Goal: Communication & Community: Answer question/provide support

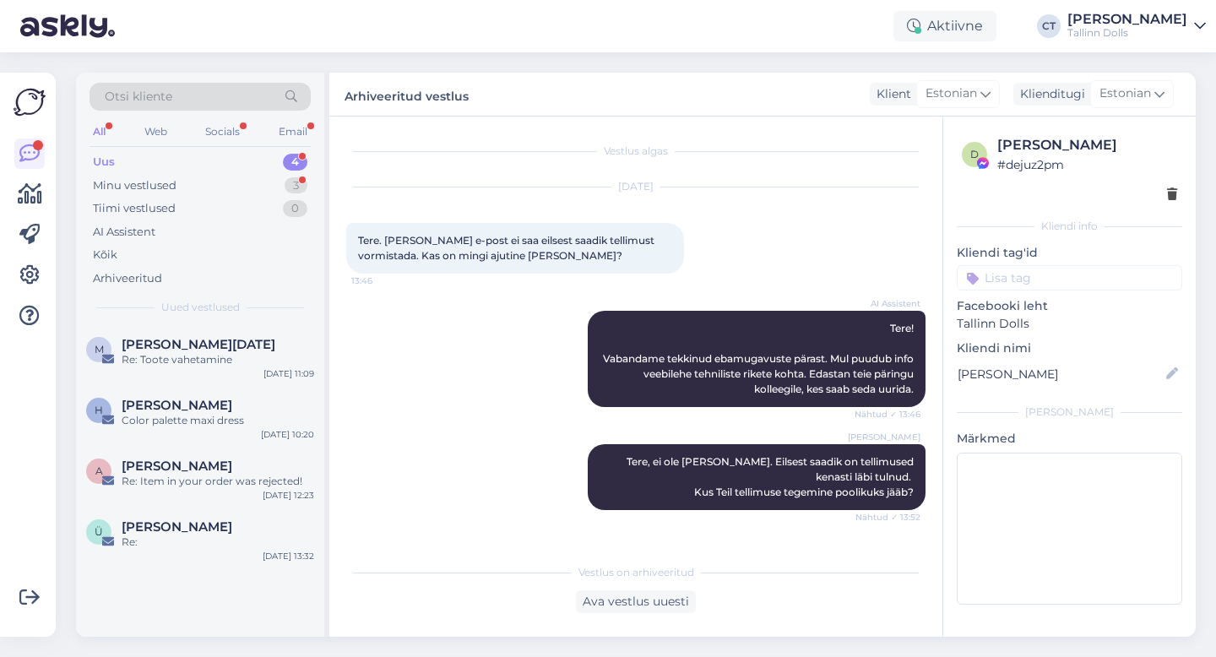
click at [131, 158] on div "Uus 4" at bounding box center [200, 162] width 221 height 24
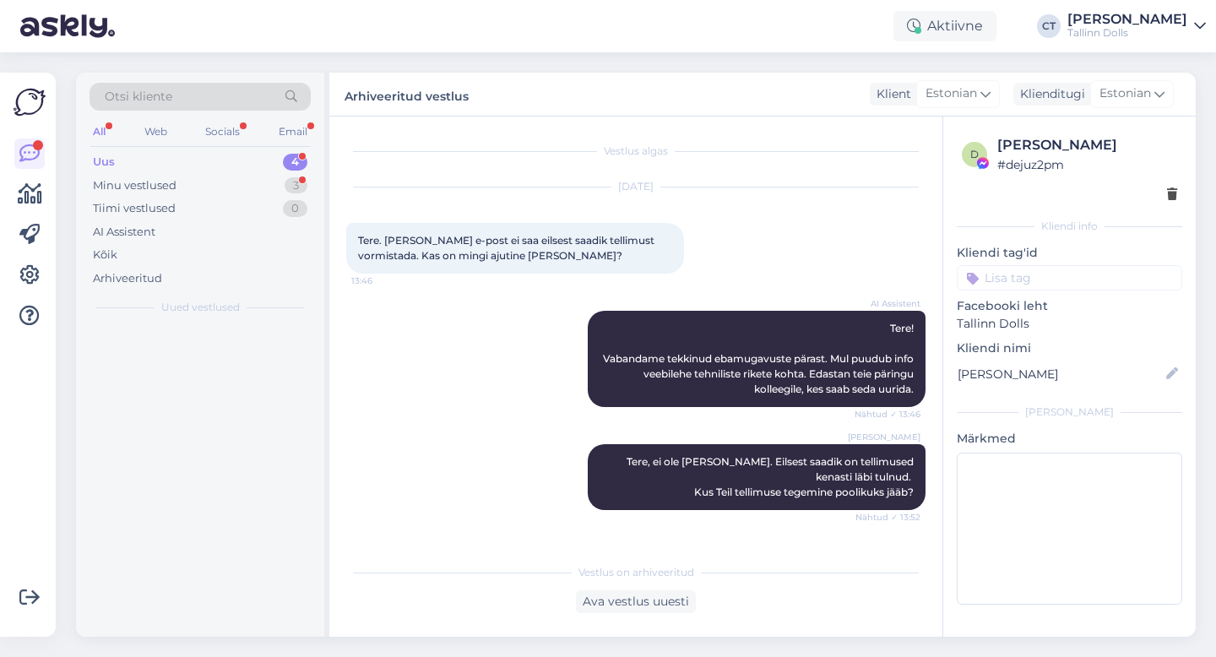
scroll to position [455, 0]
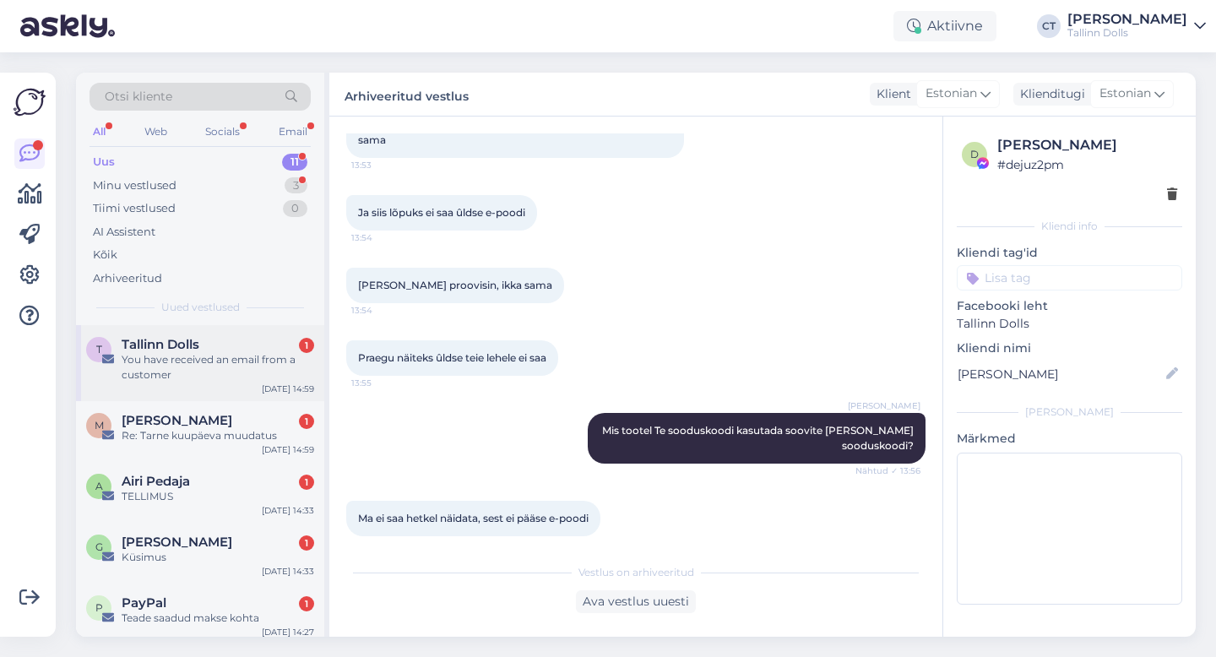
click at [238, 356] on div "You have received an email from a customer" at bounding box center [218, 367] width 193 height 30
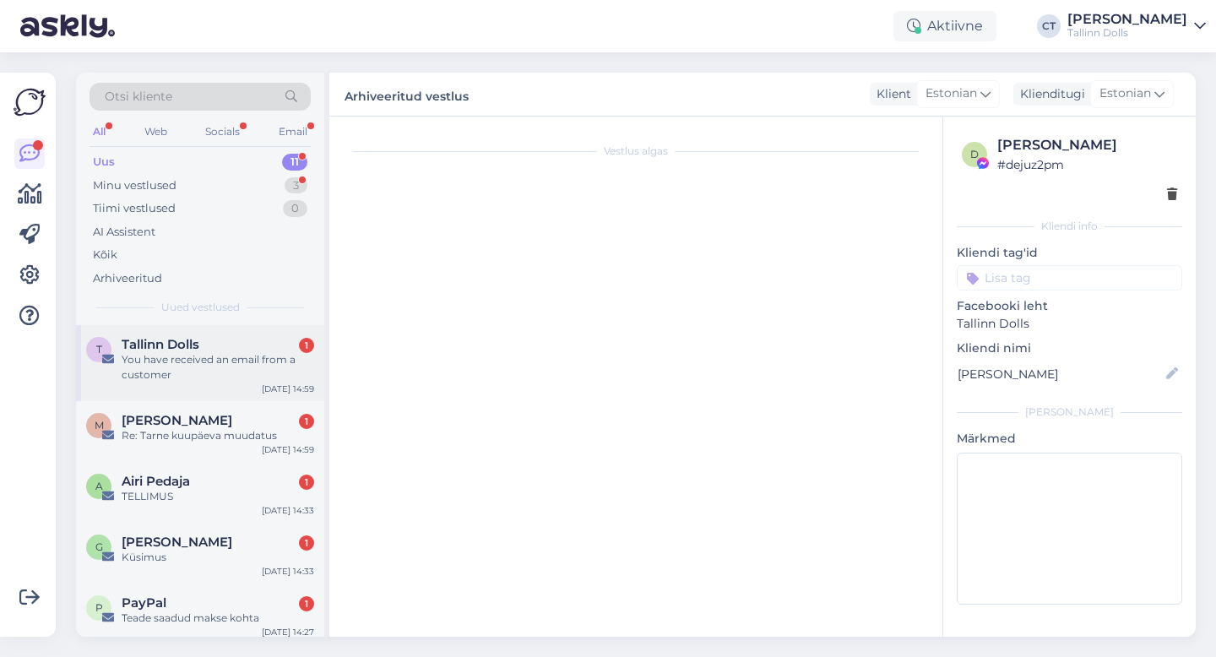
scroll to position [0, 0]
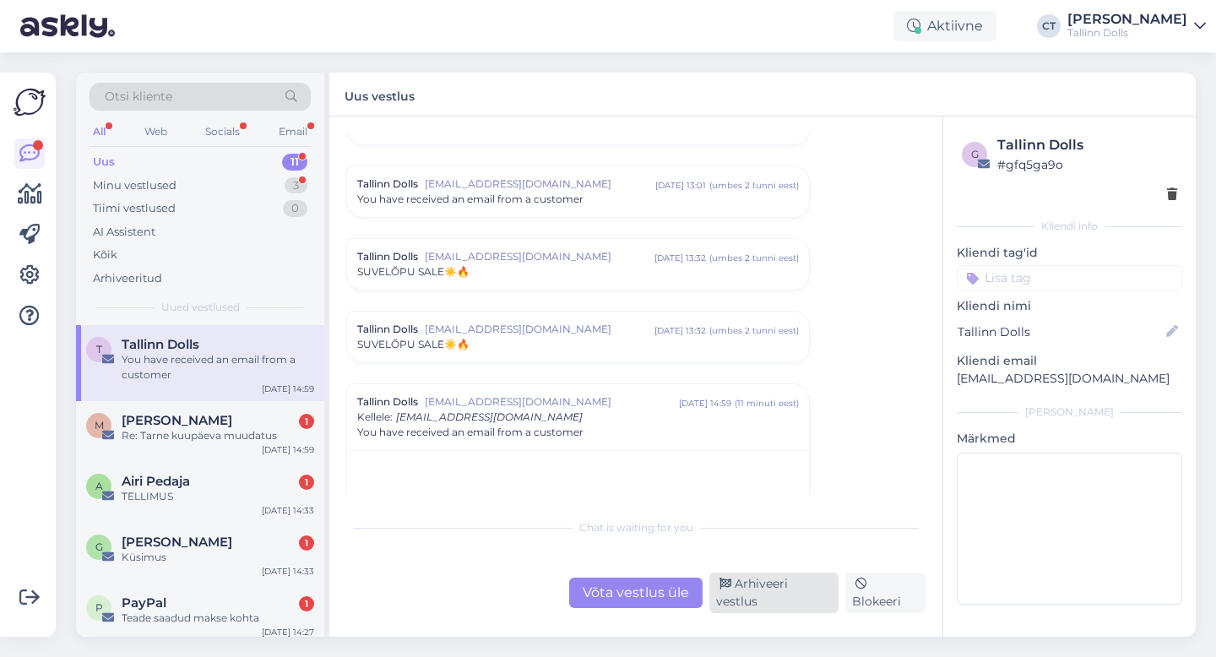
click at [791, 592] on div "Arhiveeri vestlus" at bounding box center [774, 593] width 129 height 41
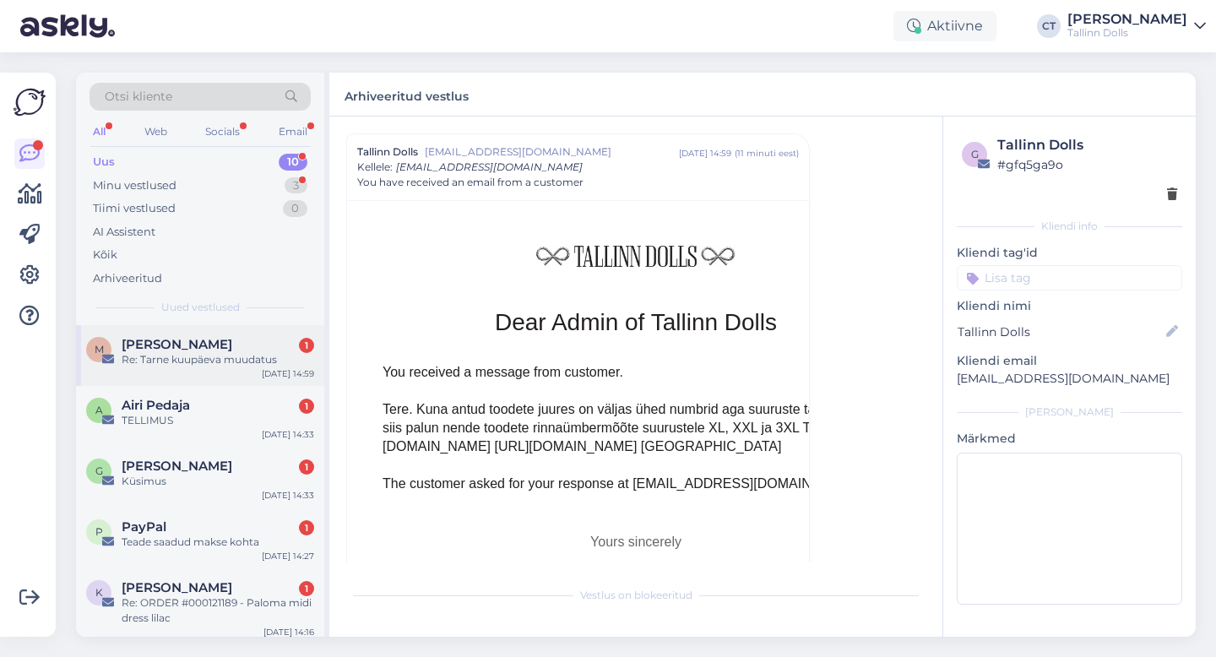
click at [177, 362] on div "Re: Tarne kuupäeva muudatus" at bounding box center [218, 359] width 193 height 15
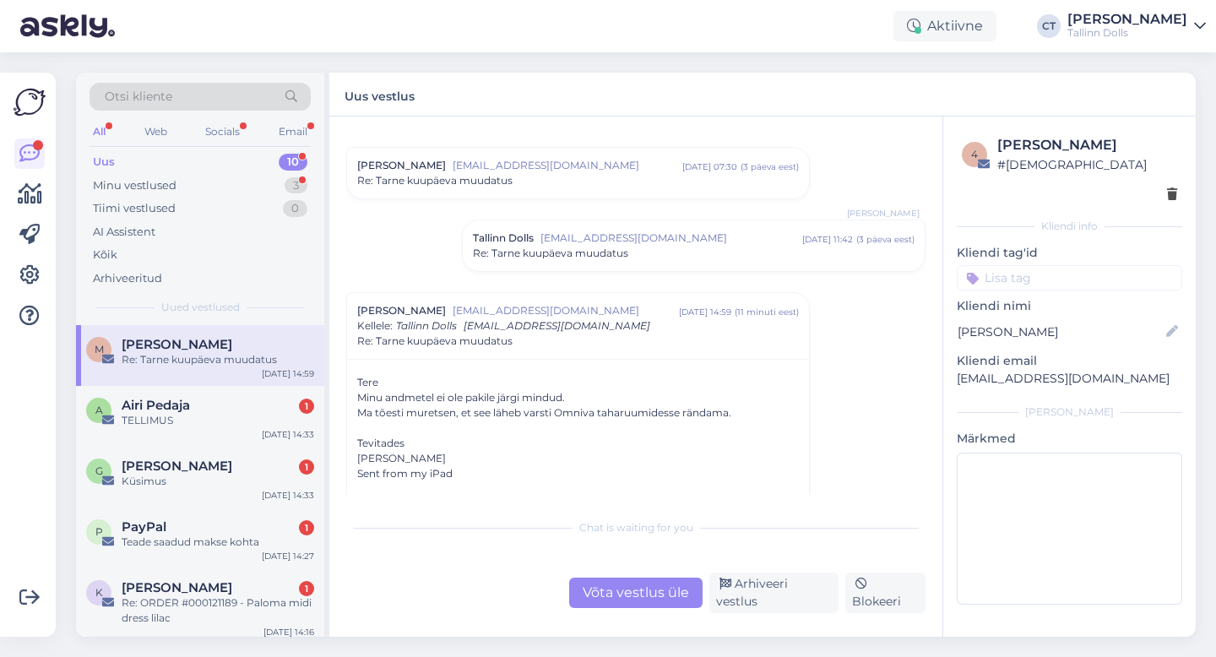
scroll to position [831, 0]
click at [630, 235] on span "[EMAIL_ADDRESS][DOMAIN_NAME]" at bounding box center [672, 238] width 262 height 15
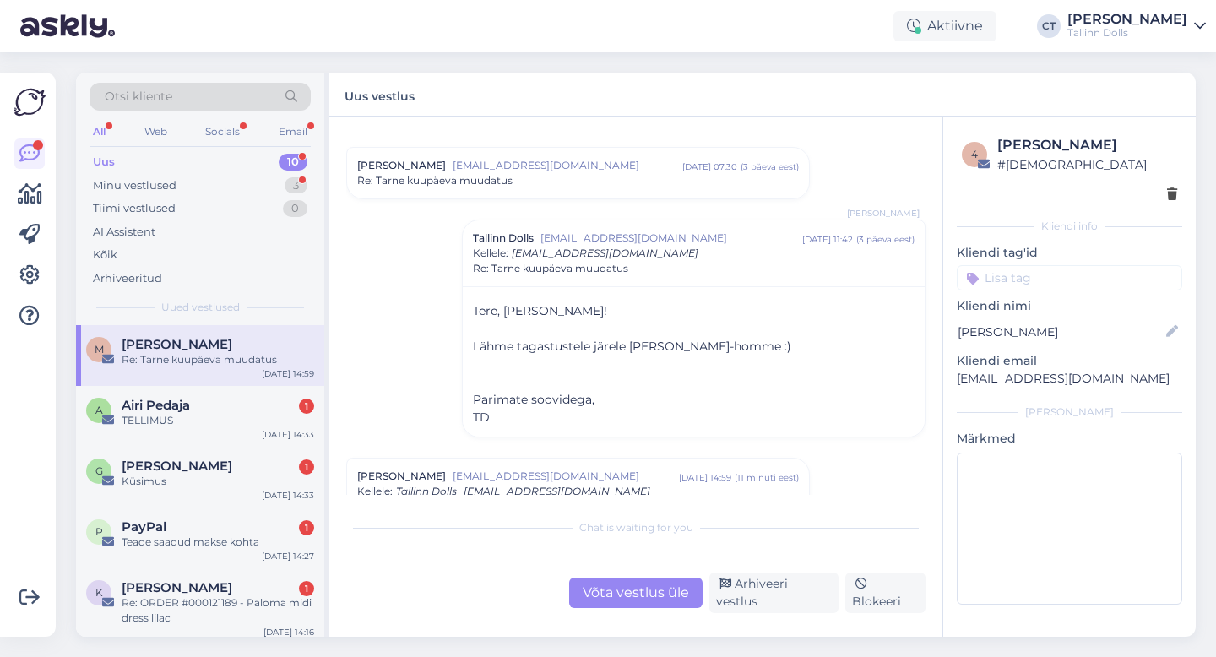
scroll to position [790, 0]
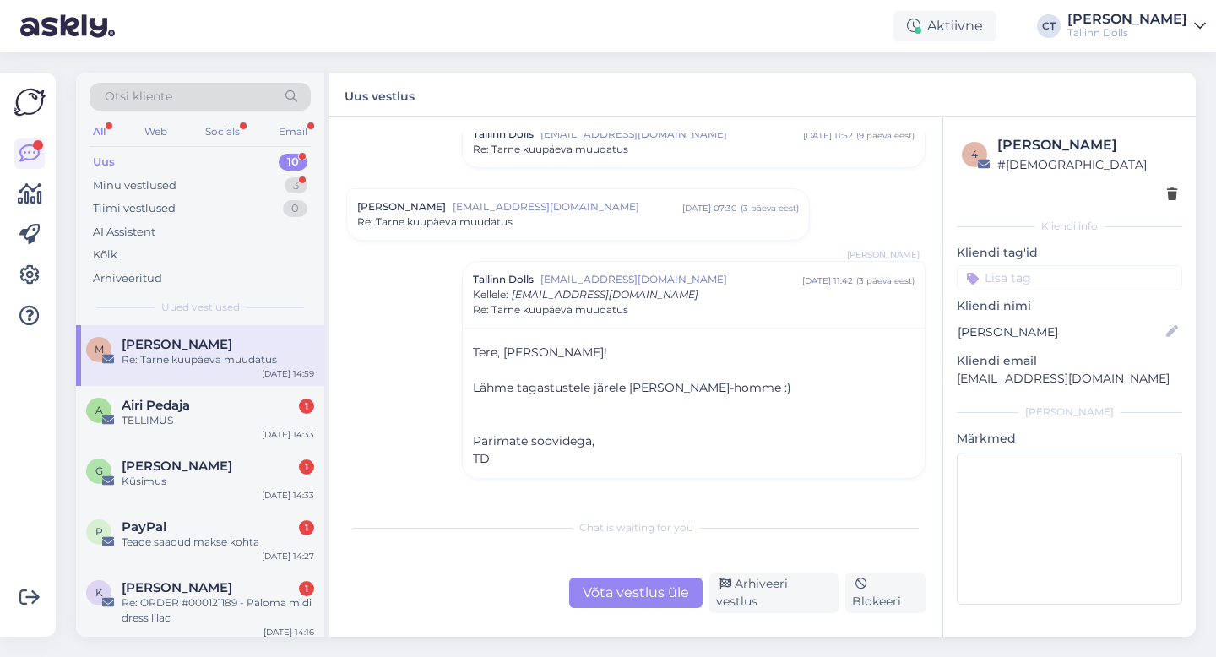
click at [662, 595] on div "Võta vestlus üle" at bounding box center [635, 593] width 133 height 30
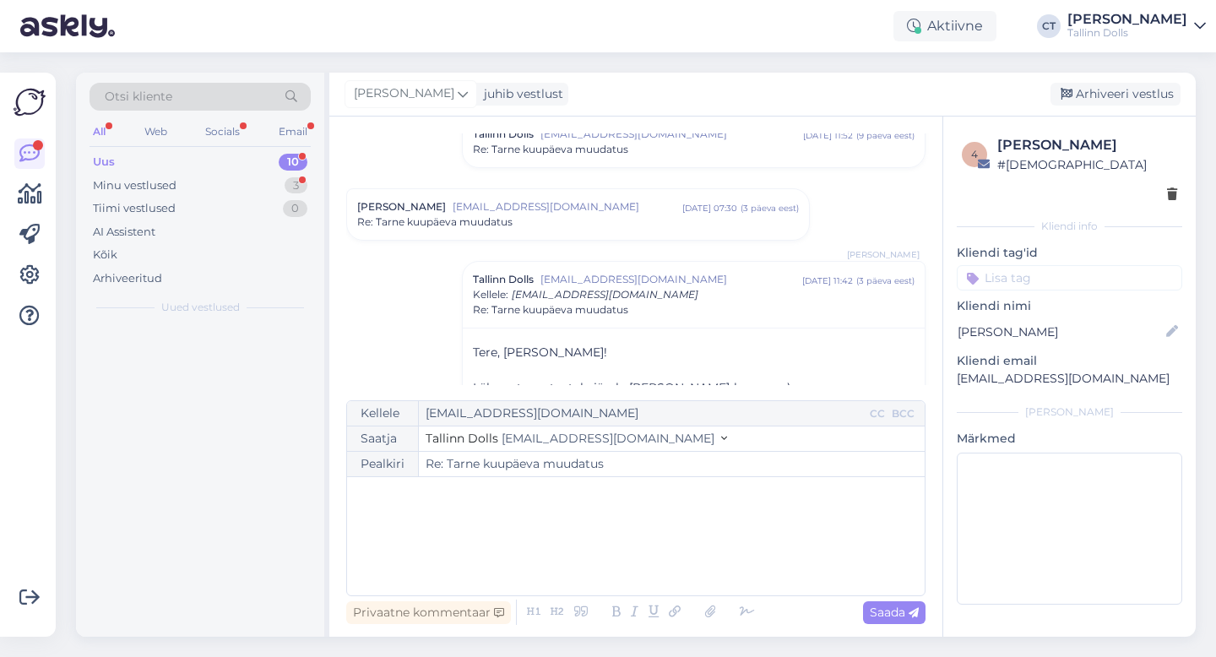
scroll to position [1155, 0]
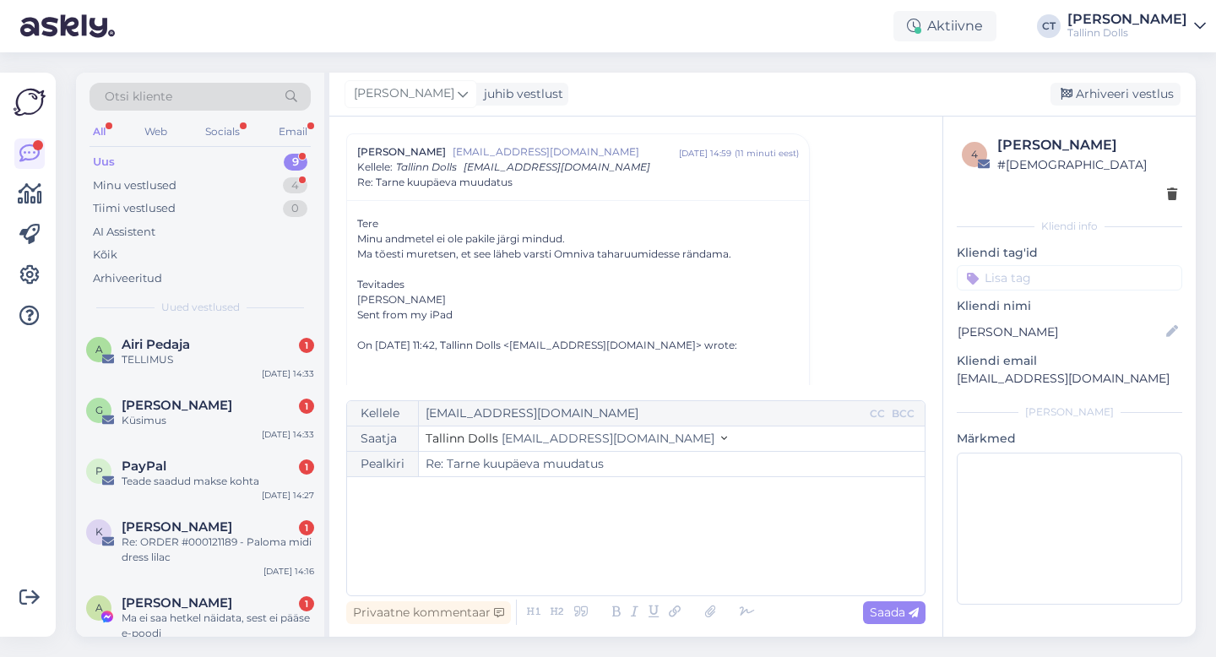
click at [679, 563] on div "﻿" at bounding box center [636, 536] width 561 height 101
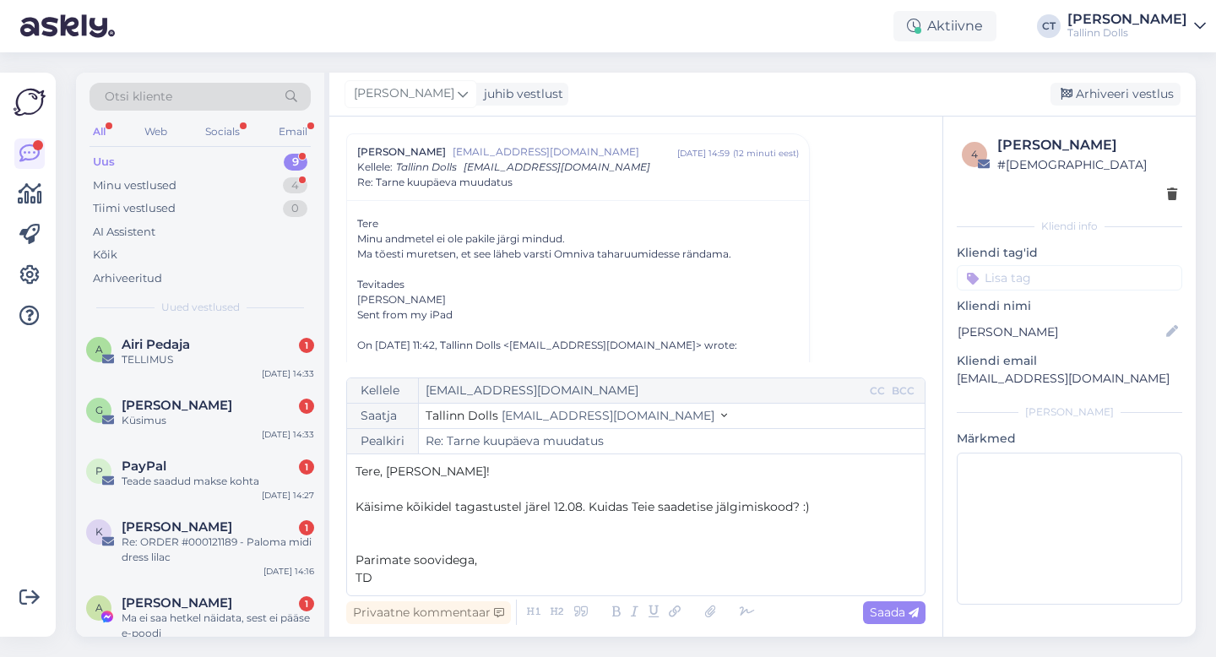
click at [907, 629] on div "Vestlus [PERSON_NAME] Närska [EMAIL_ADDRESS][DOMAIN_NAME] [DATE] 17:47 ( 2 kuu …" at bounding box center [635, 377] width 613 height 520
click at [906, 623] on div "Saada" at bounding box center [894, 612] width 63 height 23
type input "Re: Tarne kuupäeva muudatus"
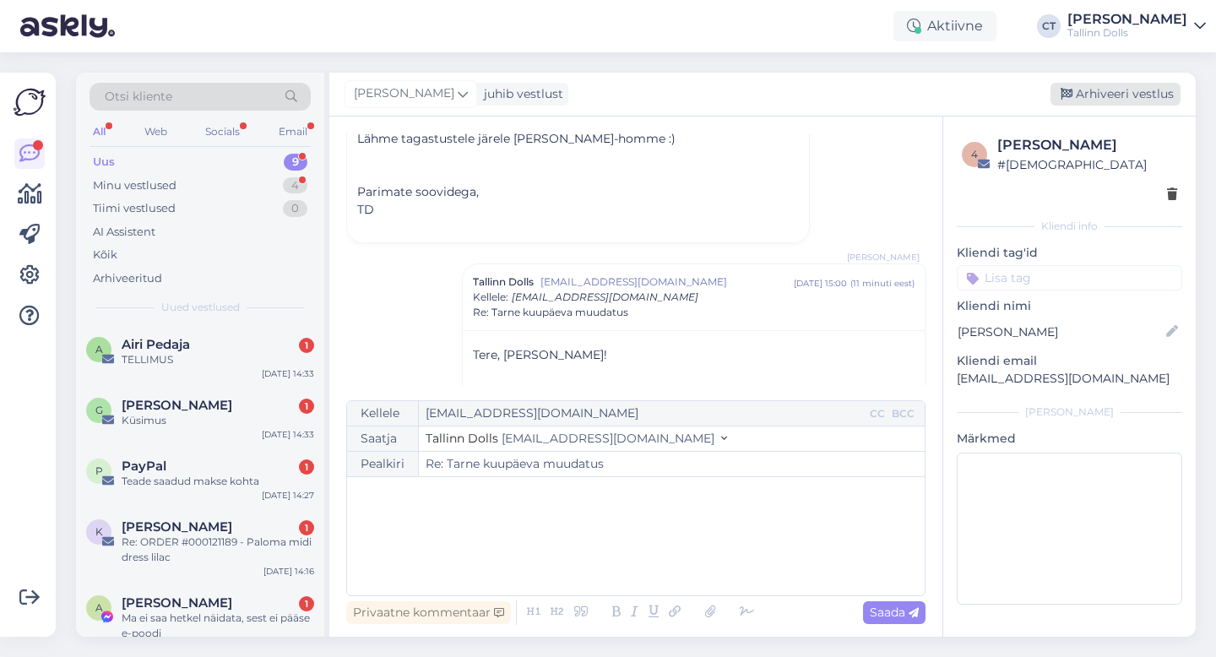
click at [1129, 94] on div "Arhiveeri vestlus" at bounding box center [1116, 94] width 130 height 23
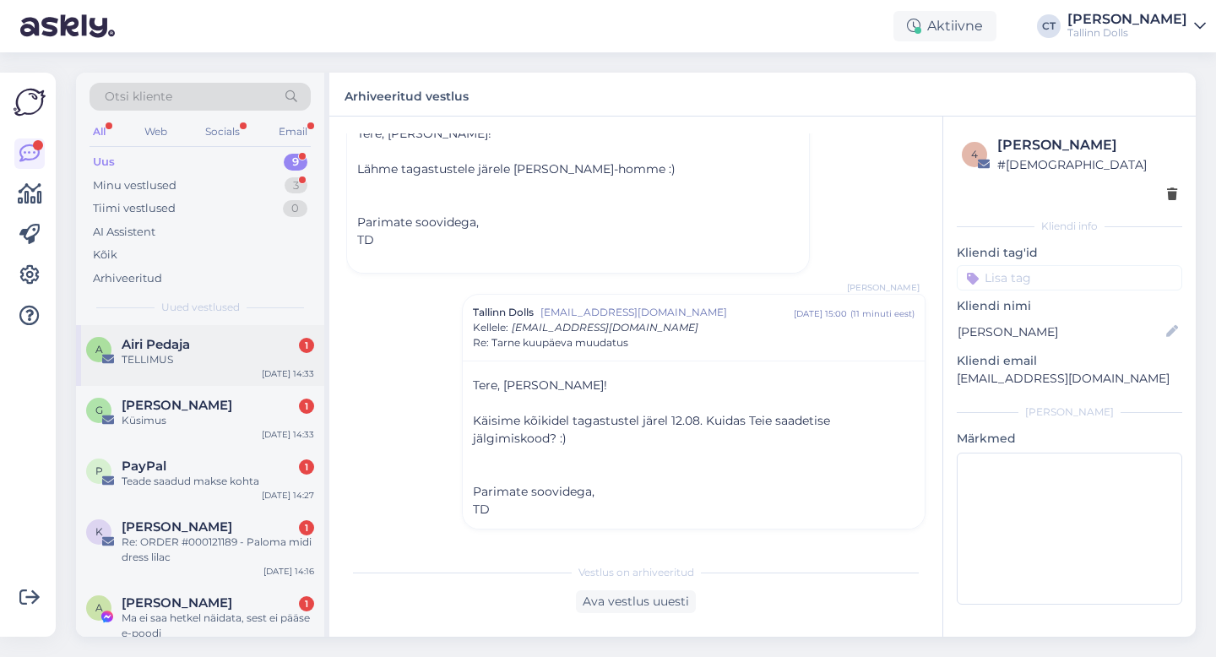
click at [164, 363] on div "TELLIMUS" at bounding box center [218, 359] width 193 height 15
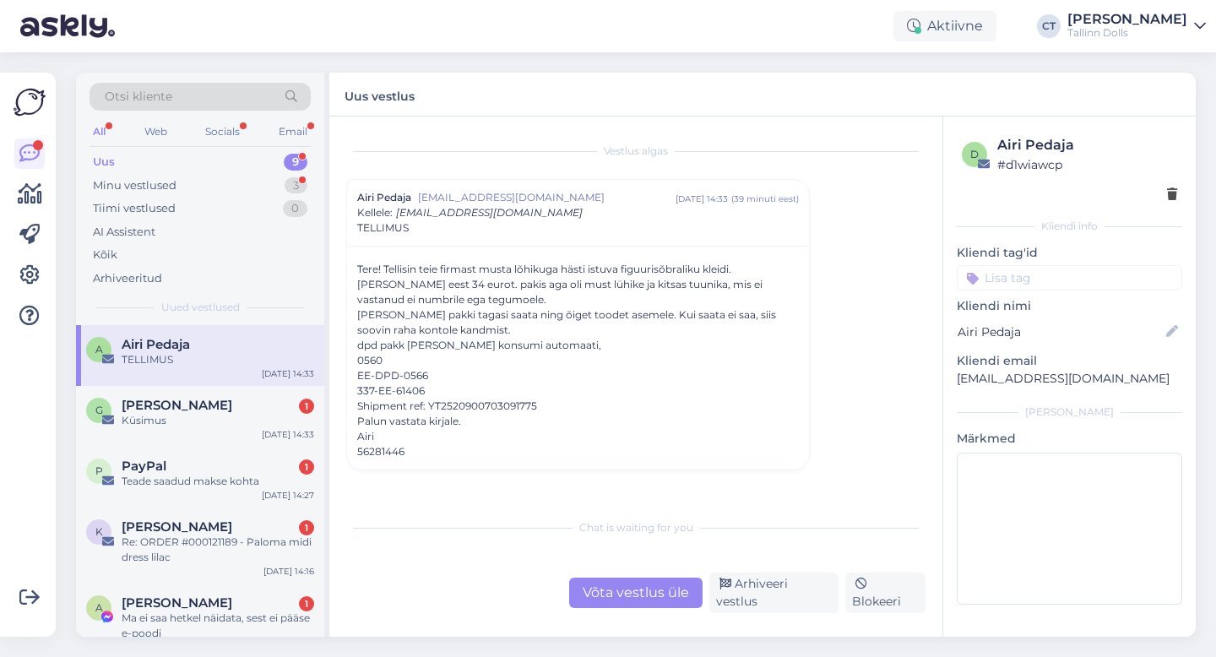
click at [602, 592] on div "Võta vestlus üle" at bounding box center [635, 593] width 133 height 30
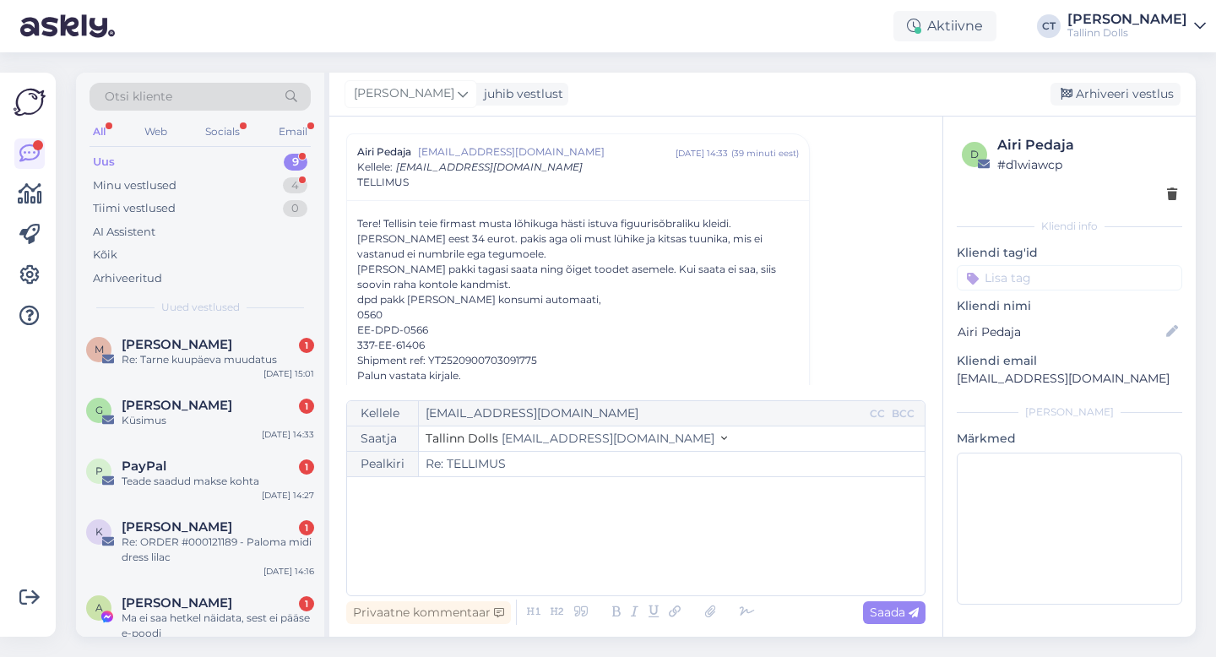
click at [612, 571] on div "﻿" at bounding box center [636, 536] width 561 height 101
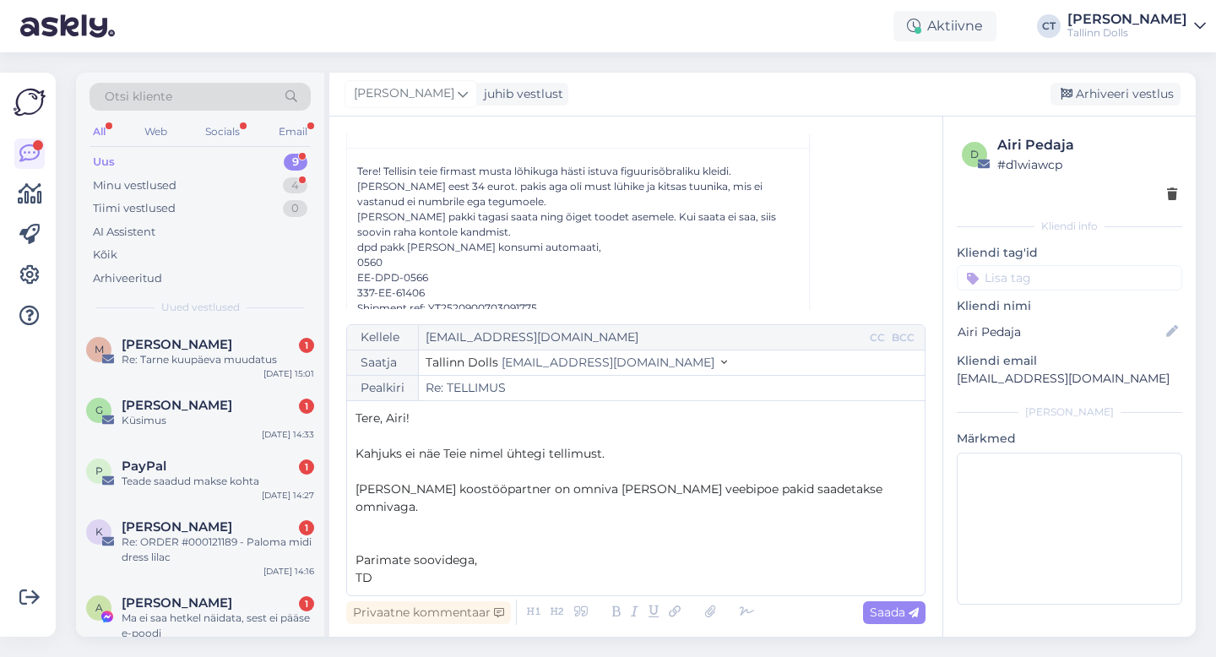
scroll to position [147, 0]
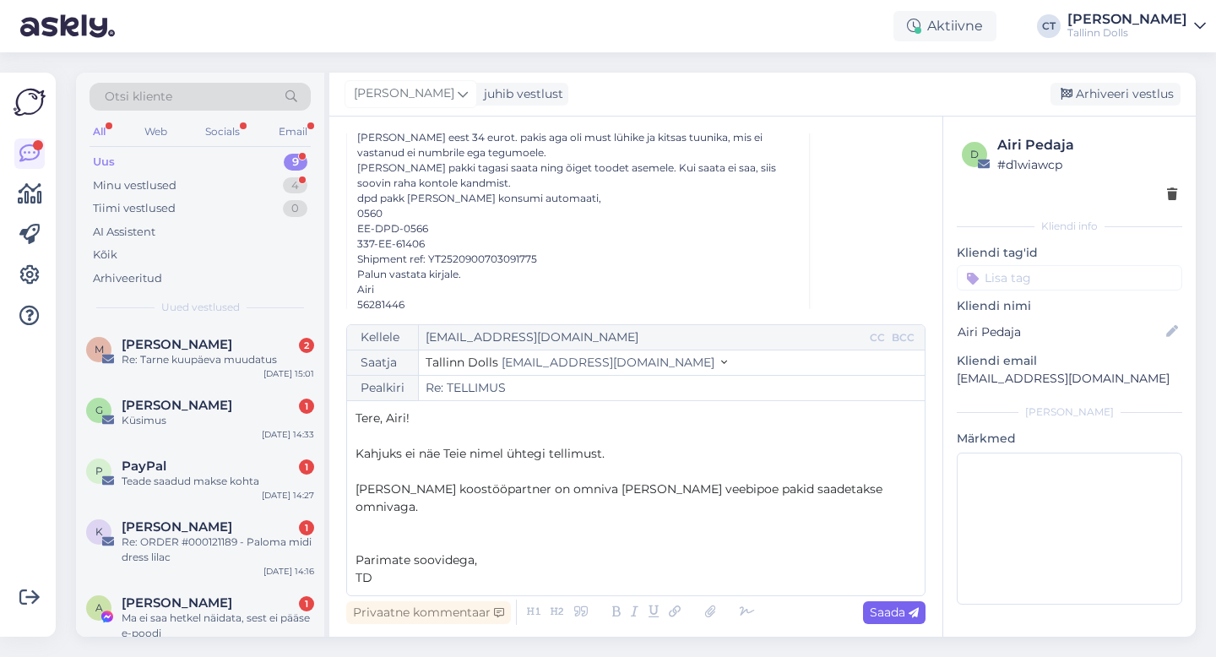
click at [898, 608] on span "Saada" at bounding box center [894, 612] width 49 height 15
type input "Re: Re: TELLIMUS"
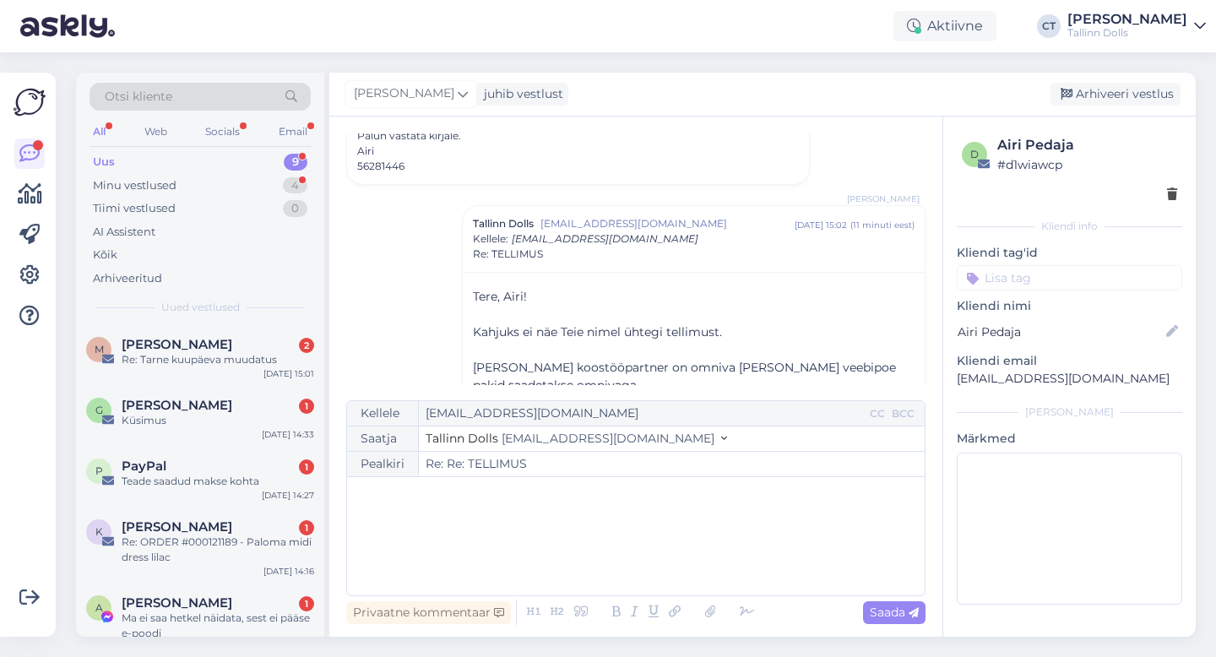
scroll to position [285, 0]
click at [1112, 90] on div "Arhiveeri vestlus" at bounding box center [1116, 94] width 130 height 23
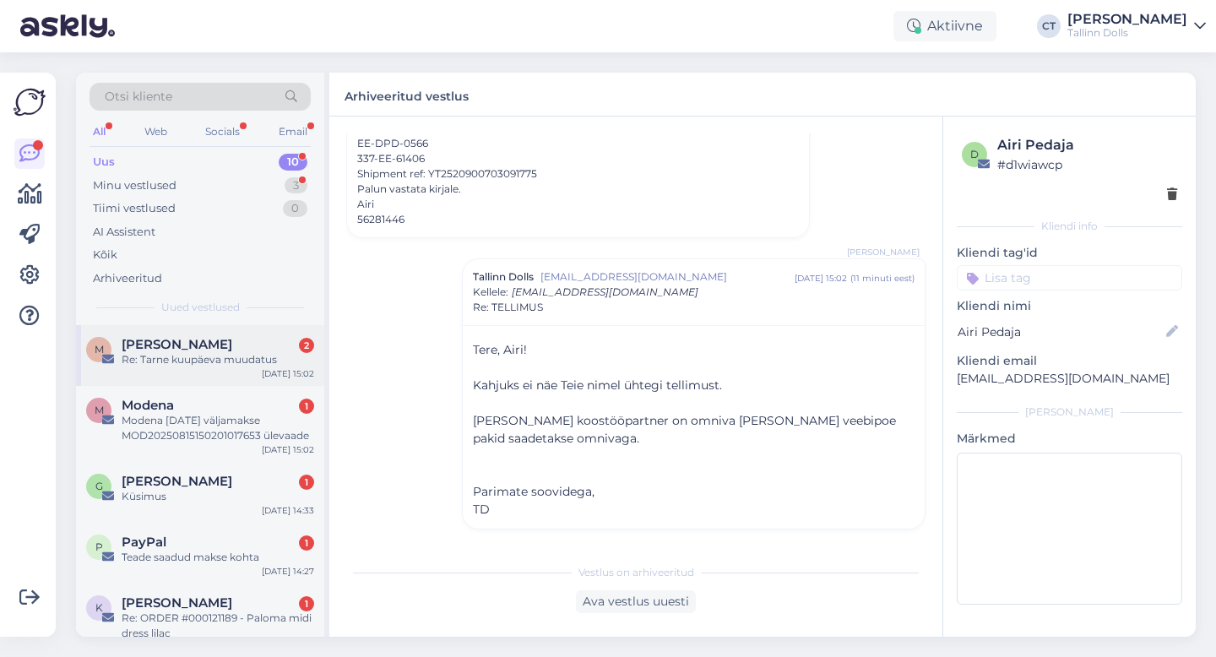
click at [206, 366] on div "Re: Tarne kuupäeva muudatus" at bounding box center [218, 359] width 193 height 15
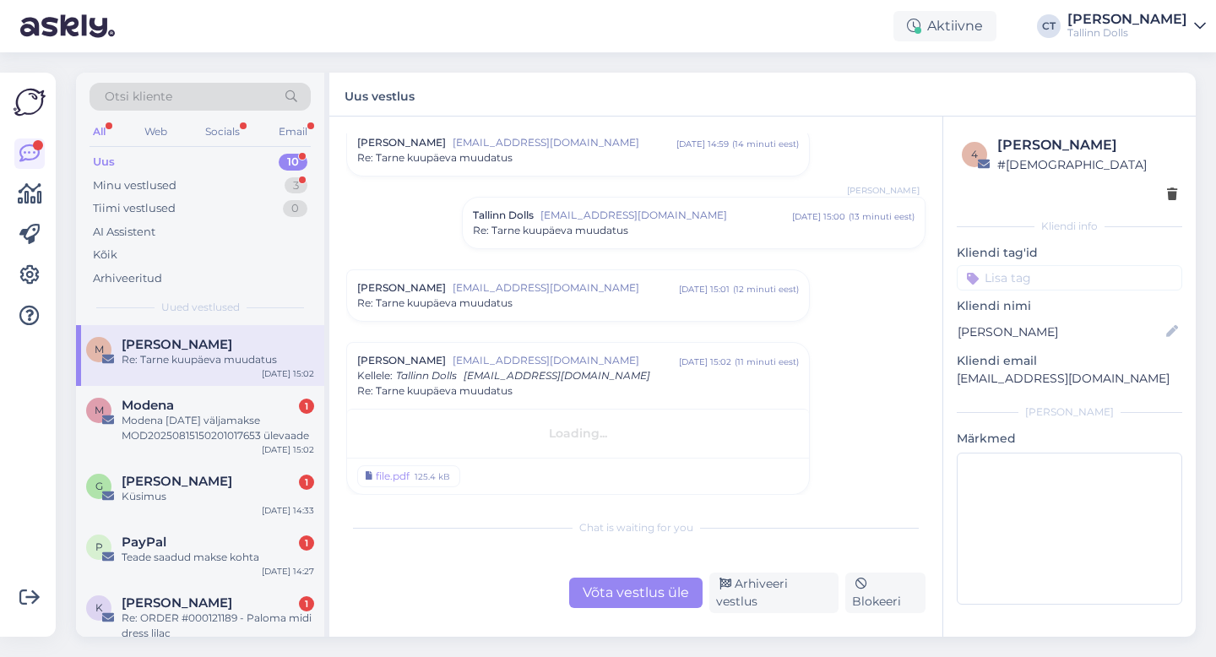
scroll to position [981, 0]
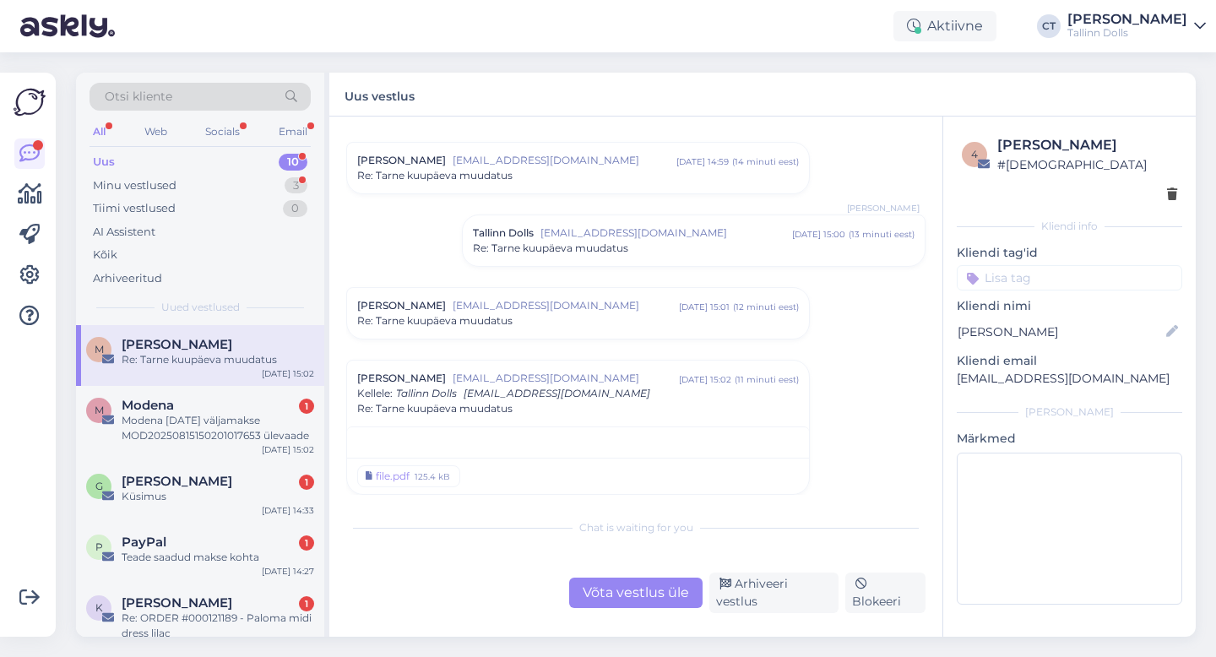
click at [543, 316] on div "Re: Tarne kuupäeva muudatus" at bounding box center [578, 320] width 442 height 15
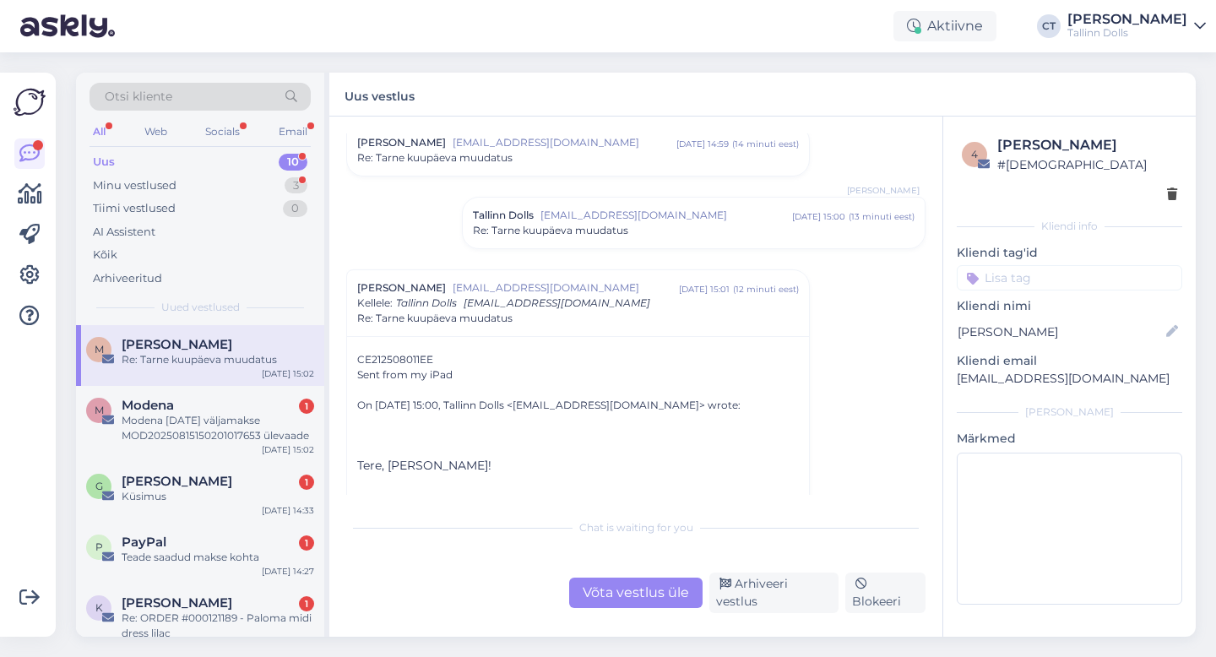
scroll to position [1038, 0]
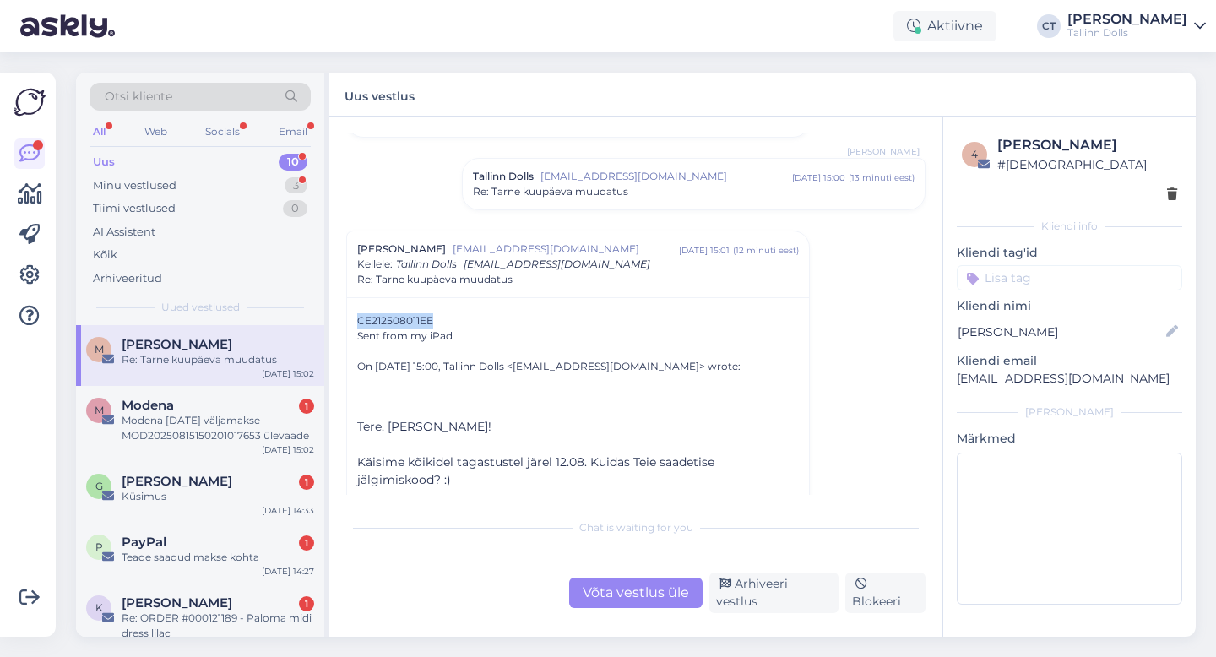
drag, startPoint x: 438, startPoint y: 323, endPoint x: 353, endPoint y: 318, distance: 85.4
click at [353, 318] on div "CE212508011EE Sent from my iPad On [DATE] 15:00, Tallinn Dolls <[EMAIL_ADDRESS]…" at bounding box center [578, 440] width 462 height 286
copy span "CE212508011EE"
click at [604, 599] on div "Võta vestlus üle" at bounding box center [635, 593] width 133 height 30
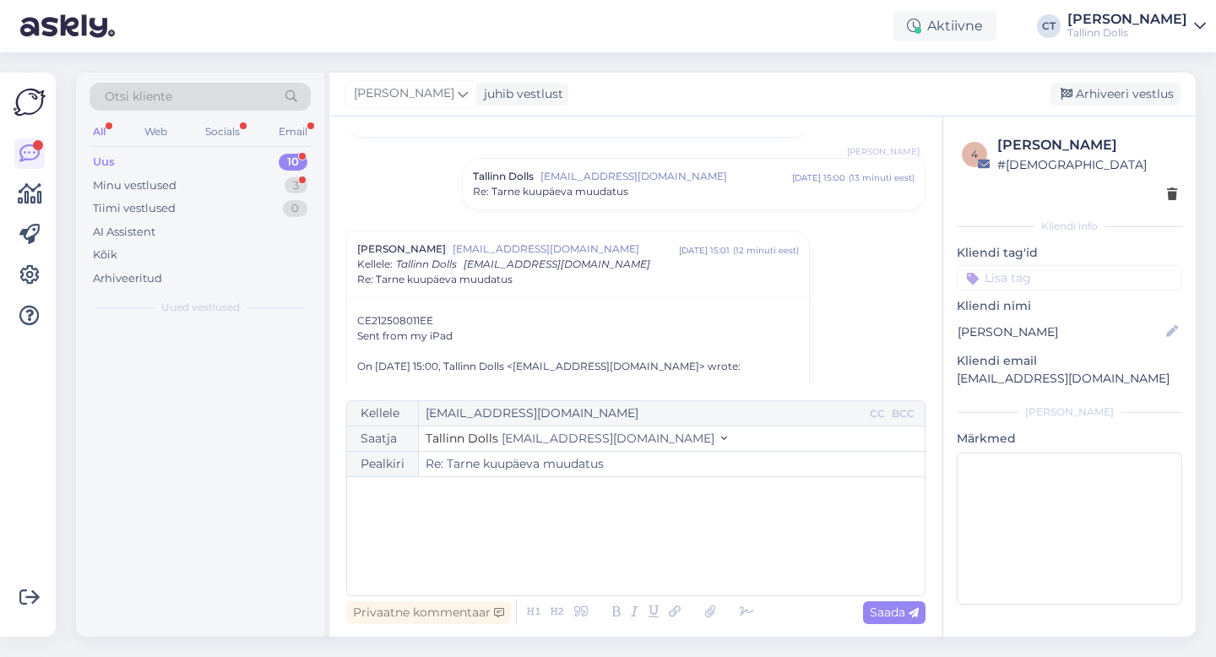
scroll to position [1403, 0]
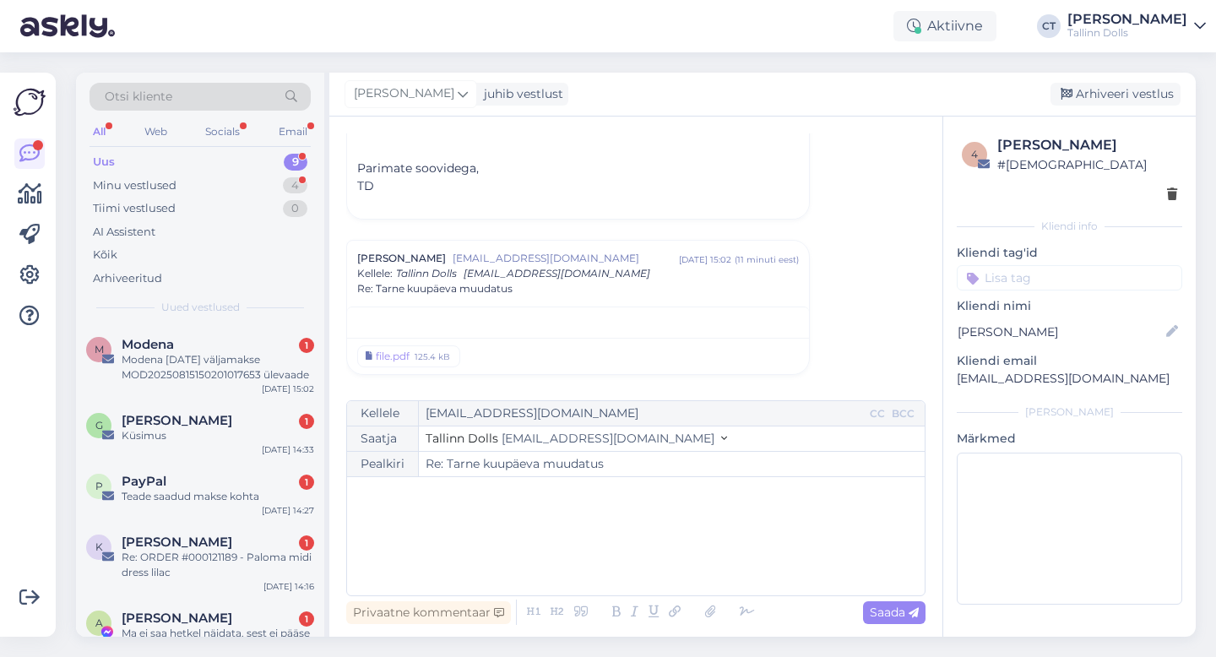
click at [625, 557] on div "﻿" at bounding box center [636, 536] width 561 height 101
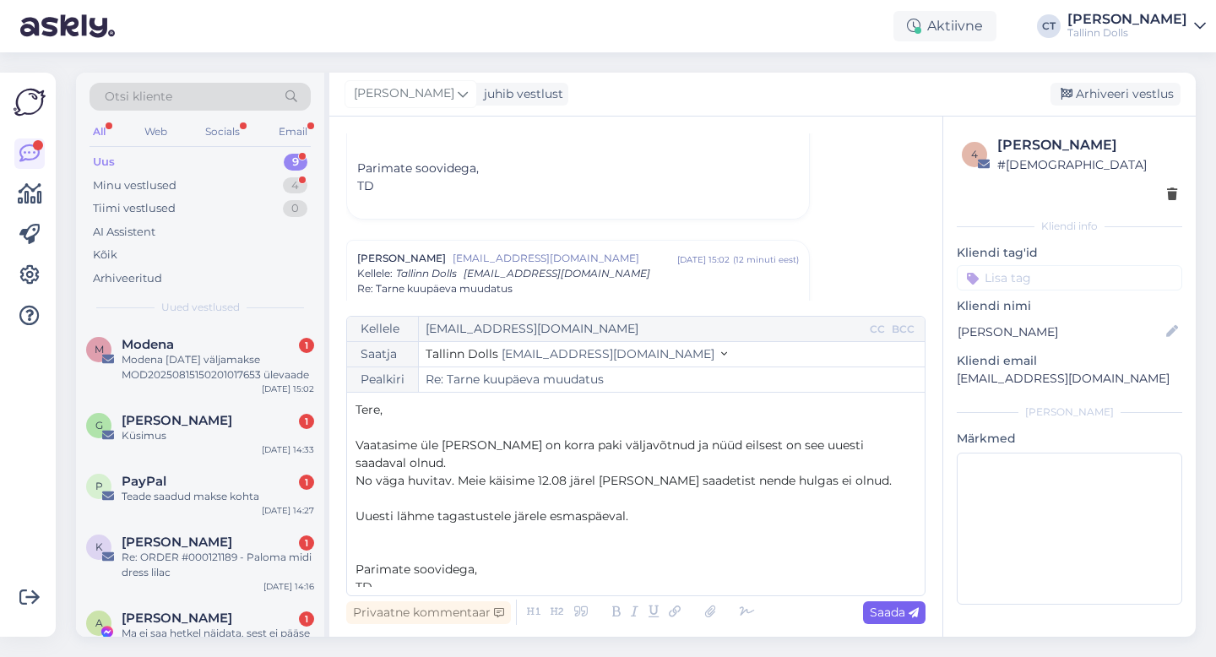
click at [876, 619] on span "Saada" at bounding box center [894, 612] width 49 height 15
type input "Re: Tarne kuupäeva muudatus"
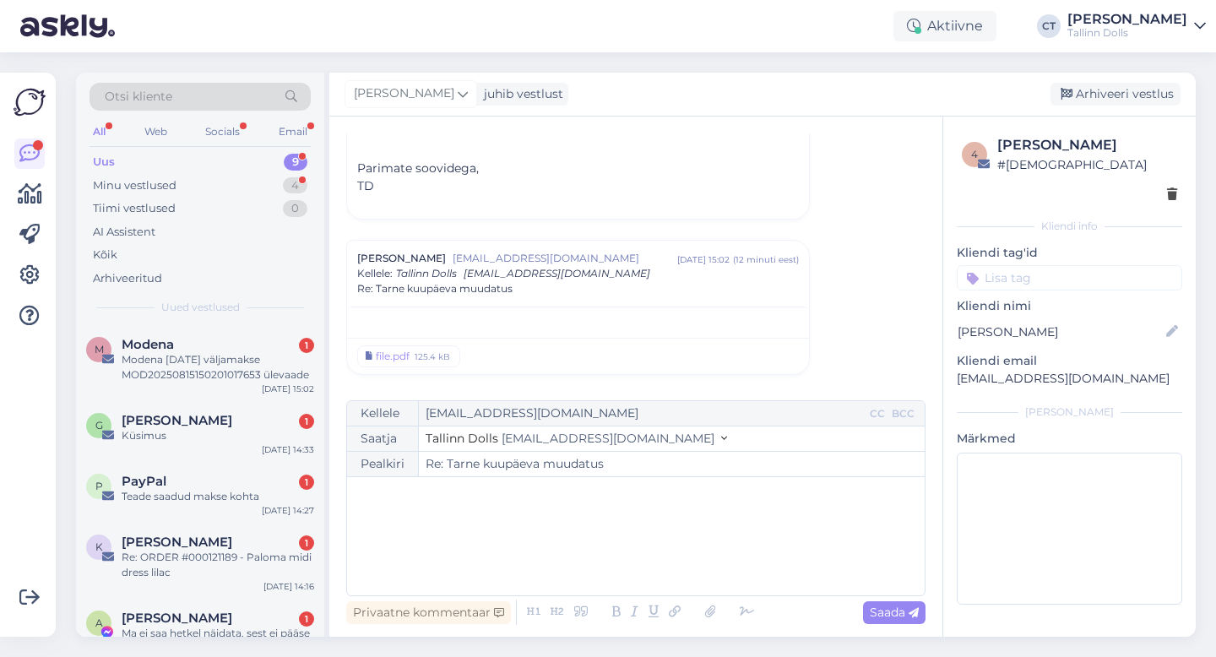
scroll to position [1535, 0]
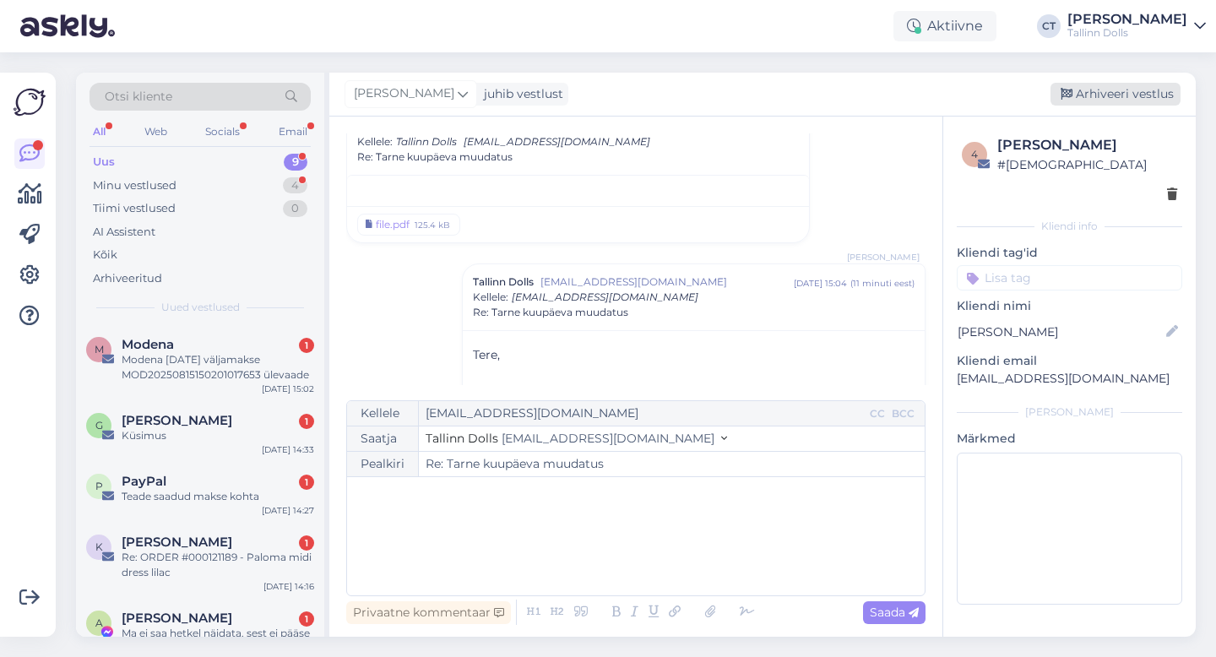
click at [1150, 93] on div "Arhiveeri vestlus" at bounding box center [1116, 94] width 130 height 23
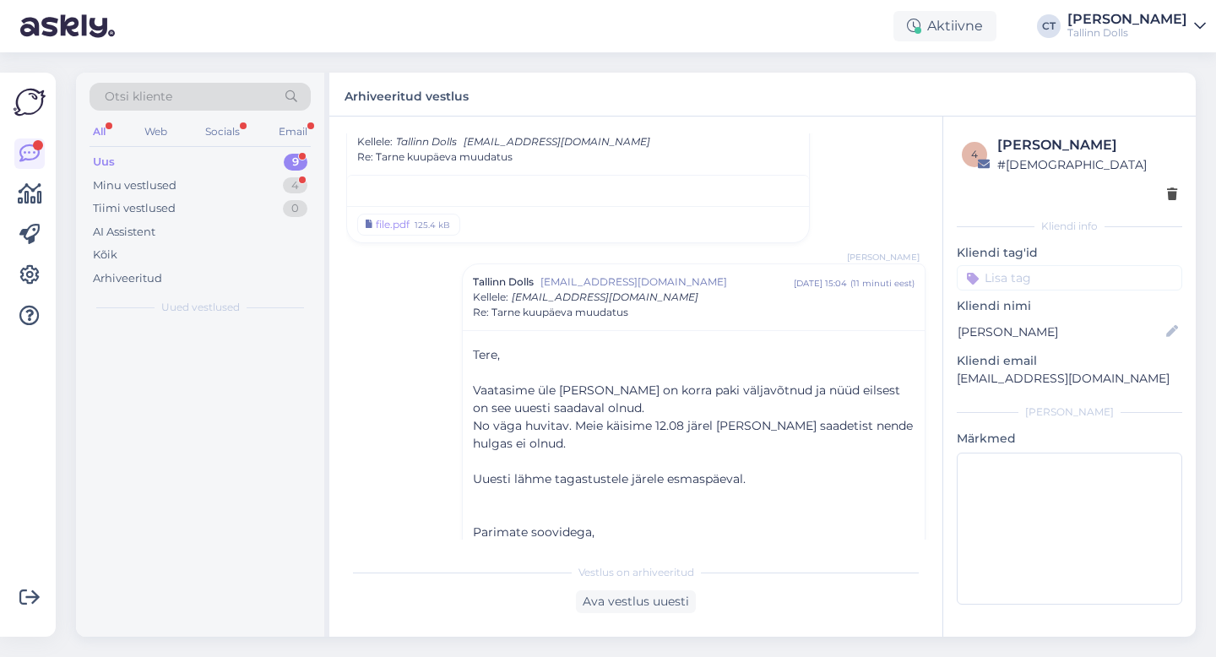
scroll to position [1575, 0]
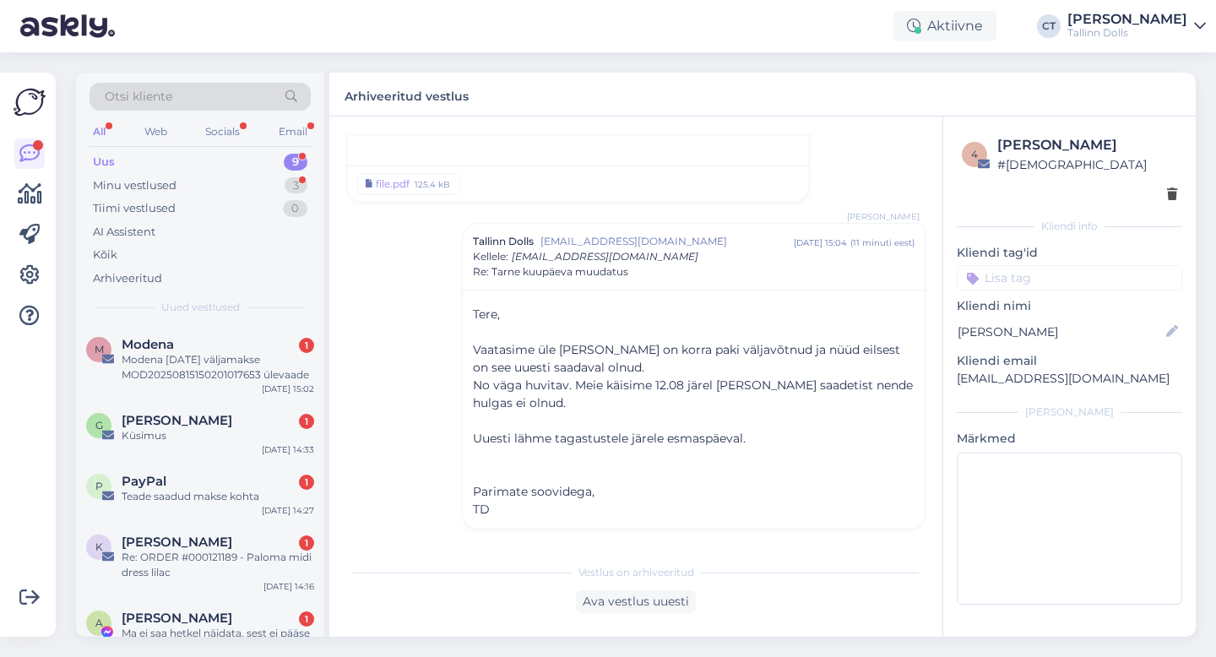
click at [247, 353] on div "Modena [DATE] väljamakse MOD20250815150201017653 ülevaade" at bounding box center [218, 367] width 193 height 30
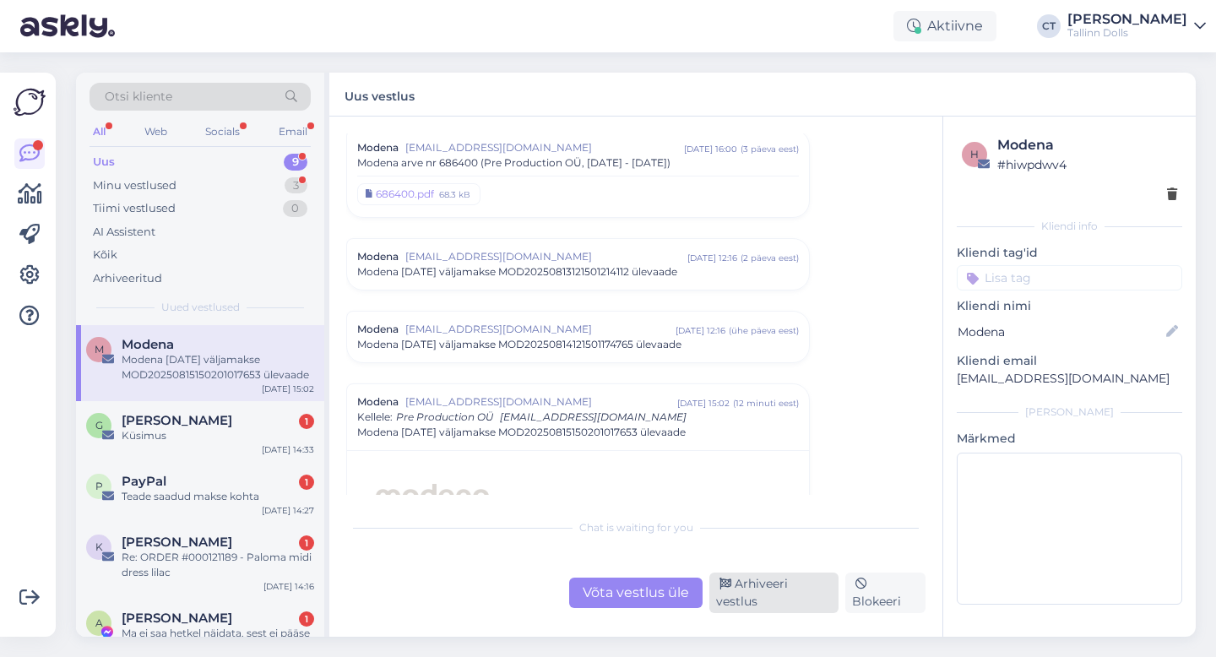
click at [773, 590] on div "Arhiveeri vestlus" at bounding box center [774, 593] width 129 height 41
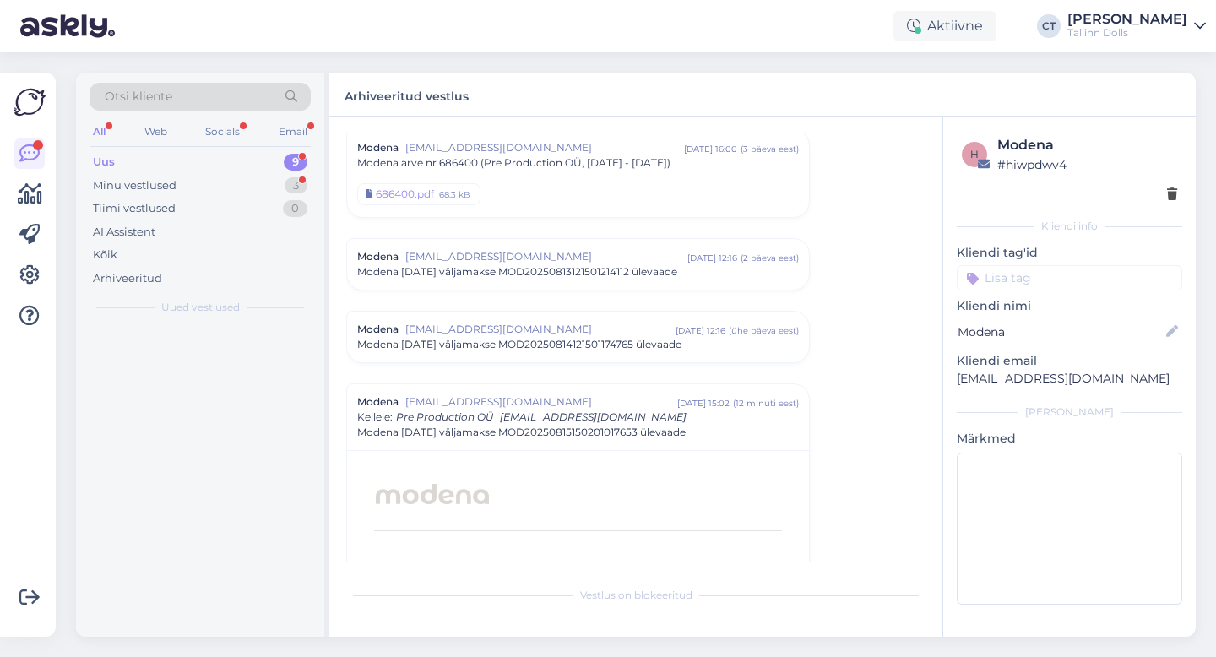
scroll to position [7419, 0]
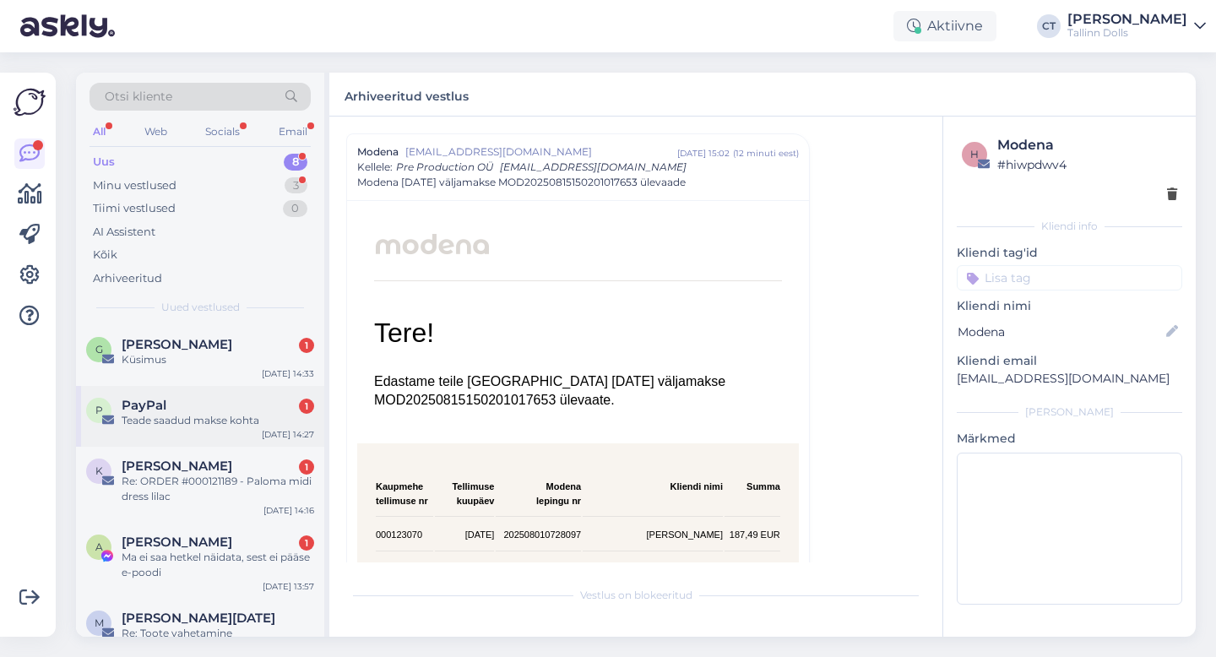
click at [248, 407] on div "PayPal 1" at bounding box center [218, 405] width 193 height 15
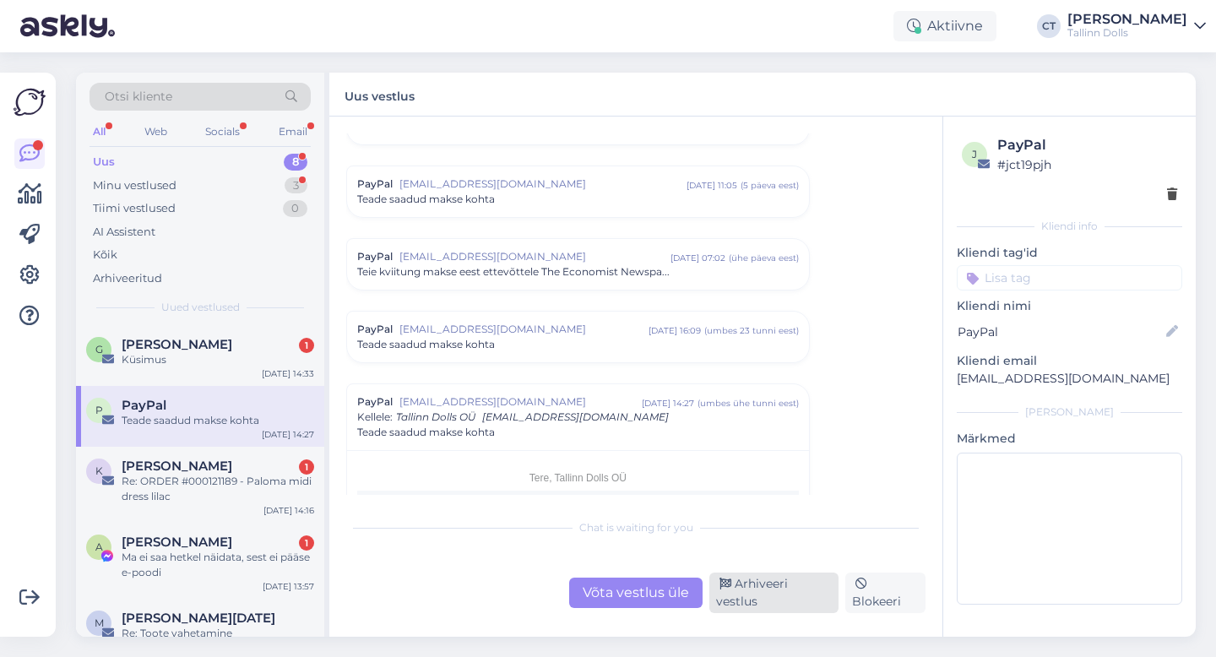
click at [817, 594] on div "Arhiveeri vestlus" at bounding box center [774, 593] width 129 height 41
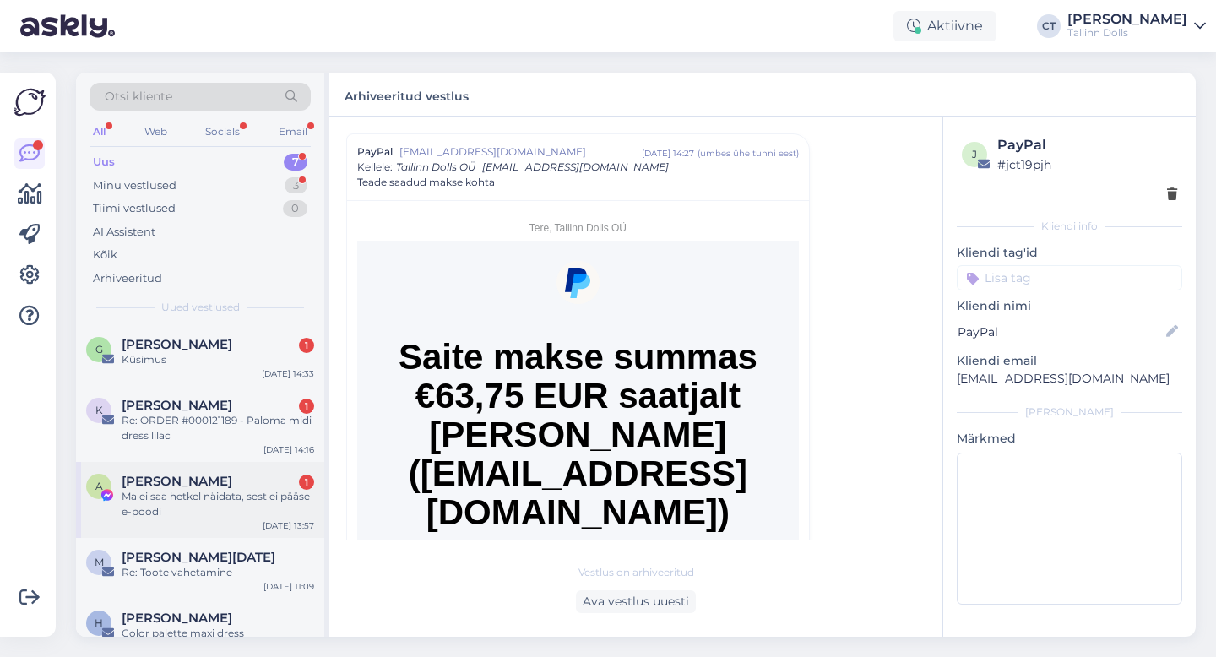
click at [255, 498] on div "Ma ei saa hetkel näidata, sest ei pääse e-poodi" at bounding box center [218, 504] width 193 height 30
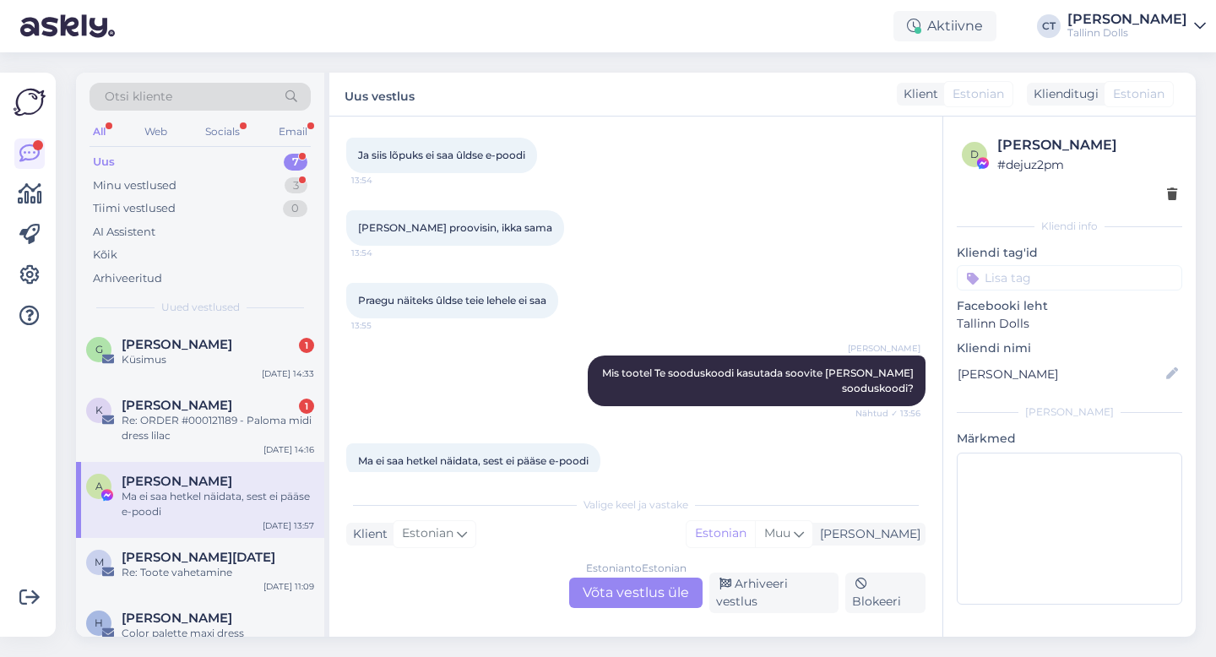
click at [640, 606] on div "Estonian to Estonian Võta vestlus üle" at bounding box center [635, 593] width 133 height 30
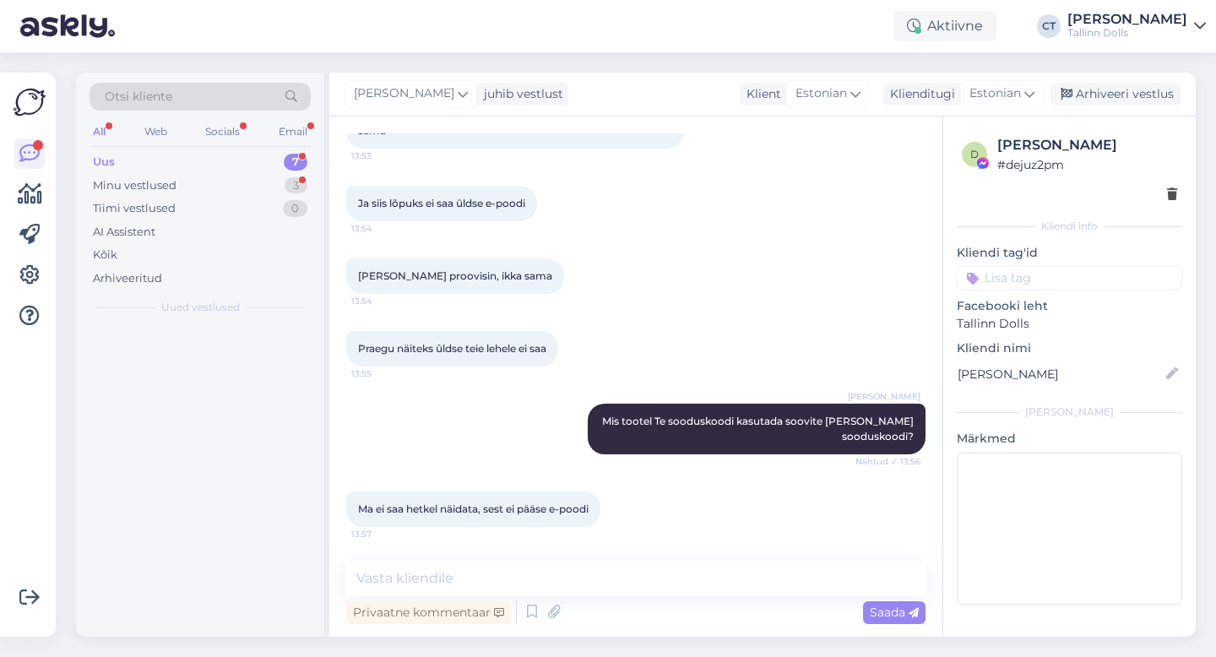
scroll to position [449, 0]
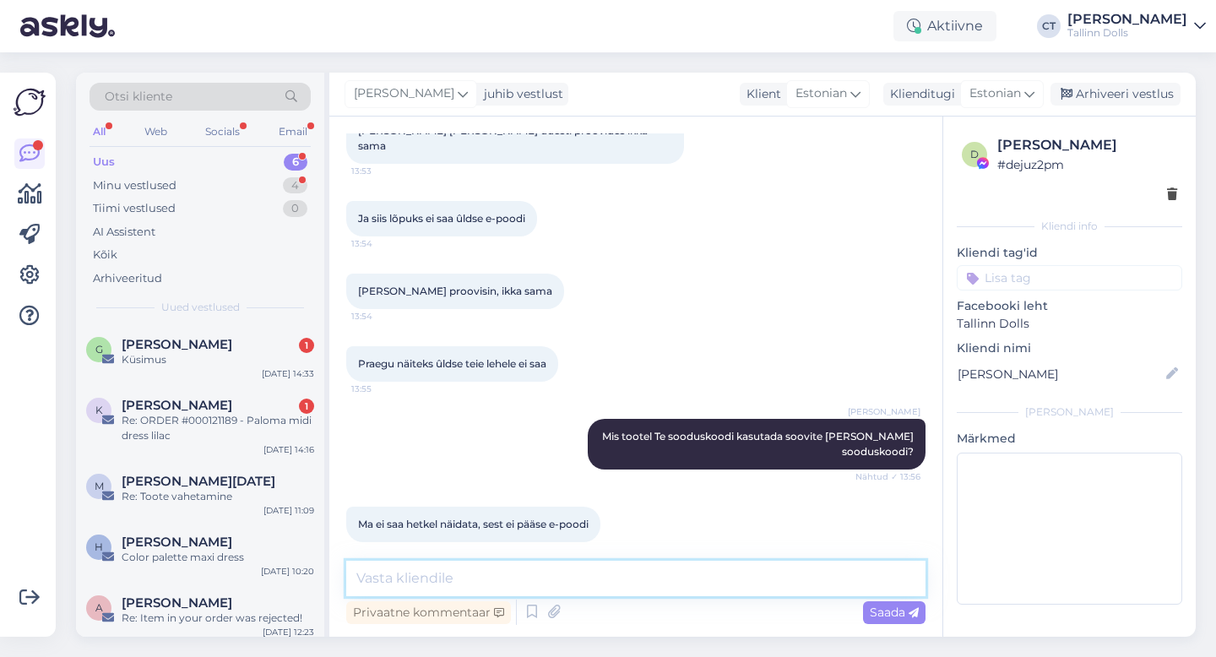
click at [661, 590] on textarea at bounding box center [635, 578] width 579 height 35
click at [574, 579] on textarea at bounding box center [635, 578] width 579 height 35
type textarea "Kõikidele toodetele kõik sooduskoodid ei kehti."
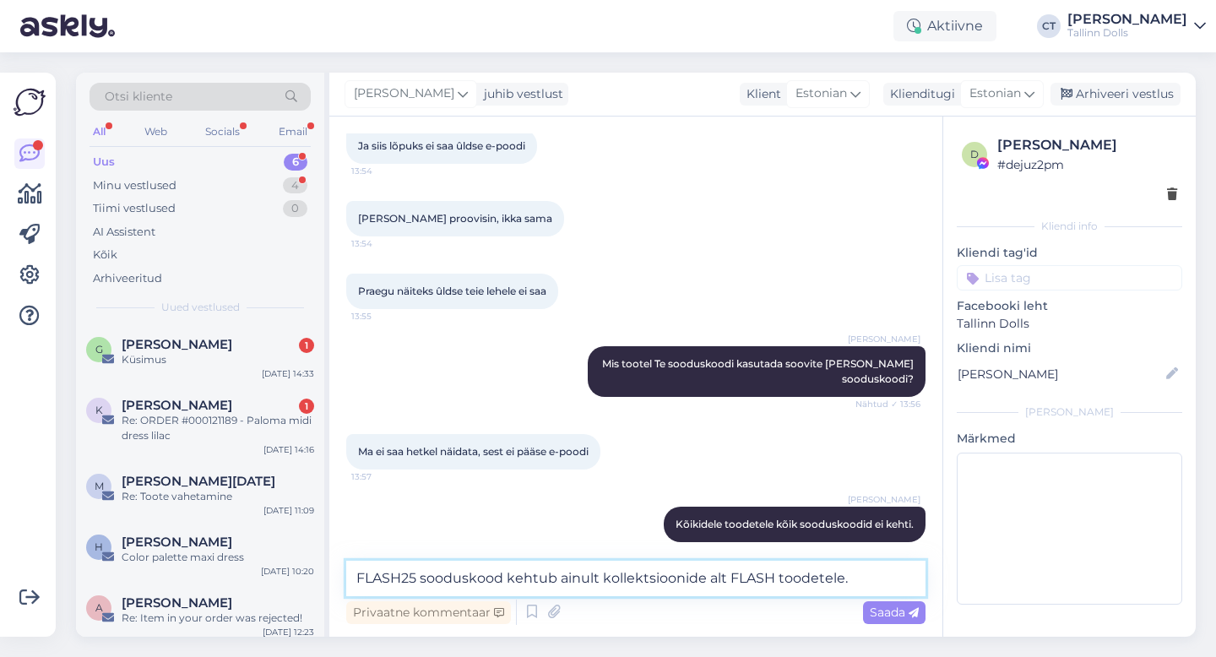
type textarea "FLASH25 sooduskood kehtub ainult kollektsioonide alt FLASH toodetele."
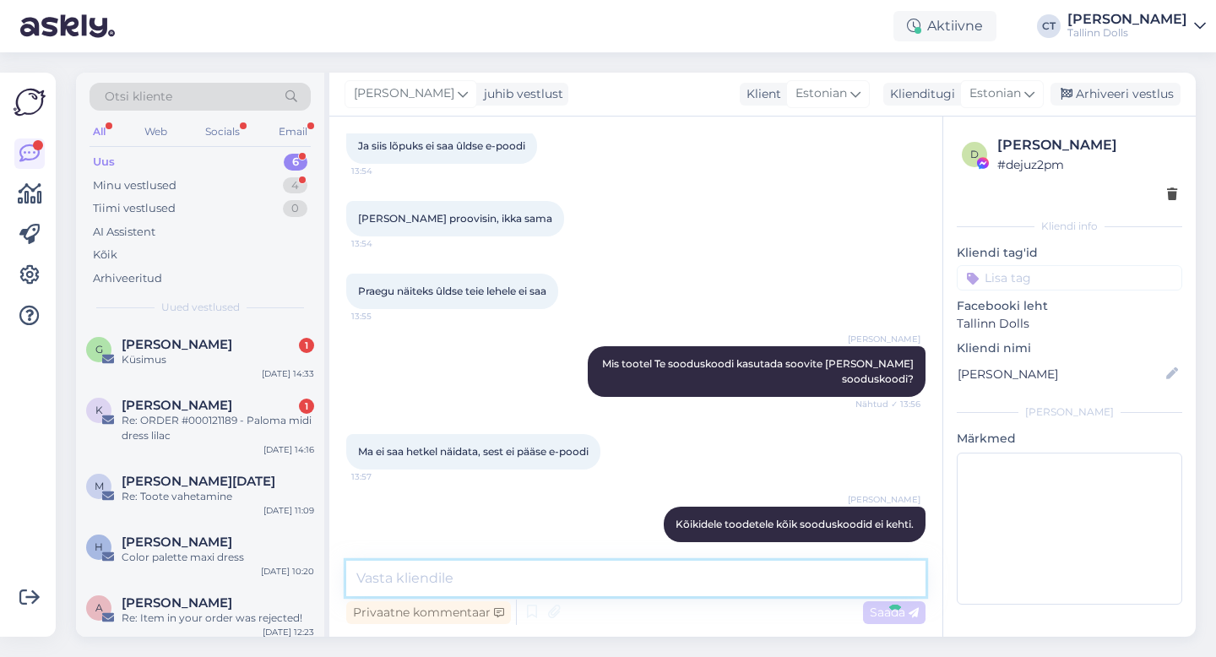
scroll to position [610, 0]
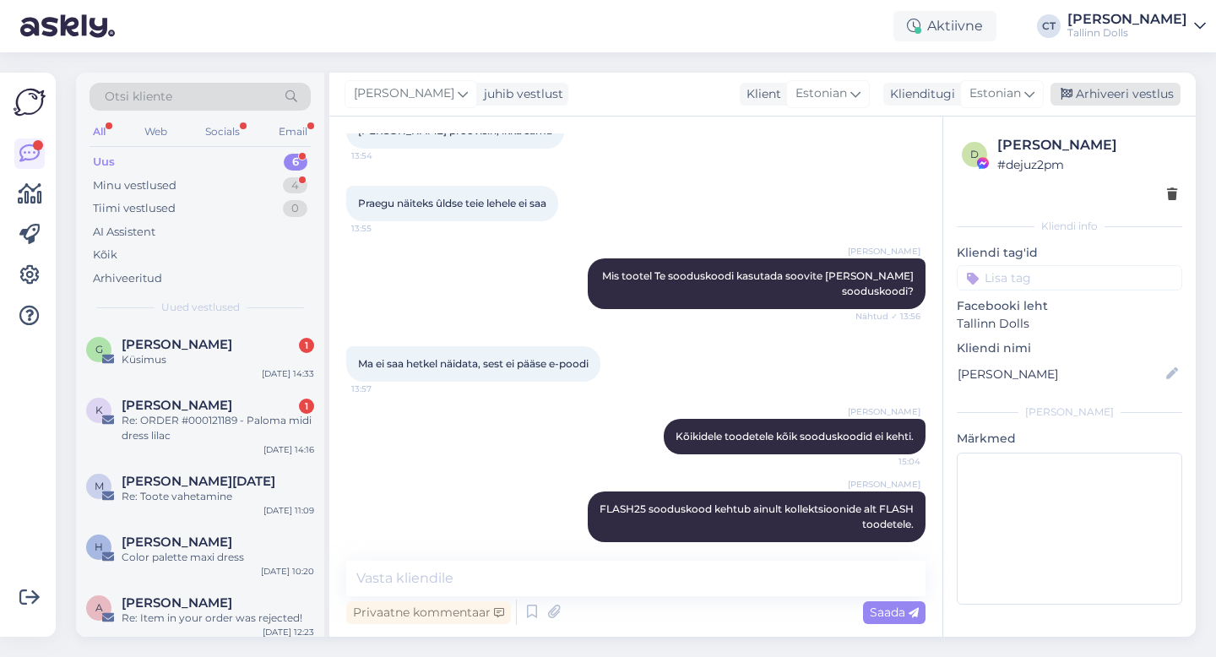
click at [1092, 100] on div "Arhiveeri vestlus" at bounding box center [1116, 94] width 130 height 23
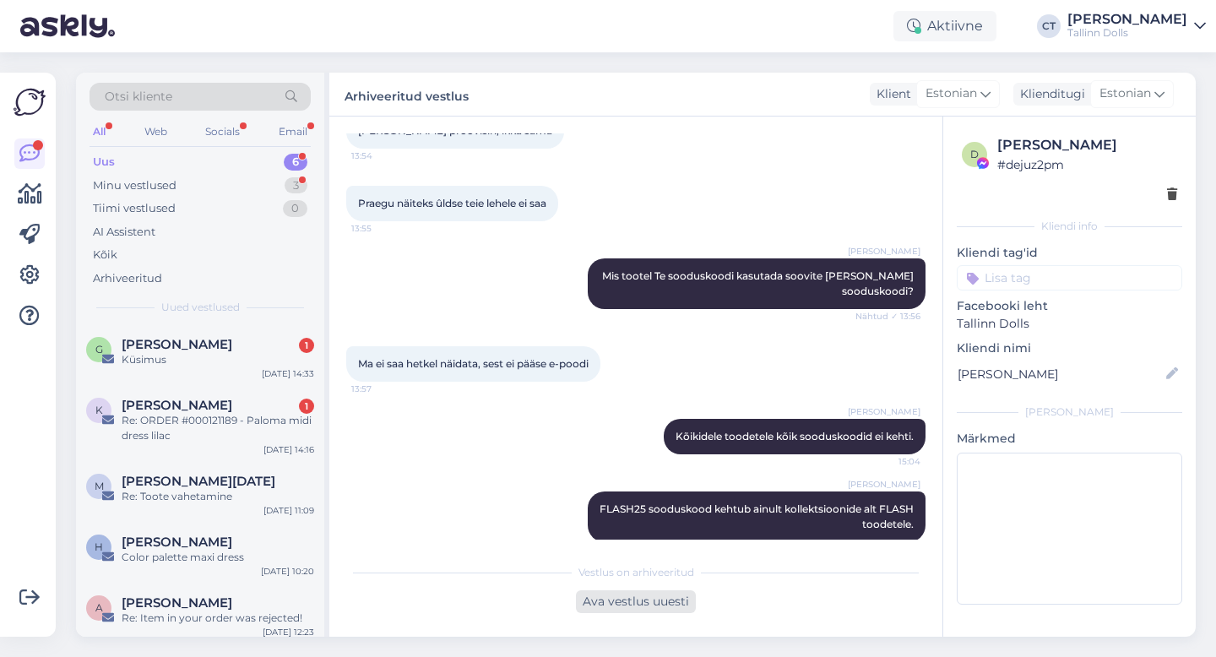
click at [611, 602] on div "Ava vestlus uuesti" at bounding box center [636, 601] width 120 height 23
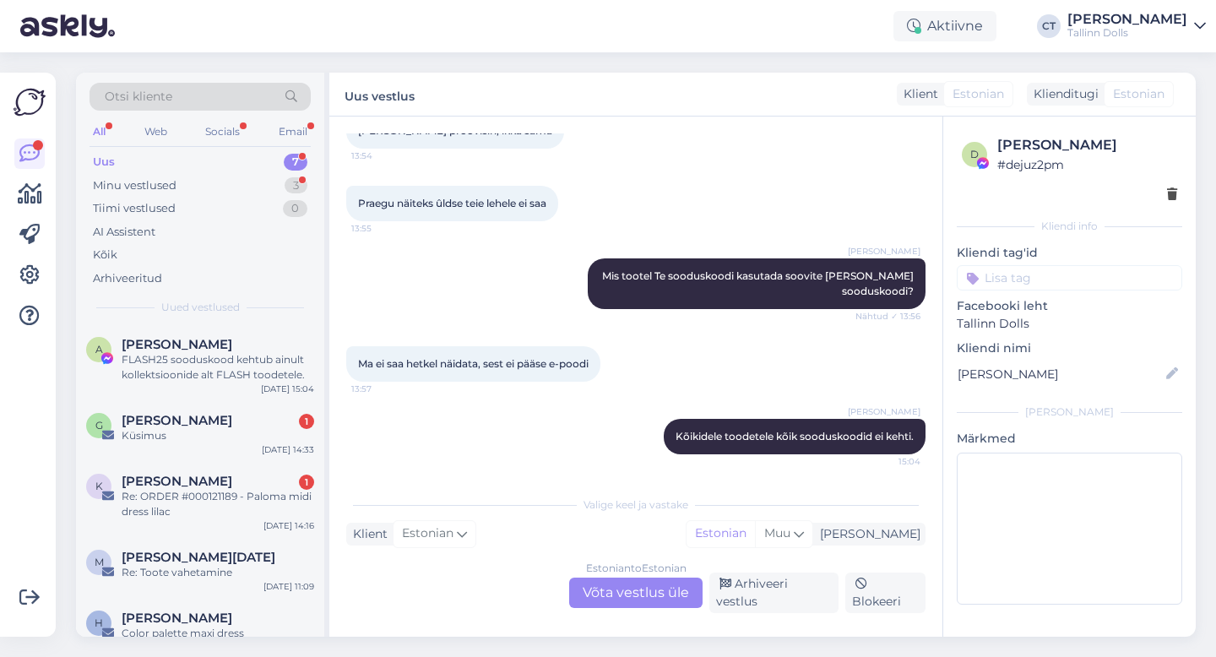
click at [647, 576] on div "Estonian to Estonian" at bounding box center [636, 568] width 101 height 15
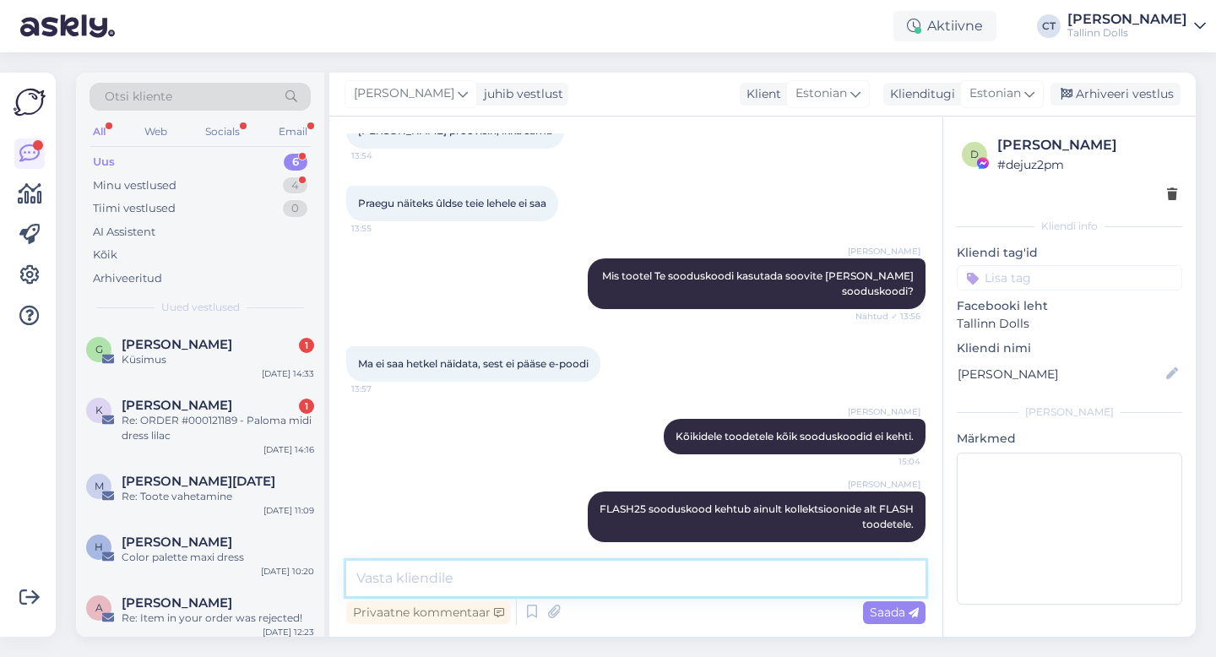
click at [647, 580] on textarea at bounding box center [635, 578] width 579 height 35
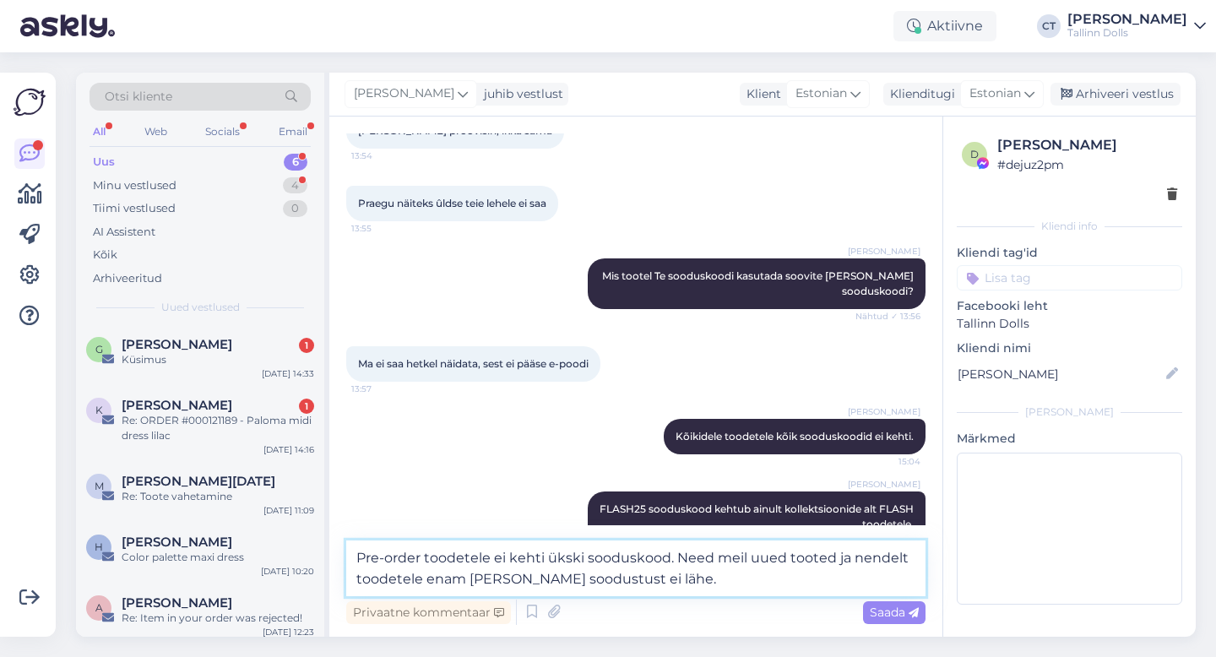
click at [908, 557] on textarea "Pre-order toodetele ei kehti ükski sooduskood. Need meil uued tooted ja nendelt…" at bounding box center [635, 569] width 579 height 56
click at [655, 576] on textarea "Pre-order toodetele ei kehti ükski sooduskood. Need meil uued tooted ja nendele…" at bounding box center [635, 569] width 579 height 56
type textarea "Pre-order toodetele ei kehti ükski sooduskood. Need meil uued tooted ja nendele…"
click at [885, 619] on span "Saada" at bounding box center [894, 612] width 49 height 15
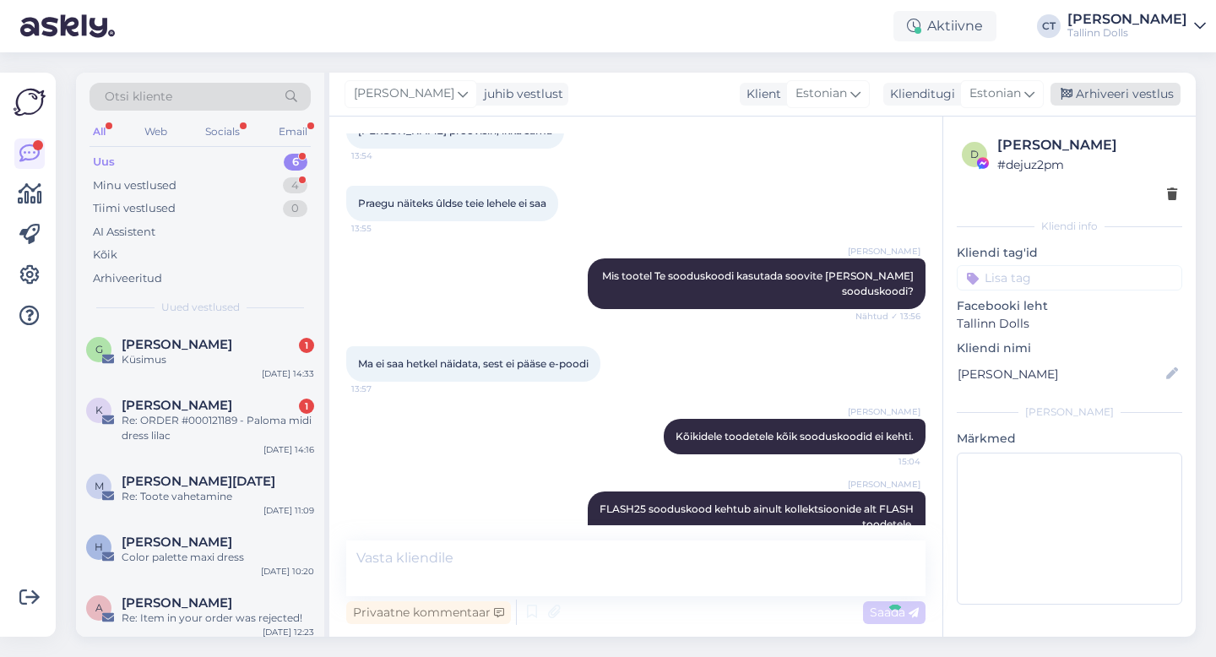
scroll to position [713, 0]
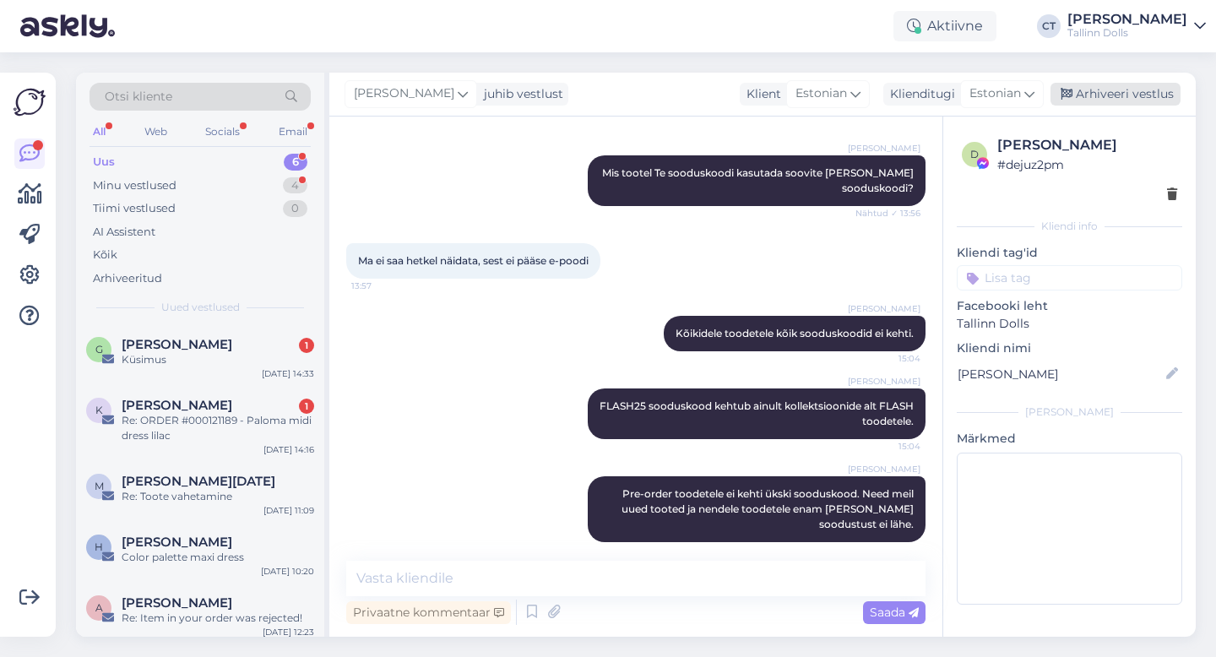
click at [1127, 96] on div "Arhiveeri vestlus" at bounding box center [1116, 94] width 130 height 23
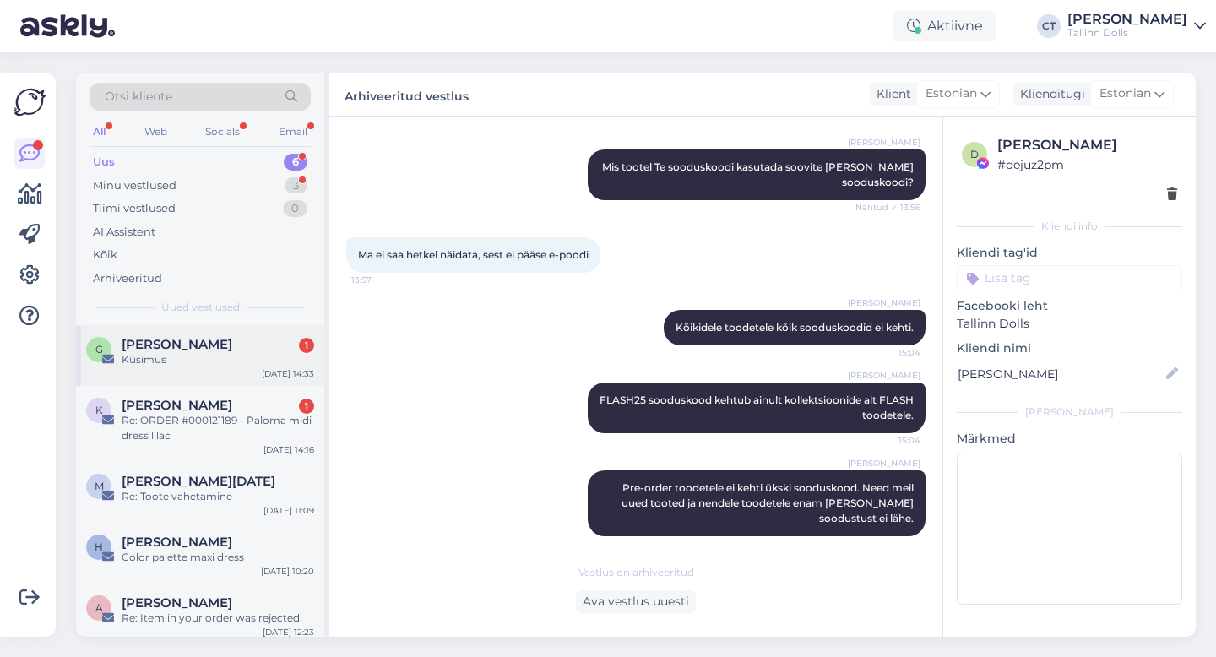
click at [150, 378] on div "G [PERSON_NAME] 1 Küsimus [DATE] 14:33" at bounding box center [200, 355] width 248 height 61
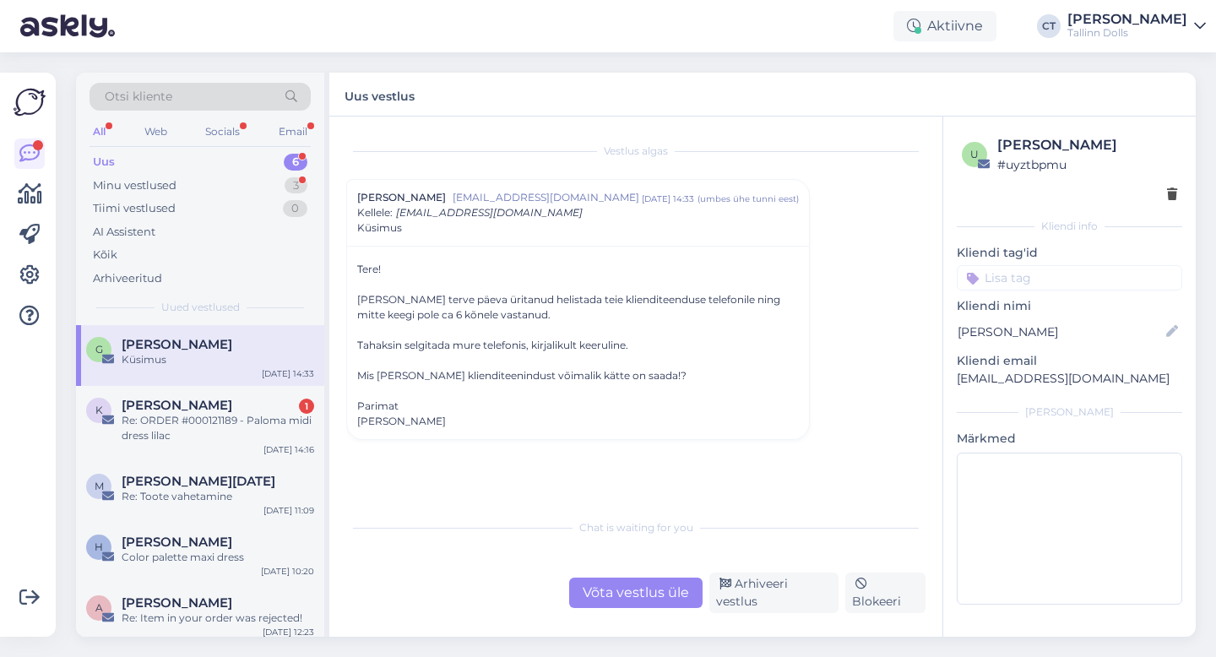
click at [653, 599] on div "Võta vestlus üle" at bounding box center [635, 593] width 133 height 30
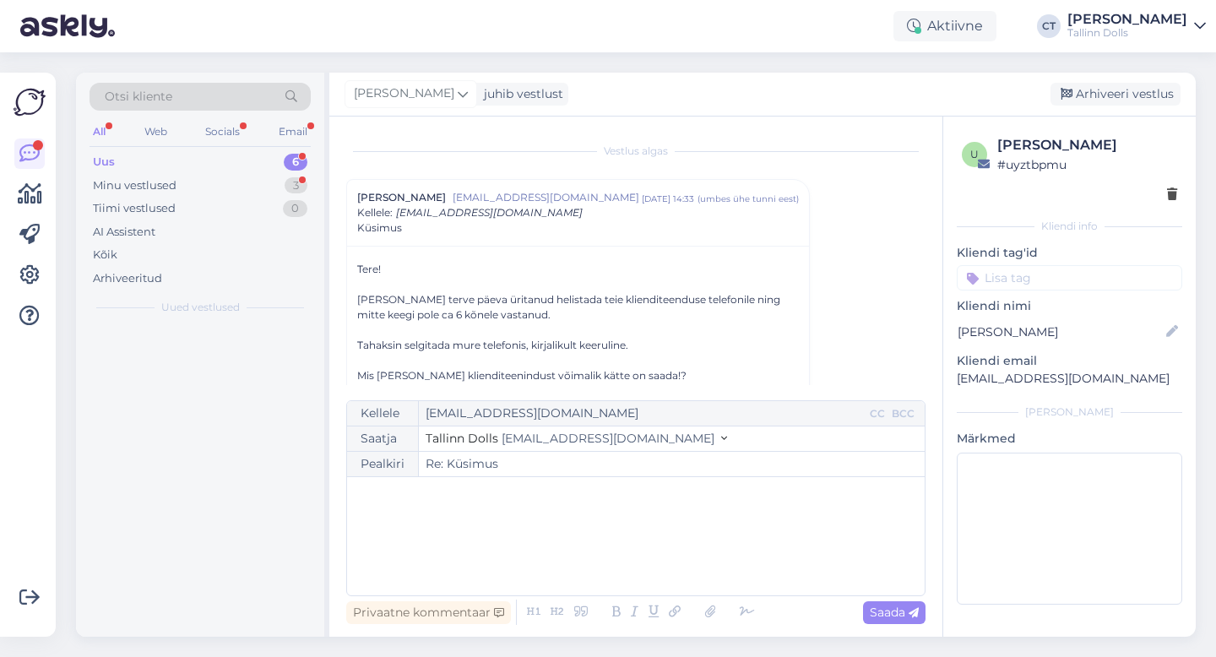
scroll to position [46, 0]
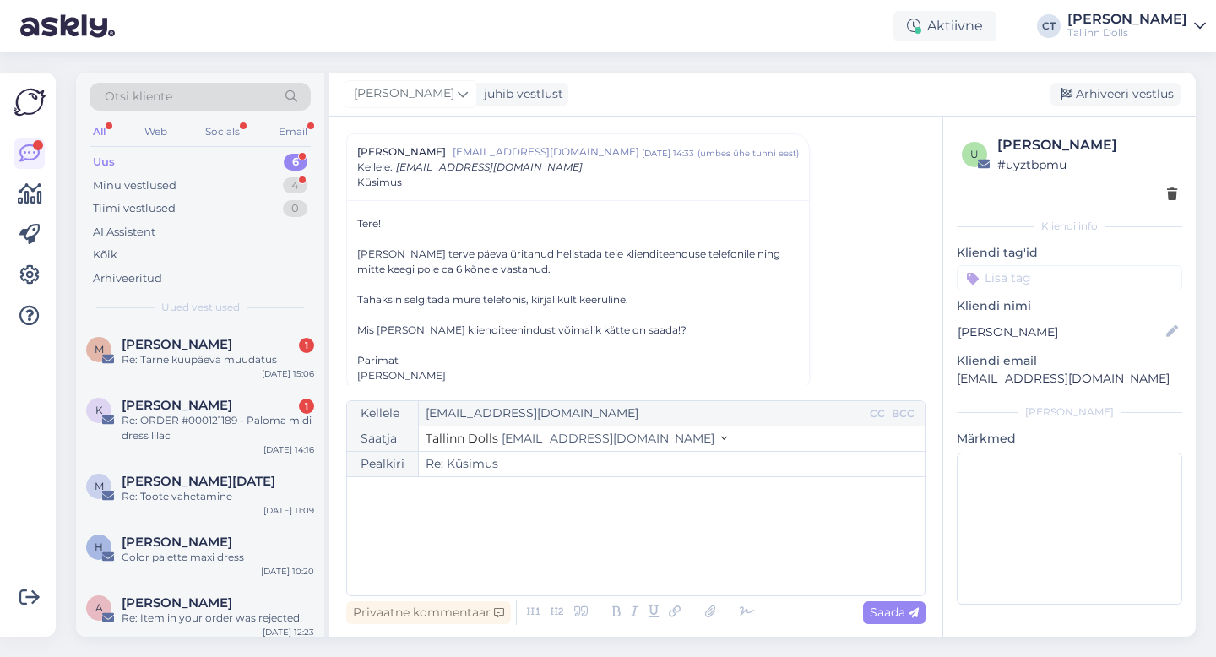
click at [666, 586] on div "﻿" at bounding box center [636, 536] width 561 height 101
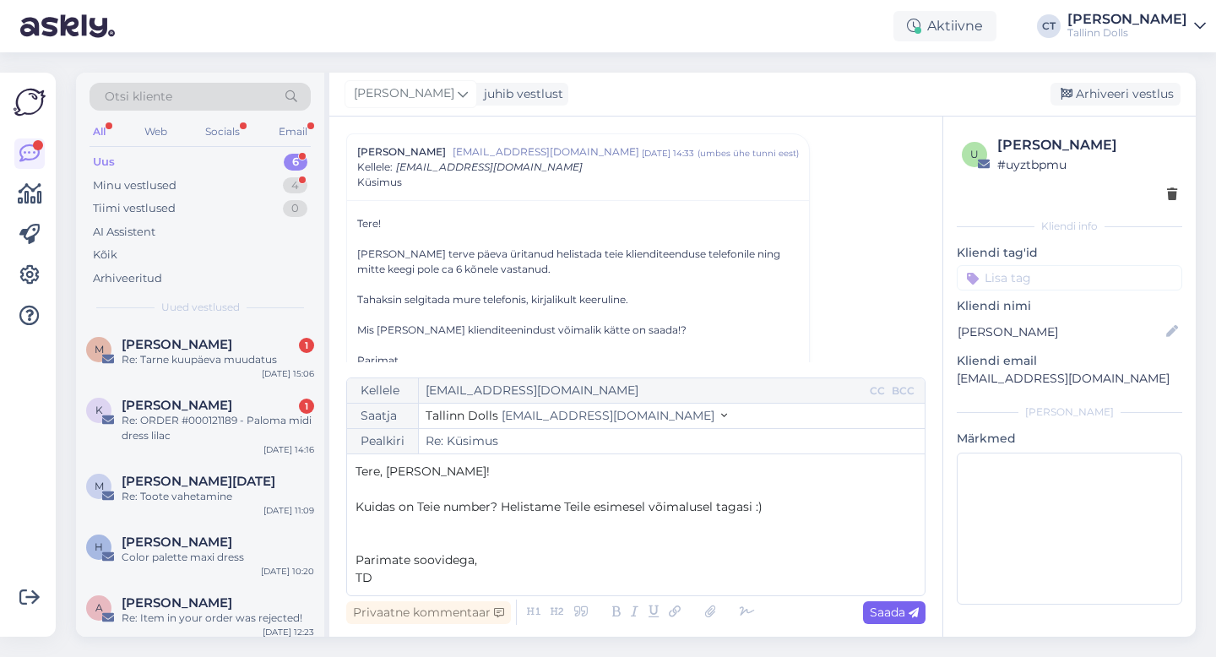
click at [912, 616] on icon at bounding box center [914, 613] width 10 height 10
type input "Re: Küsimus"
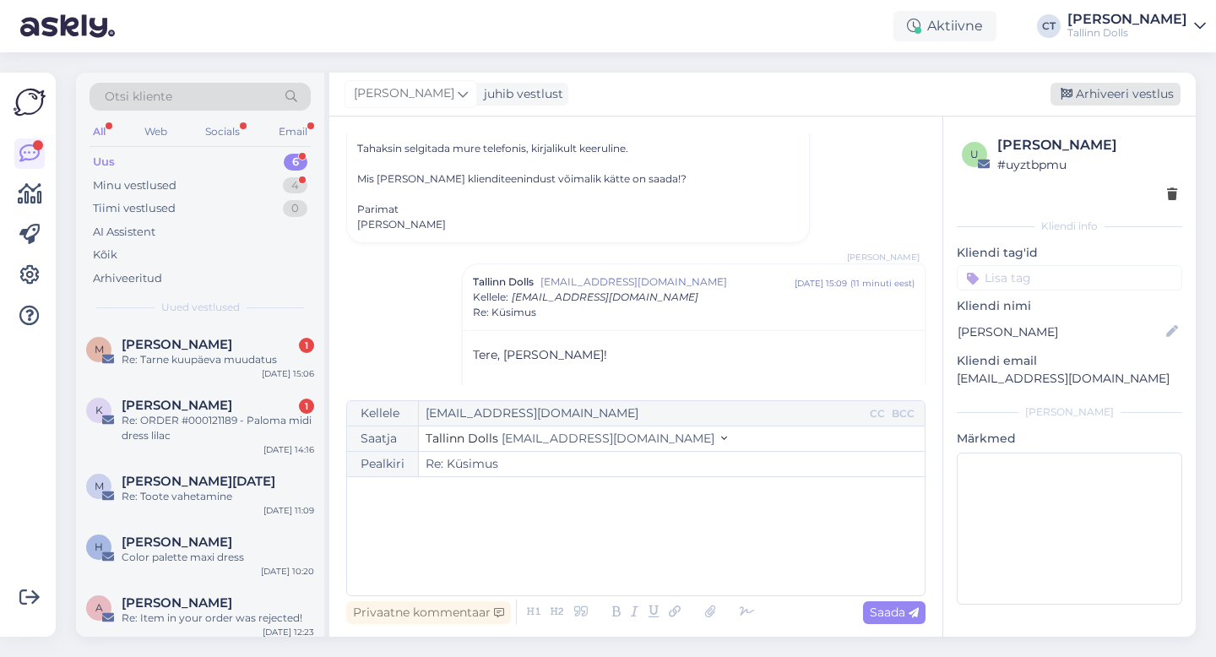
click at [1132, 96] on div "Arhiveeri vestlus" at bounding box center [1116, 94] width 130 height 23
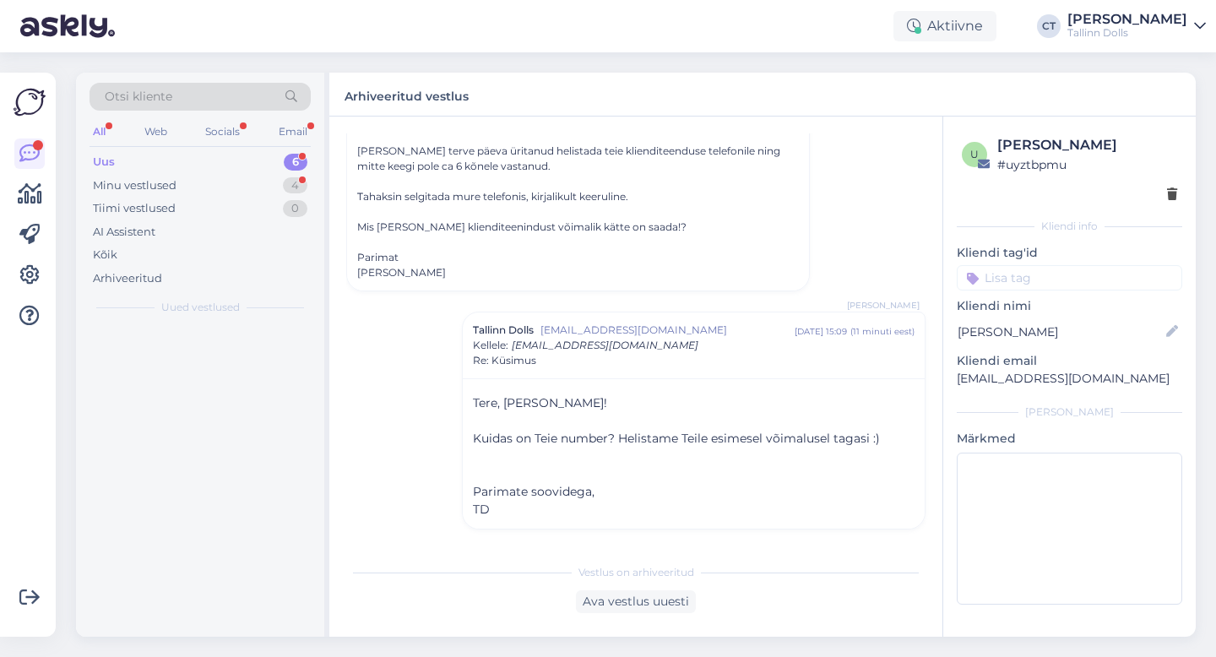
scroll to position [149, 0]
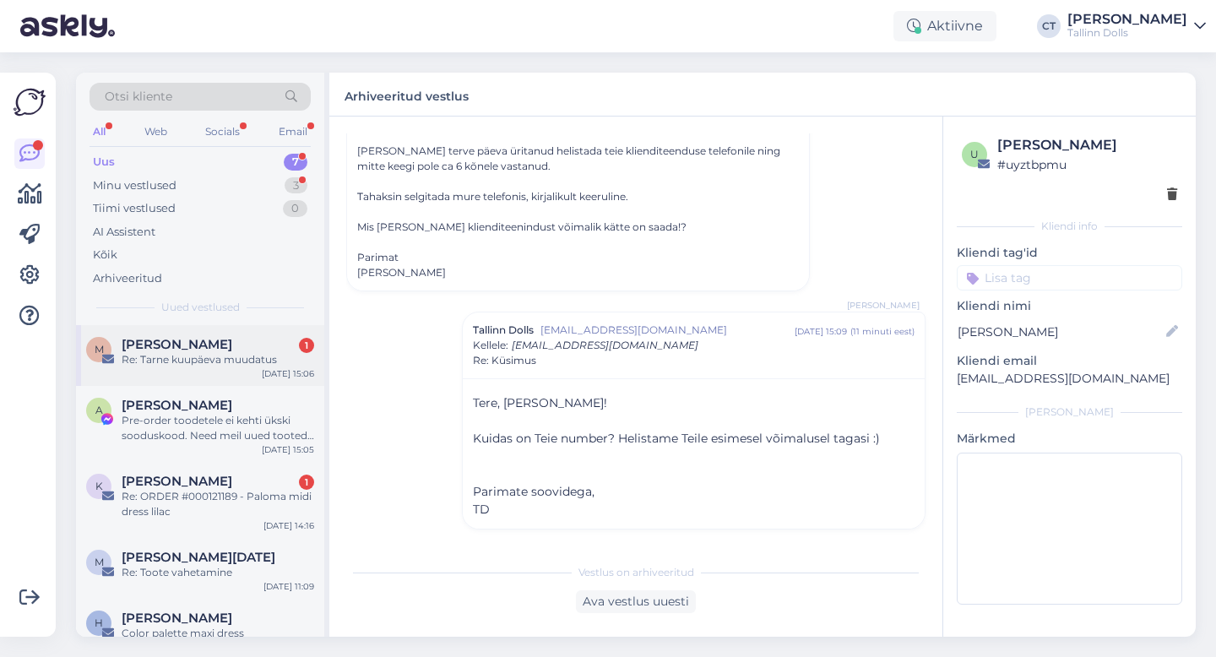
click at [201, 373] on div "M Merle Närska 1 Re: Tarne kuupäeva muudatus [DATE] 15:06" at bounding box center [200, 355] width 248 height 61
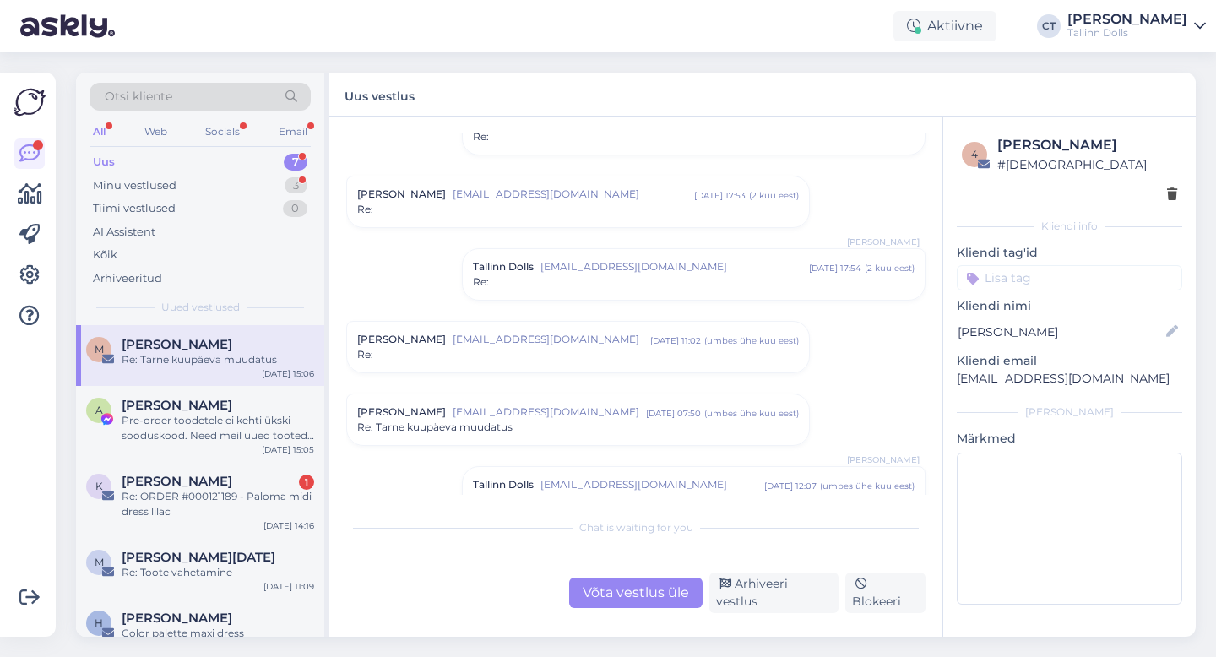
scroll to position [1139, 0]
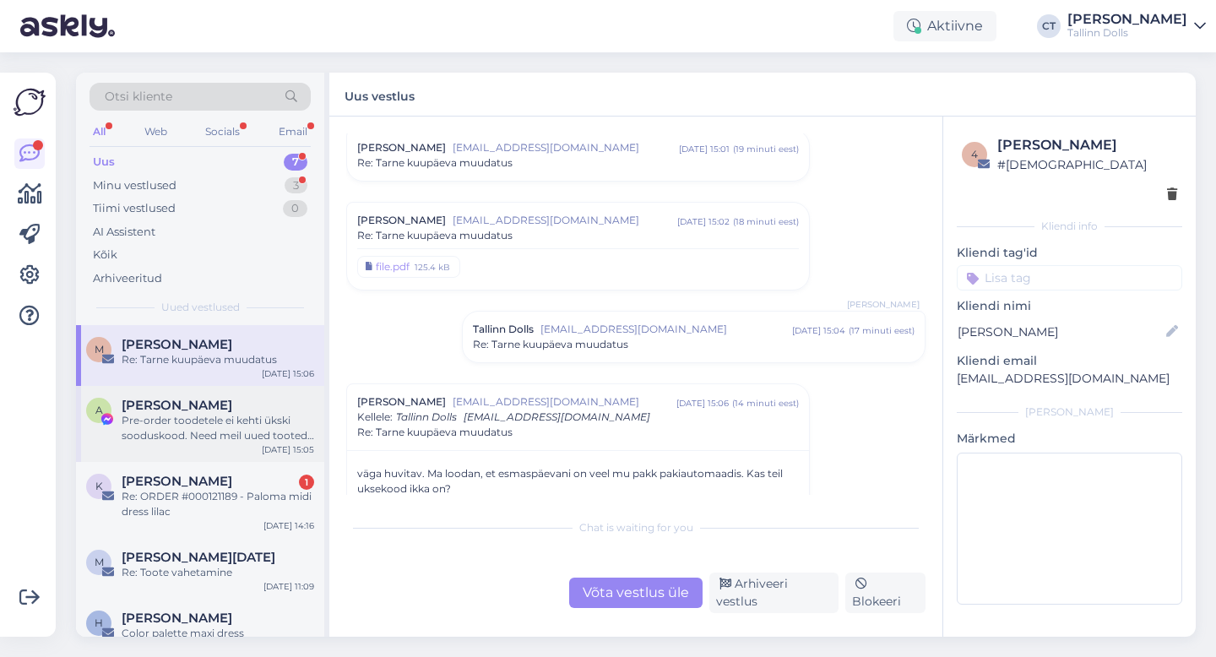
click at [201, 418] on div "Pre-order toodetele ei kehti ükski sooduskood. Need meil uued tooted ja nendele…" at bounding box center [218, 428] width 193 height 30
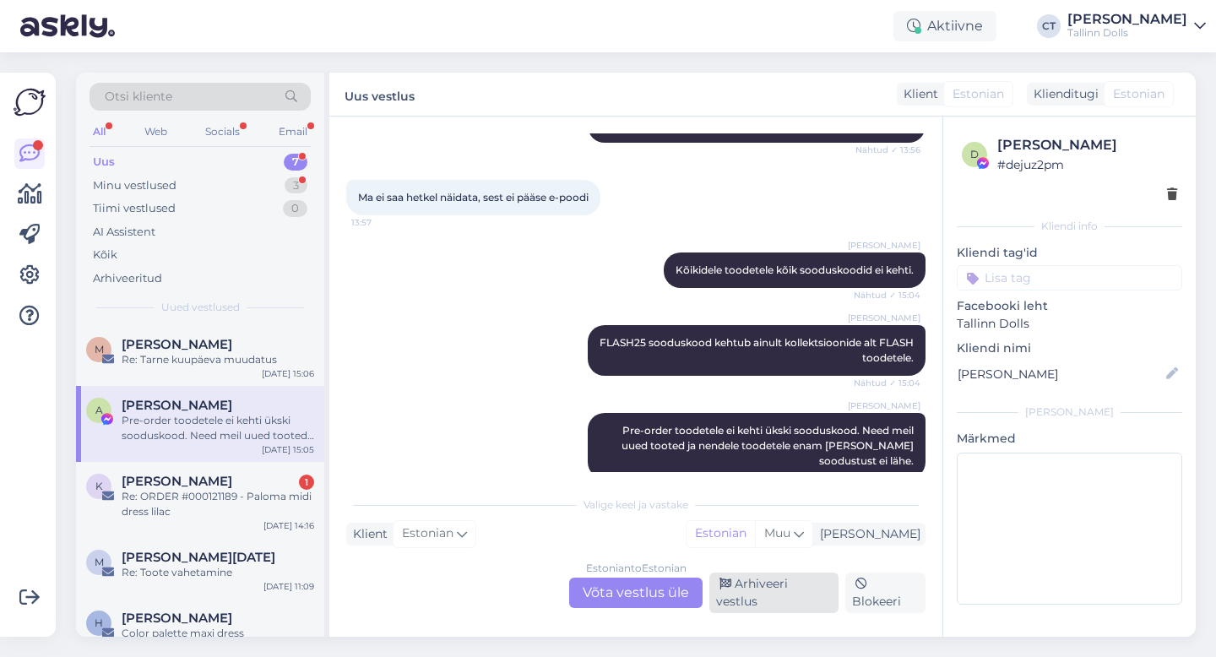
click at [819, 604] on div "Arhiveeri vestlus" at bounding box center [774, 593] width 129 height 41
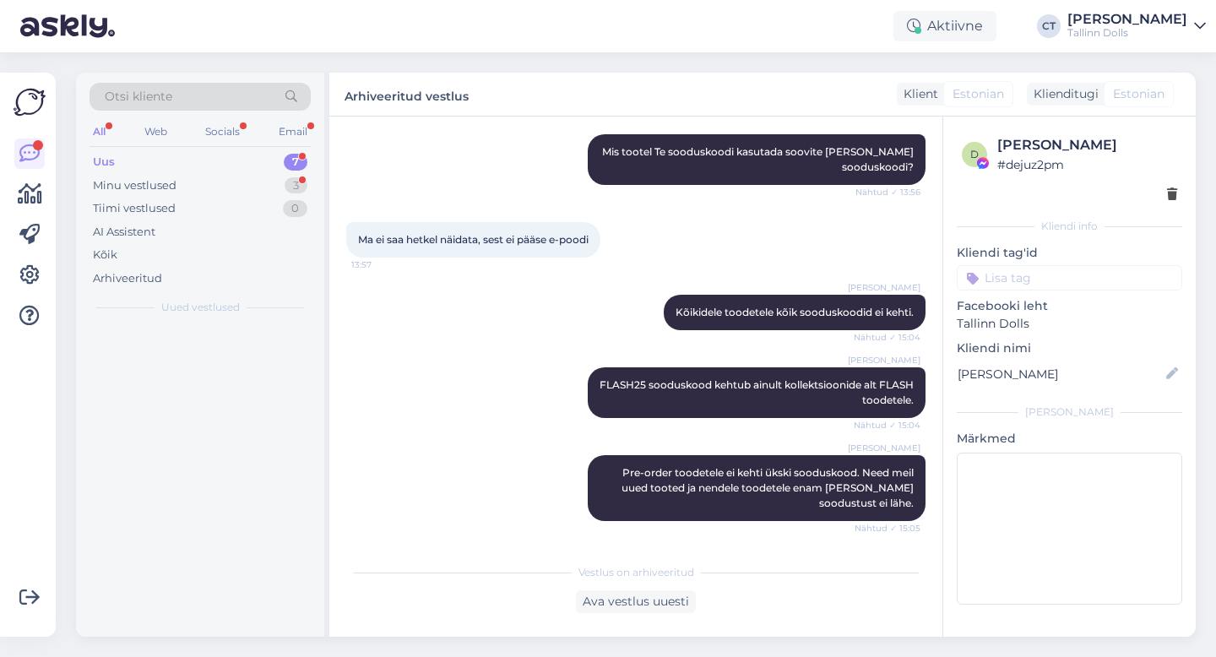
scroll to position [719, 0]
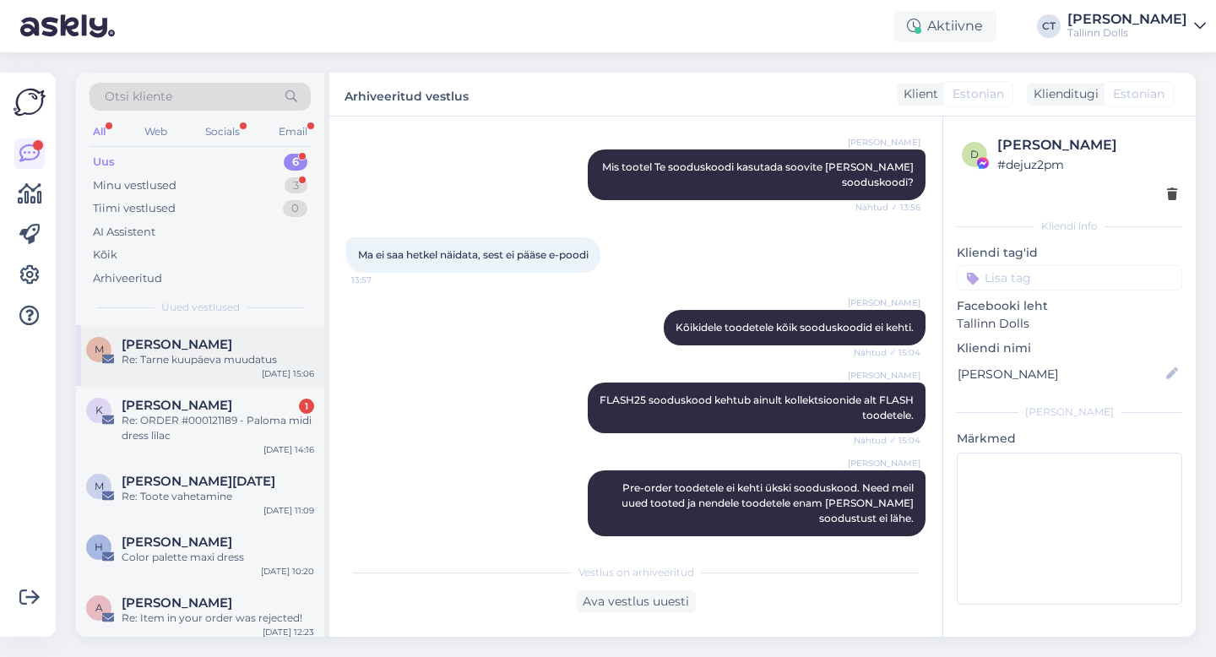
click at [234, 360] on div "Re: Tarne kuupäeva muudatus" at bounding box center [218, 359] width 193 height 15
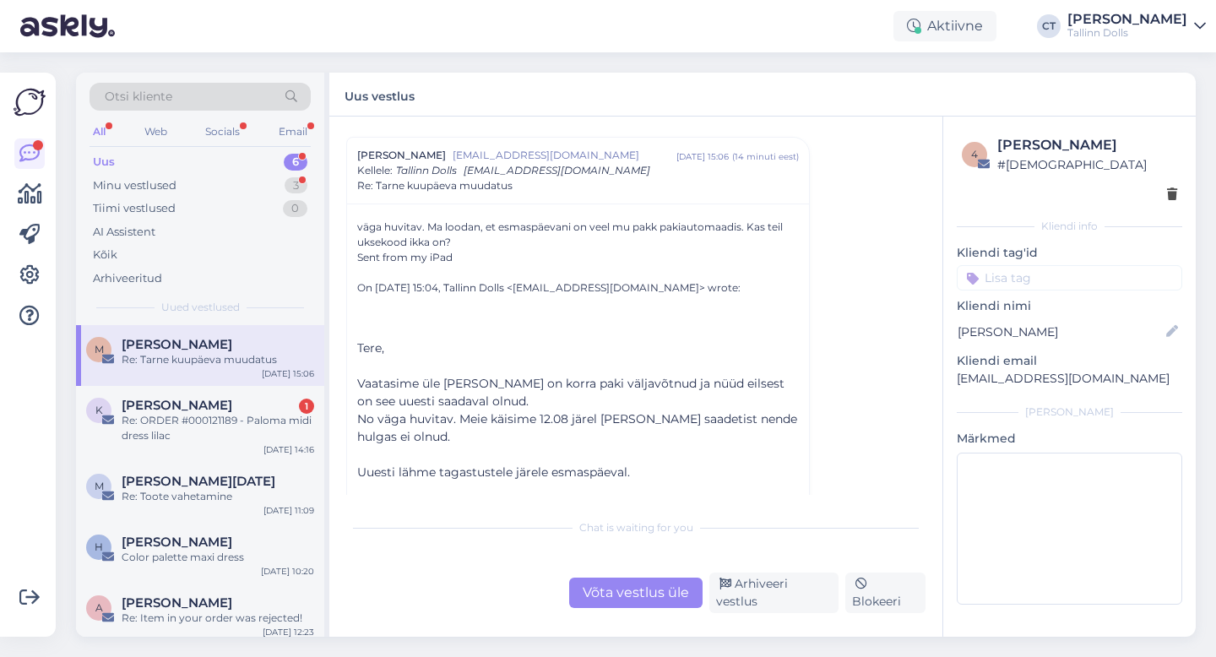
scroll to position [1384, 0]
drag, startPoint x: 474, startPoint y: 552, endPoint x: 451, endPoint y: 537, distance: 27.4
click at [438, 539] on div "Chat is waiting for you Võta vestlus üle Arhiveeri vestlus Blokeeri" at bounding box center [635, 561] width 579 height 103
click at [162, 423] on div "Re: ORDER #000121189 - Paloma midi dress lilac" at bounding box center [218, 428] width 193 height 30
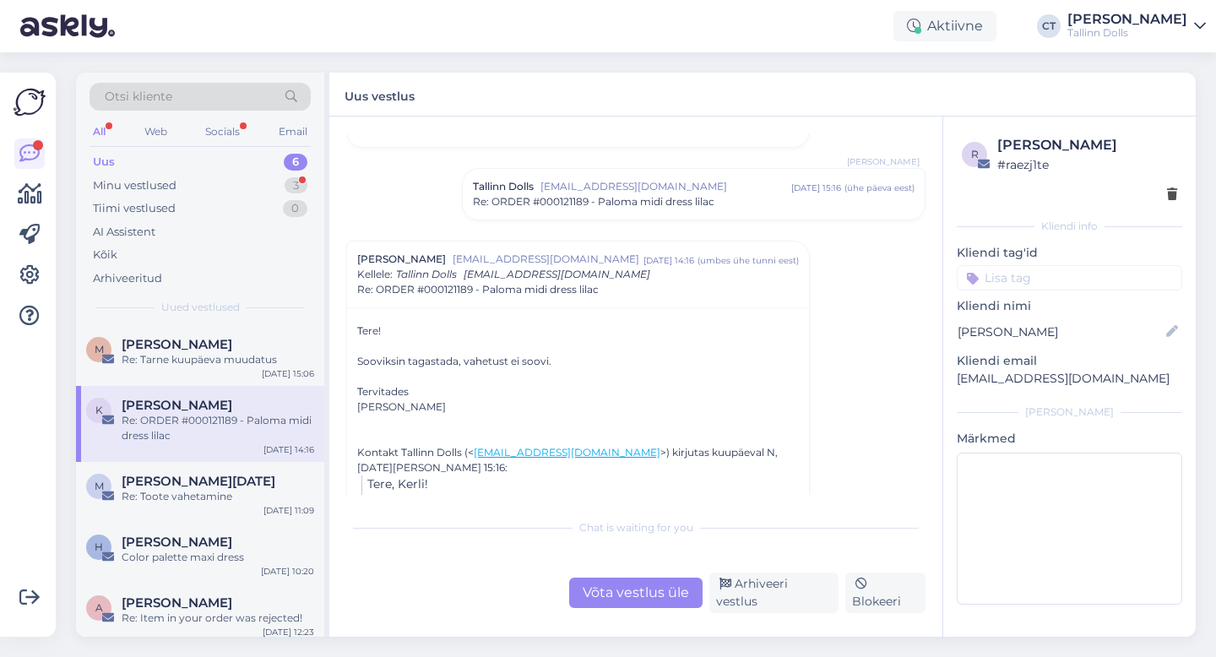
scroll to position [235, 0]
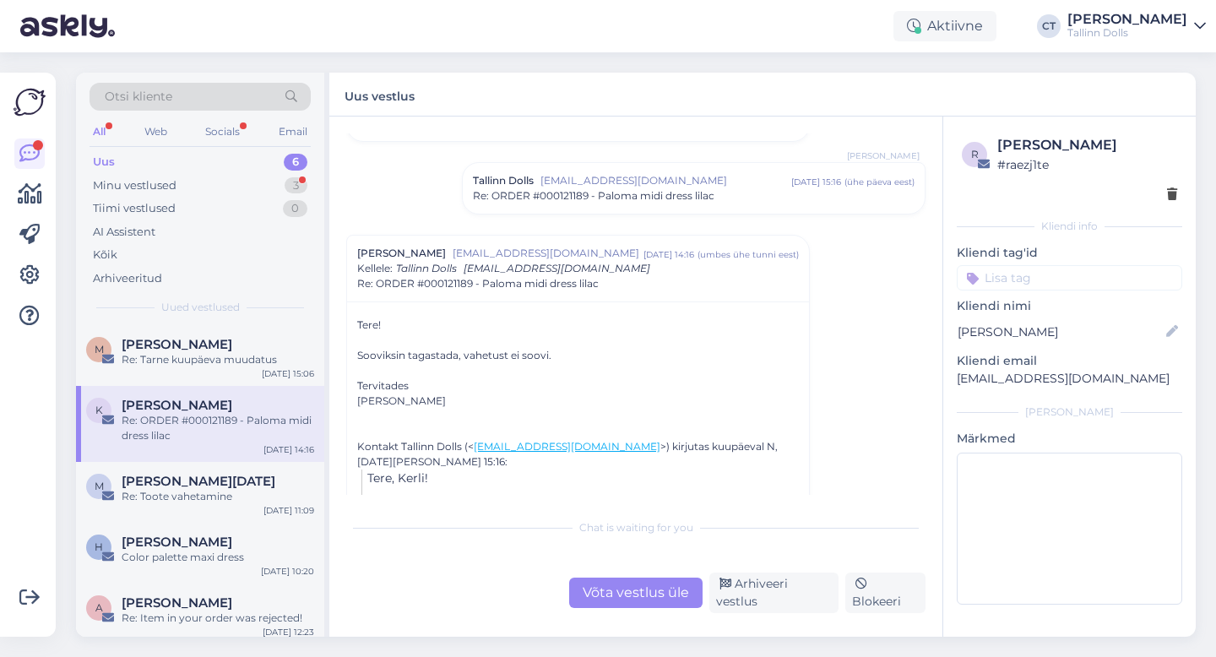
click at [653, 601] on div "Võta vestlus üle" at bounding box center [635, 593] width 133 height 30
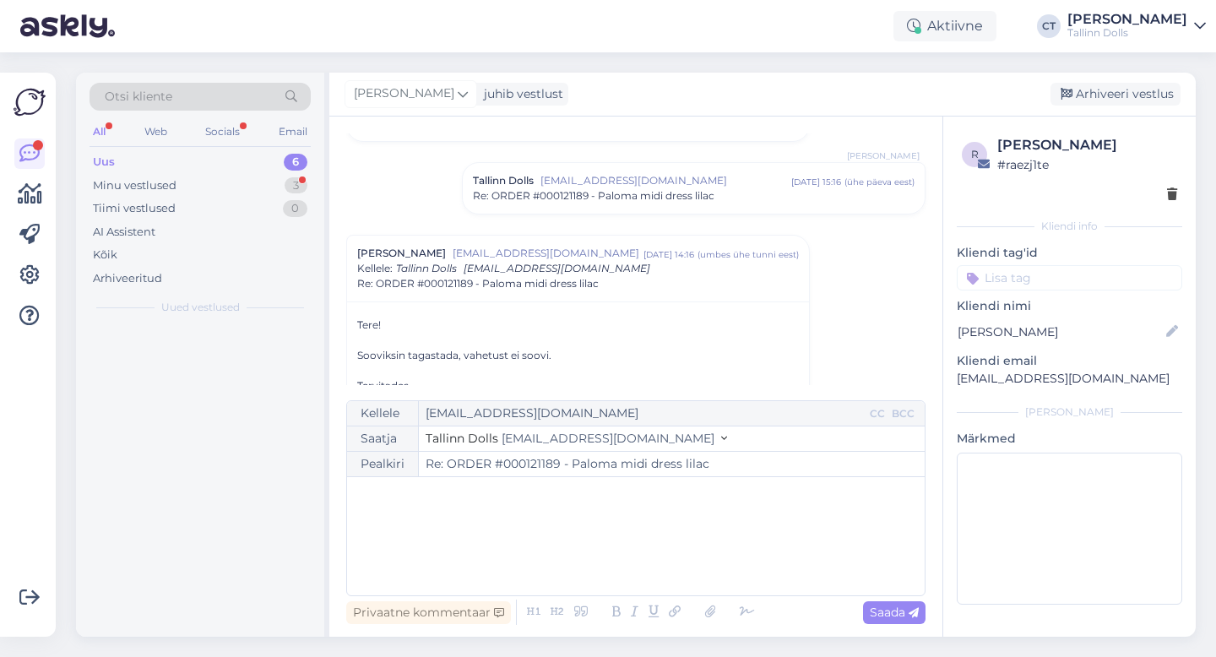
scroll to position [336, 0]
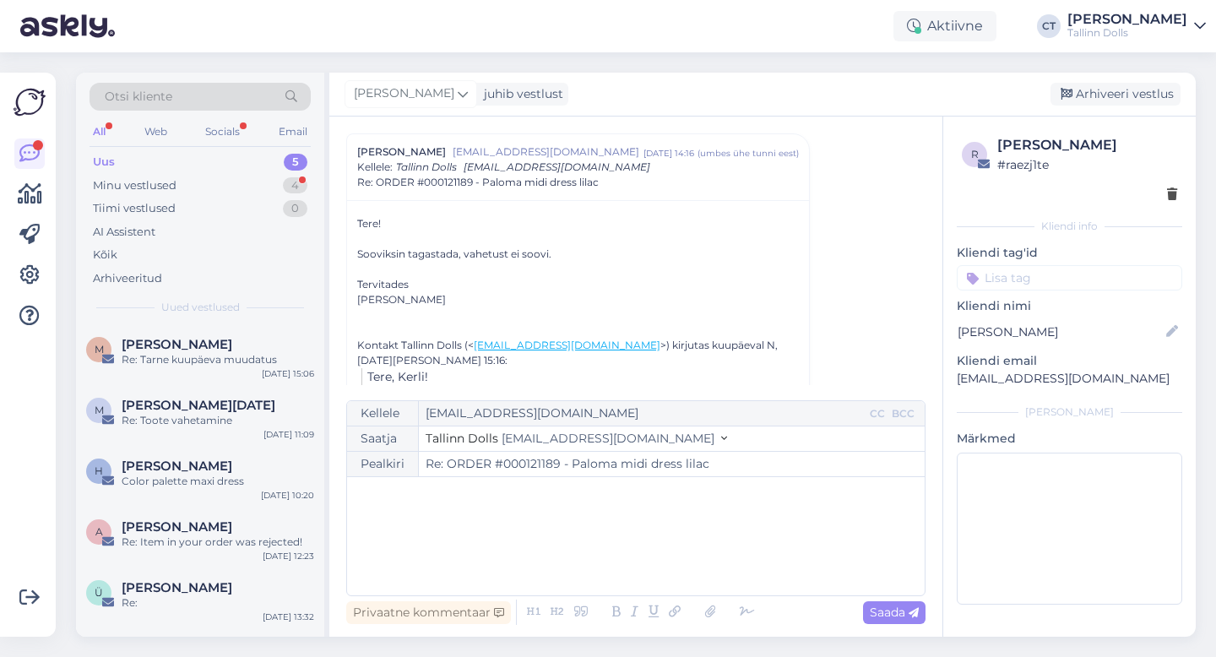
click at [663, 545] on div "﻿" at bounding box center [636, 536] width 561 height 101
click at [498, 546] on div "﻿" at bounding box center [636, 536] width 561 height 101
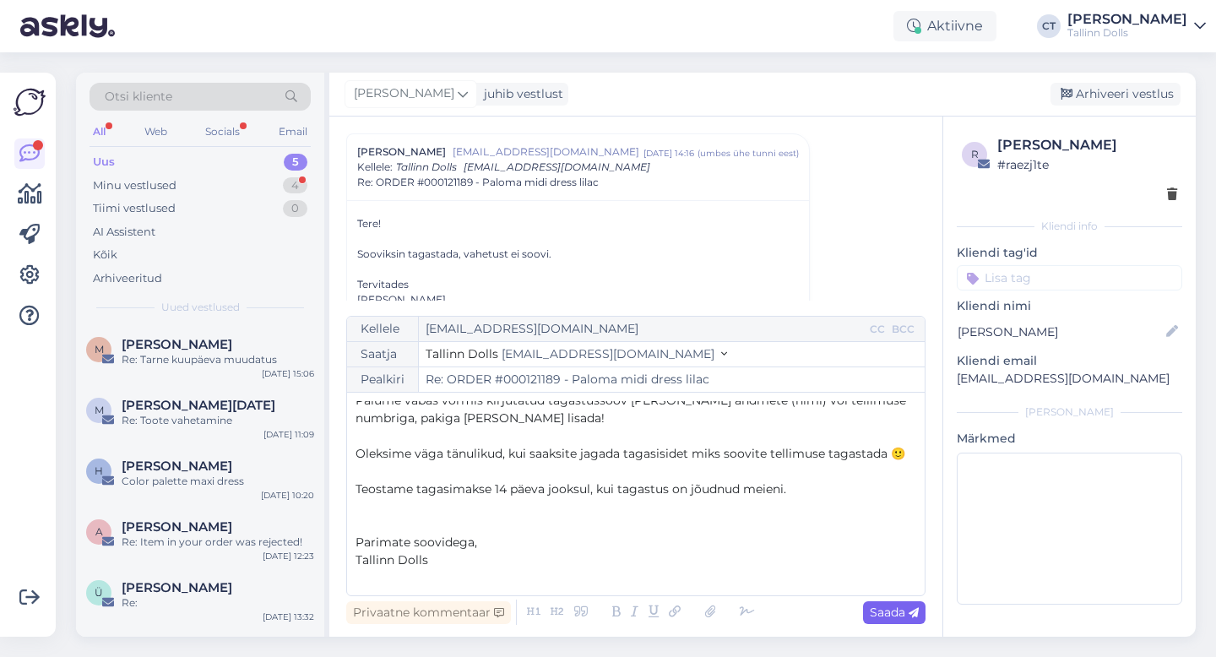
click at [888, 613] on span "Saada" at bounding box center [894, 612] width 49 height 15
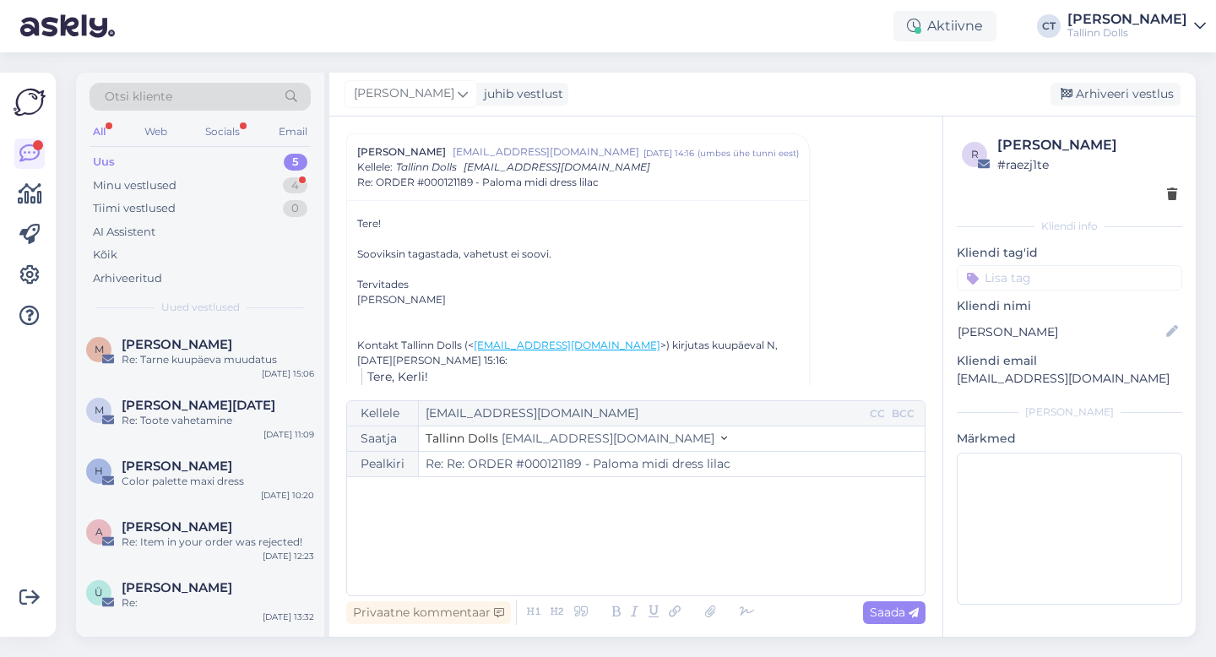
type input "Re: ORDER #000121189 - Paloma midi dress lilac"
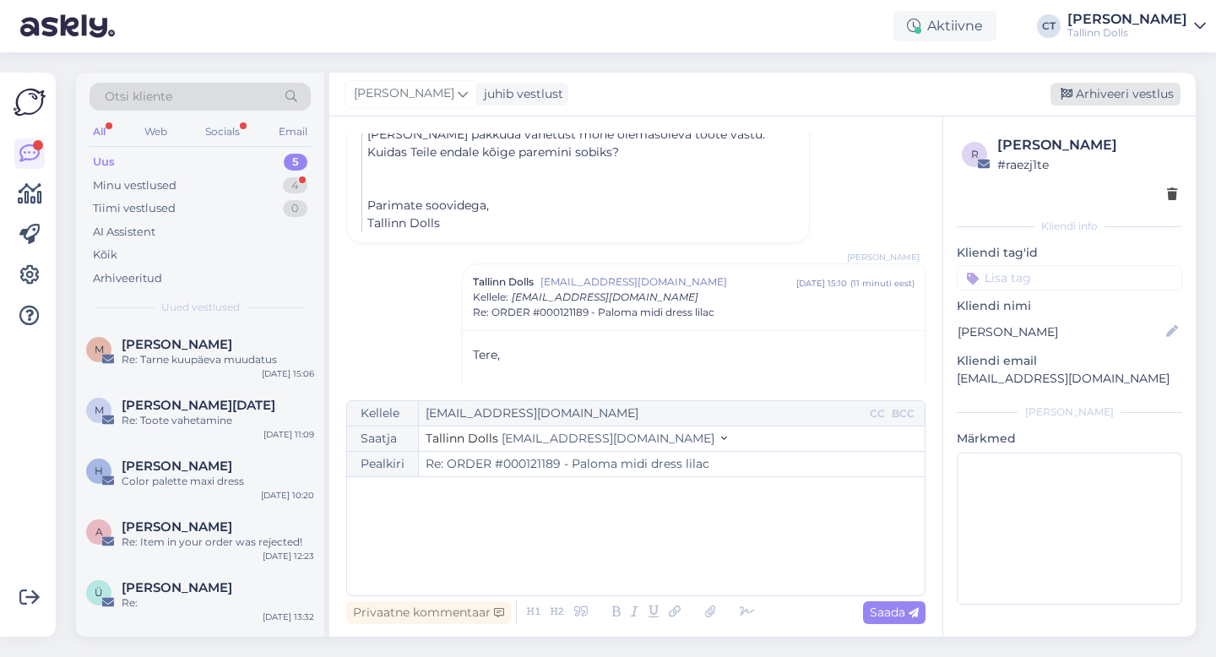
click at [1122, 90] on div "Arhiveeri vestlus" at bounding box center [1116, 94] width 130 height 23
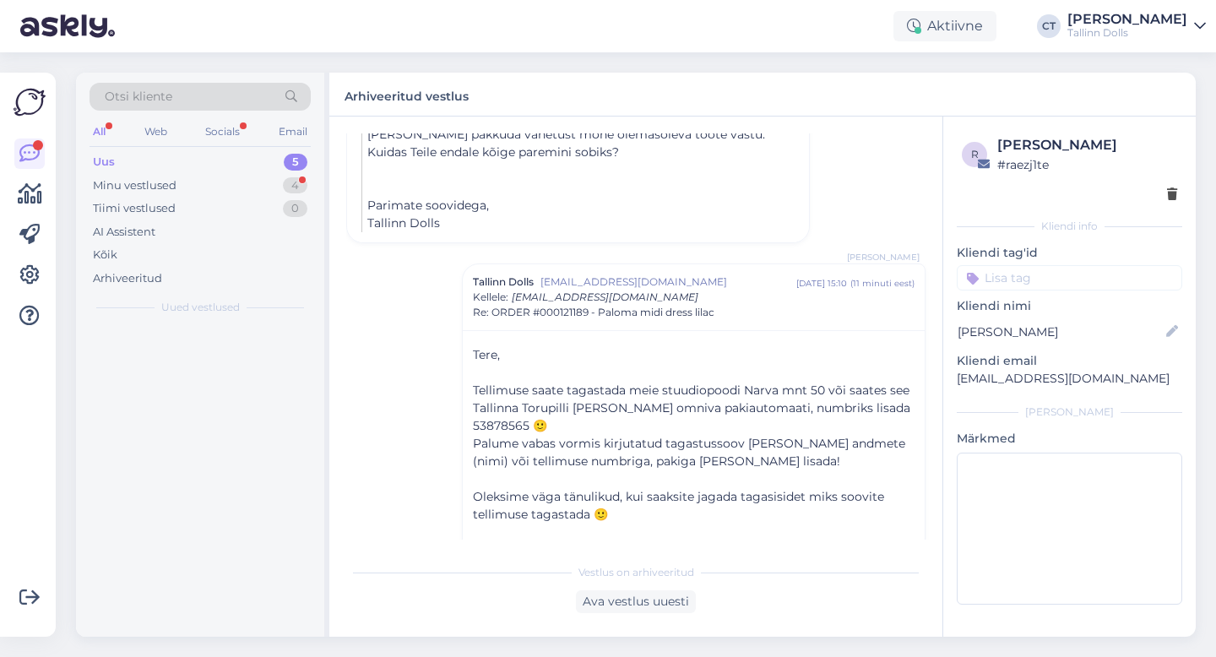
scroll to position [938, 0]
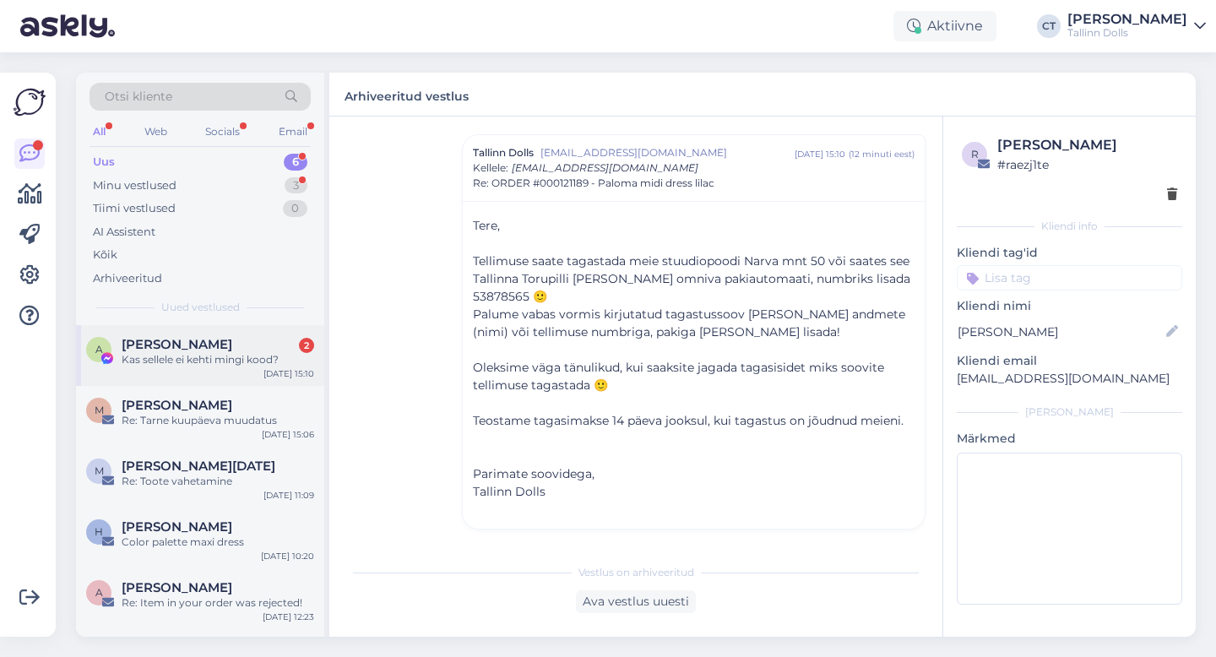
click at [199, 338] on span "[PERSON_NAME]" at bounding box center [177, 344] width 111 height 15
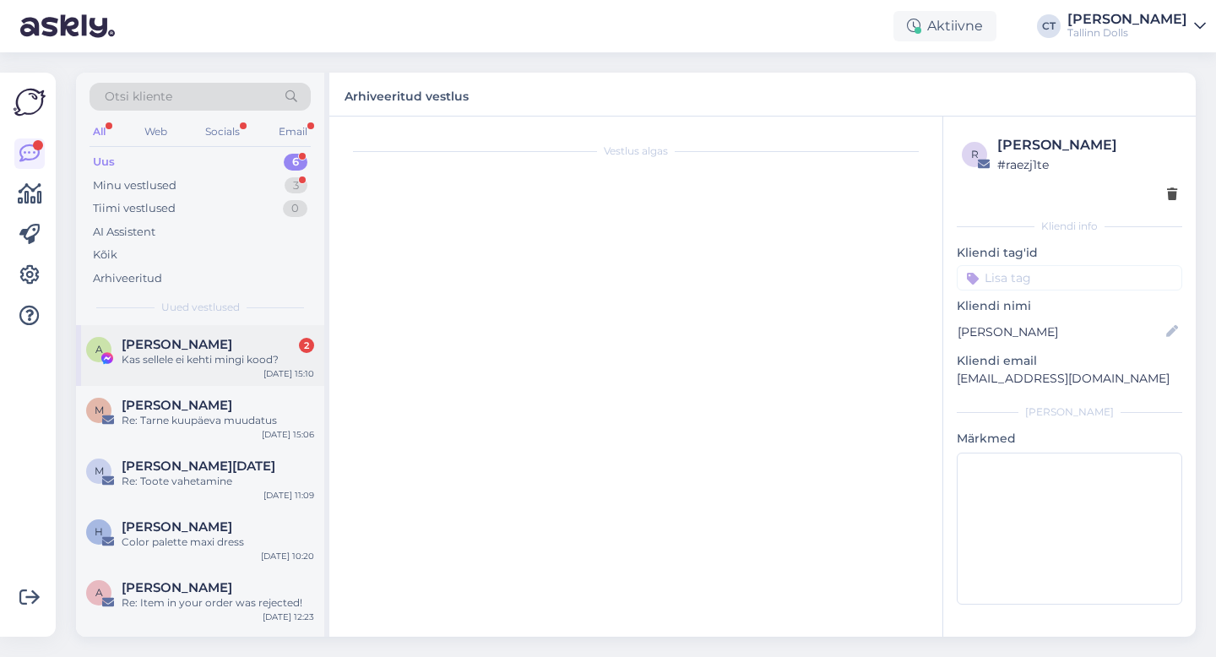
scroll to position [955, 0]
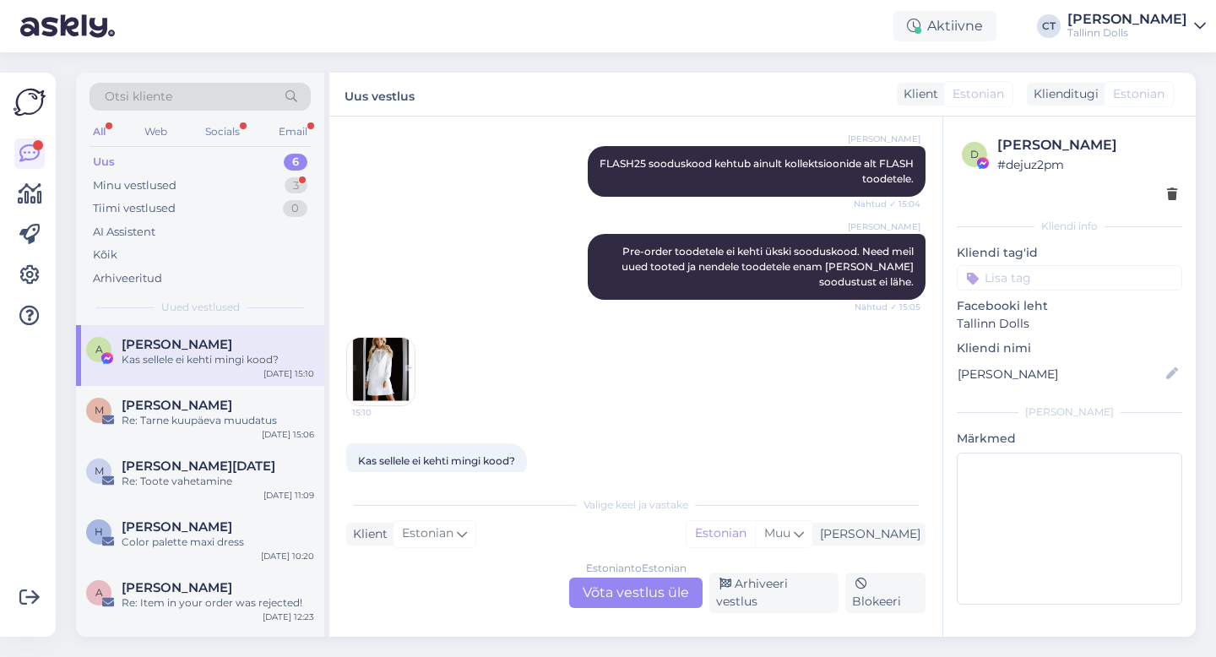
click at [654, 600] on div "Estonian to Estonian Võta vestlus üle" at bounding box center [635, 593] width 133 height 30
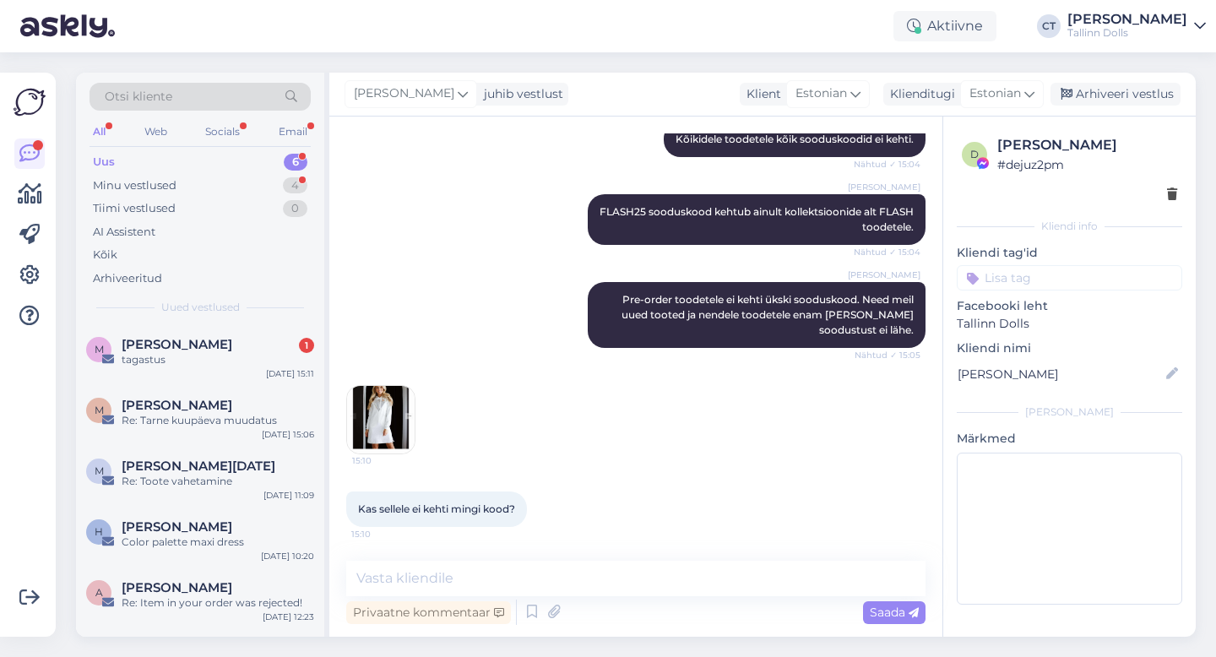
scroll to position [892, 0]
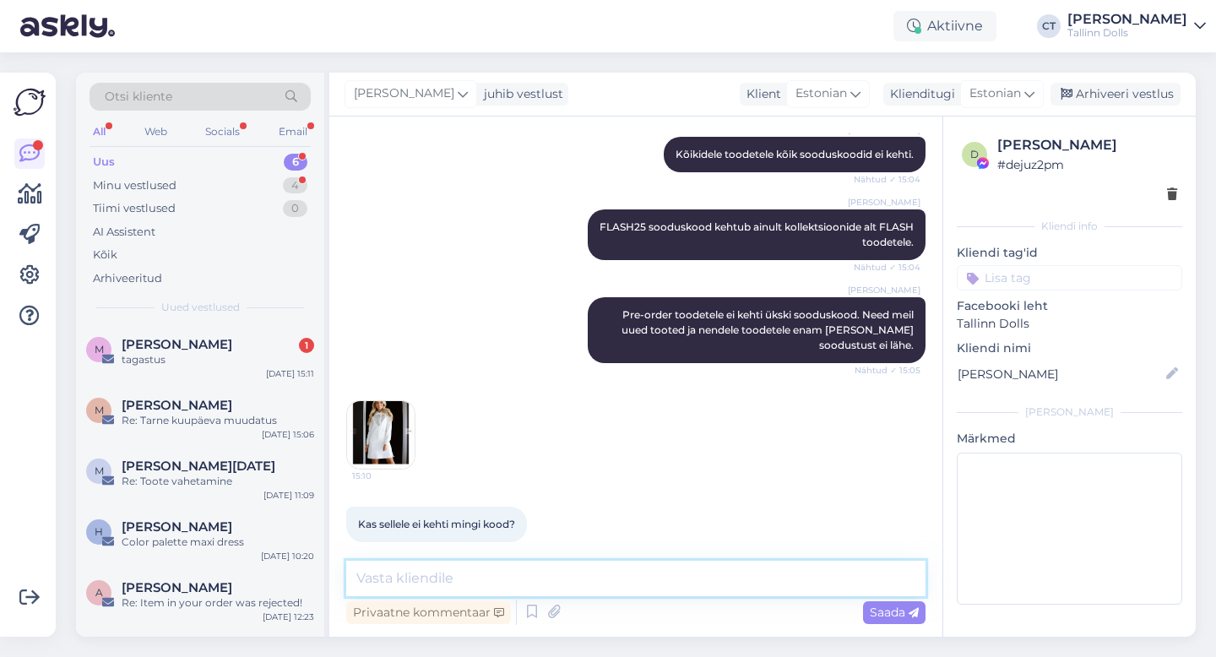
click at [677, 585] on textarea at bounding box center [635, 578] width 579 height 35
type textarea "t"
type textarea "a"
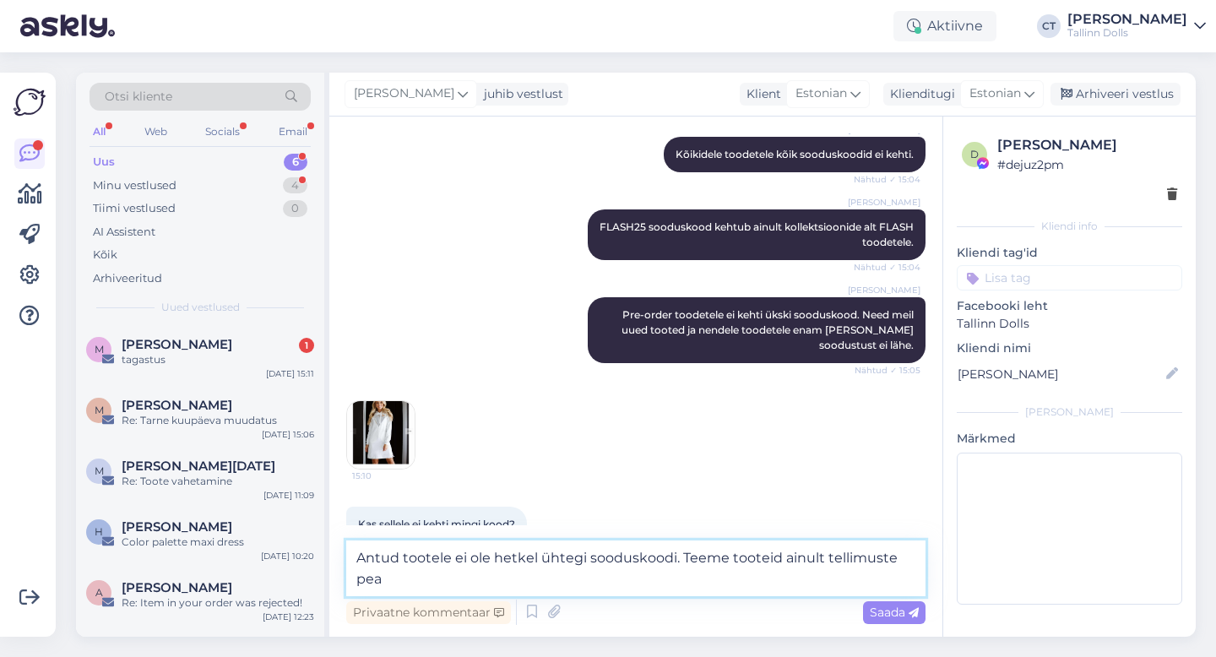
scroll to position [912, 0]
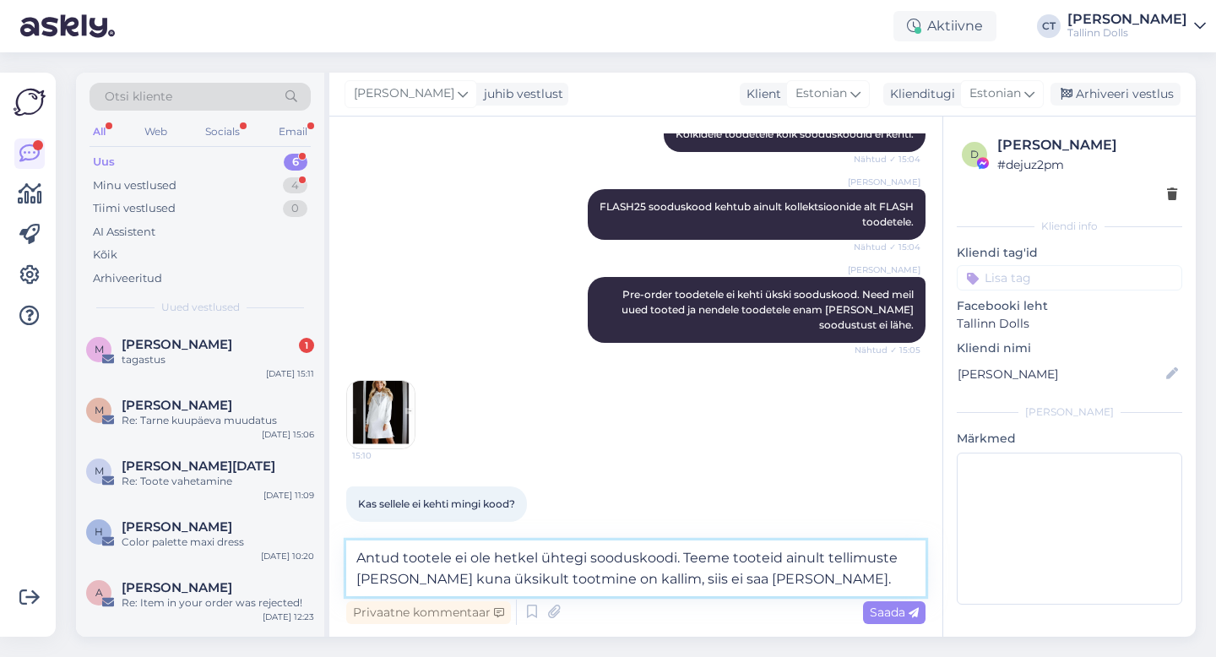
type textarea "Antud tootele ei ole hetkel ühtegi sooduskoodi. Teeme tooteid ainult tellimuste…"
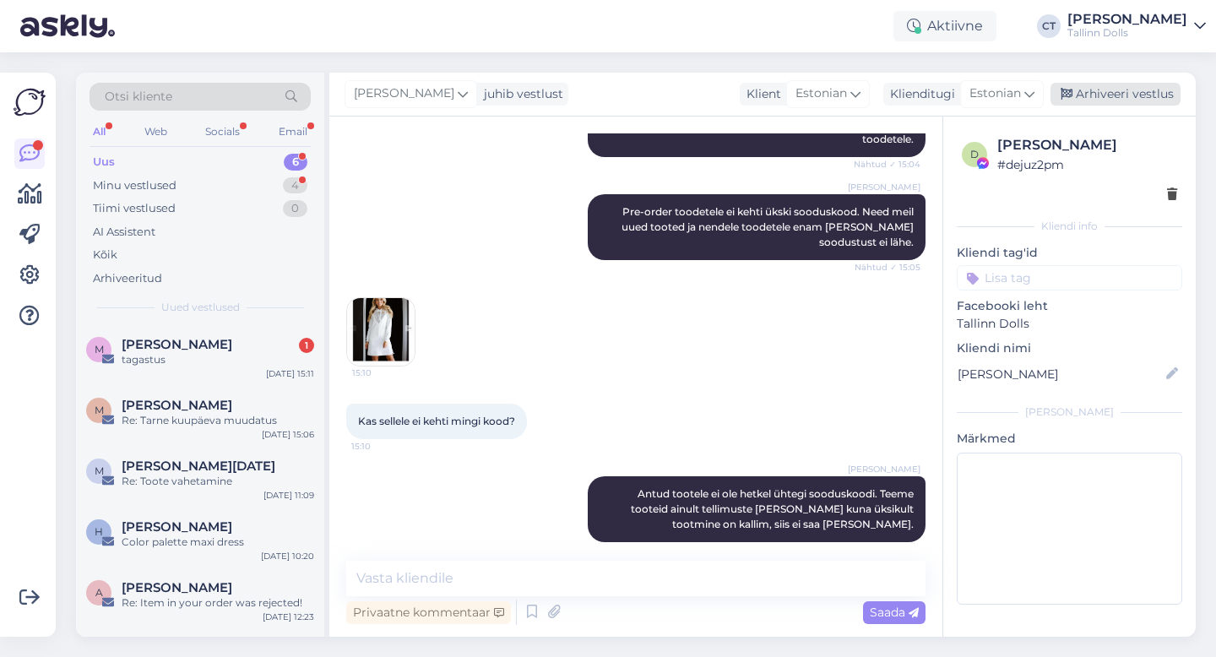
click at [1107, 90] on div "Arhiveeri vestlus" at bounding box center [1116, 94] width 130 height 23
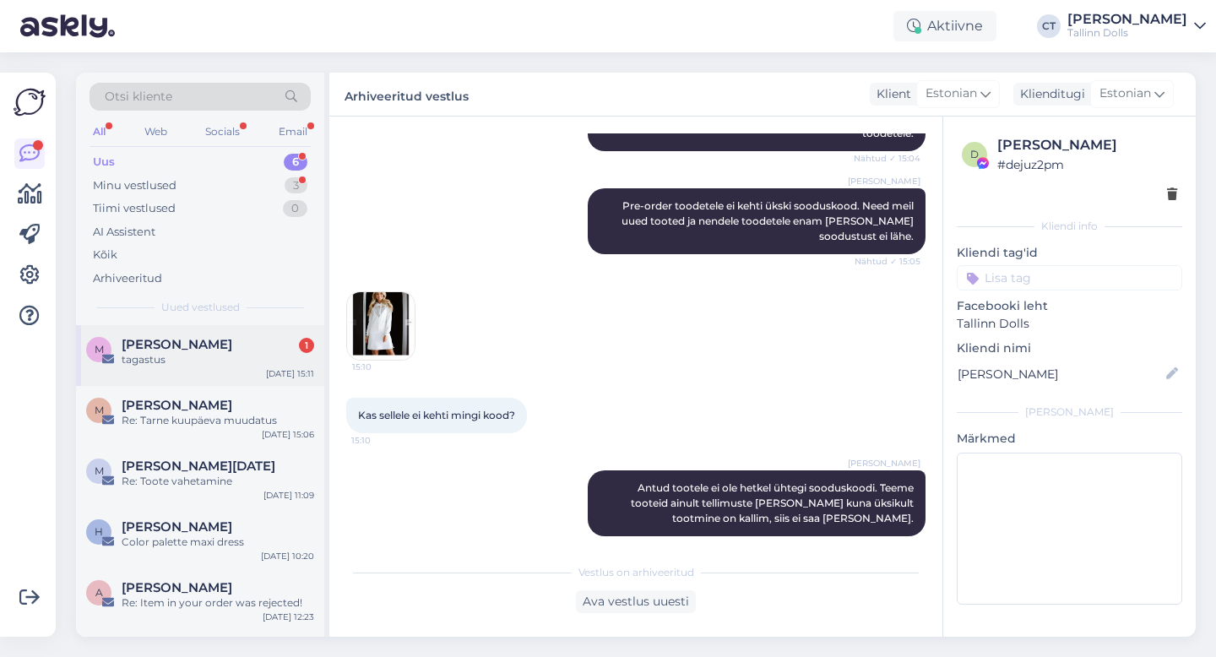
click at [193, 355] on div "tagastus" at bounding box center [218, 359] width 193 height 15
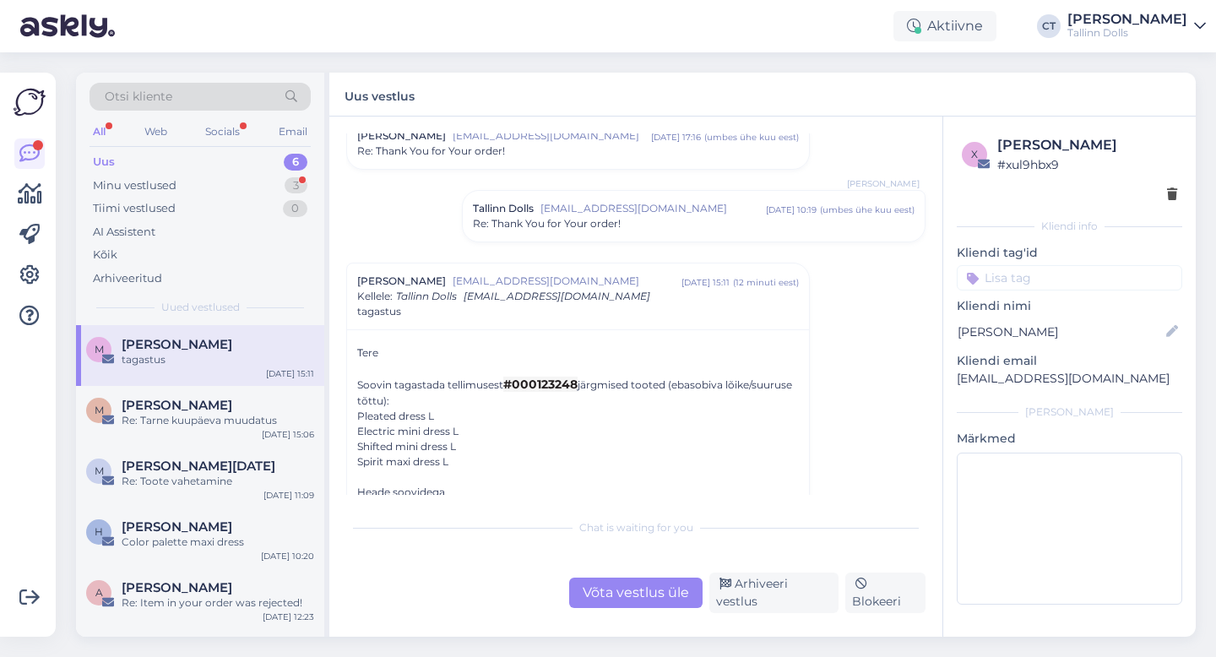
scroll to position [1110, 0]
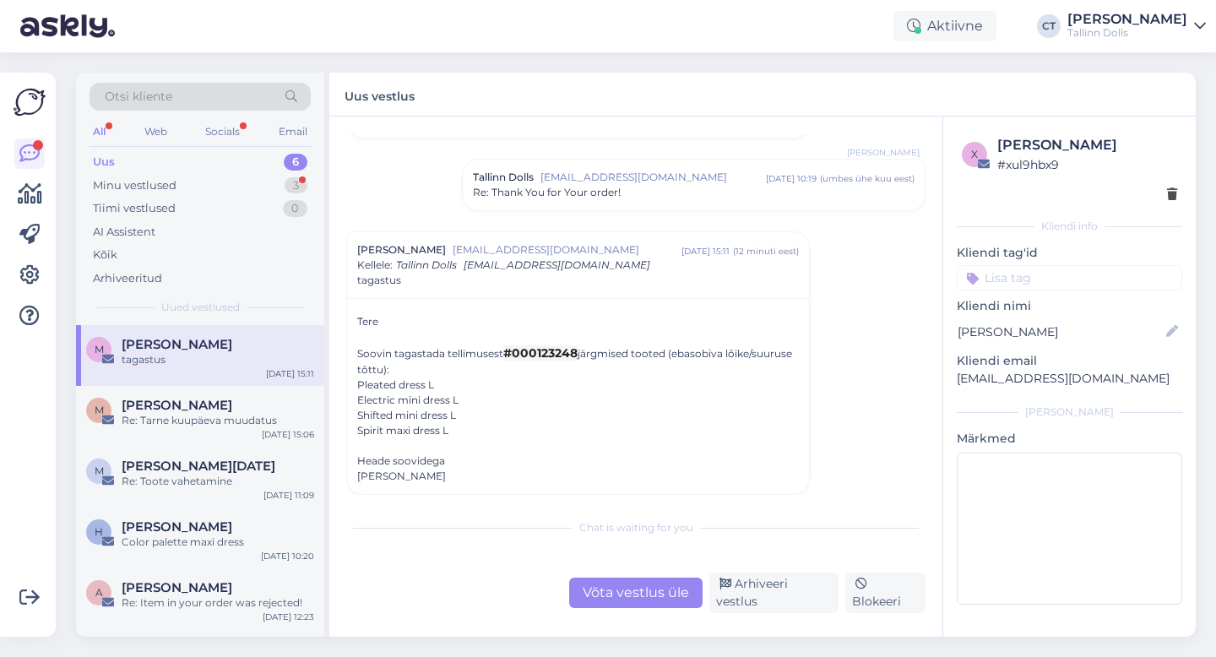
click at [639, 608] on div "Võta vestlus üle" at bounding box center [635, 593] width 133 height 30
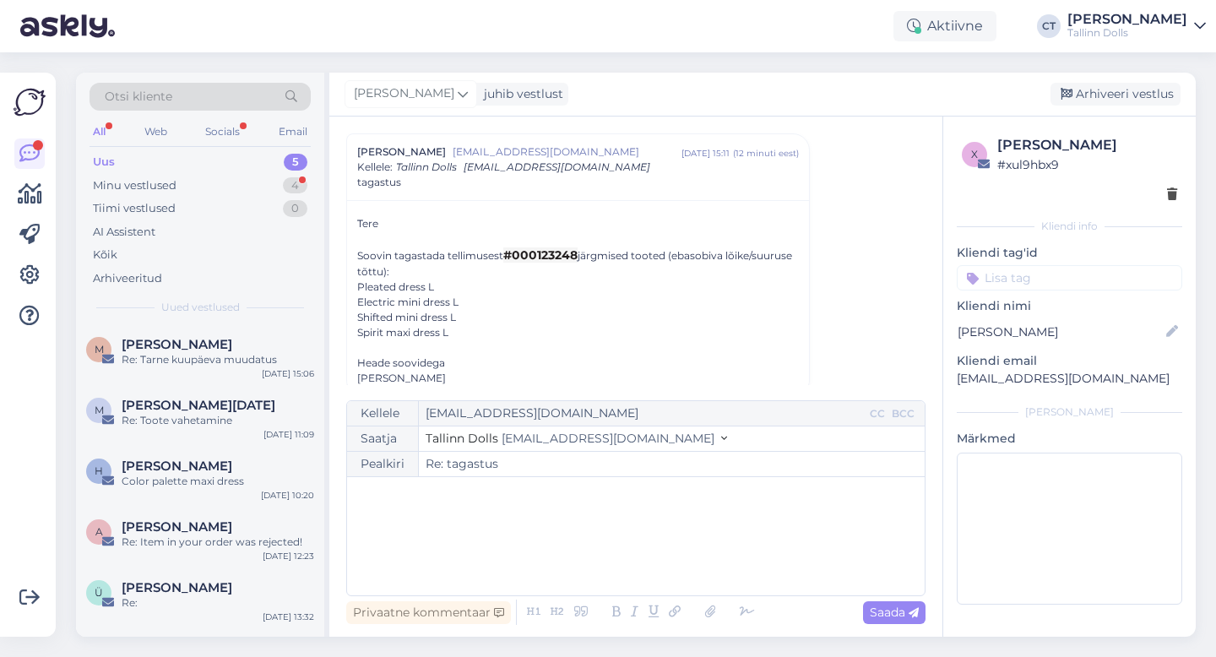
click at [655, 567] on div "﻿" at bounding box center [636, 536] width 561 height 101
click at [438, 554] on div "﻿" at bounding box center [636, 536] width 561 height 101
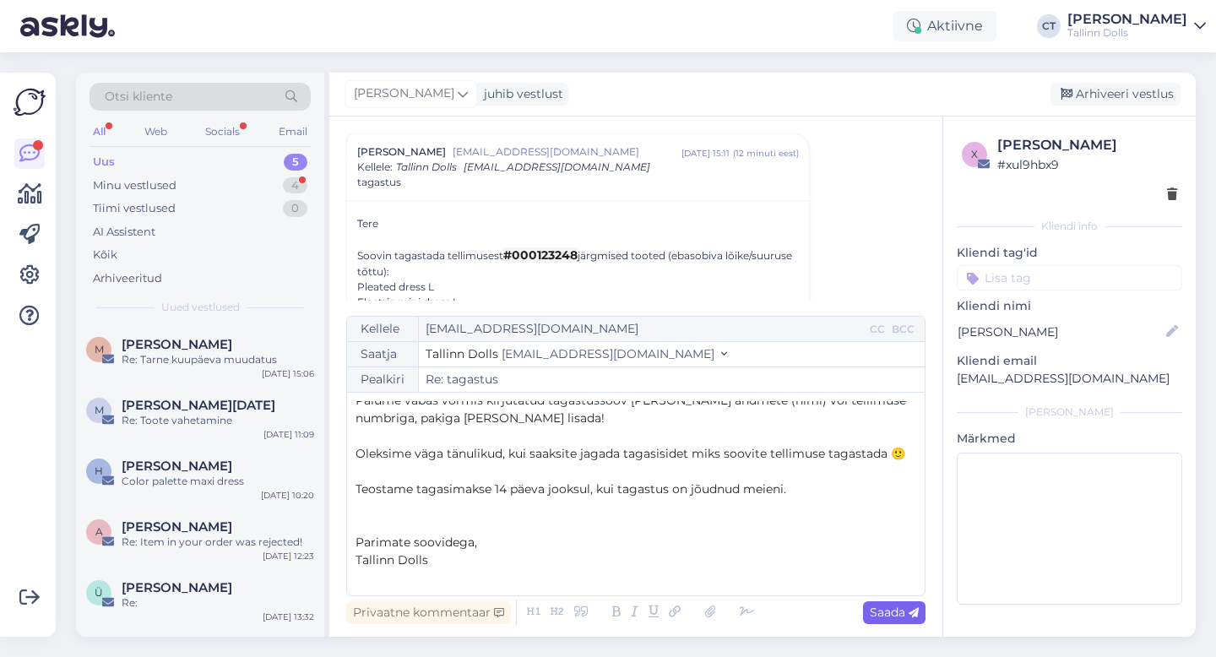
click at [900, 608] on span "Saada" at bounding box center [894, 612] width 49 height 15
type input "Re: Re: tagastus"
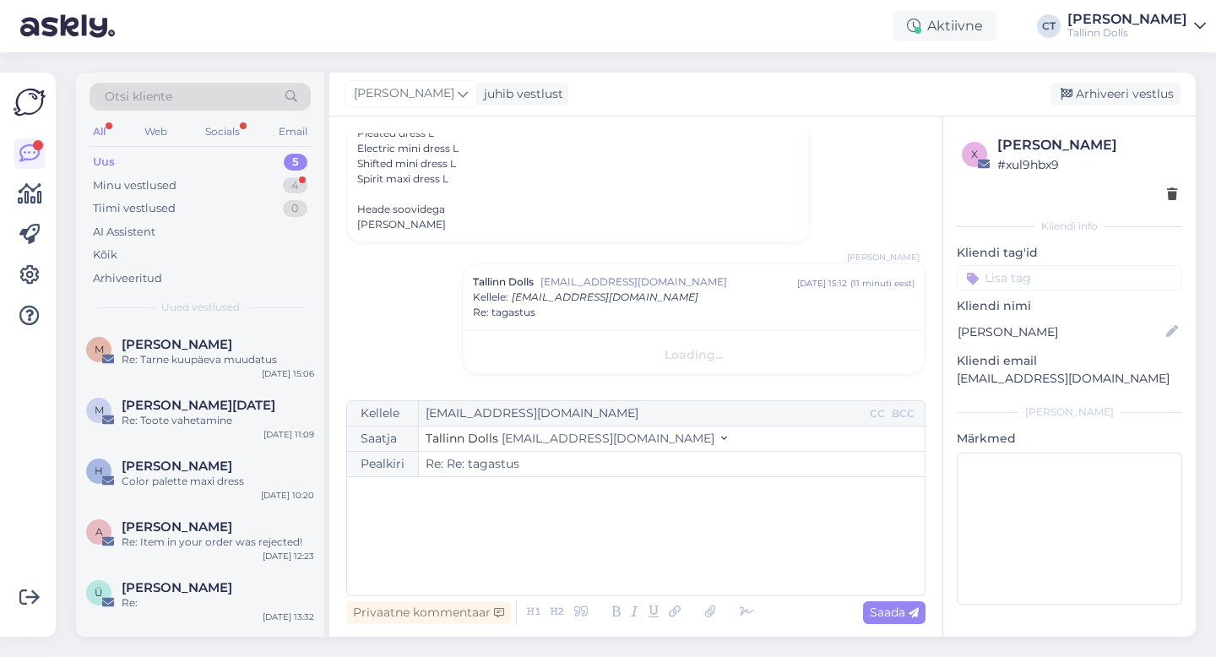
scroll to position [0, 0]
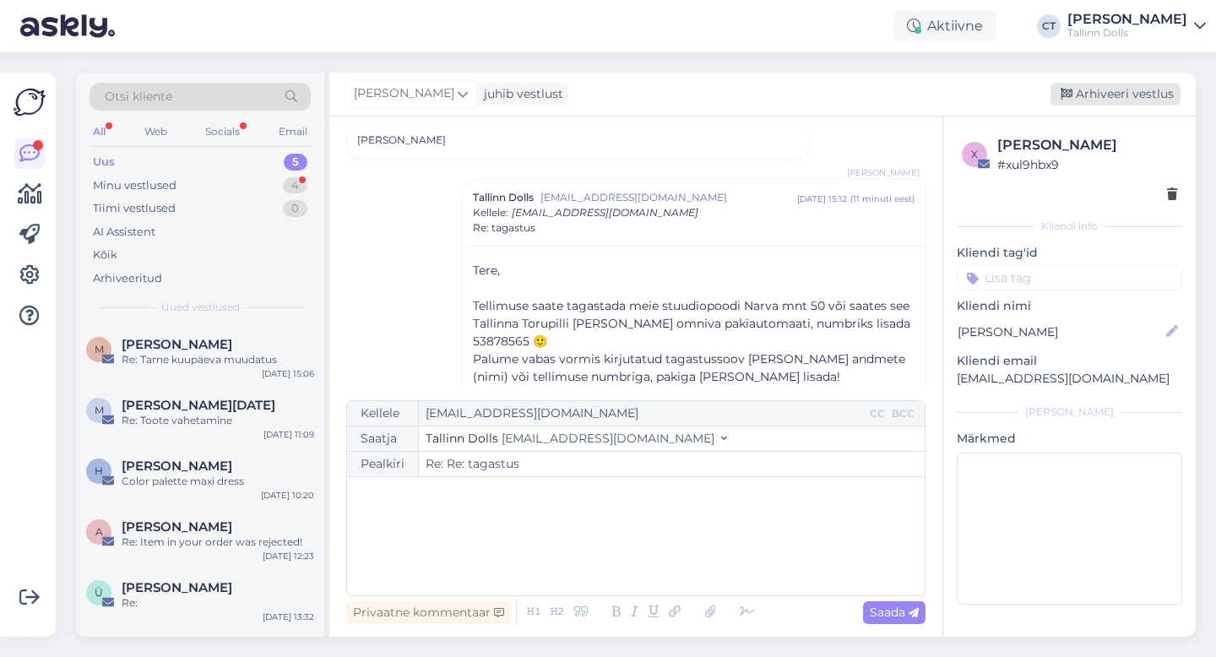
click at [1123, 98] on div "Arhiveeri vestlus" at bounding box center [1116, 94] width 130 height 23
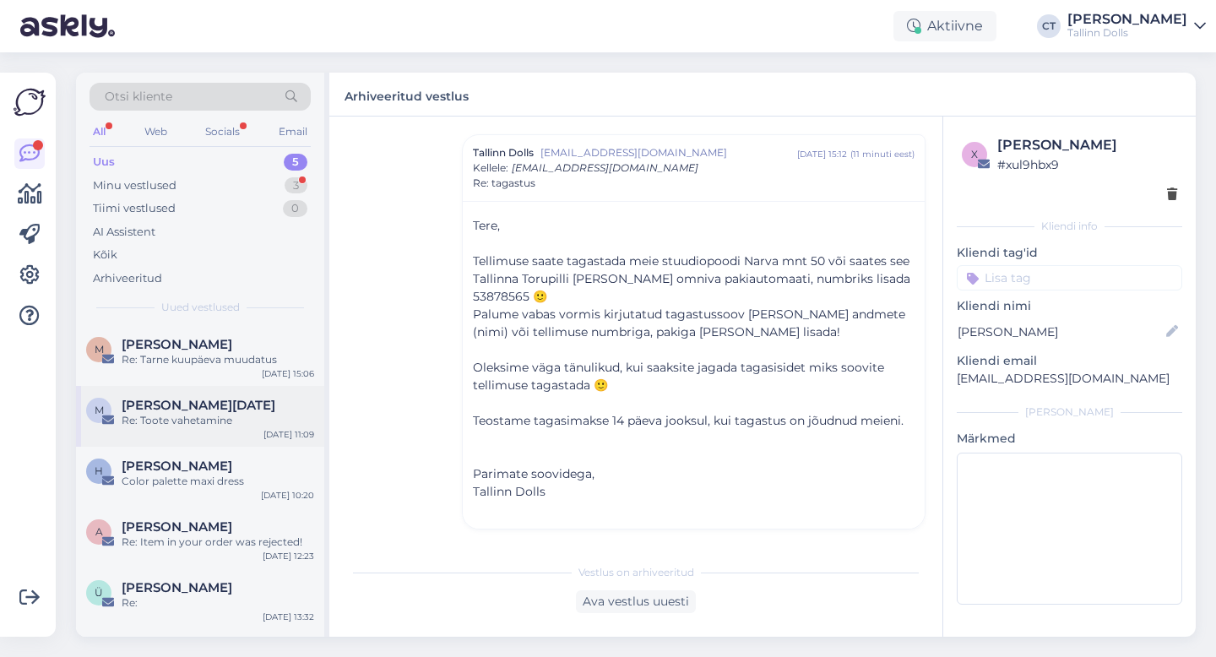
click at [242, 406] on div "[PERSON_NAME][DATE]" at bounding box center [218, 405] width 193 height 15
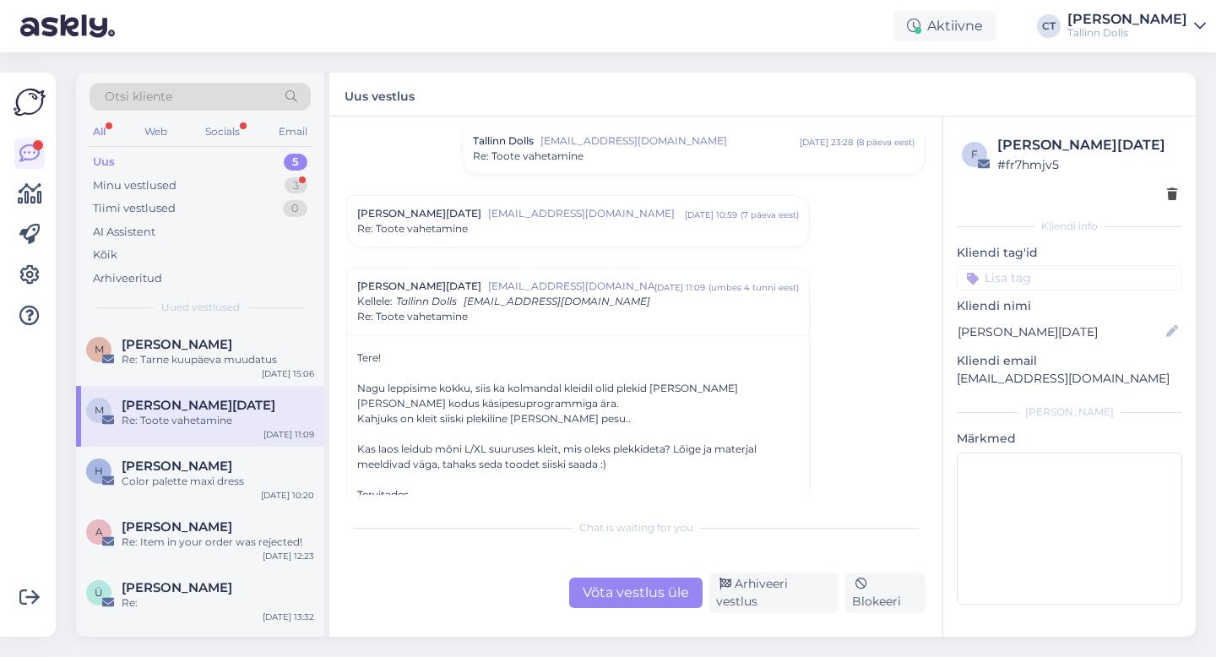
scroll to position [165, 0]
click at [207, 466] on span "[PERSON_NAME]" at bounding box center [177, 466] width 111 height 15
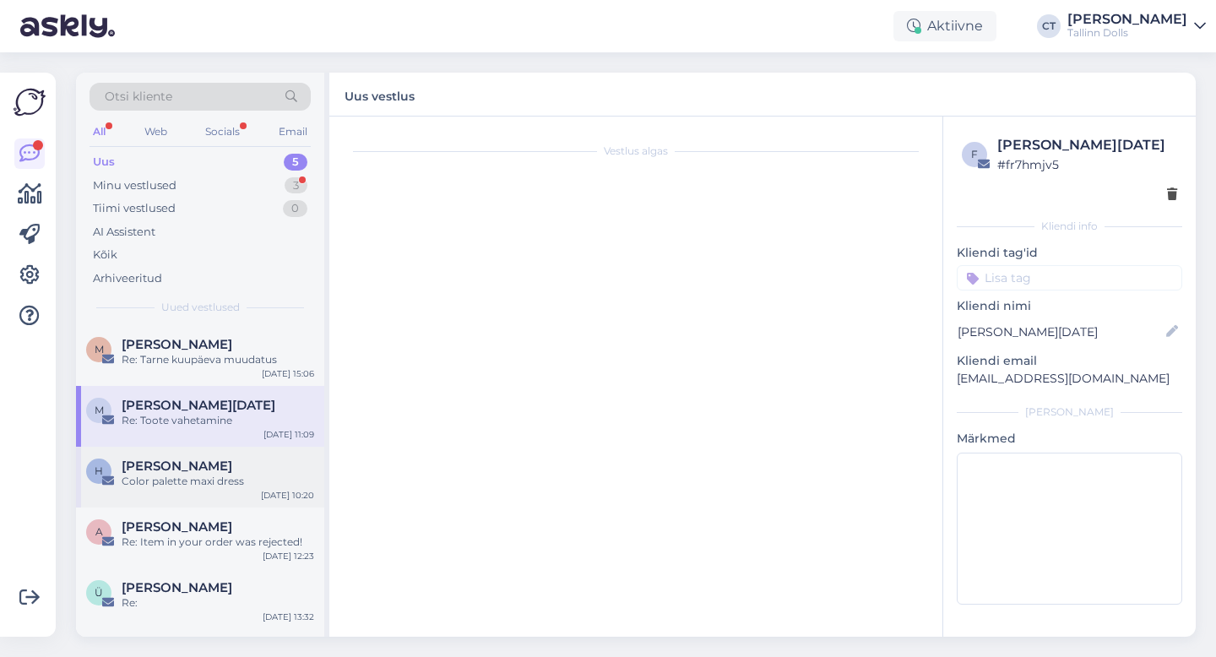
scroll to position [0, 0]
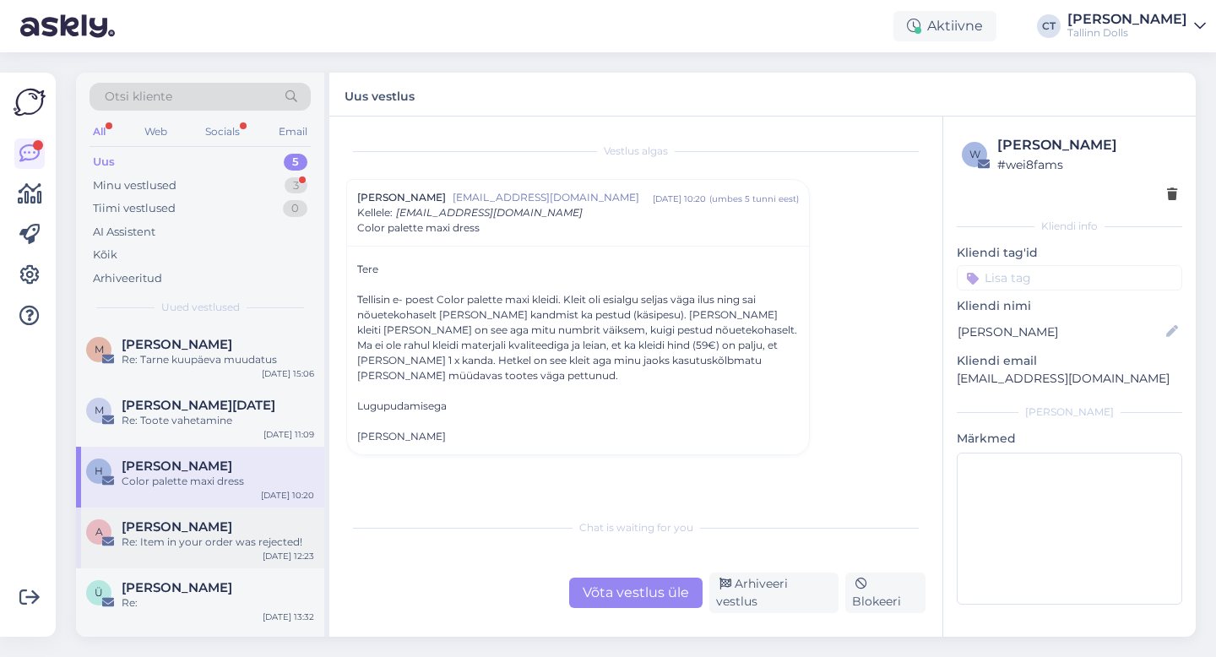
click at [216, 550] on div "A [PERSON_NAME] Re: Item in your order was rejected! [DATE] 12:23" at bounding box center [200, 538] width 248 height 61
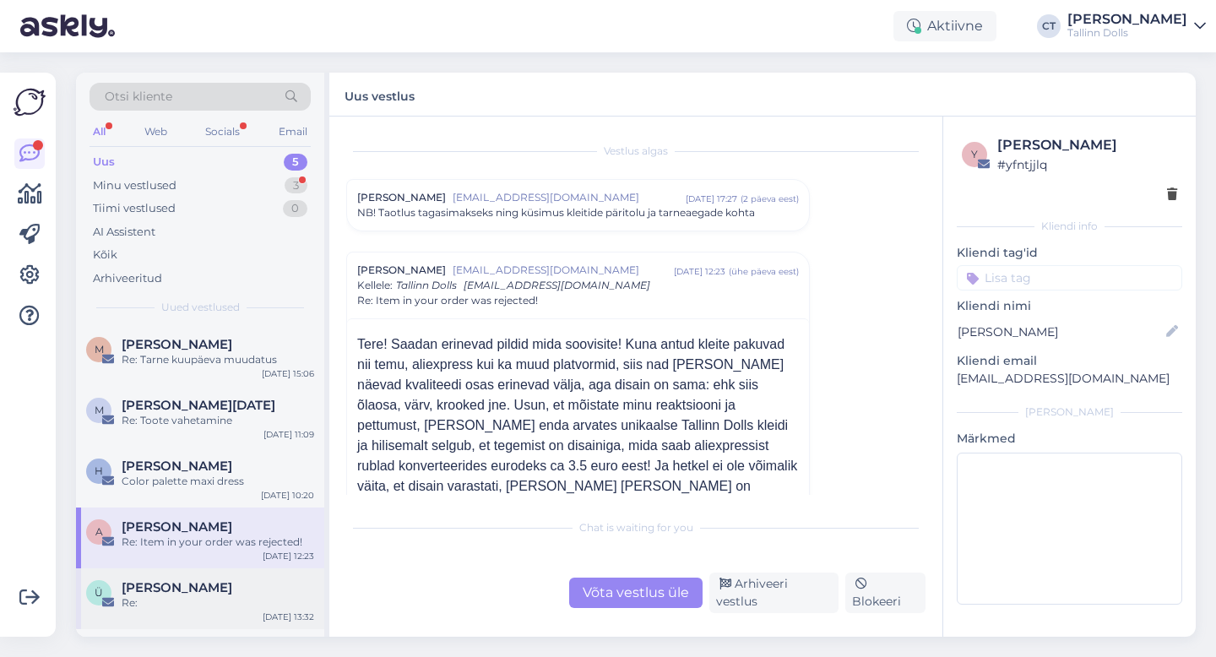
click at [217, 604] on div "Re:" at bounding box center [218, 602] width 193 height 15
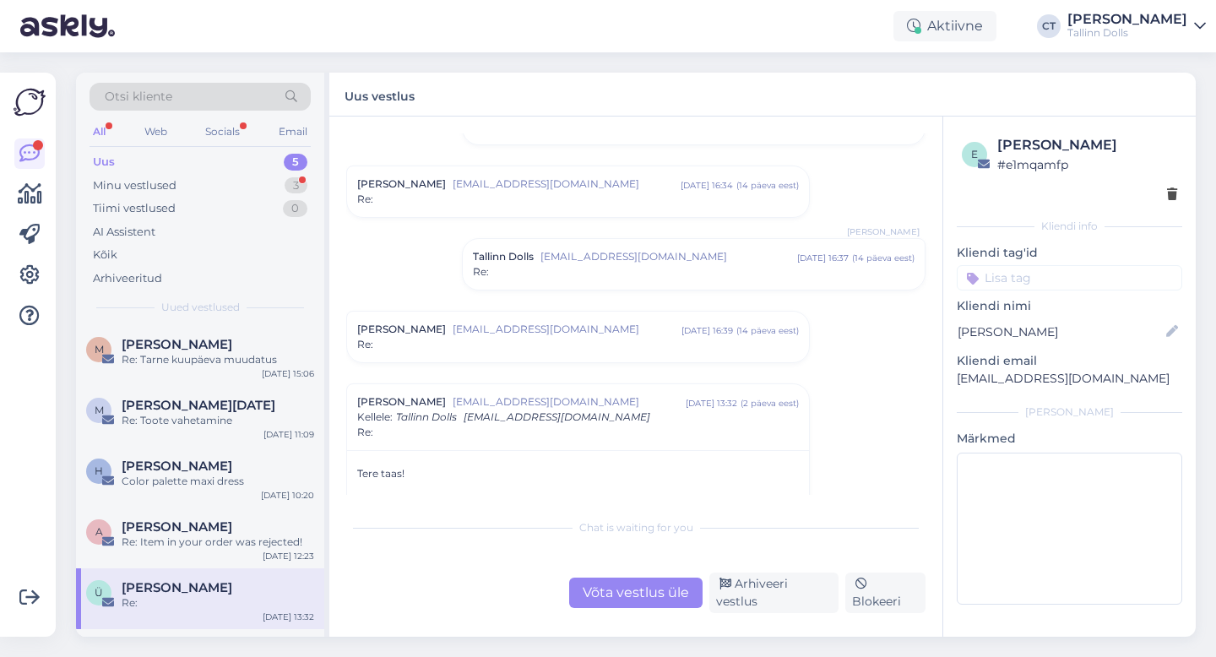
click at [618, 604] on div "Võta vestlus üle" at bounding box center [635, 593] width 133 height 30
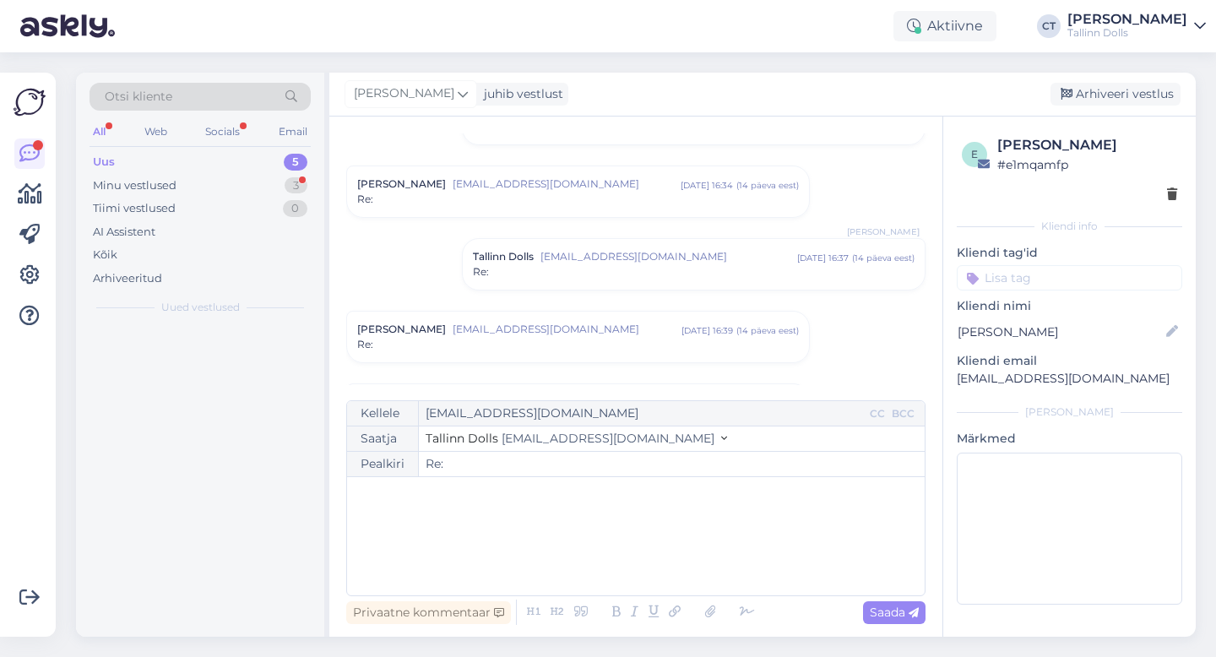
scroll to position [1353, 0]
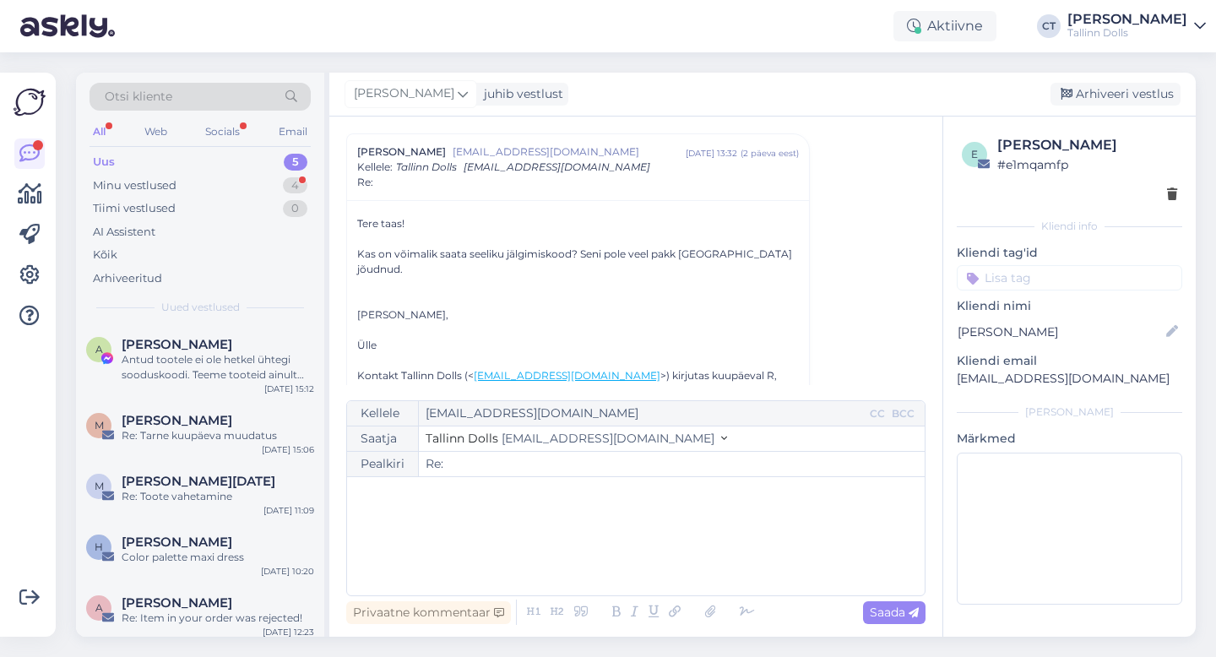
click at [647, 551] on div "﻿" at bounding box center [636, 536] width 561 height 101
click at [1159, 99] on div "Arhiveeri vestlus" at bounding box center [1116, 94] width 130 height 23
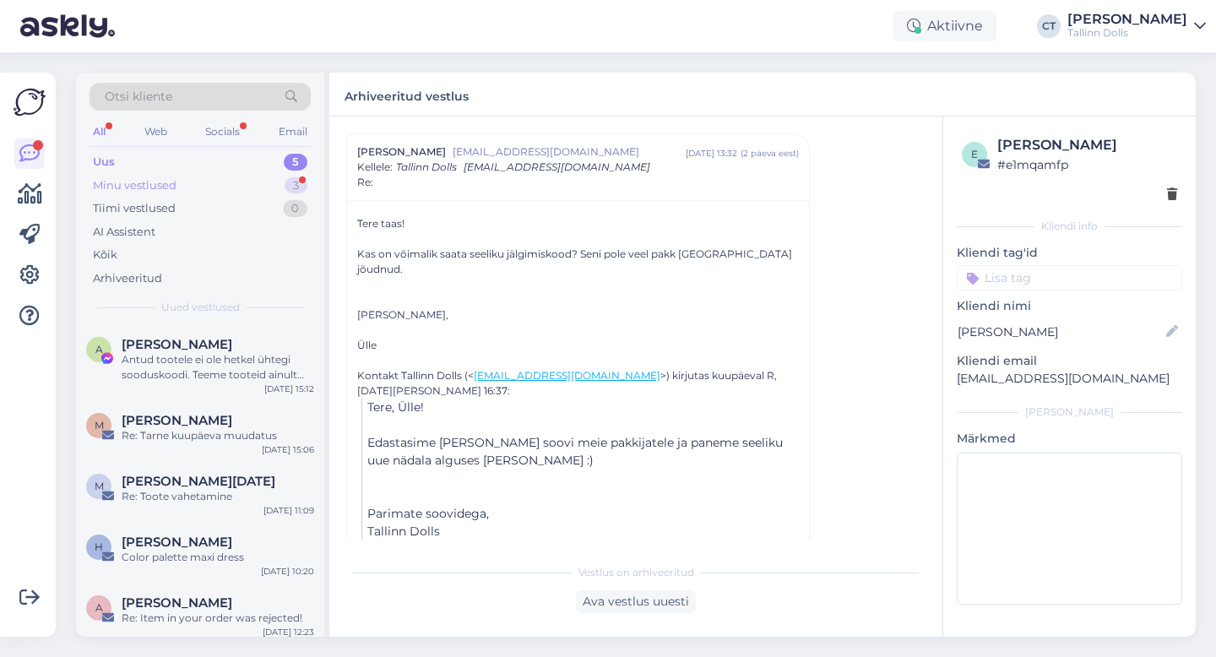
click at [126, 188] on div "Minu vestlused" at bounding box center [135, 185] width 84 height 17
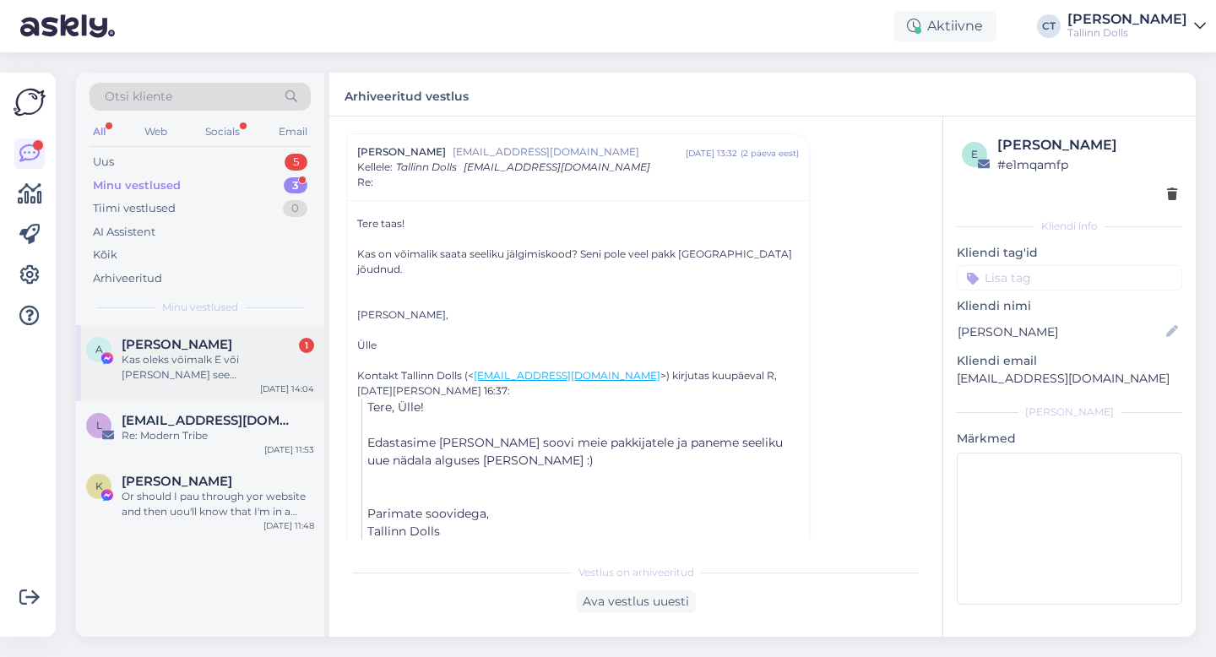
click at [195, 340] on span "[PERSON_NAME]" at bounding box center [177, 344] width 111 height 15
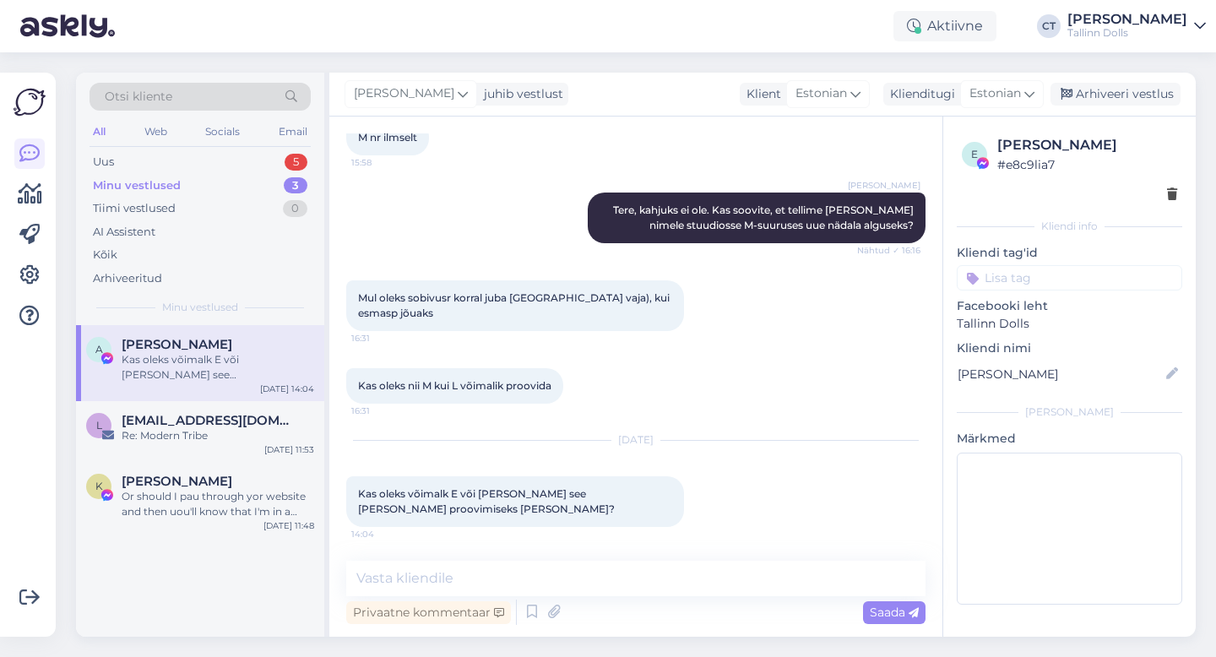
scroll to position [356, 0]
click at [612, 583] on textarea at bounding box center [635, 578] width 579 height 35
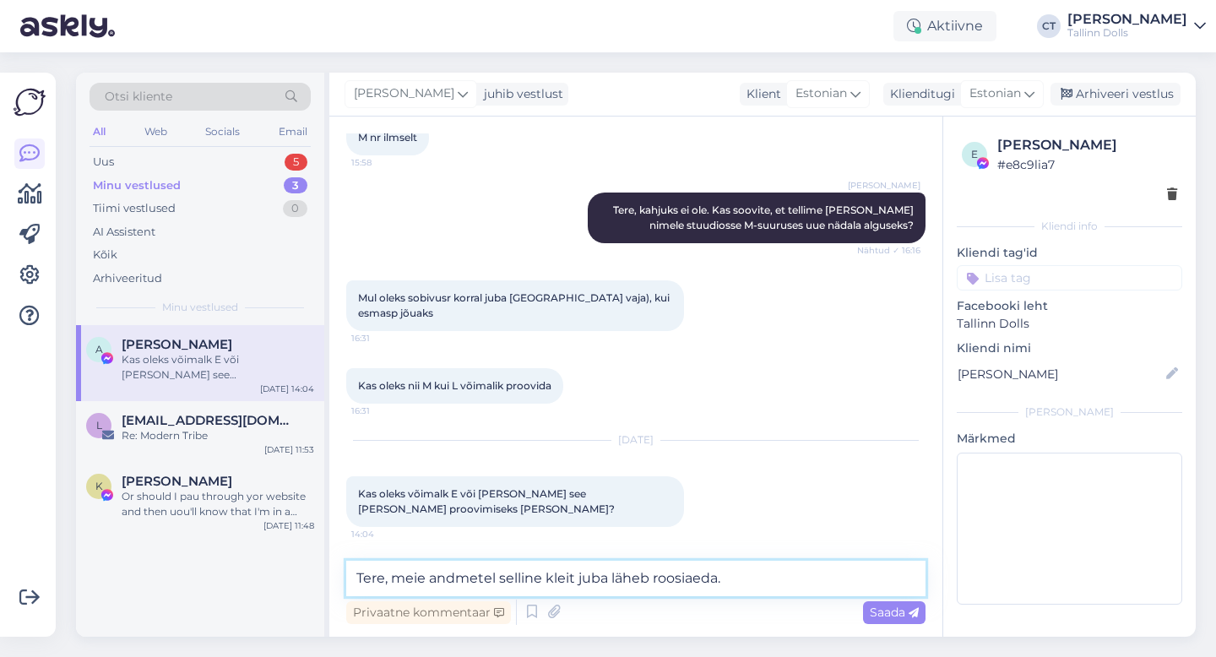
type textarea "Tere, meie andmetel selline kleit juba läheb roosiaeda."
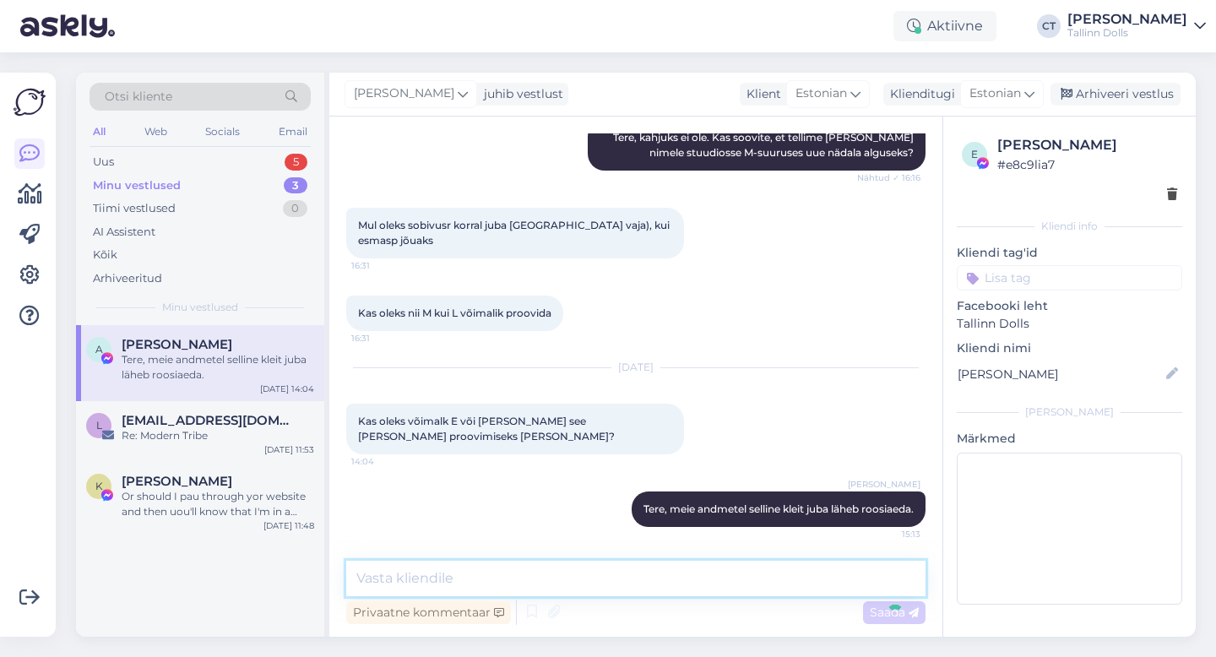
scroll to position [428, 0]
click at [590, 577] on textarea "Üks klient ostsis selle [PERSON_NAME]" at bounding box center [635, 578] width 579 height 35
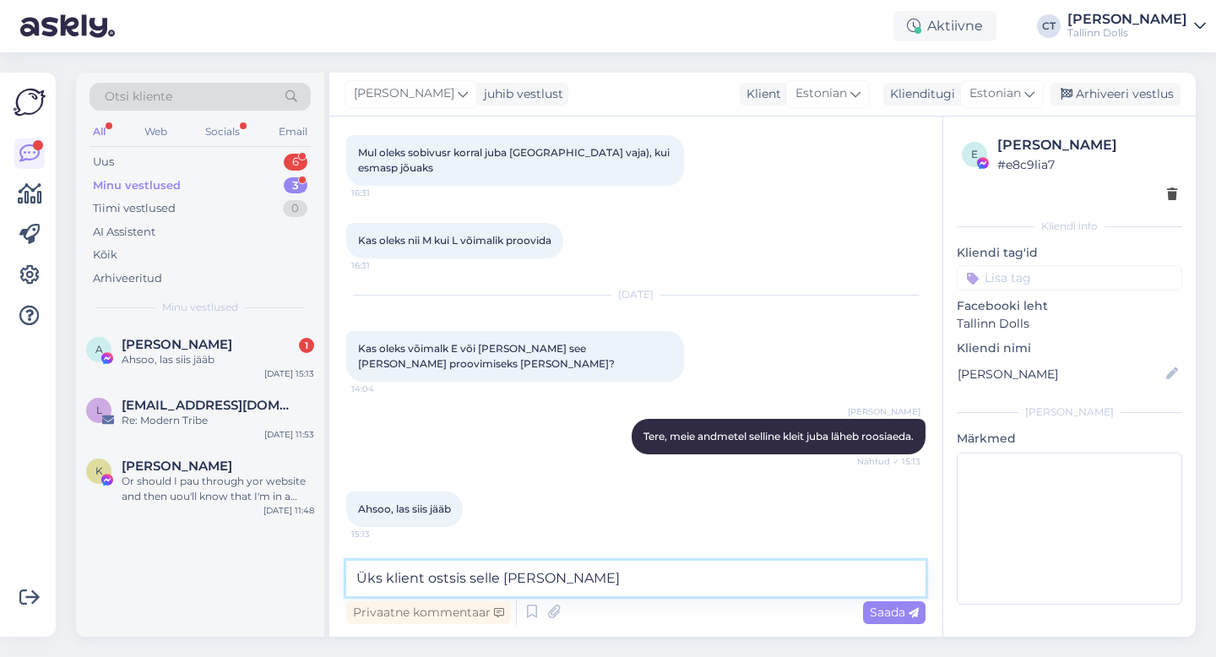
scroll to position [501, 0]
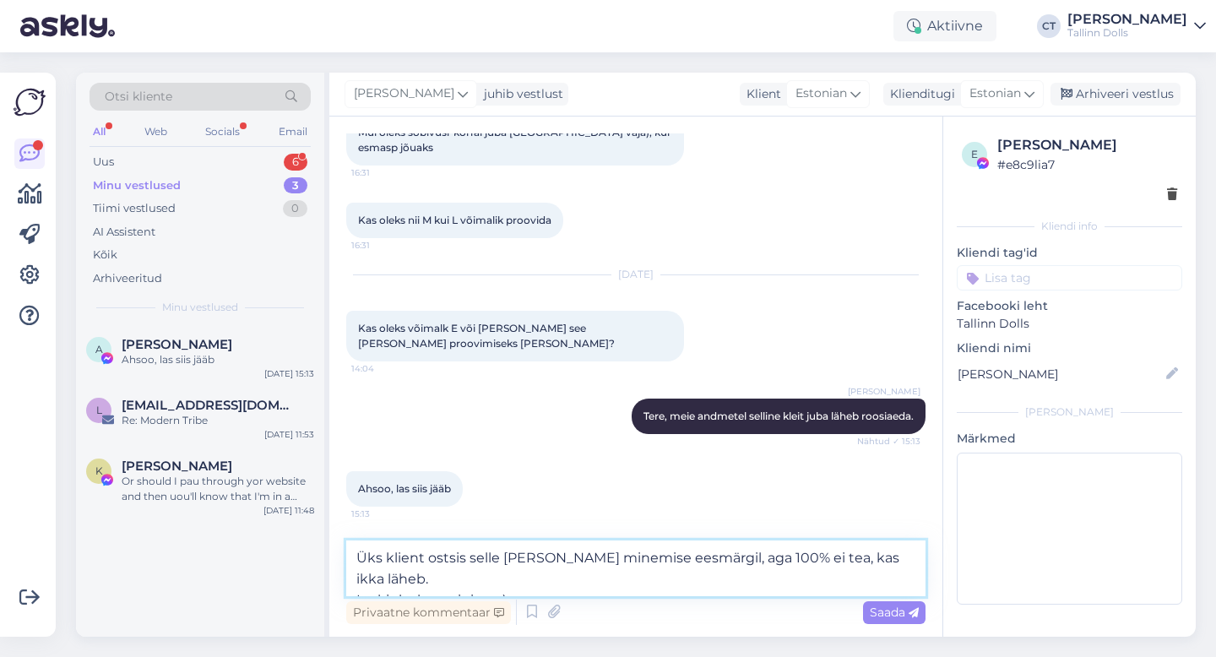
type textarea "Üks klient ostsis selle [PERSON_NAME] minemise eesmärgil, aga 100% ei tea, kas …"
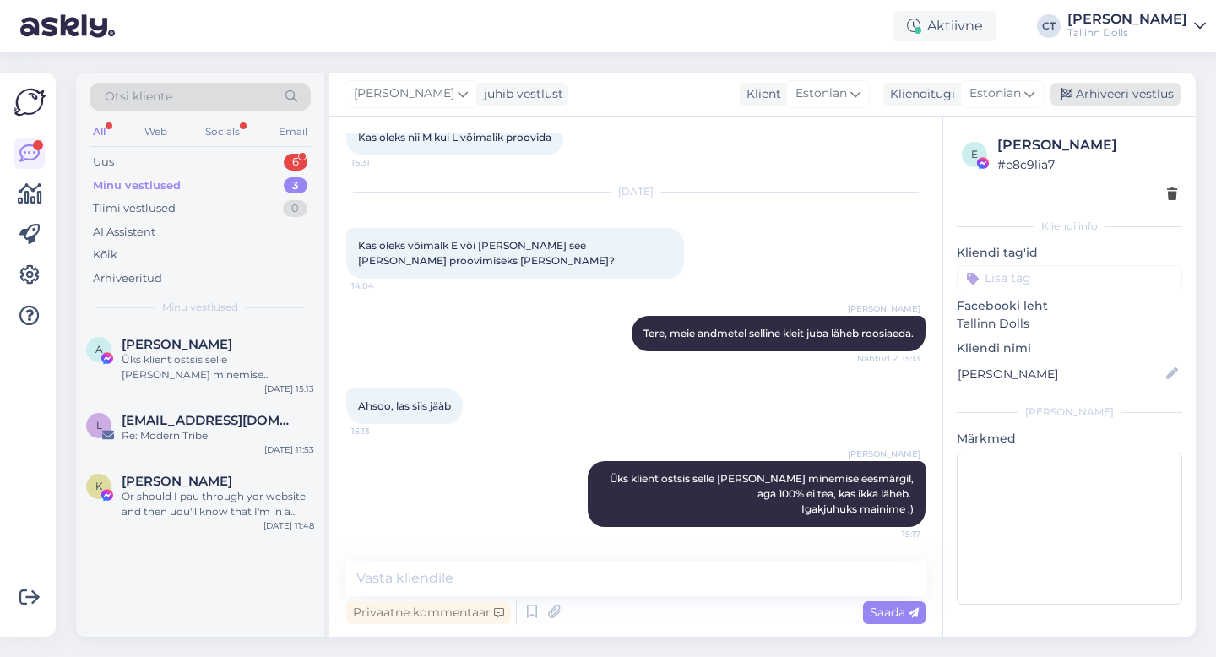
click at [1119, 95] on div "Arhiveeri vestlus" at bounding box center [1116, 94] width 130 height 23
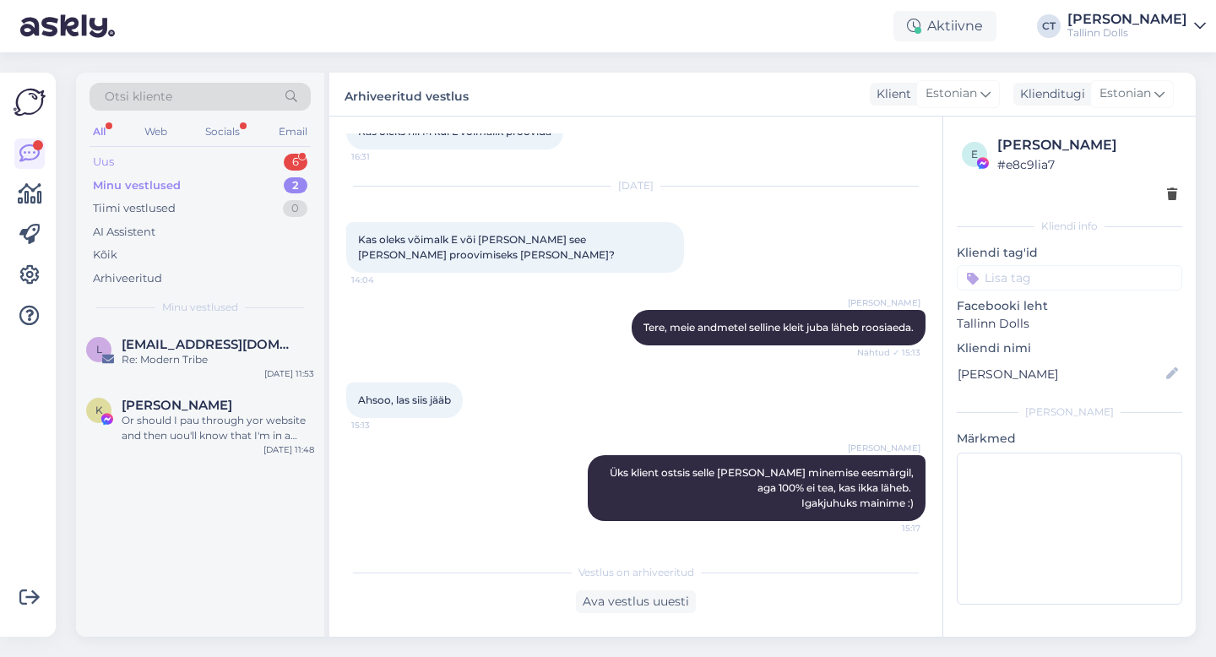
click at [174, 161] on div "Uus 6" at bounding box center [200, 162] width 221 height 24
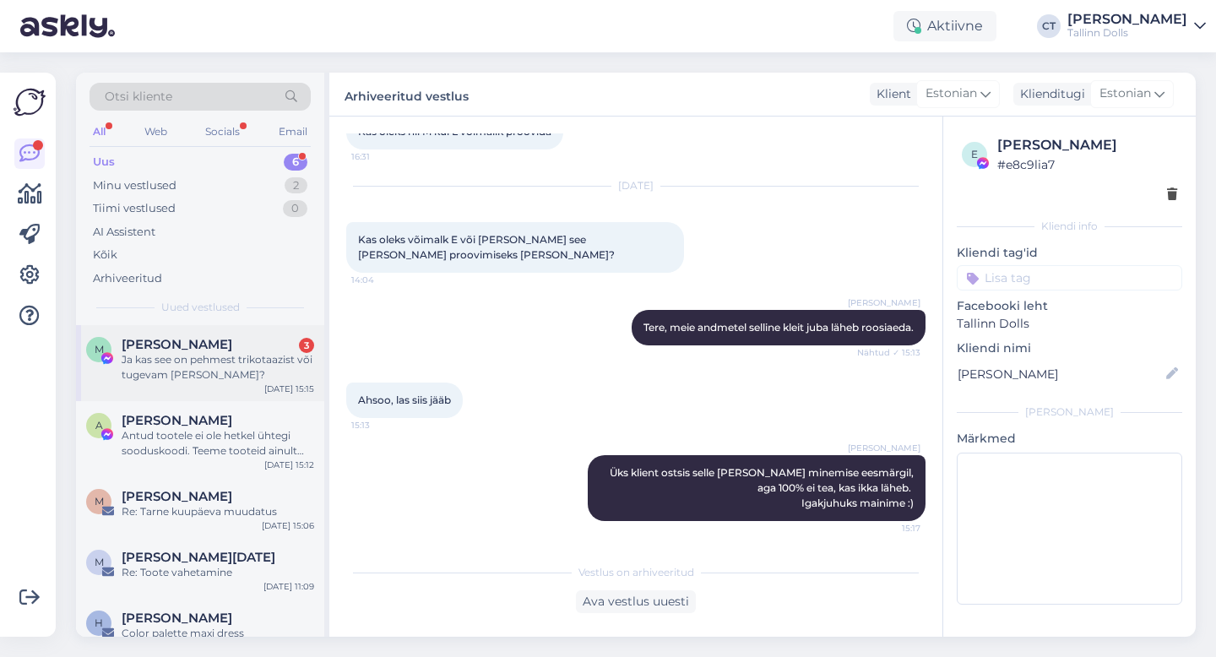
click at [209, 357] on div "Ja kas see on pehmest trikotaazist või tugevam [PERSON_NAME]?" at bounding box center [218, 367] width 193 height 30
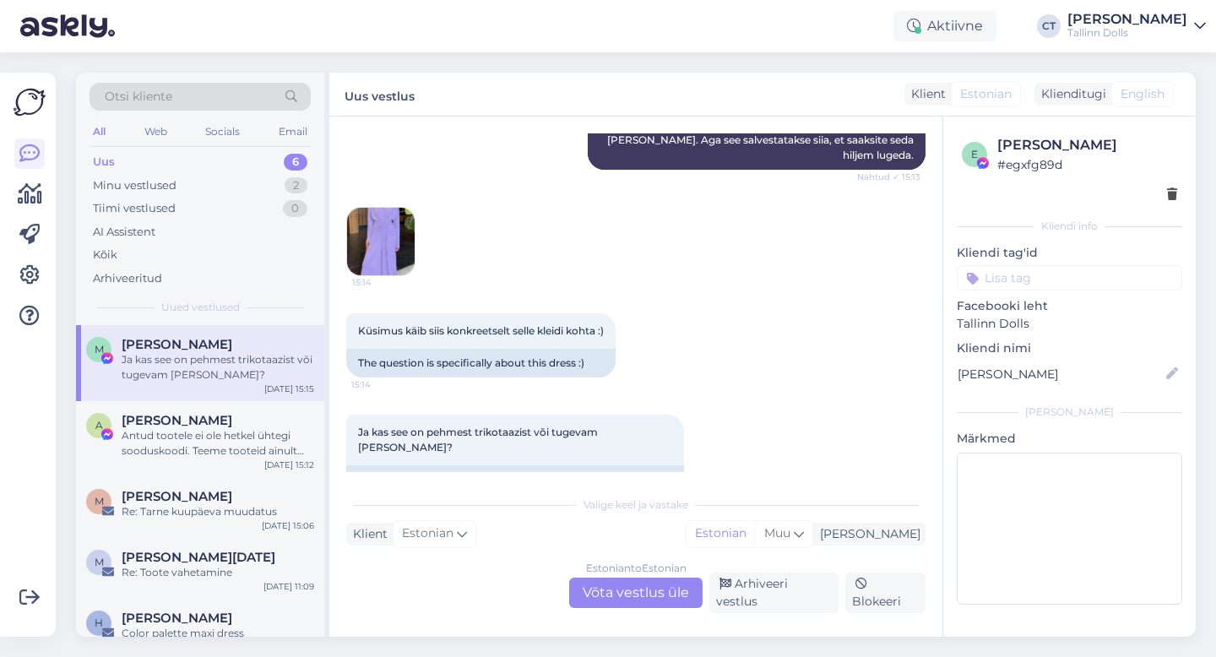
click at [624, 594] on div "Estonian to Estonian Võta vestlus üle" at bounding box center [635, 593] width 133 height 30
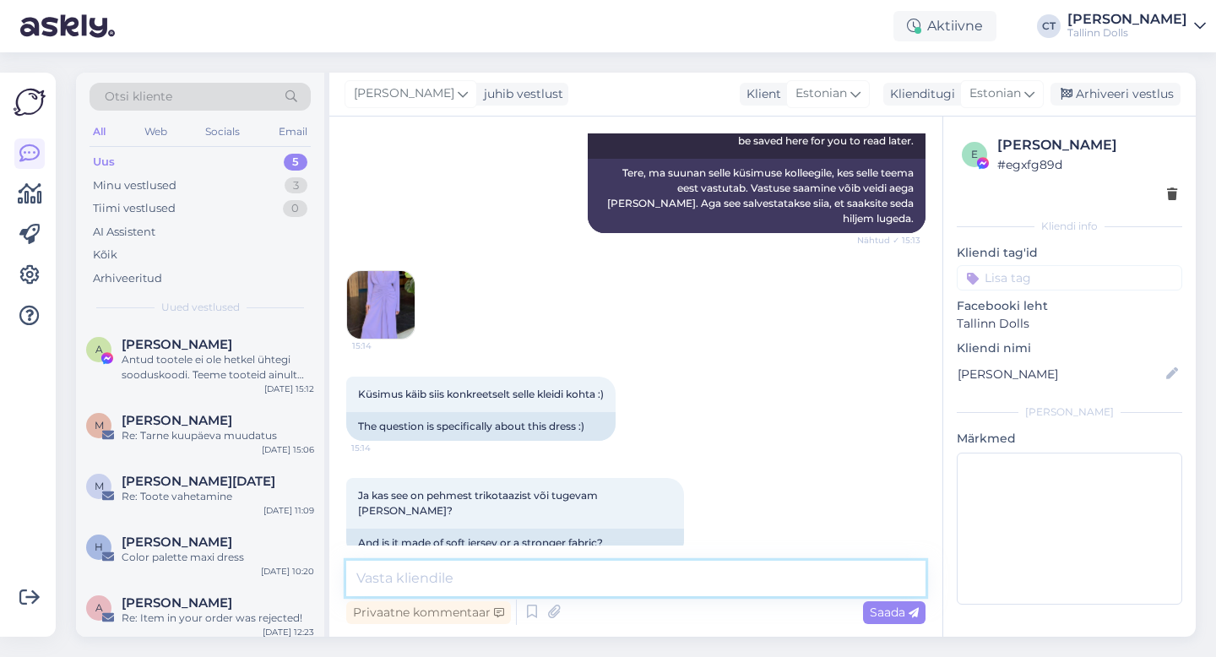
click at [688, 575] on textarea at bounding box center [635, 578] width 579 height 35
click at [661, 582] on textarea at bounding box center [635, 578] width 579 height 35
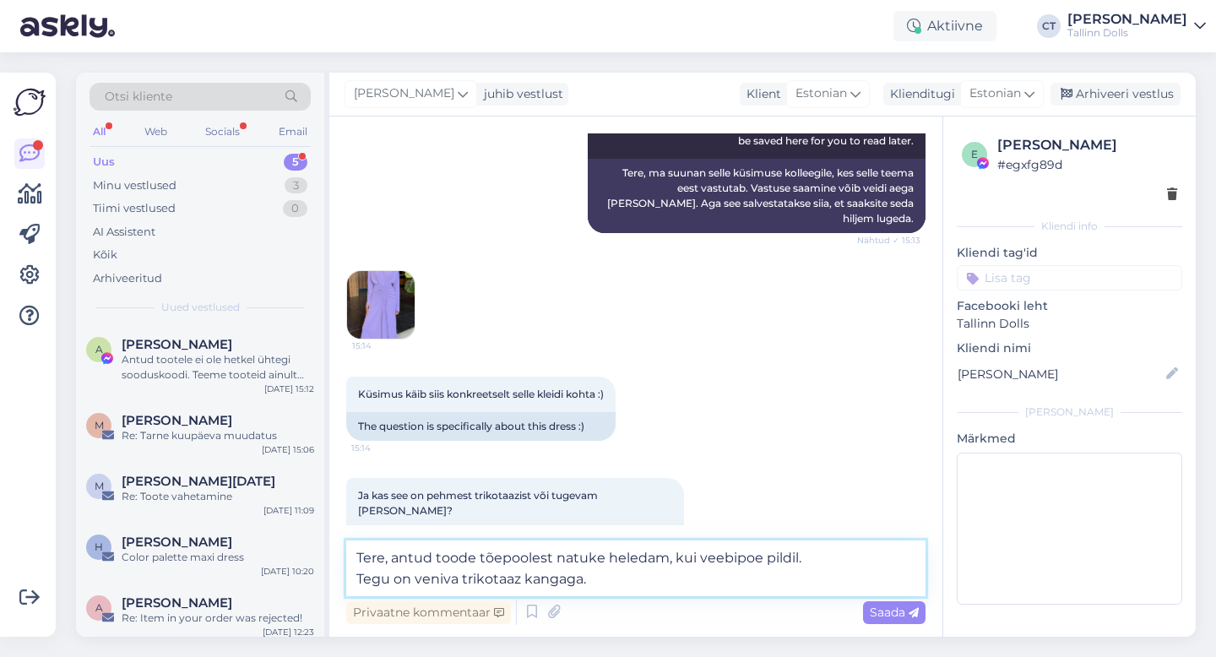
type textarea "Tere, antud toode tõepoolest natuke heledam, kui veebipoe pildil. Tegu on veniv…"
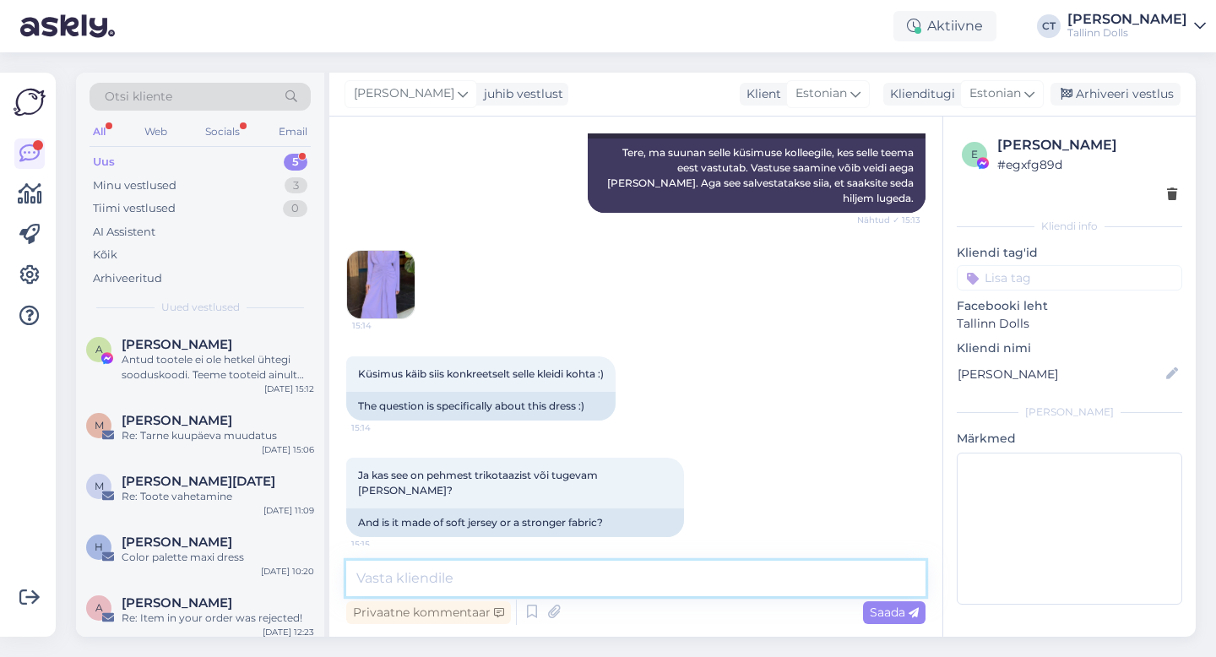
scroll to position [336, 0]
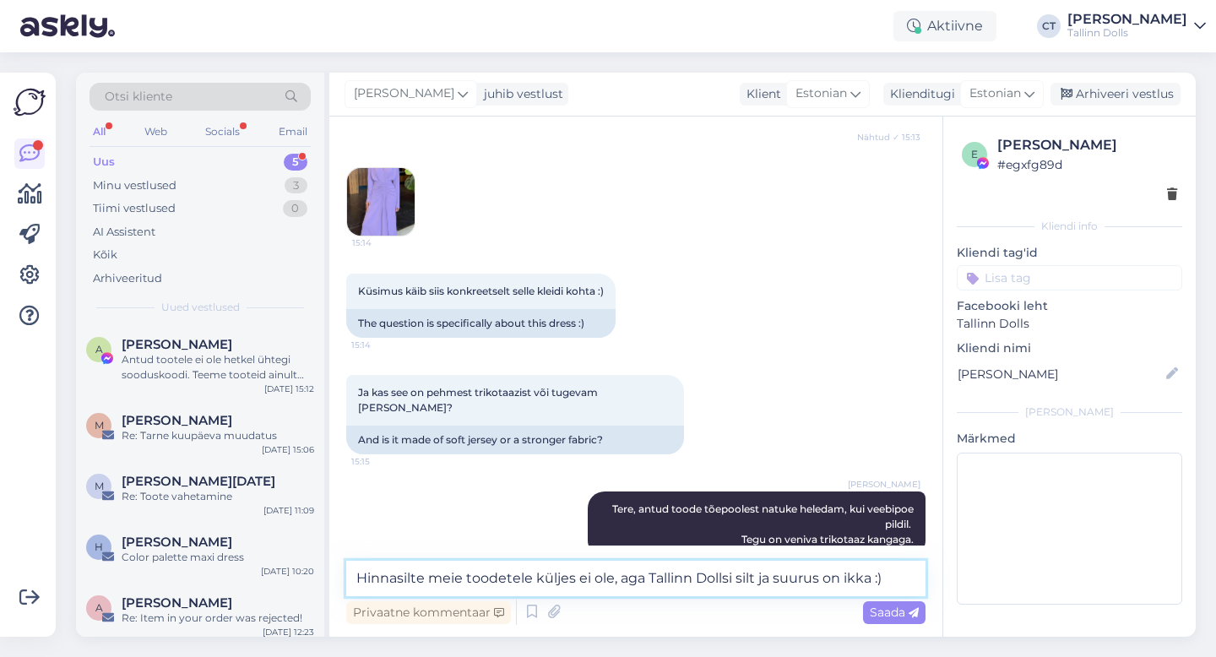
type textarea "Hinnasilte meie toodetele küljes ei ole, aga Tallinn Dollsi silt ja suurus on i…"
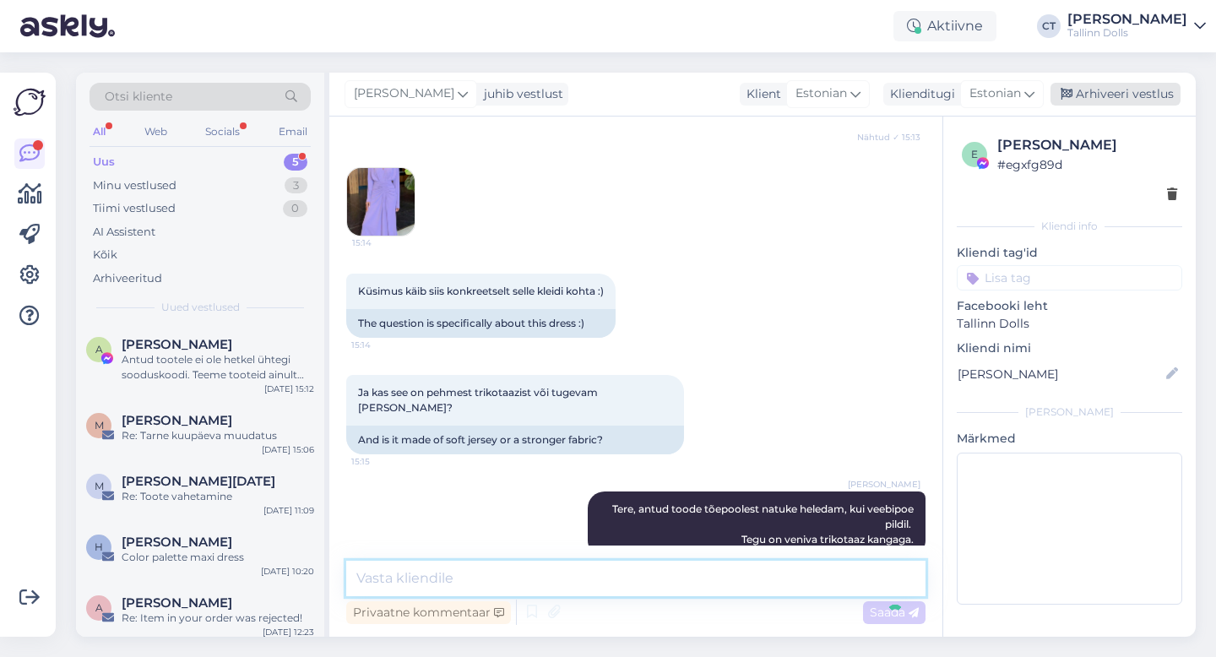
scroll to position [424, 0]
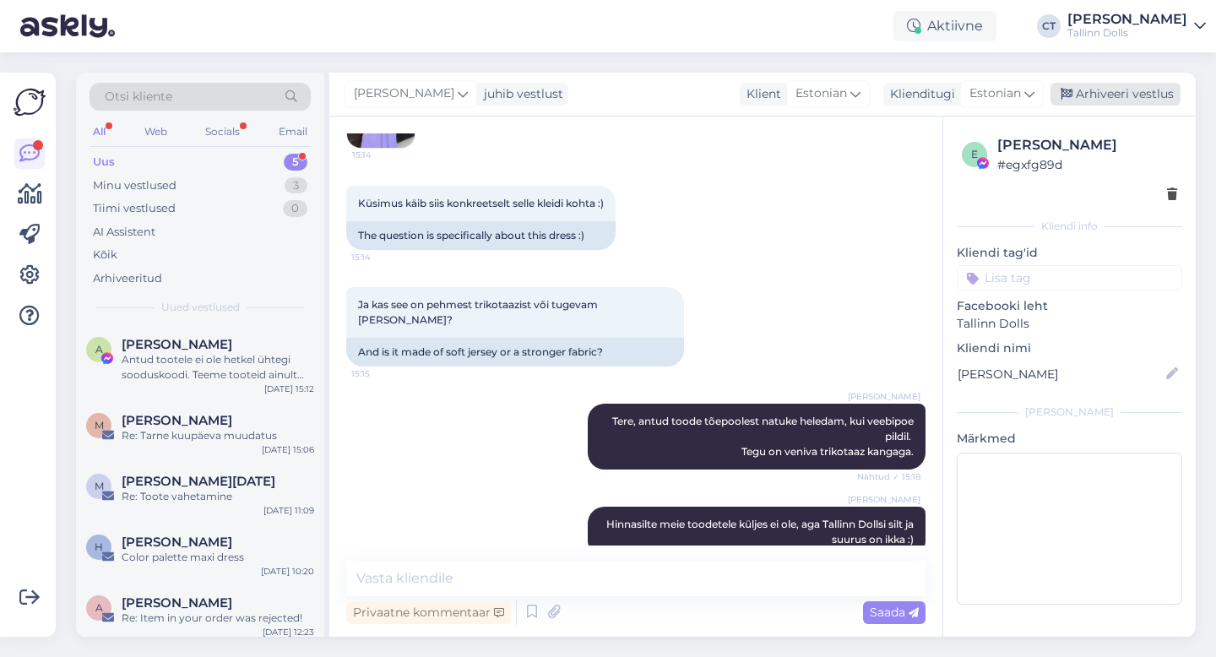
click at [1079, 101] on div "Arhiveeri vestlus" at bounding box center [1116, 94] width 130 height 23
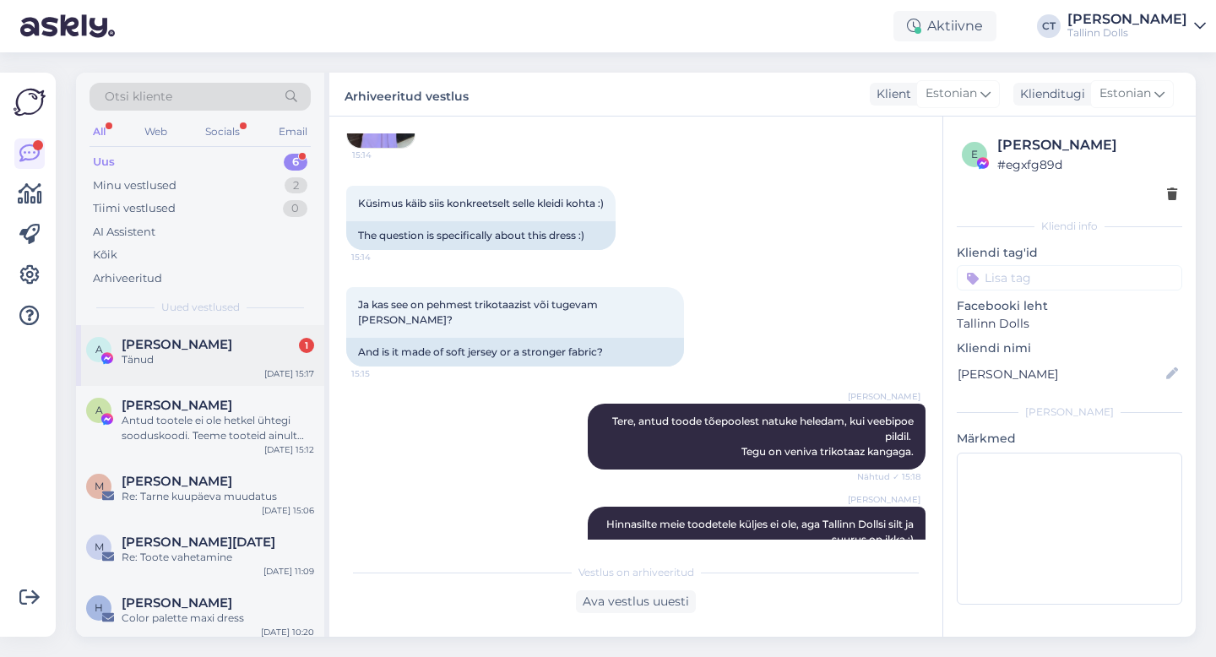
click at [227, 339] on div "[PERSON_NAME] 1" at bounding box center [218, 344] width 193 height 15
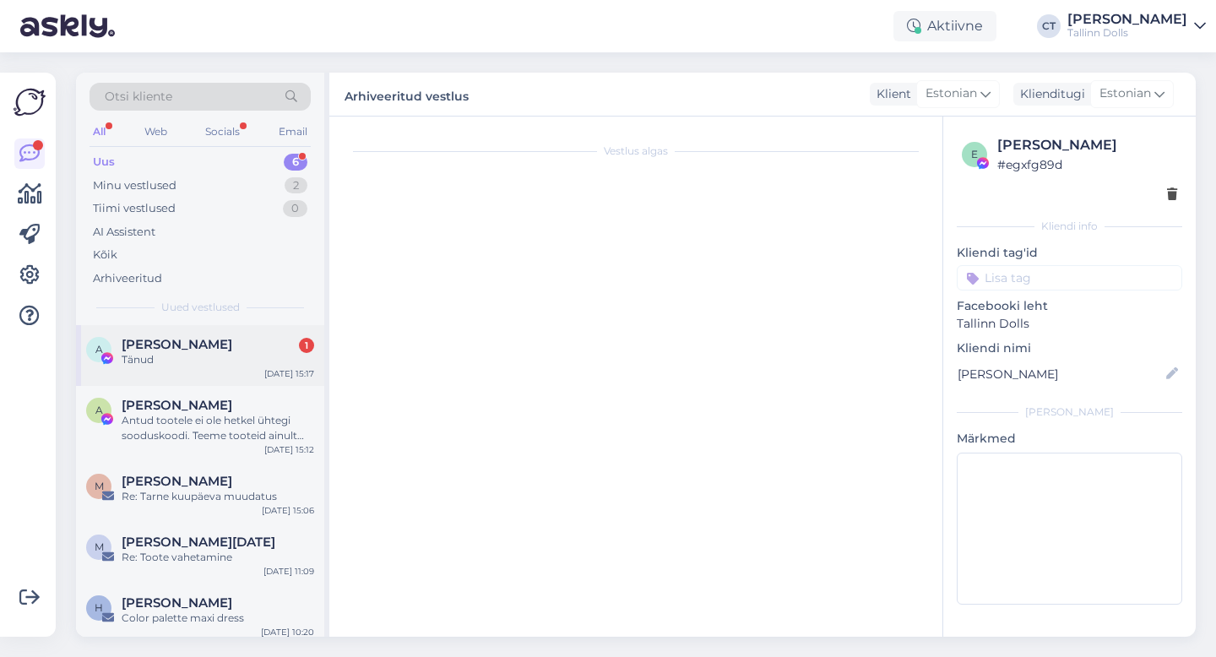
scroll to position [740, 0]
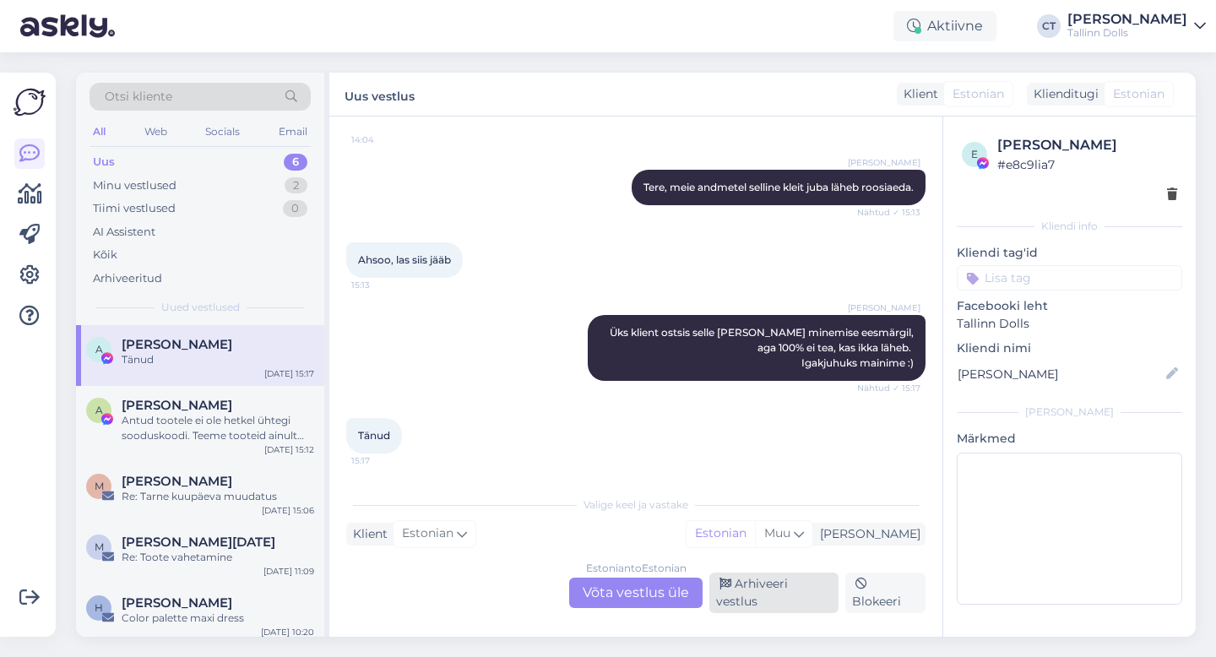
click at [798, 591] on div "Arhiveeri vestlus" at bounding box center [774, 593] width 129 height 41
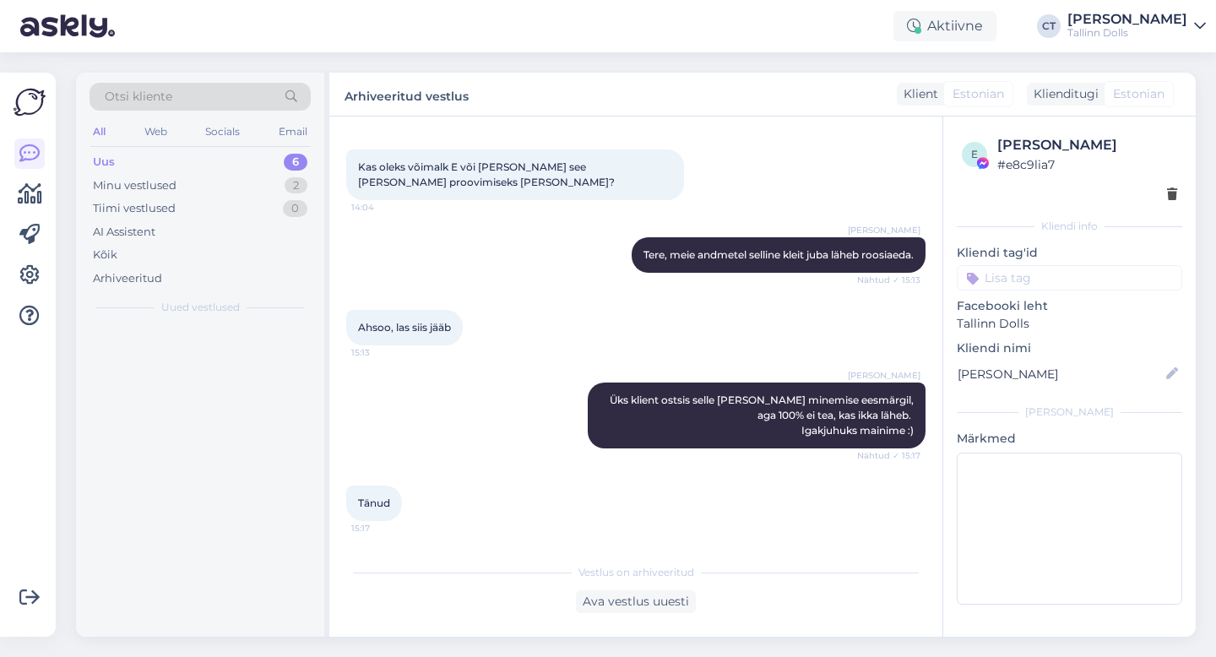
scroll to position [682, 0]
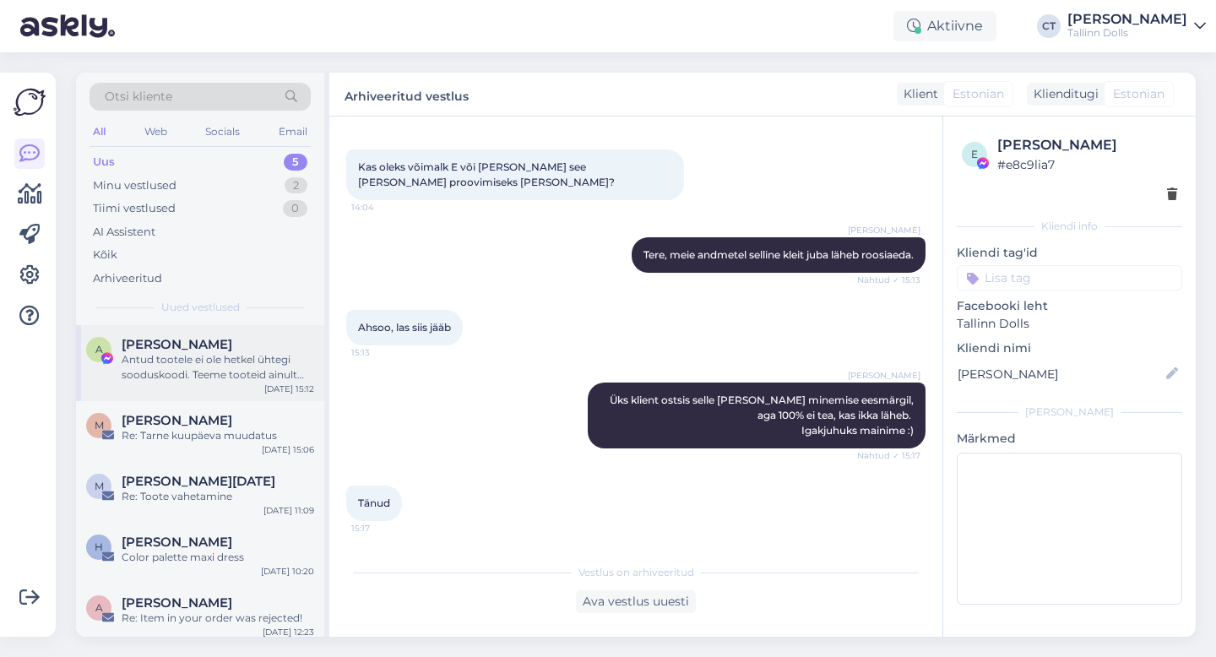
click at [223, 368] on div "Antud tootele ei ole hetkel ühtegi sooduskoodi. Teeme tooteid ainult tellimuste…" at bounding box center [218, 367] width 193 height 30
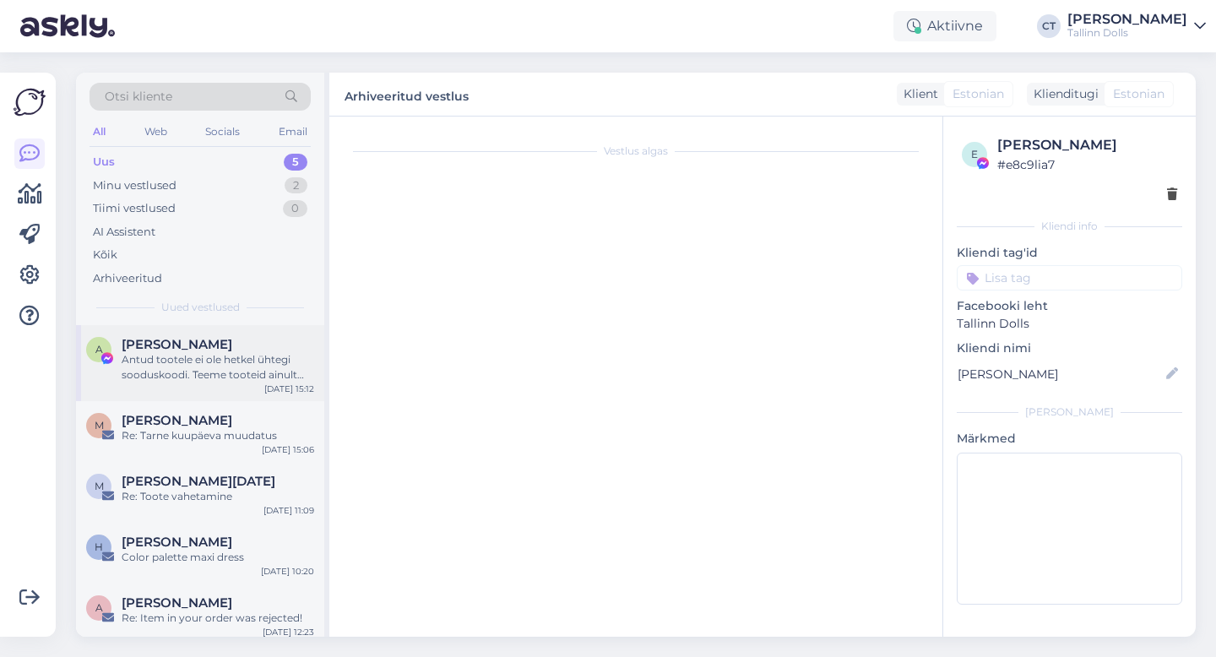
scroll to position [1058, 0]
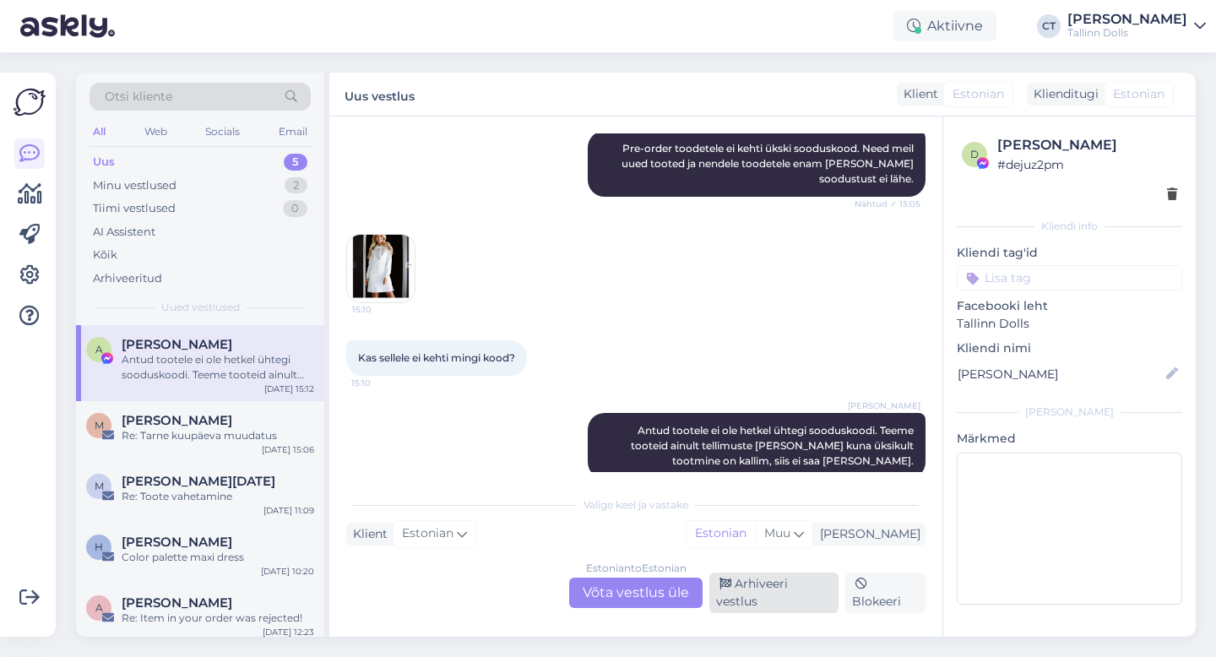
click at [788, 604] on div "Arhiveeri vestlus" at bounding box center [774, 593] width 129 height 41
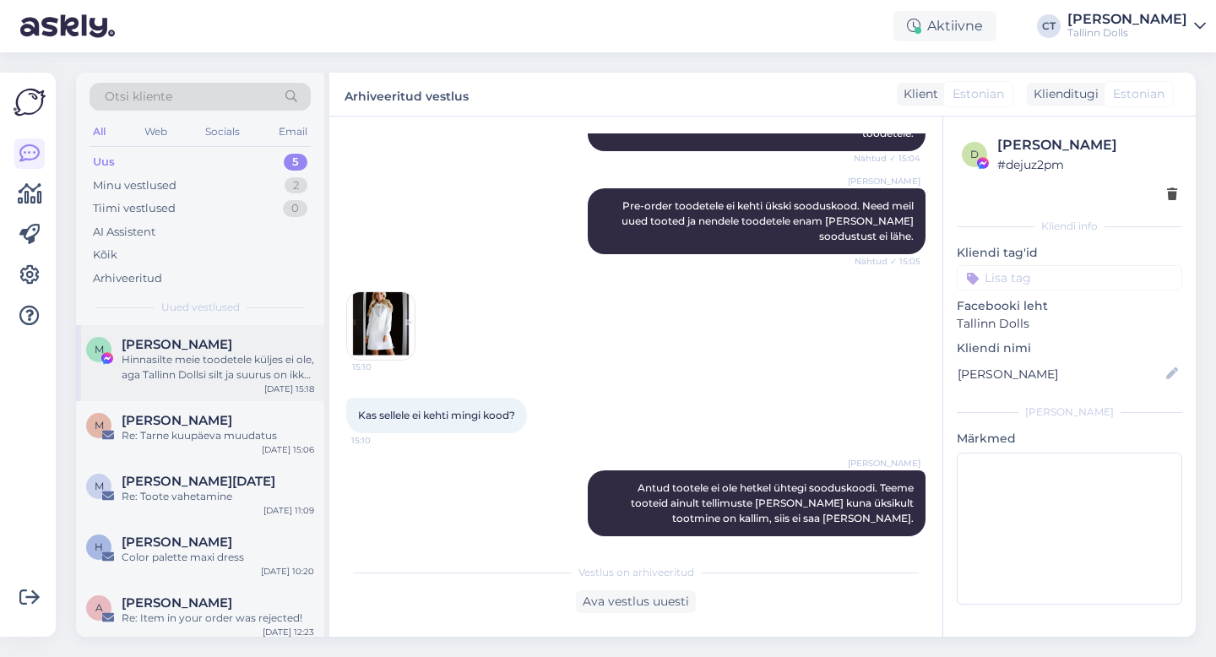
click at [209, 383] on div "M Marit Aljas Hinnasilte meie toodetele küljes ei ole, aga Tallinn Dollsi silt …" at bounding box center [200, 363] width 248 height 76
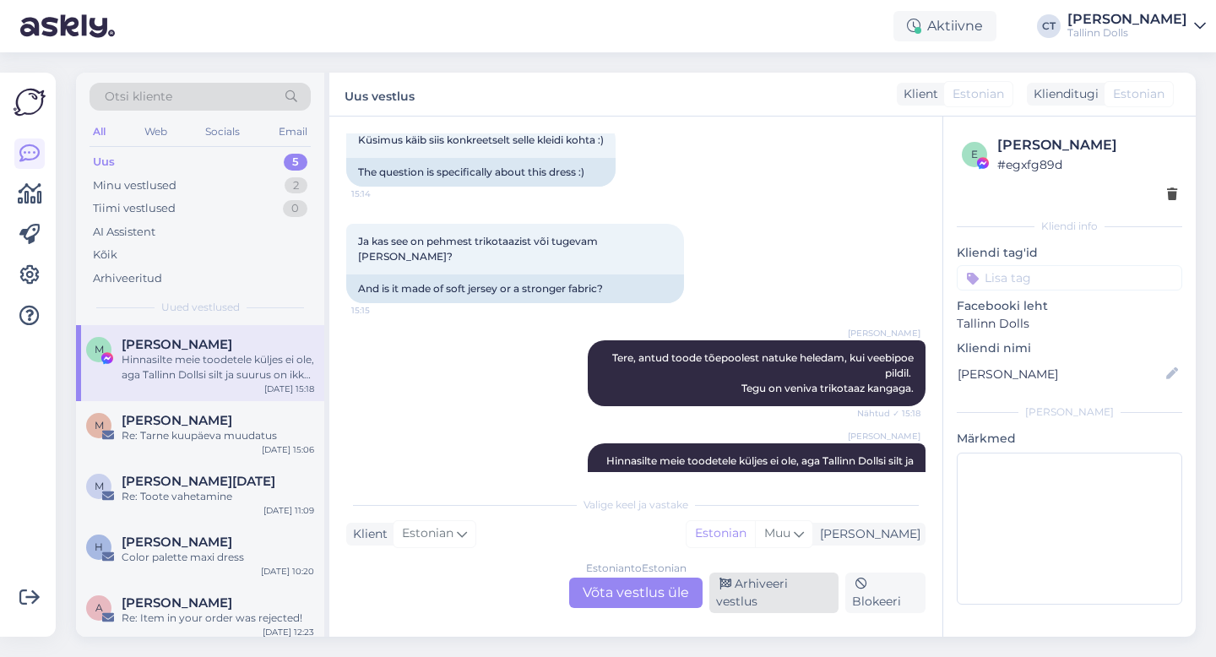
click at [800, 606] on div "Arhiveeri vestlus" at bounding box center [774, 593] width 129 height 41
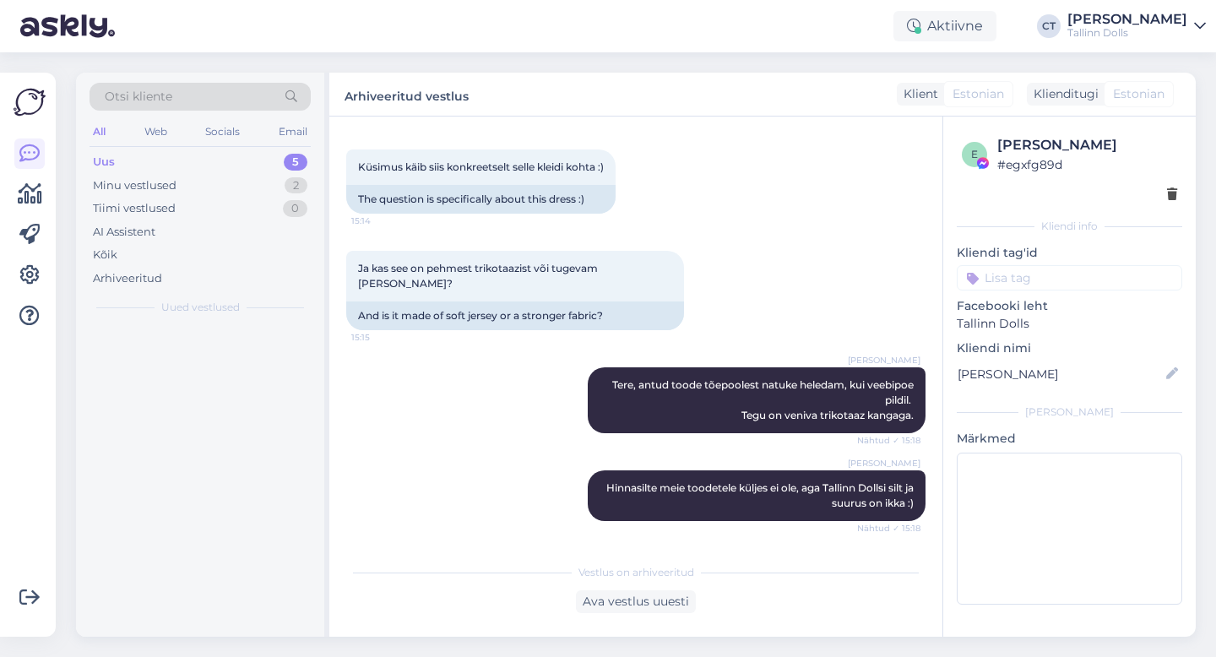
scroll to position [430, 0]
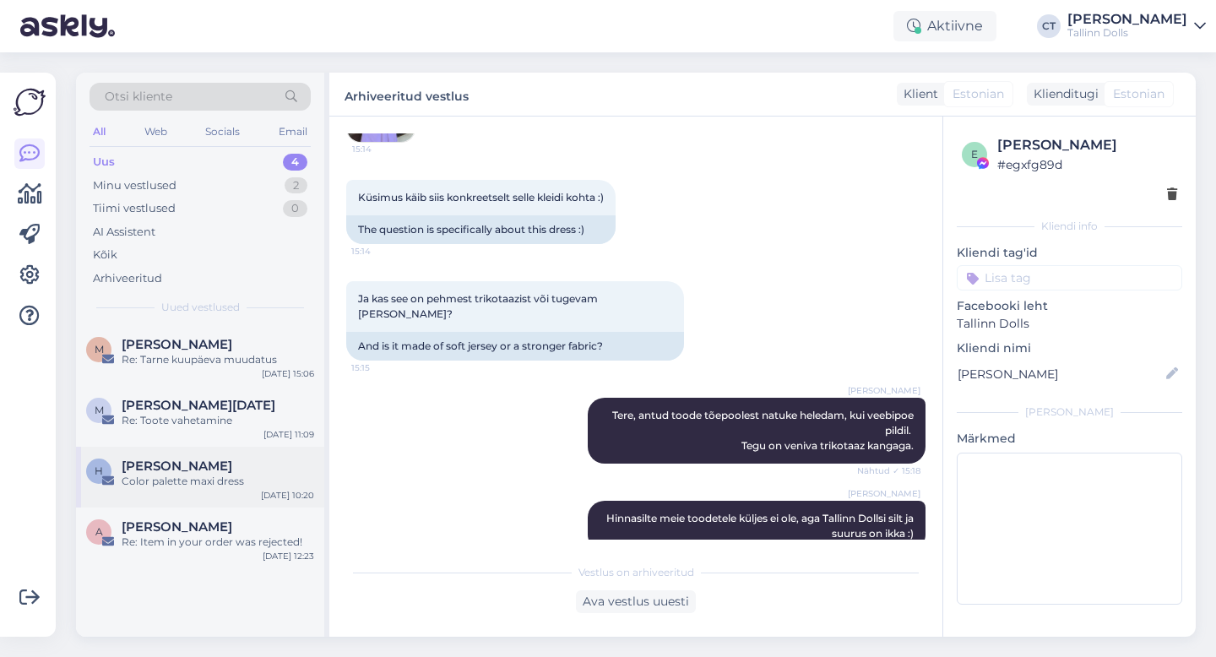
click at [204, 462] on span "[PERSON_NAME]" at bounding box center [177, 466] width 111 height 15
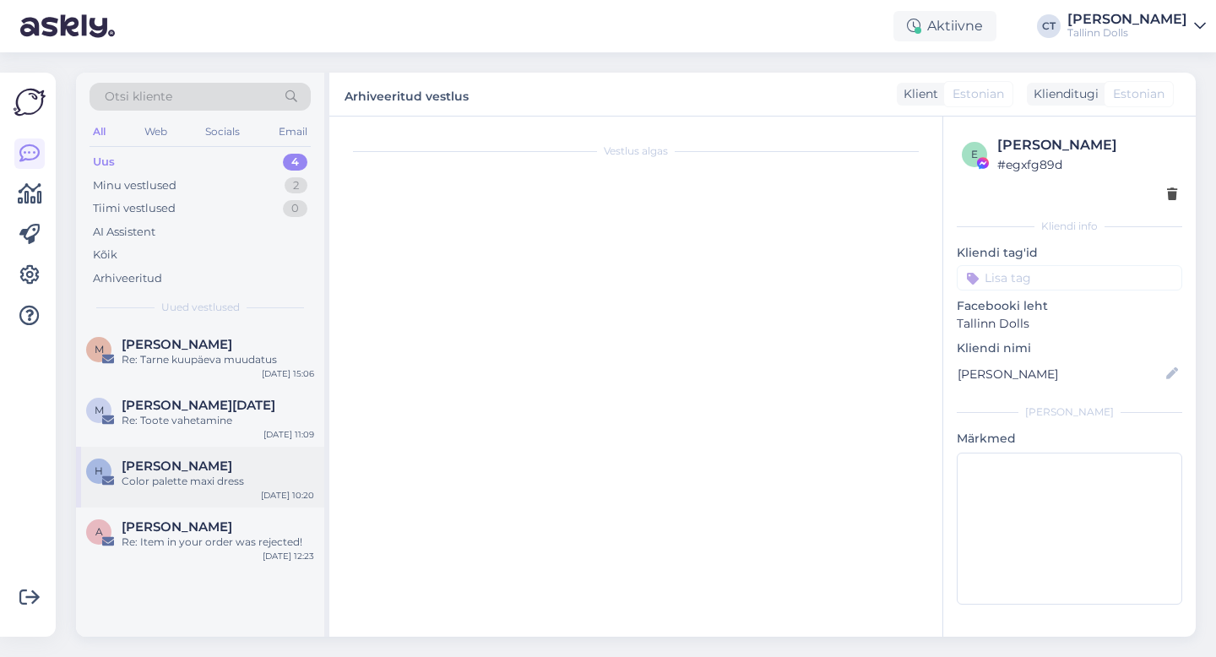
scroll to position [0, 0]
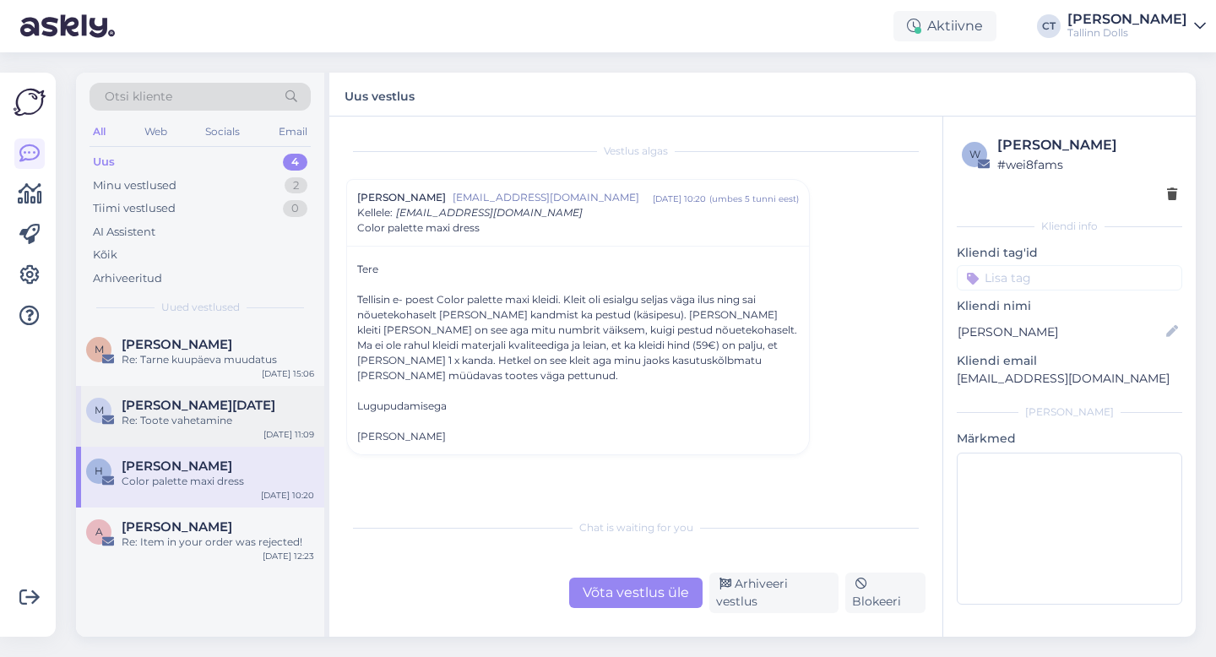
click at [198, 418] on div "Re: Toote vahetamine" at bounding box center [218, 420] width 193 height 15
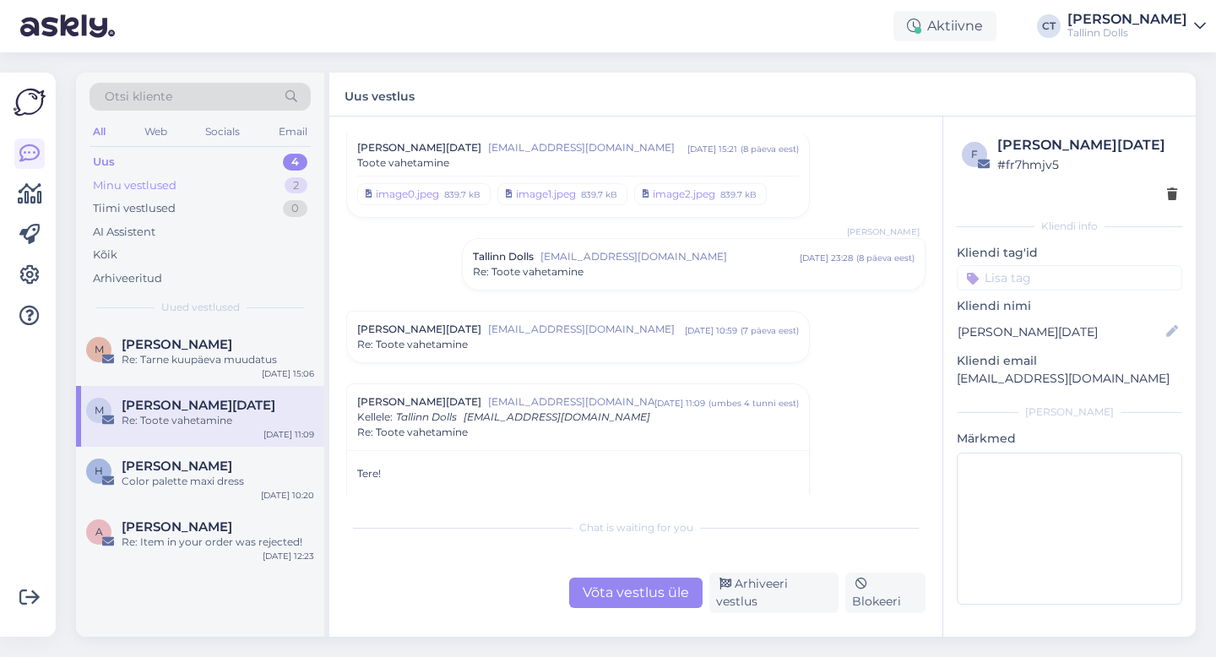
click at [162, 193] on div "Minu vestlused 2" at bounding box center [200, 186] width 221 height 24
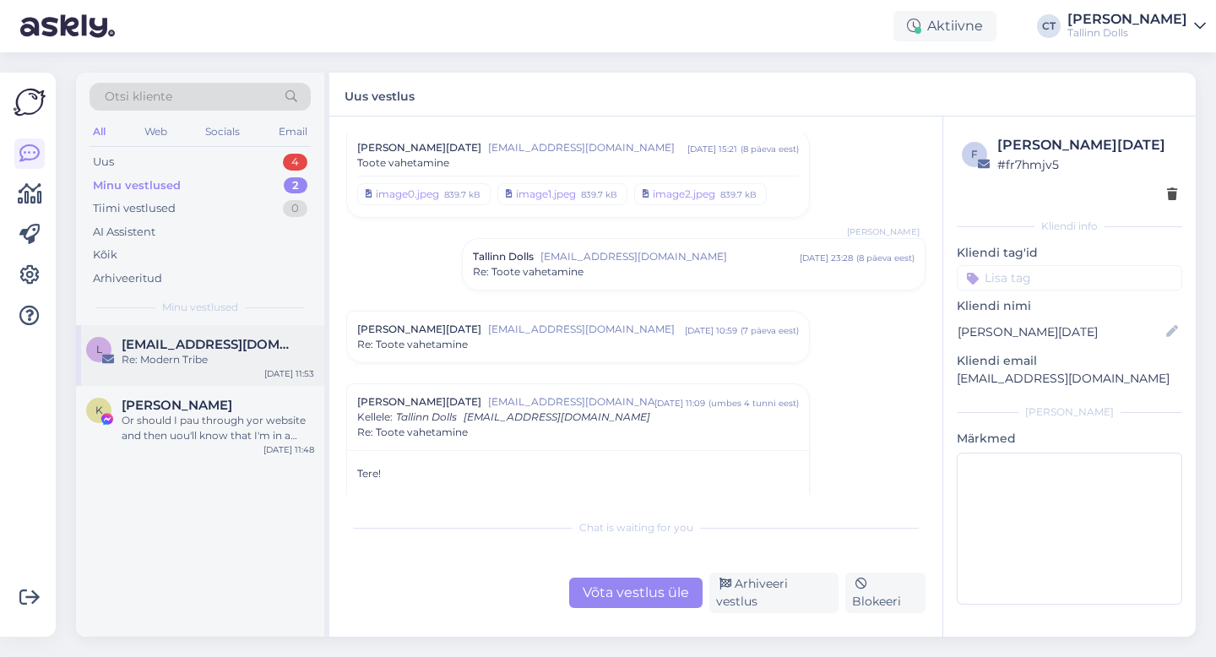
click at [182, 359] on div "Re: Modern Tribe" at bounding box center [218, 359] width 193 height 15
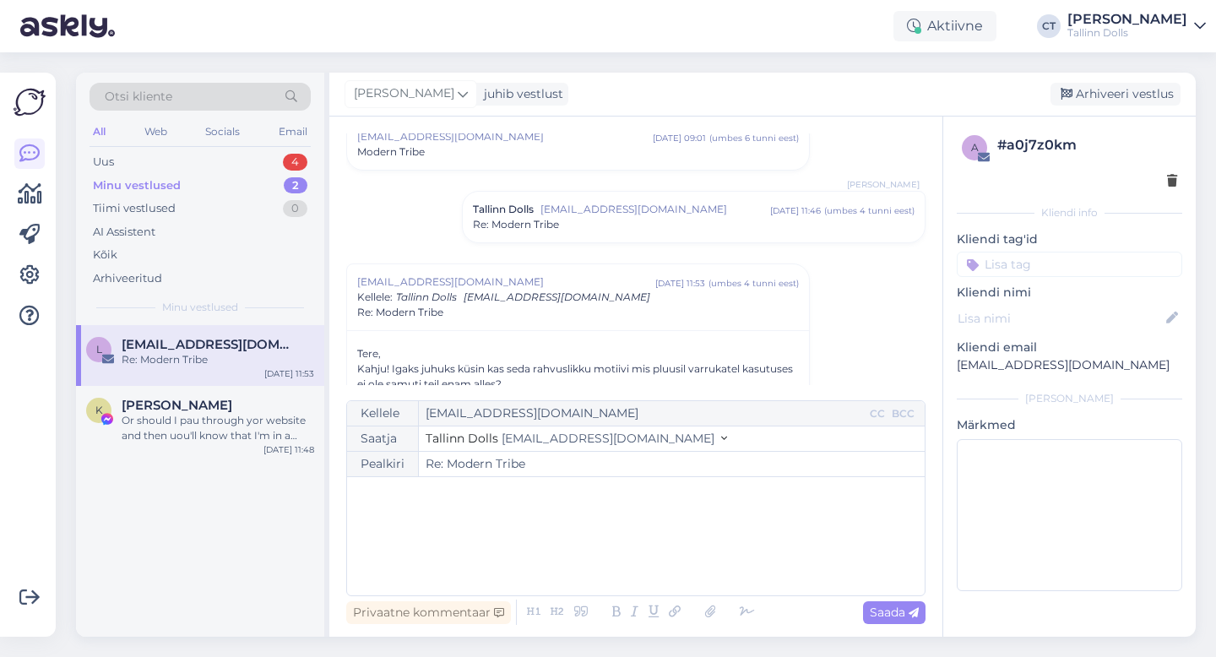
scroll to position [170, 0]
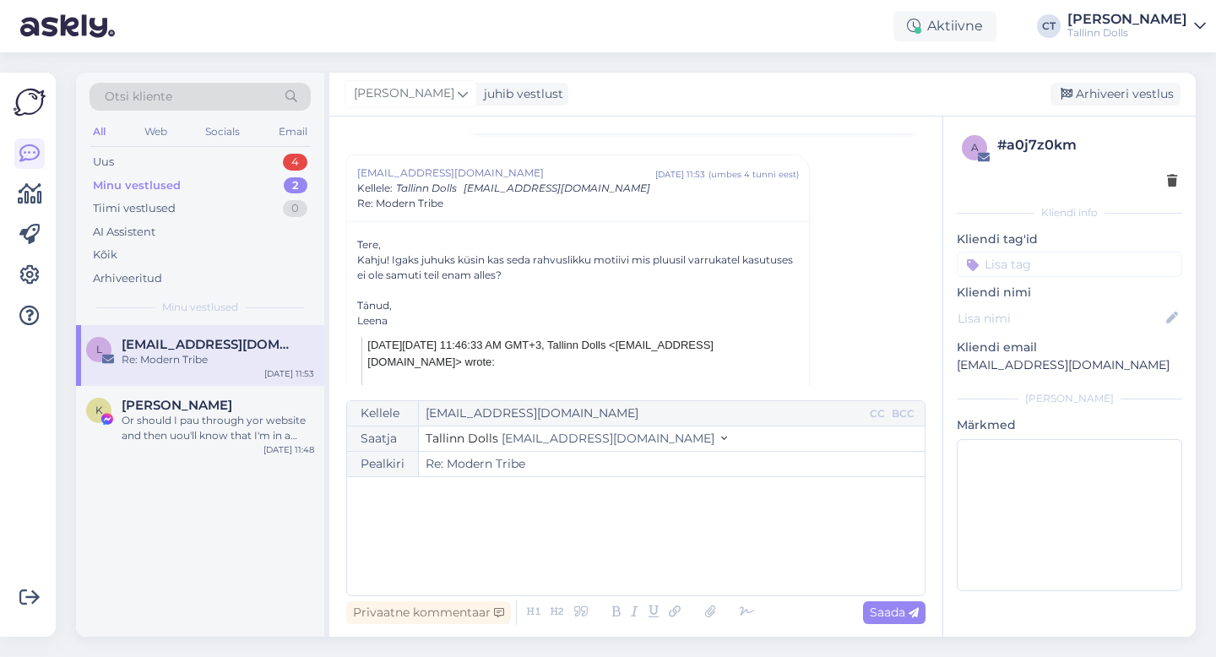
click at [550, 516] on div "﻿" at bounding box center [636, 536] width 561 height 101
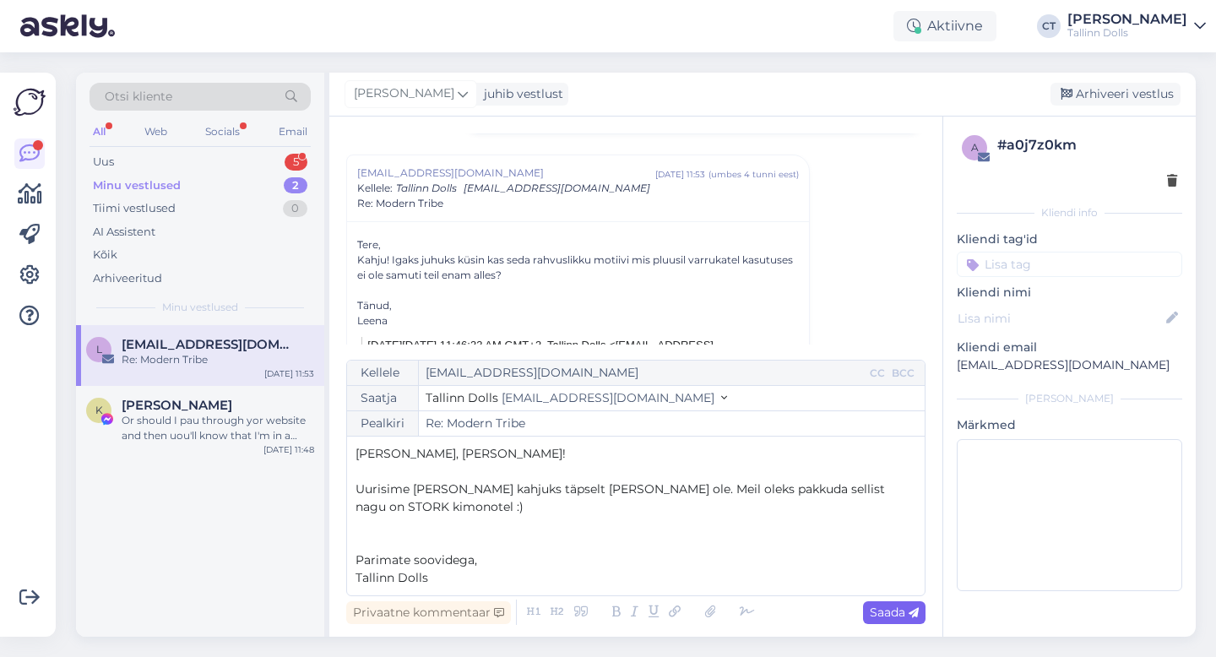
click at [878, 616] on span "Saada" at bounding box center [894, 612] width 49 height 15
type input "Re: Modern Tribe"
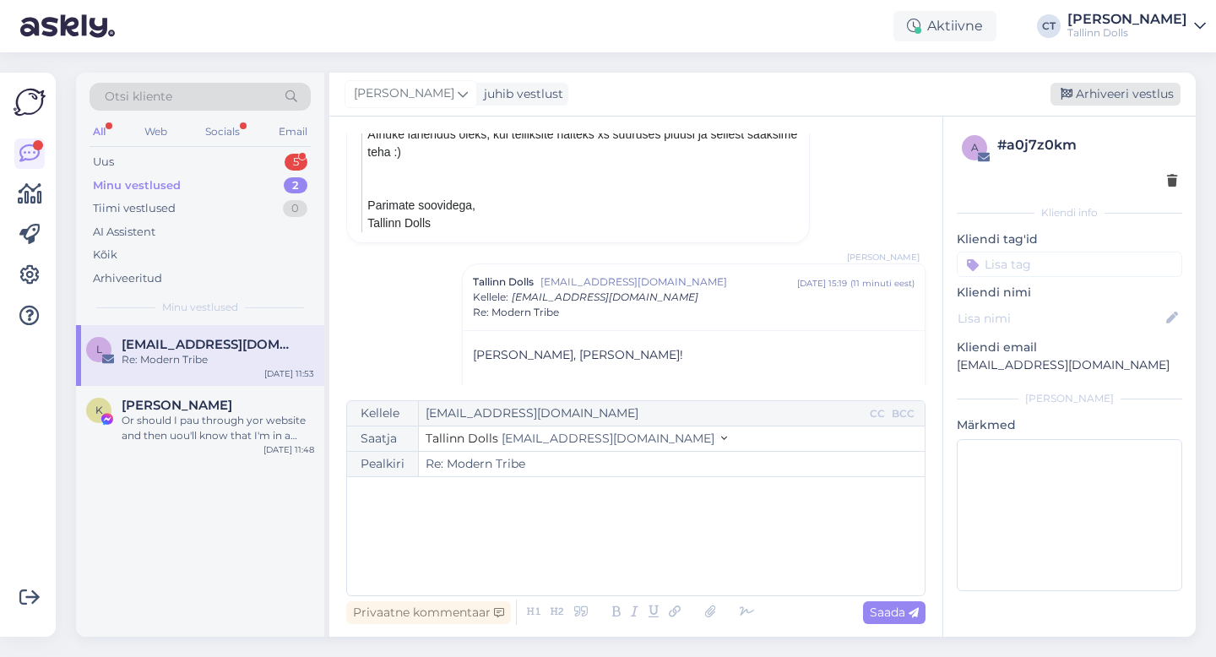
click at [1125, 94] on div "Arhiveeri vestlus" at bounding box center [1116, 94] width 130 height 23
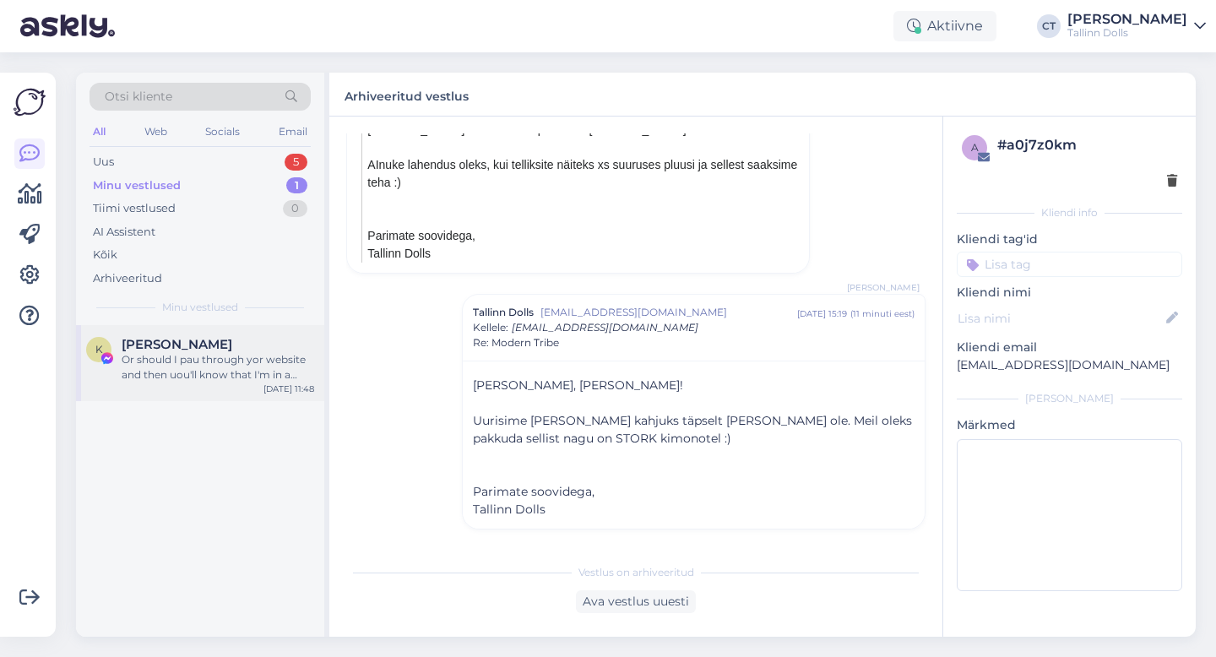
click at [218, 362] on div "Or should I pau through yor website and then uou'll know that I'm in a hurry? :)" at bounding box center [218, 367] width 193 height 30
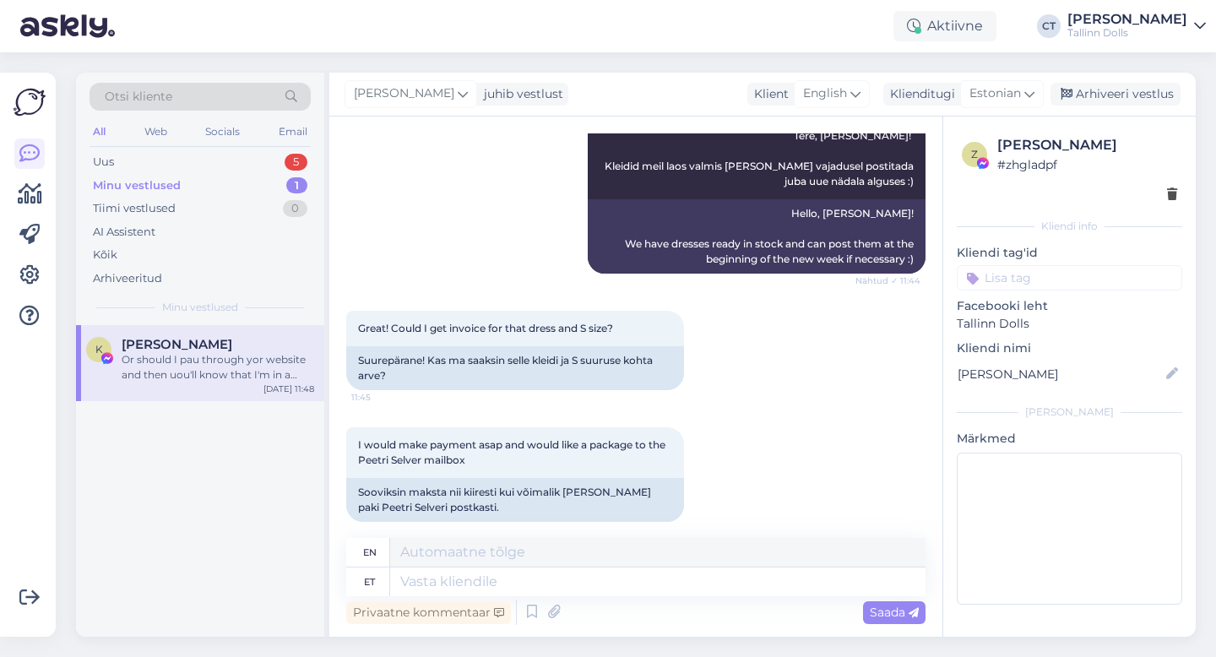
scroll to position [729, 0]
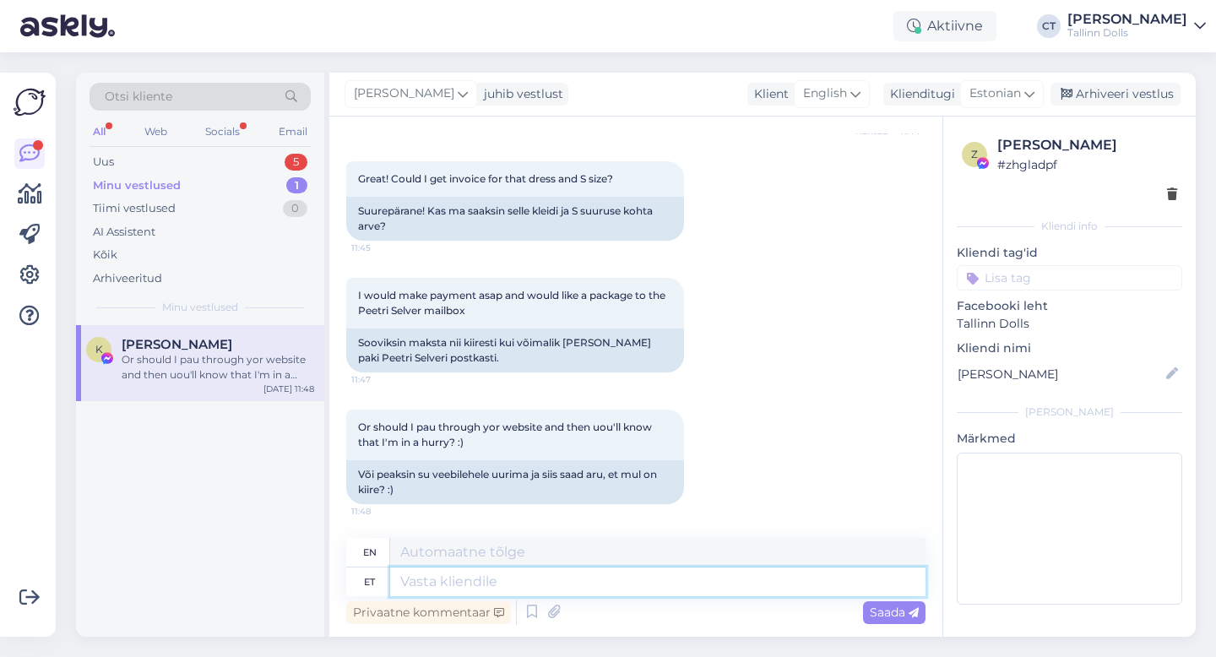
click at [558, 577] on textarea at bounding box center [658, 582] width 536 height 29
type textarea "Tere,"
type textarea "Hello,"
type textarea "Tere, Saadame a"
type textarea "Hello, We are sending"
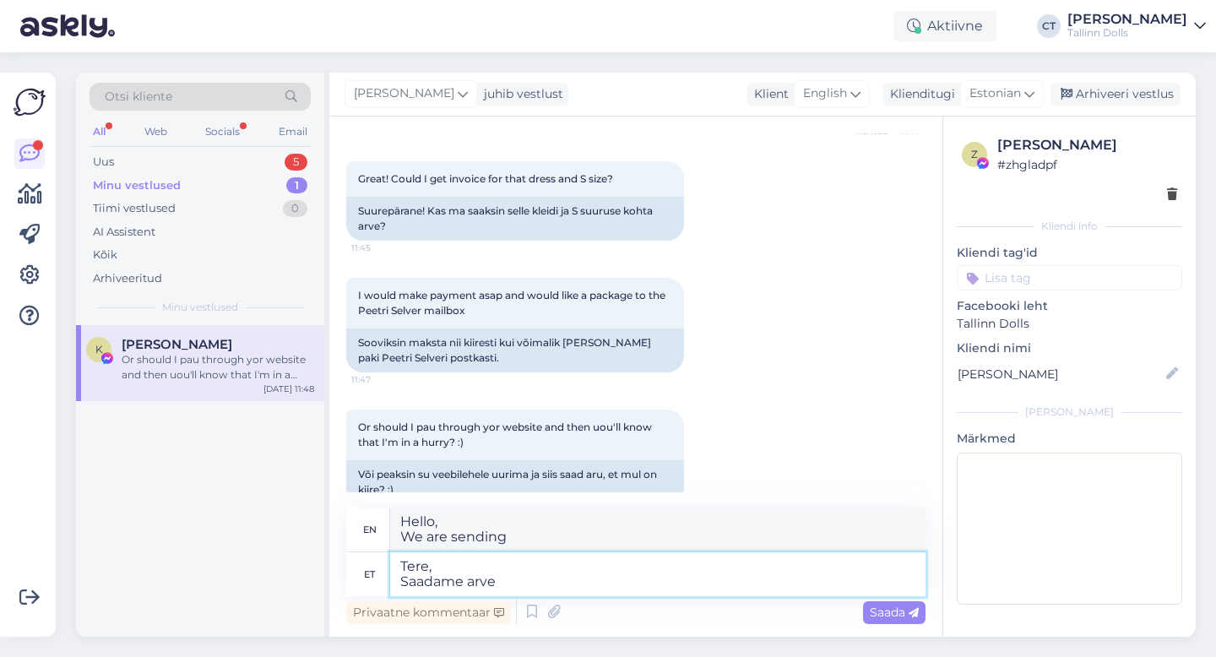
type textarea "Tere, Saadame arve"
type textarea "Hello, We will send an invoice."
type textarea "Tere, Saadame arve :)"
type textarea "Hi, We will send an invoice :)"
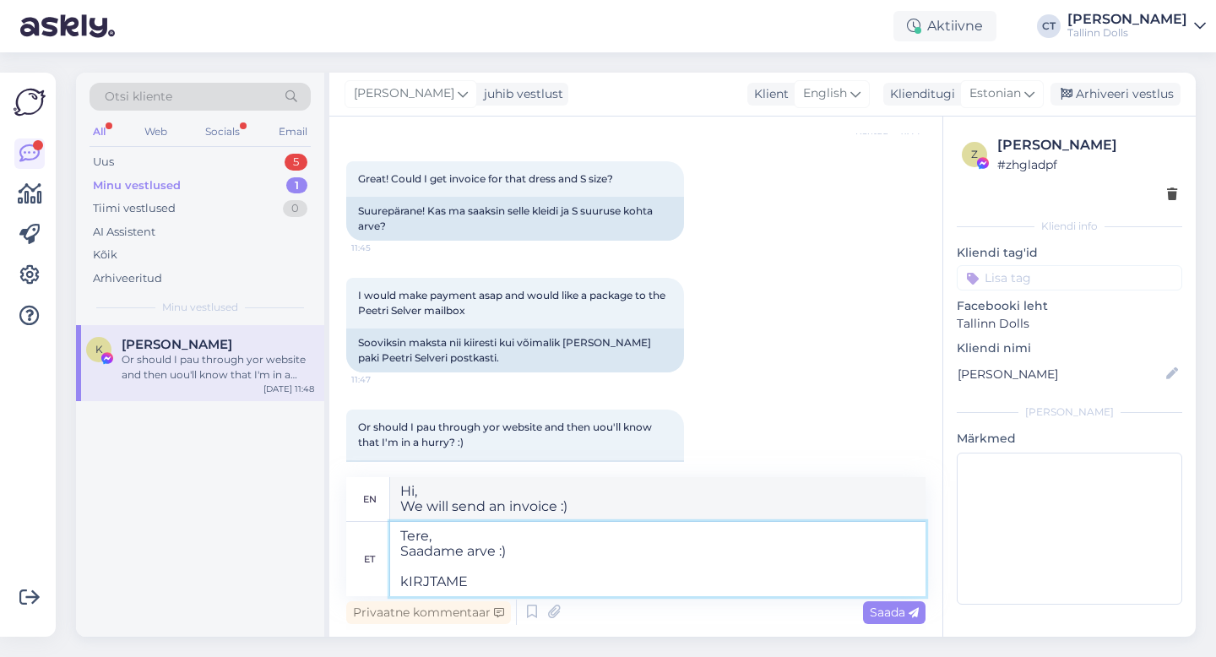
type textarea "Tere, Saadame arve :) kIRJTAME T"
type textarea "Hello, We will send an invoice :) WE WRITE"
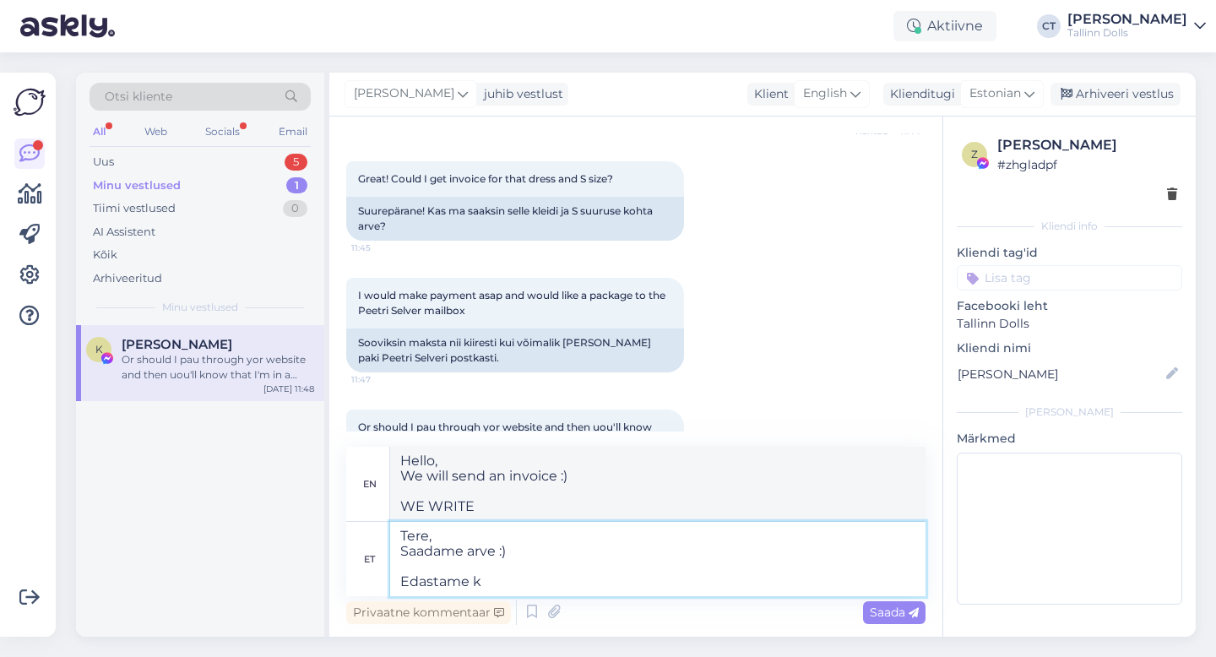
type textarea "Tere, Saadame arve :) Edastame ka"
type textarea "Hello, We will send the invoice :) We will forward"
type textarea "Tere, Saadame arve :) Edastame ka te"
type textarea "Hello, We will send the invoice :) We will also forward"
type textarea "Tere, Saadame arve :) Edastame ka tellimuse"
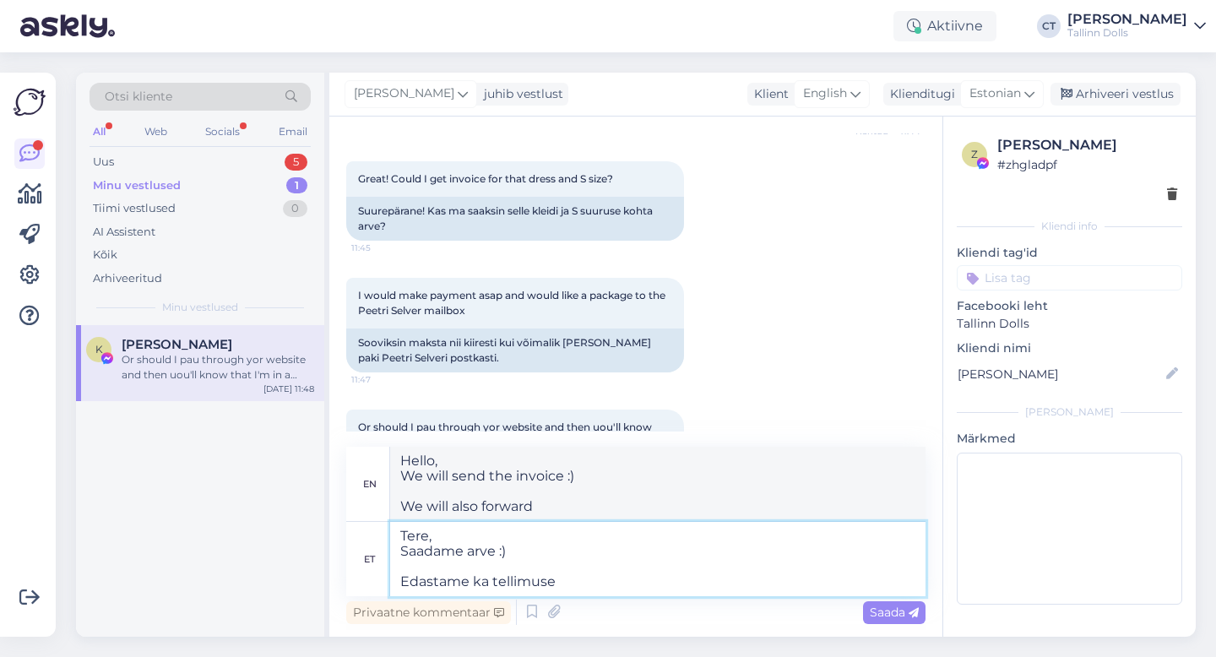
type textarea "Hello, We will send the invoice :) We will also forward the order"
type textarea "Tere, Saadame arve :) Edastame ka"
type textarea "Hello, We will send the invoice :) We will also forward"
type textarea "Tere, Saadame arve :) Edastame ka info t"
type textarea "Hello, We will send the invoice :) We will also forward the information"
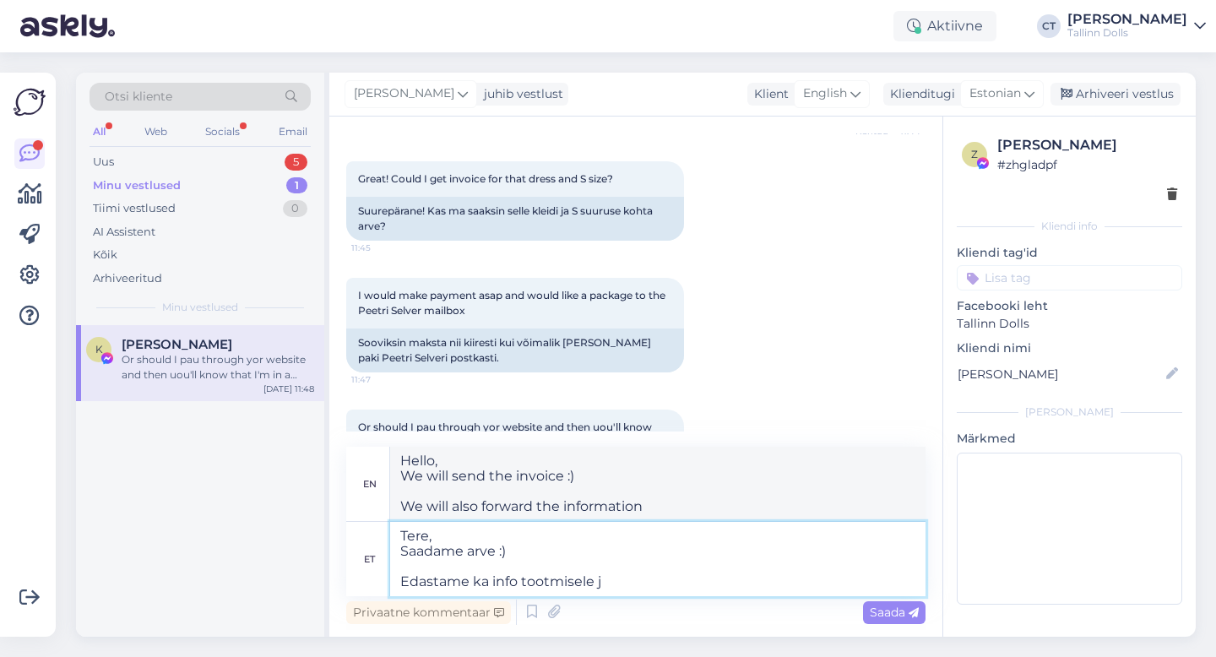
type textarea "Tere, Saadame arve :) Edastame ka info tootmisele ja"
type textarea "Hello, We will send an invoice :) We will also pass on the information to produ…"
type textarea "Tere, Saadame arve :) Edastame ka info tootmisele ja p"
type textarea "Hello, We will send the invoice :) We will also pass on the information to prod…"
type textarea "Tere, Saadame arve :) Edastame ka info tootmisele ja paneme e"
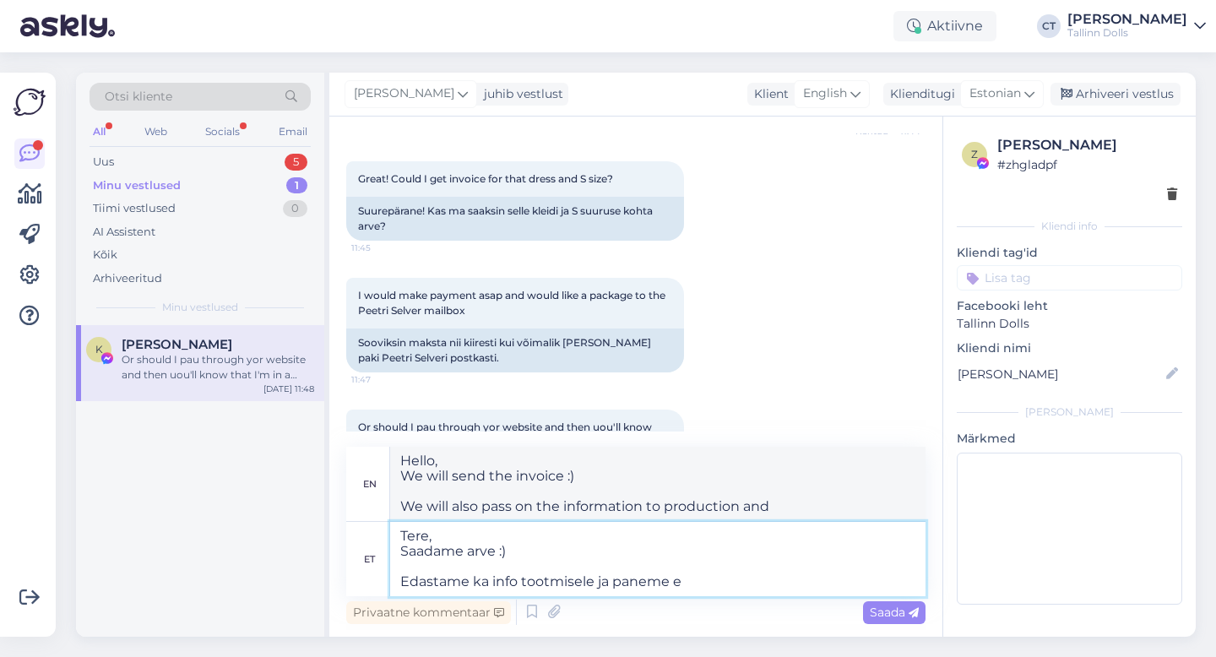
type textarea "Hello, We will send the invoice :) We will also pass the information to product…"
type textarea "Tere, Saadame arve :) Edastame ka info tootmisele ja paneme esmaspäeval"
type textarea "Hello, We will send the invoice :) We will also pass the information on to prod…"
type textarea "Tere, Saadame arve :) Edastame ka info tootmisele ja paneme esmaspäeval S-suuru…"
type textarea "Hello, We will send the invoice :) We will also pass on the information to prod…"
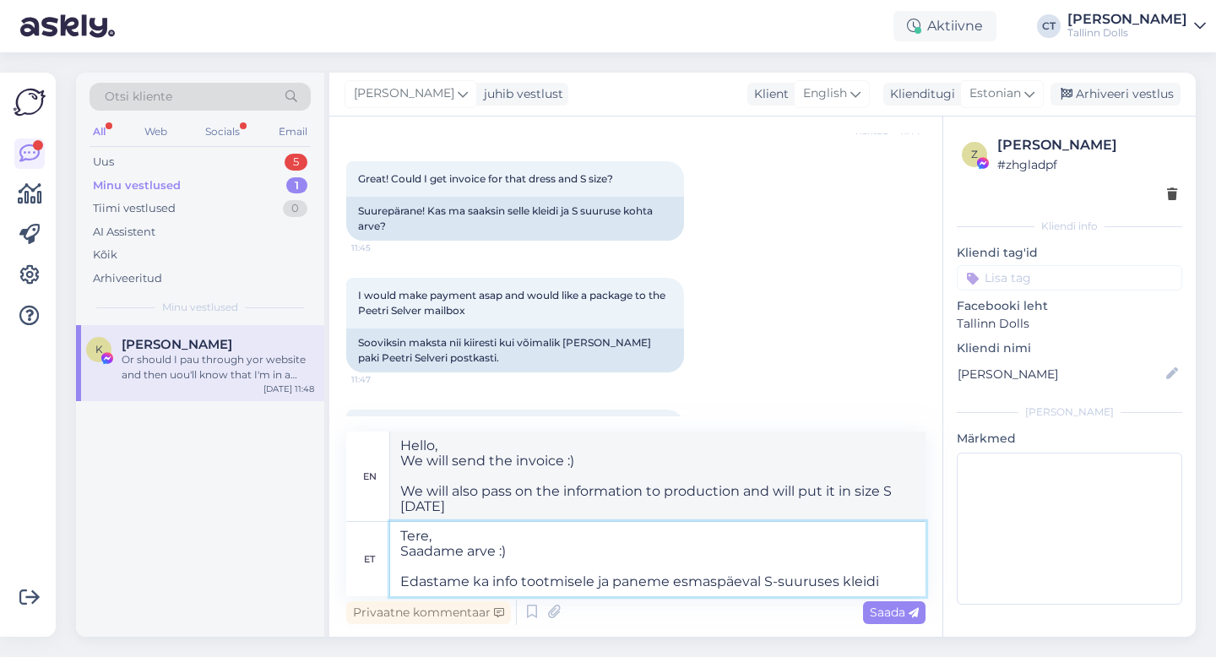
type textarea "Tere, Saadame arve :) Edastame ka info tootmisele ja paneme esmaspäeval S-suuru…"
type textarea "Hello, We will send the invoice :) We will also pass on the information to prod…"
type textarea "Tere, Saadame arve :) Edastame ka info tootmisele ja paneme esmaspäeval S-suuru…"
type textarea "Hi, We will send the invoice :) We will also pass on the information to product…"
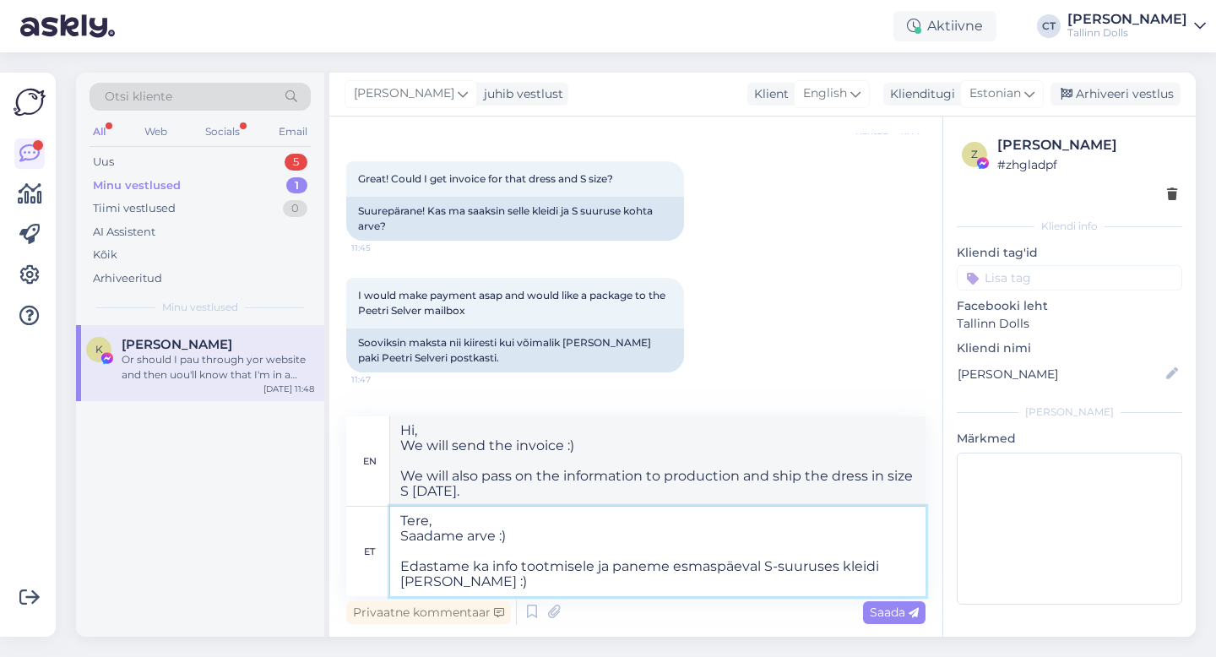
type textarea "Tere, Saadame arve :) Edastame ka info tootmisele ja paneme esmaspäeval S-suuru…"
type textarea "Hello, We will send the invoice :) We will also pass on the information to prod…"
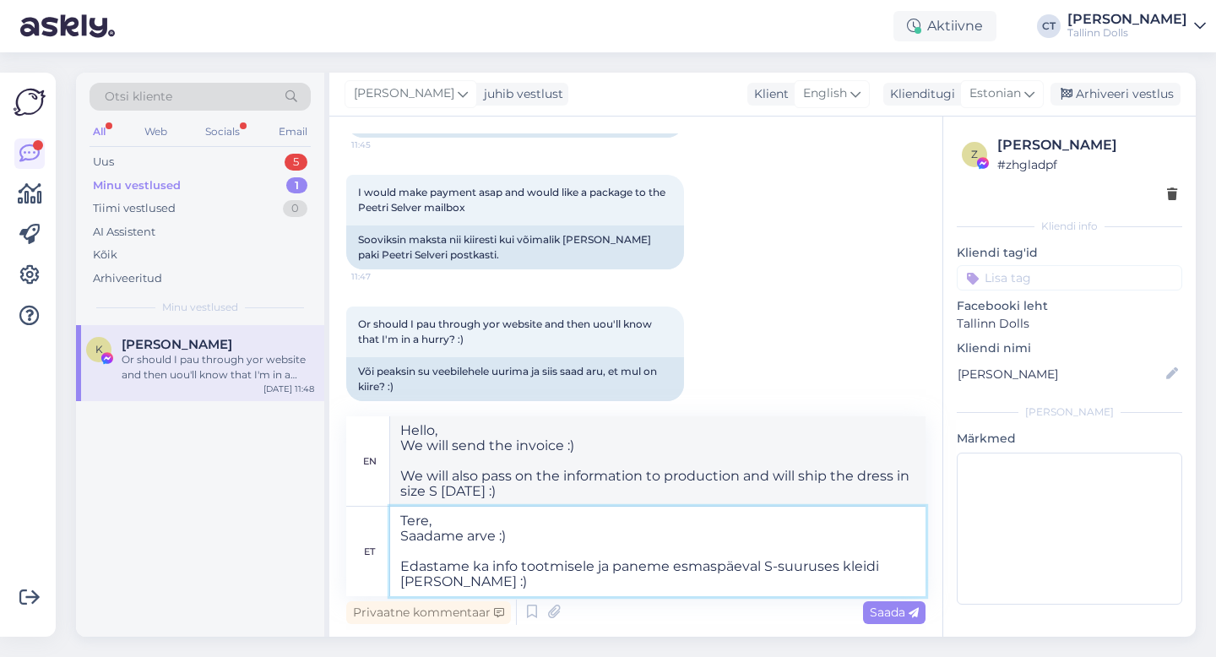
scroll to position [851, 0]
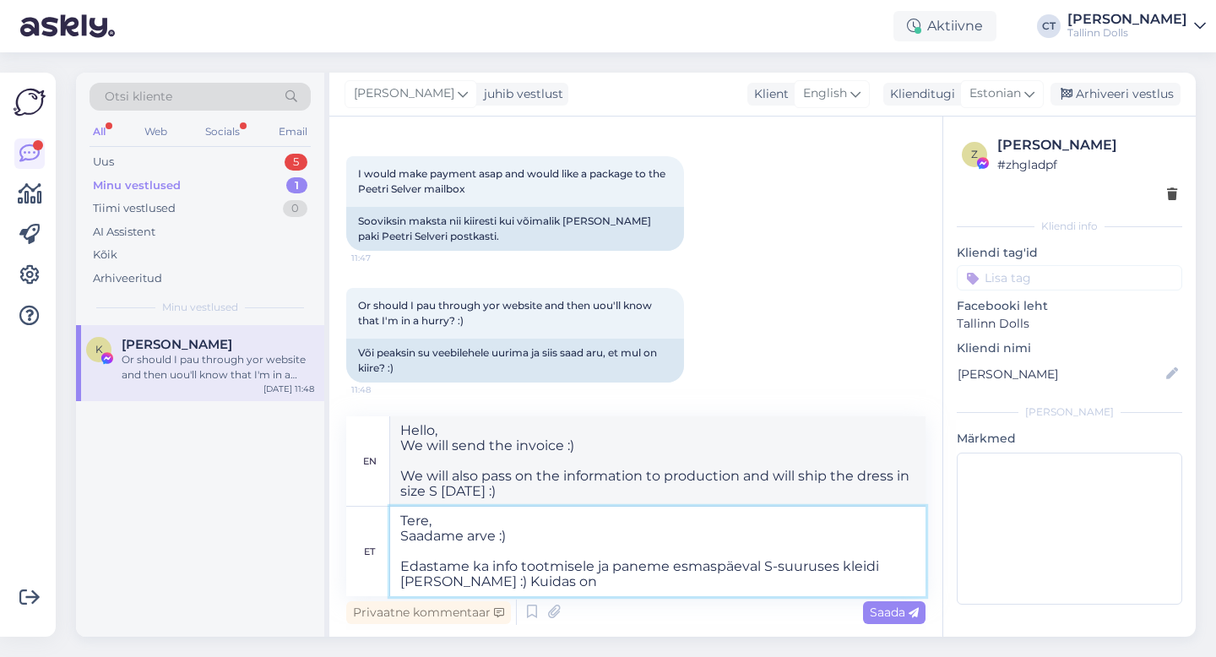
type textarea "Tere, Saadame arve :) Edastame ka info tootmisele ja paneme esmaspäeval S-suuru…"
type textarea "Hello, We will send the invoice :) We will also pass on the information to prod…"
type textarea "Tere, Saadame arve :) Edastame ka info tootmisele ja paneme esmaspäeval S-suuru…"
type textarea "Hello, We will send the invoice :) We will also pass on the information to prod…"
type textarea "Tere, Saadame arve :) Edastame ka info tootmisele ja paneme esmaspäeval S-suuru…"
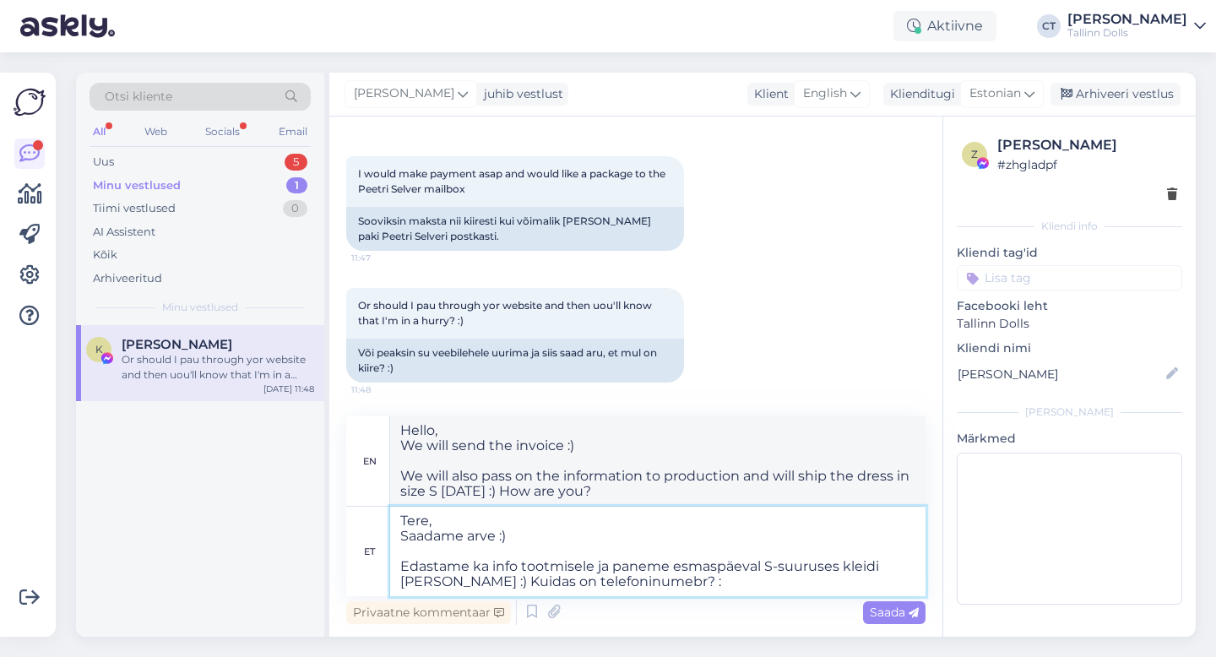
type textarea "Hello, We will send the invoice :) We will also pass on the information to prod…"
type textarea "Tere, Saadame arve :) Edastame ka info tootmisele ja paneme esmaspäeval S-suuru…"
type textarea "Hello, We will send the invoice :) We will also pass on the information to prod…"
type textarea "Tere, Saadame arve :) Edastame ka info tootmisele ja paneme esmaspäeval S-suuru…"
click at [889, 609] on span "Saada" at bounding box center [894, 612] width 49 height 15
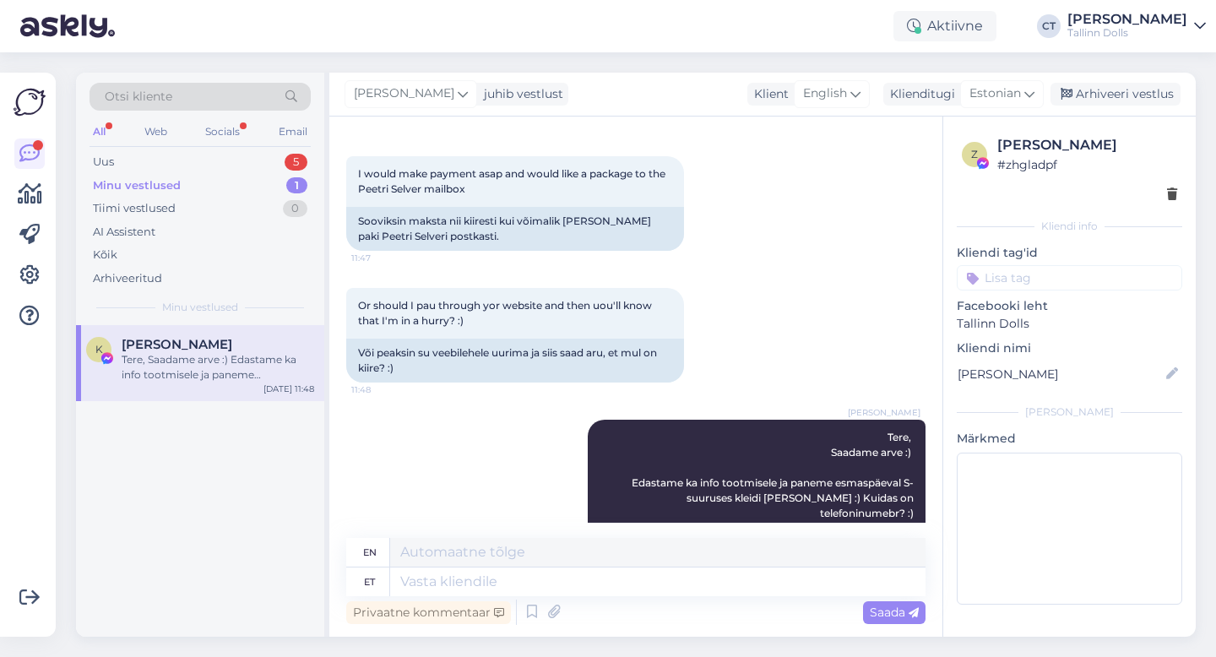
scroll to position [967, 0]
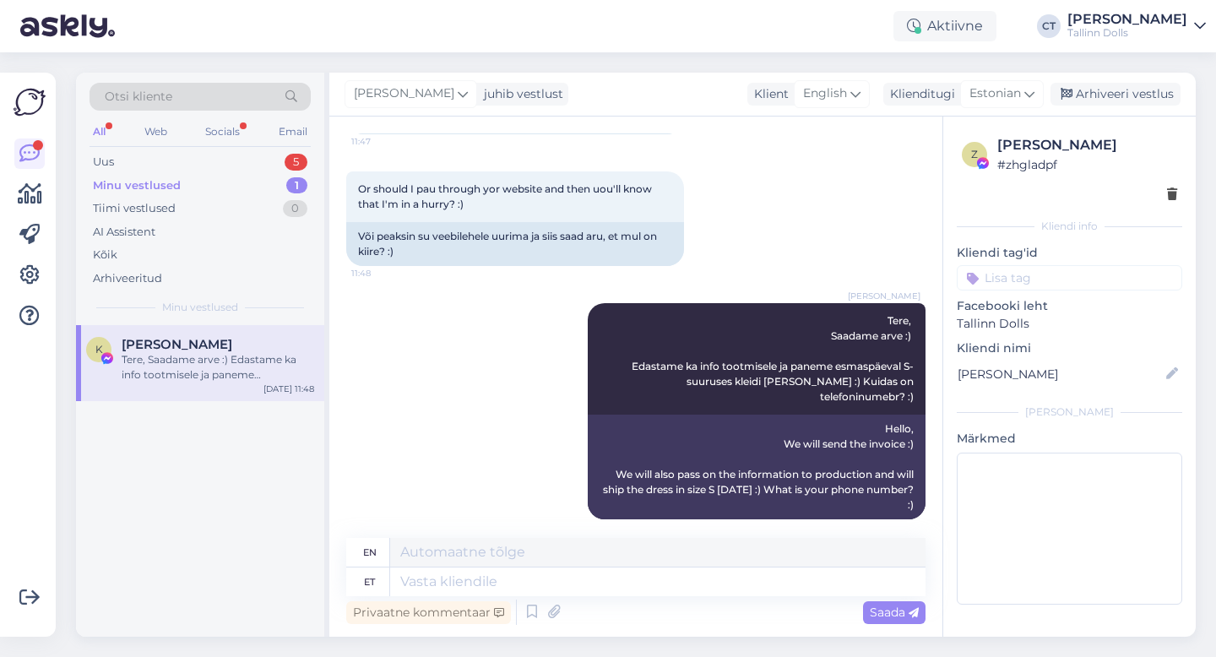
click at [516, 435] on div "[PERSON_NAME], Saadame arve :) Edastame ka info tootmisele ja paneme esmaspäeva…" at bounding box center [635, 411] width 579 height 253
click at [556, 621] on icon at bounding box center [554, 612] width 24 height 25
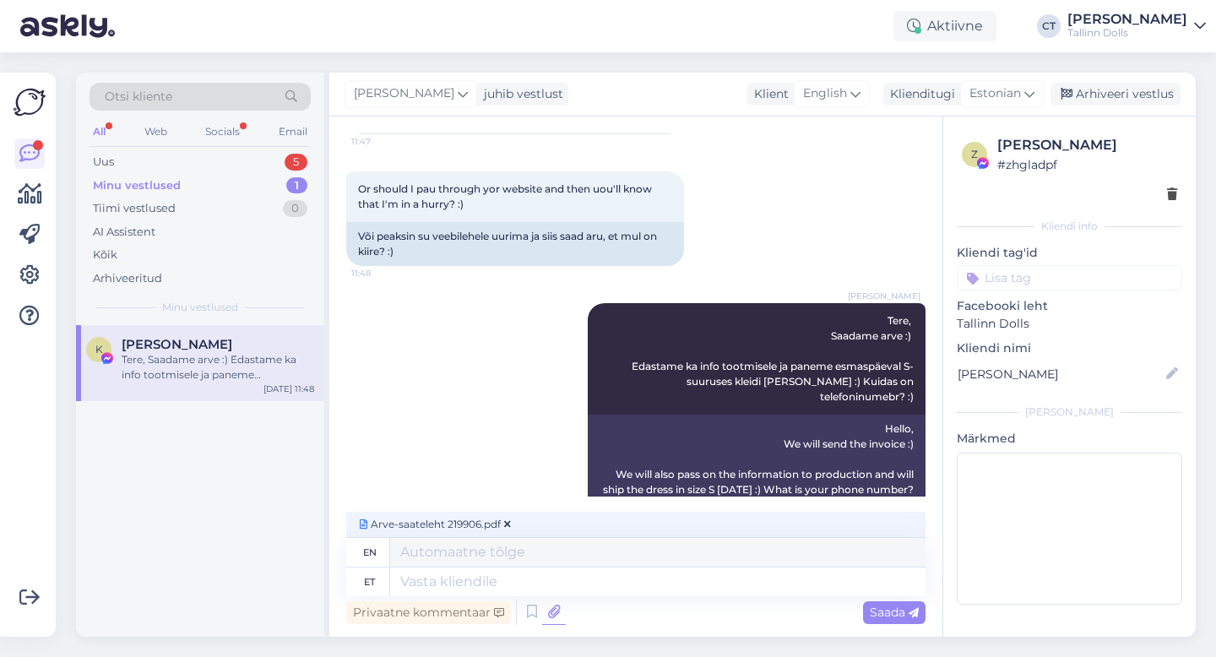
scroll to position [993, 0]
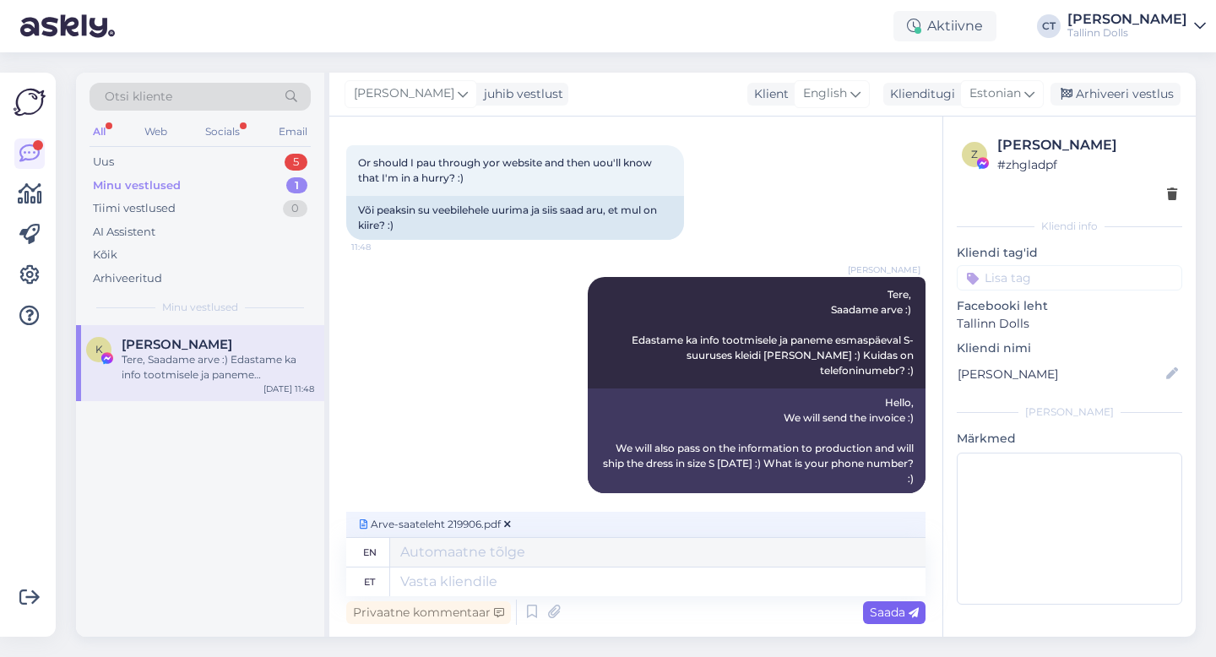
click at [885, 611] on span "Saada" at bounding box center [894, 612] width 49 height 15
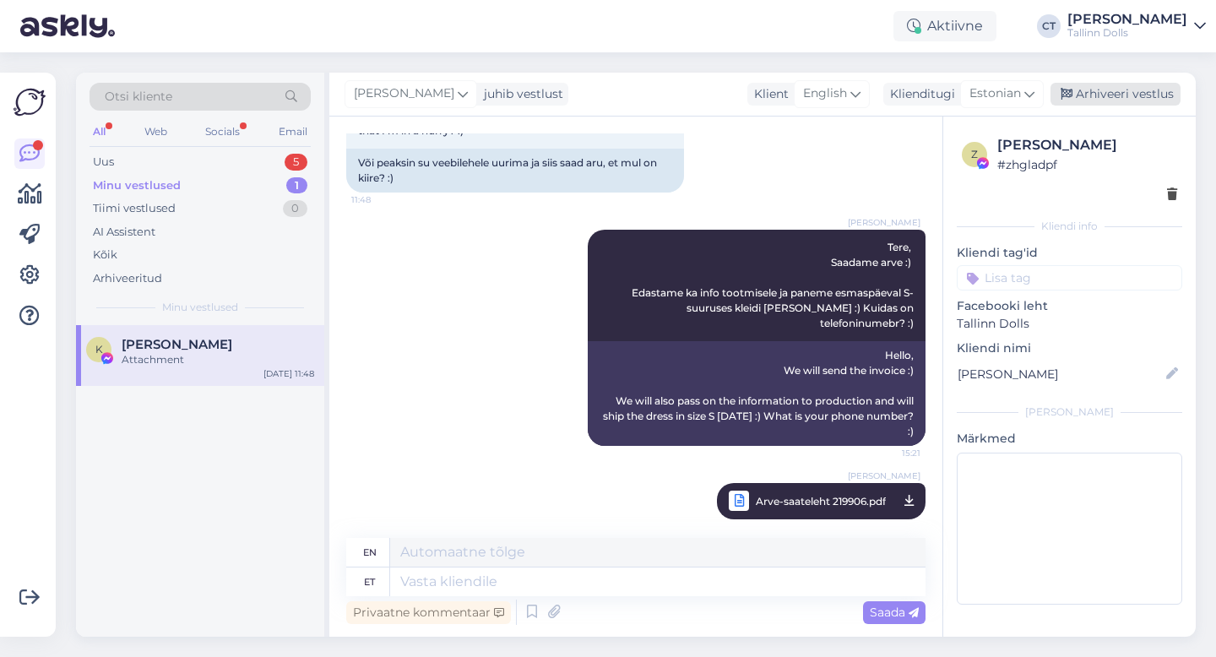
click at [1156, 100] on div "Arhiveeri vestlus" at bounding box center [1116, 94] width 130 height 23
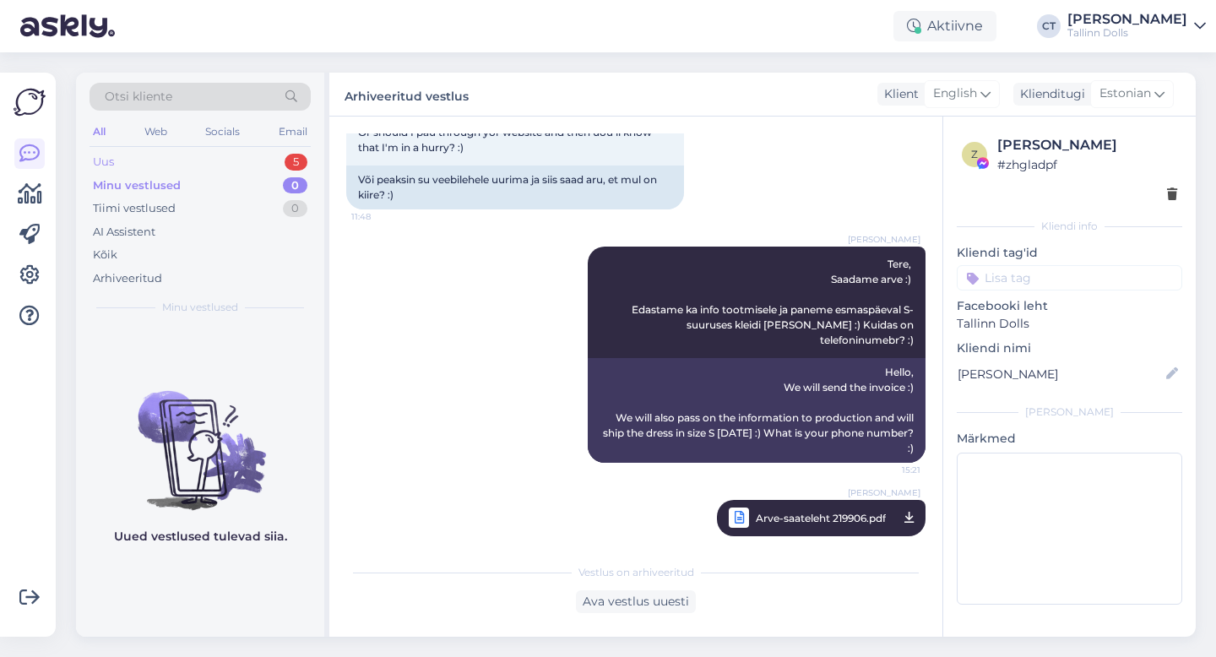
click at [210, 150] on div "Uus 5" at bounding box center [200, 162] width 221 height 24
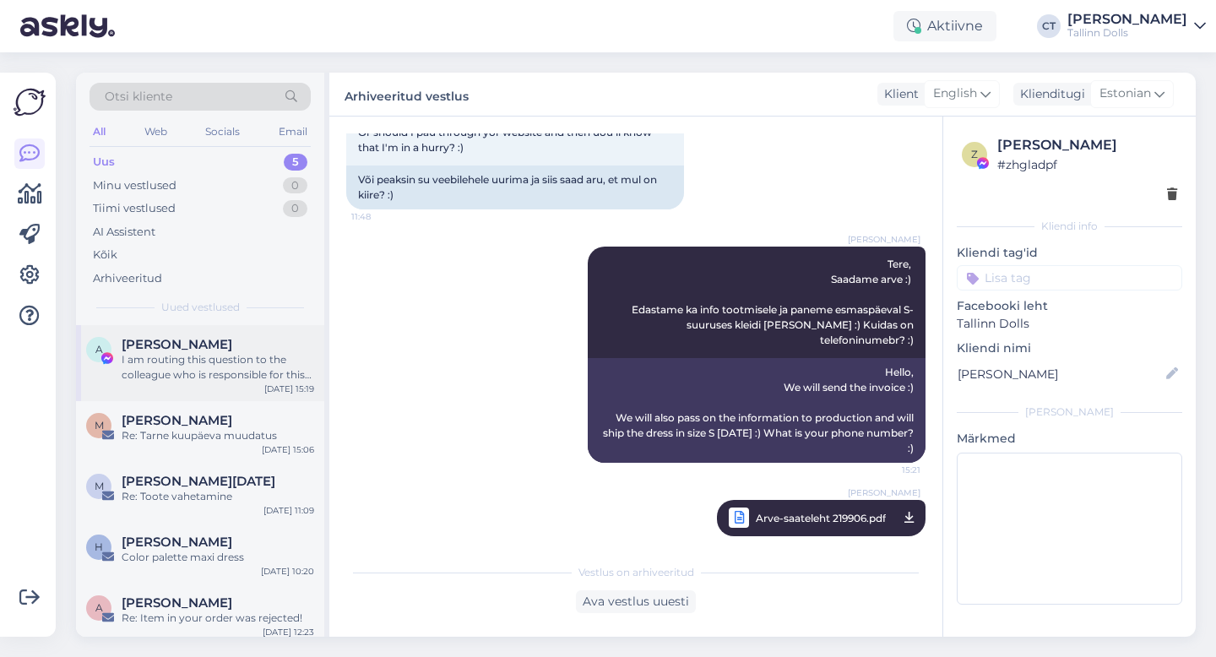
click at [220, 372] on div "I am routing this question to the colleague who is responsible for this topic. …" at bounding box center [218, 367] width 193 height 30
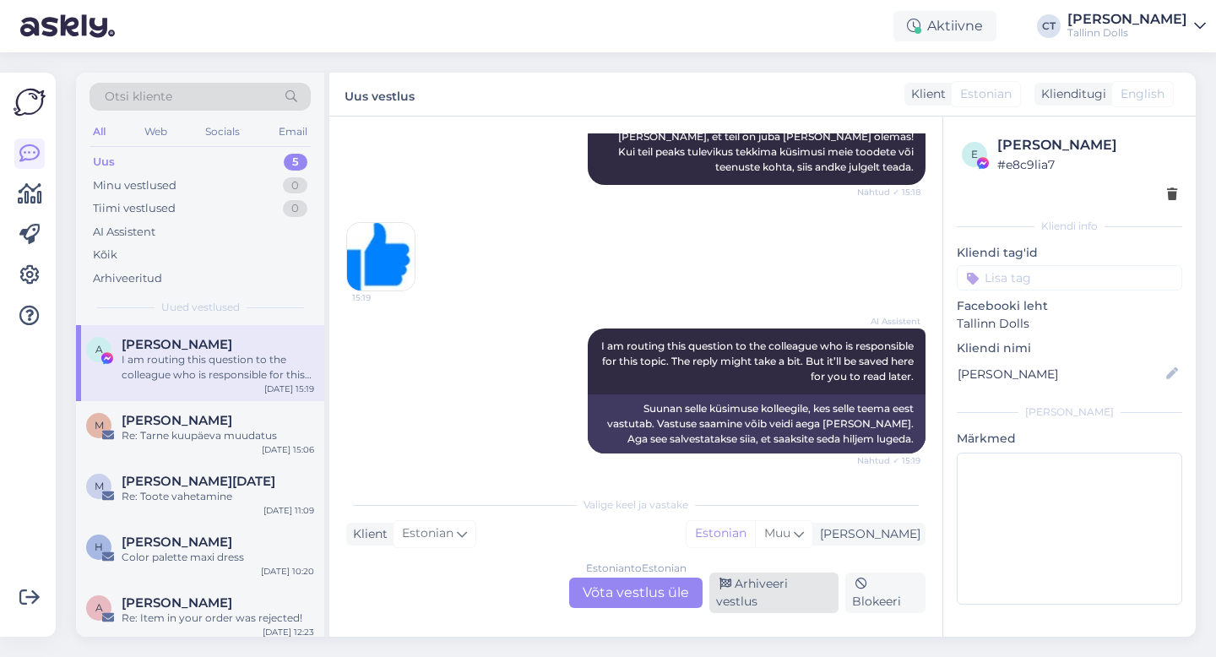
click at [767, 604] on div "Arhiveeri vestlus" at bounding box center [774, 593] width 129 height 41
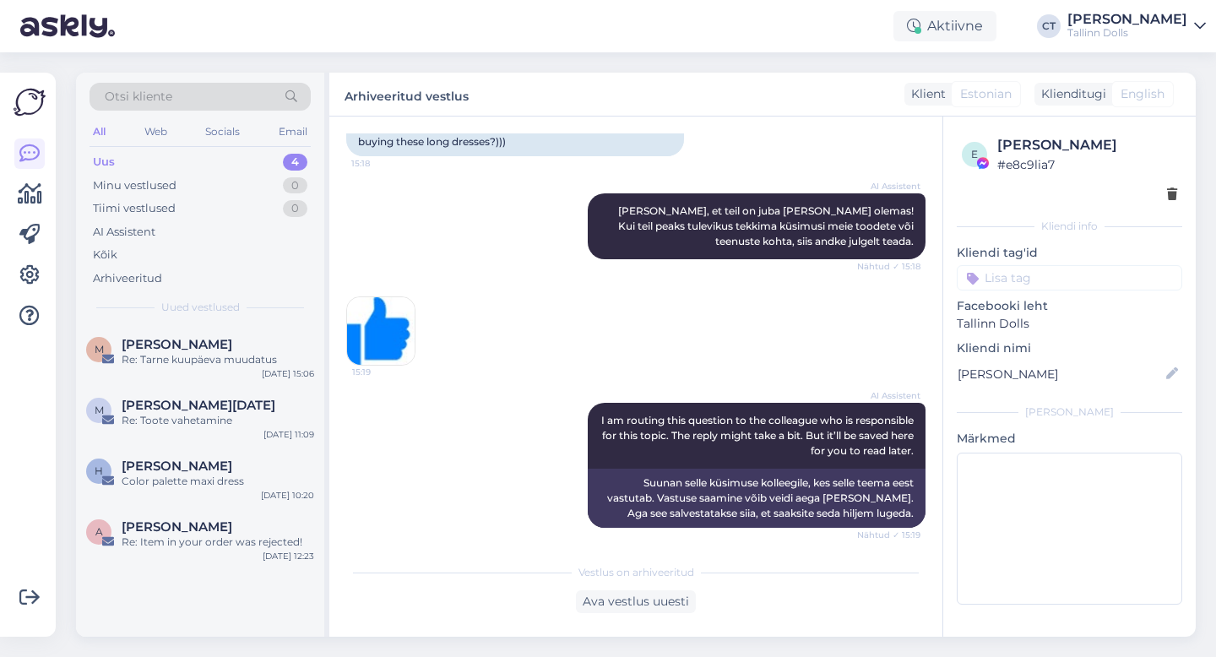
scroll to position [1201, 0]
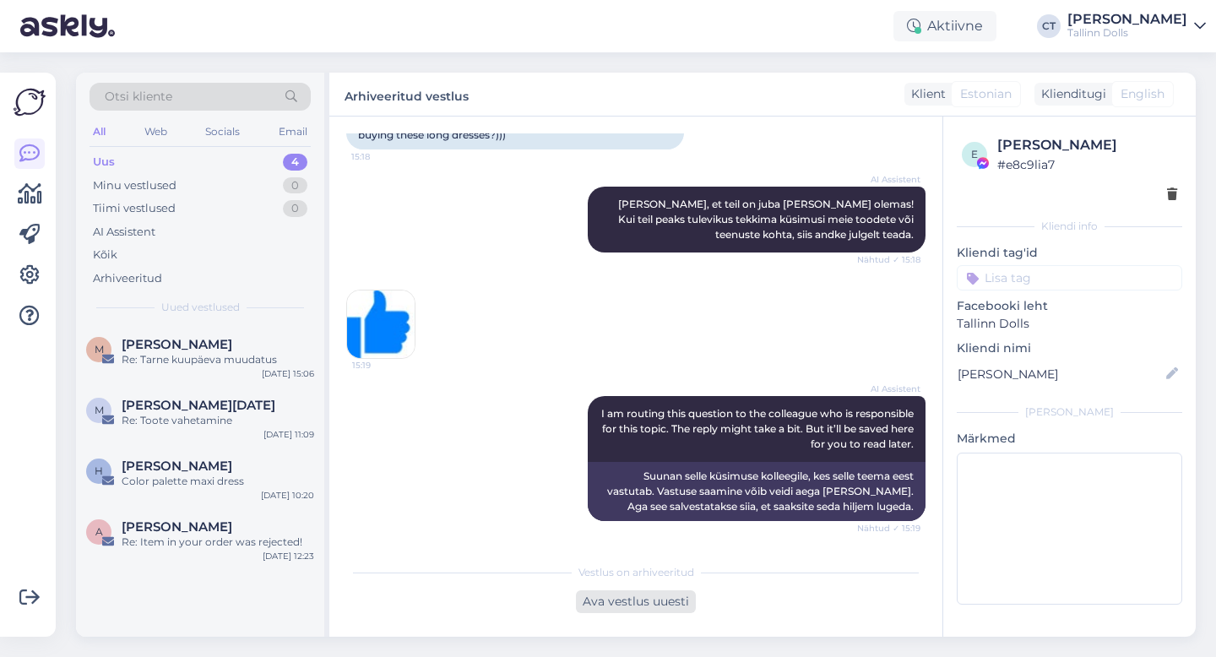
click at [620, 604] on div "Ava vestlus uuesti" at bounding box center [636, 601] width 120 height 23
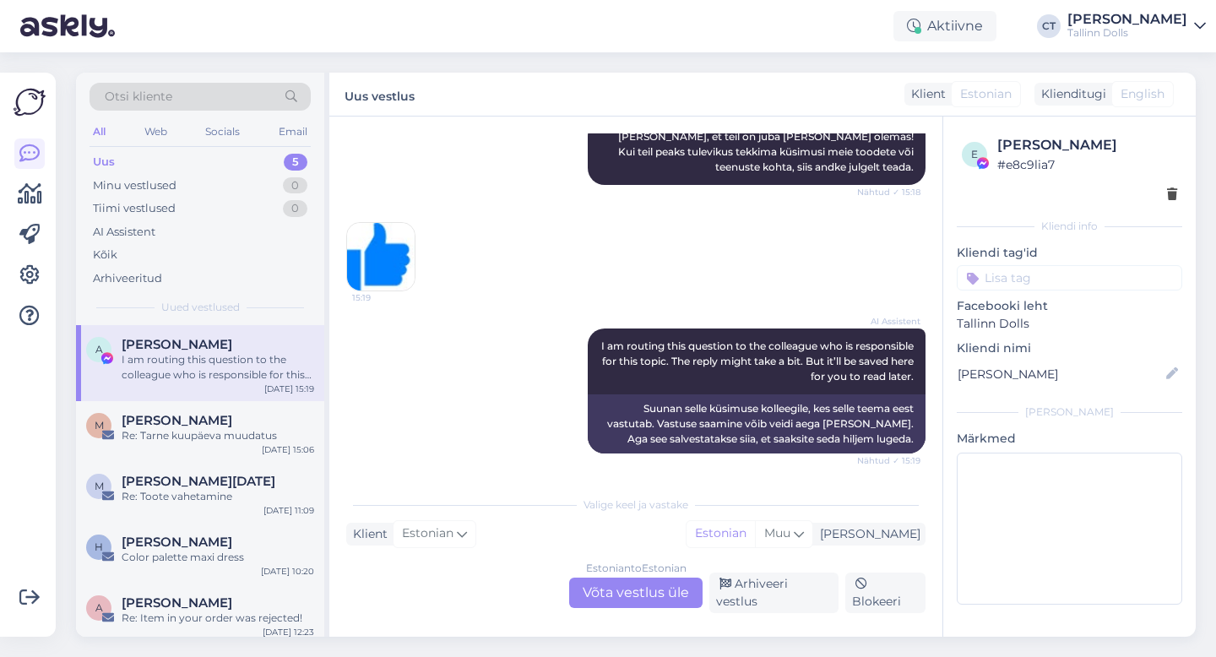
click at [648, 590] on div "Estonian to Estonian Võta vestlus üle" at bounding box center [635, 593] width 133 height 30
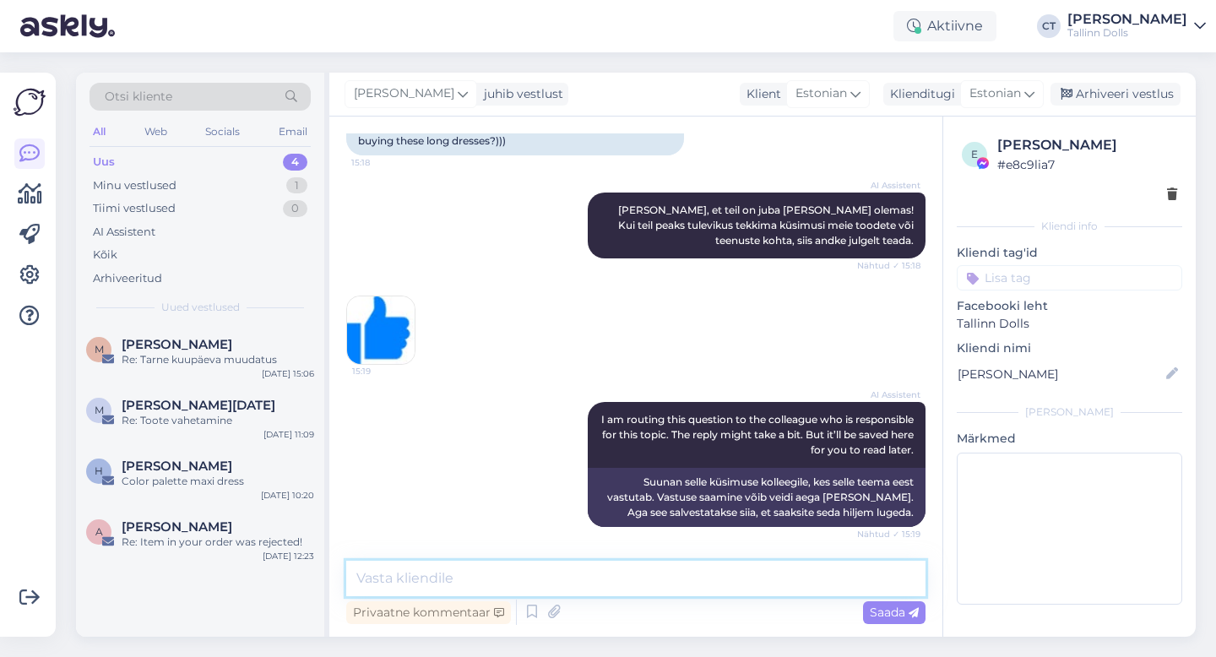
click at [671, 585] on textarea at bounding box center [635, 578] width 579 height 35
type textarea "Hästi :) :)"
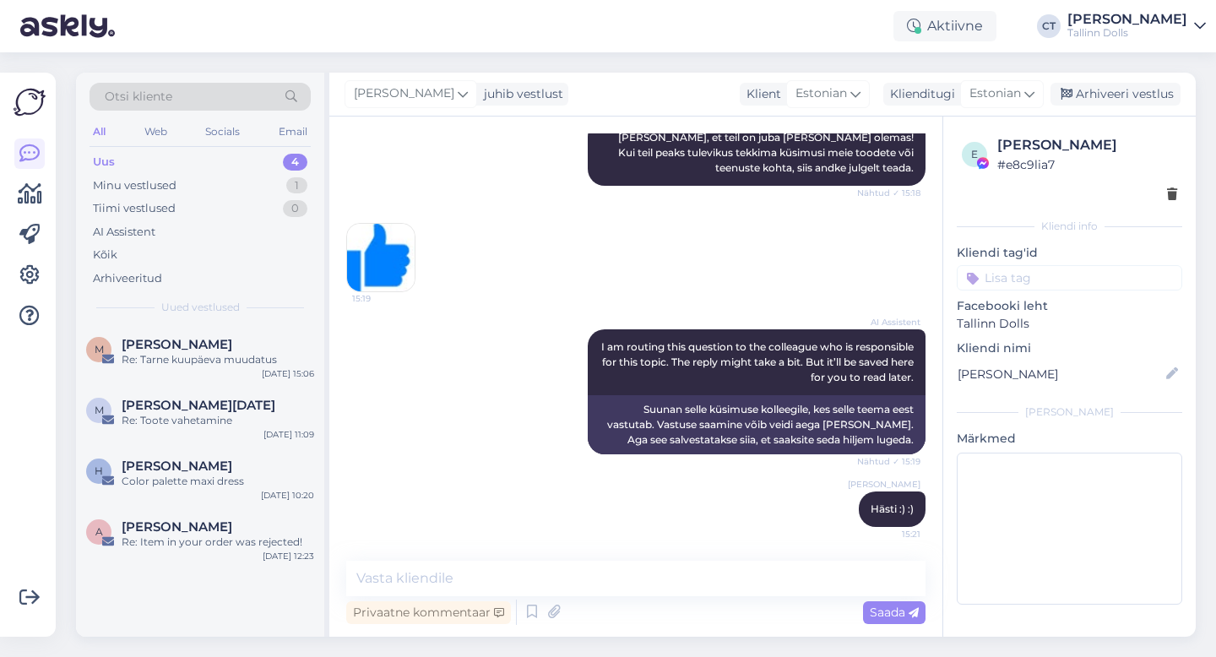
click at [1106, 79] on div "[PERSON_NAME] juhib vestlust Klient [DEMOGRAPHIC_DATA] Klienditugi [DEMOGRAPHIC…" at bounding box center [762, 95] width 867 height 44
click at [1106, 87] on div "Arhiveeri vestlus" at bounding box center [1116, 94] width 130 height 23
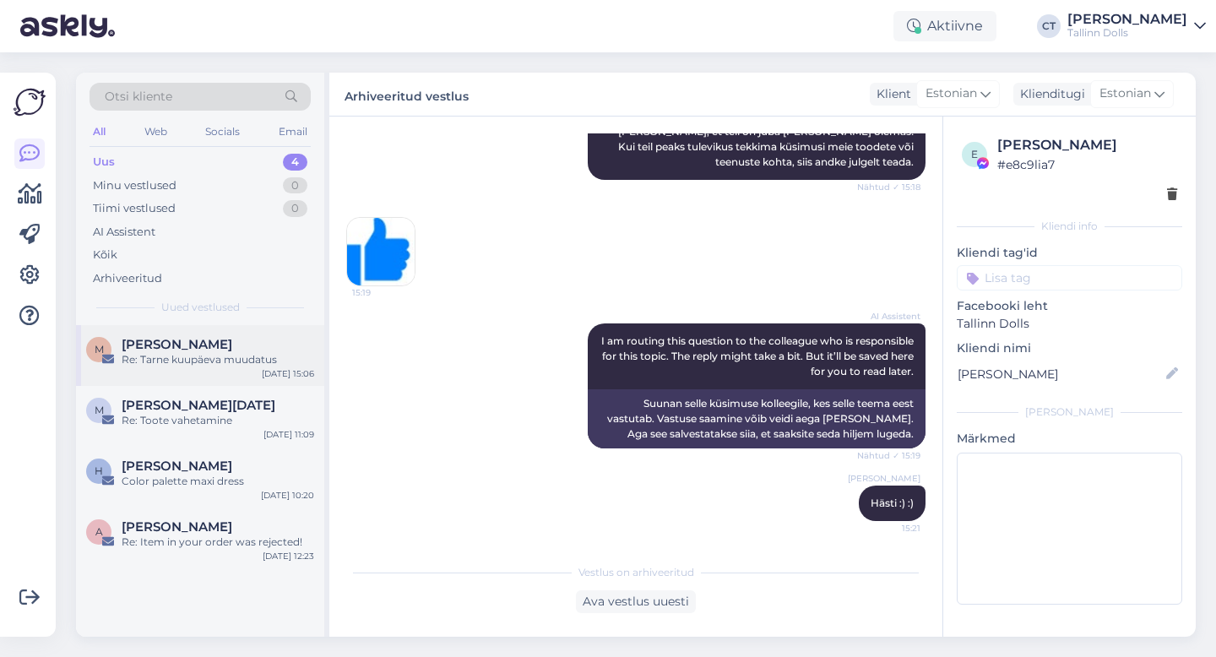
click at [222, 357] on div "Re: Tarne kuupäeva muudatus" at bounding box center [218, 359] width 193 height 15
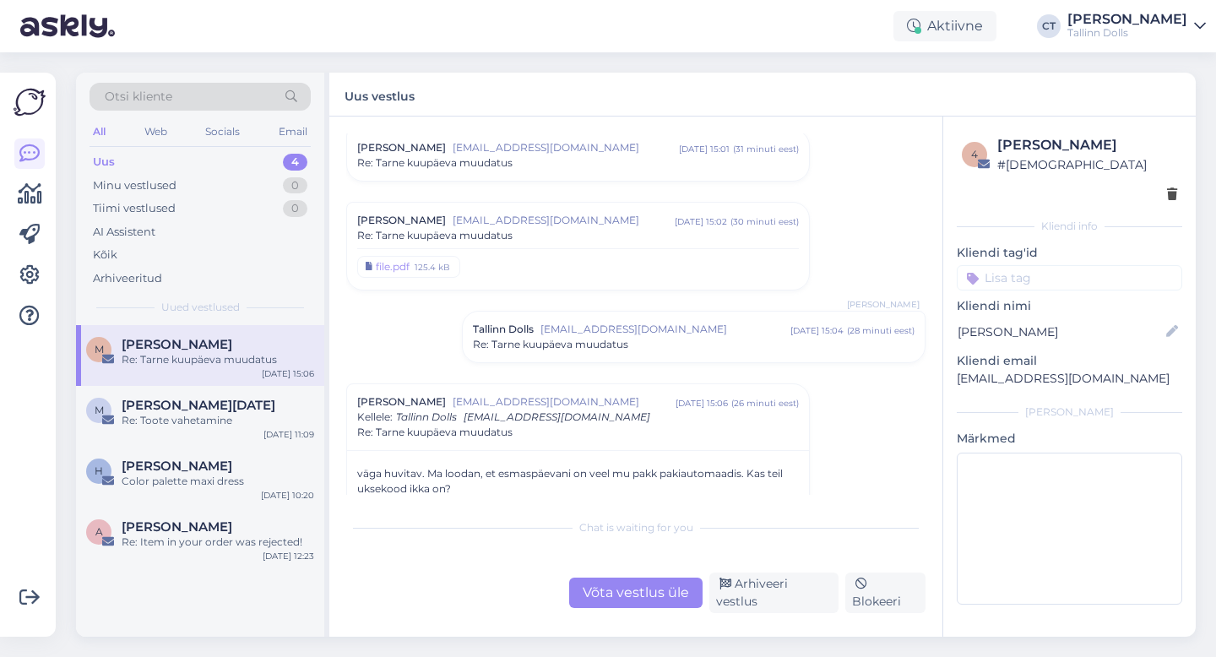
scroll to position [1264, 0]
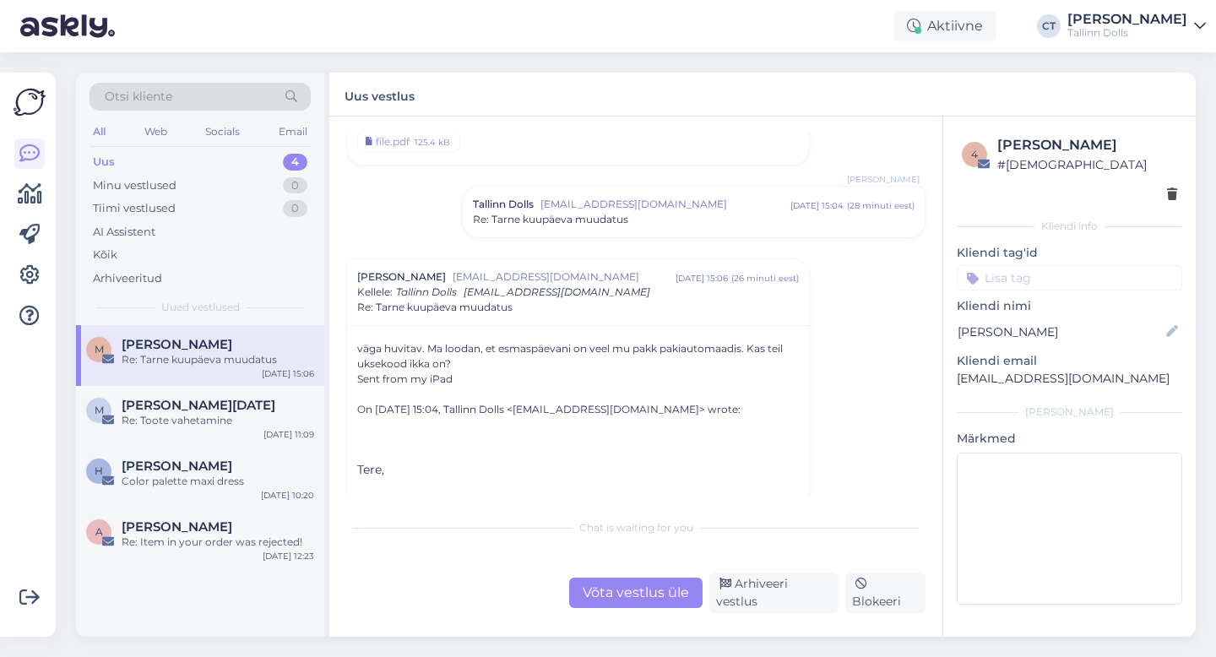
click at [627, 604] on div "Võta vestlus üle" at bounding box center [635, 593] width 133 height 30
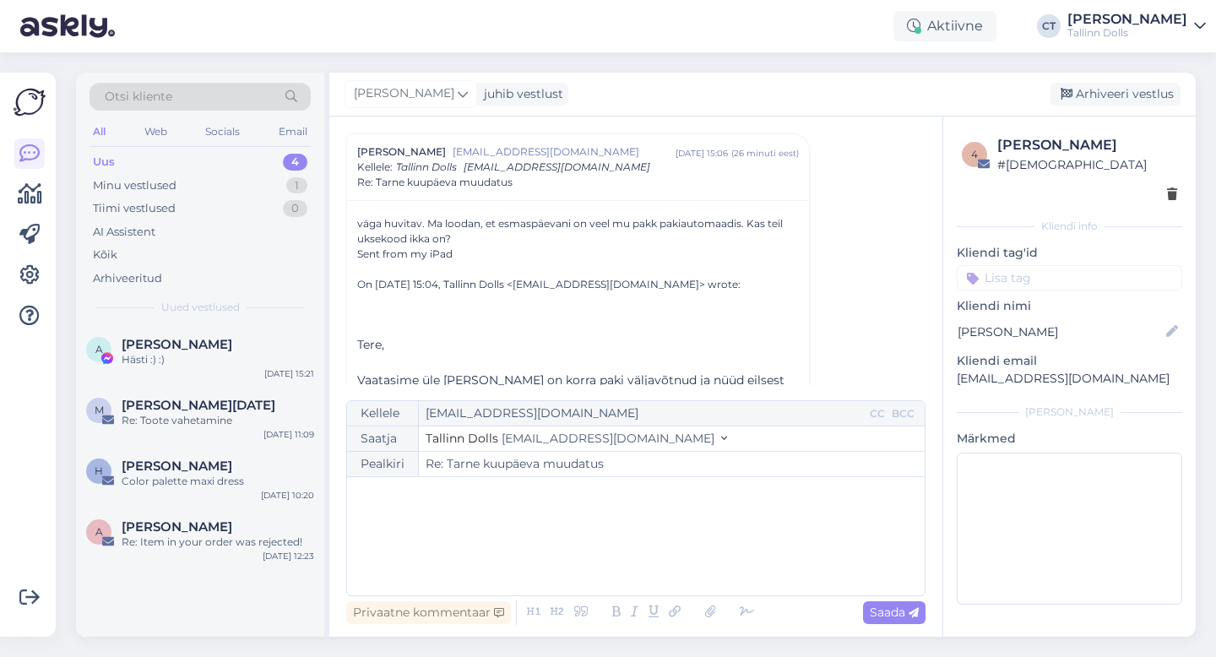
click at [663, 568] on div "﻿" at bounding box center [636, 536] width 561 height 101
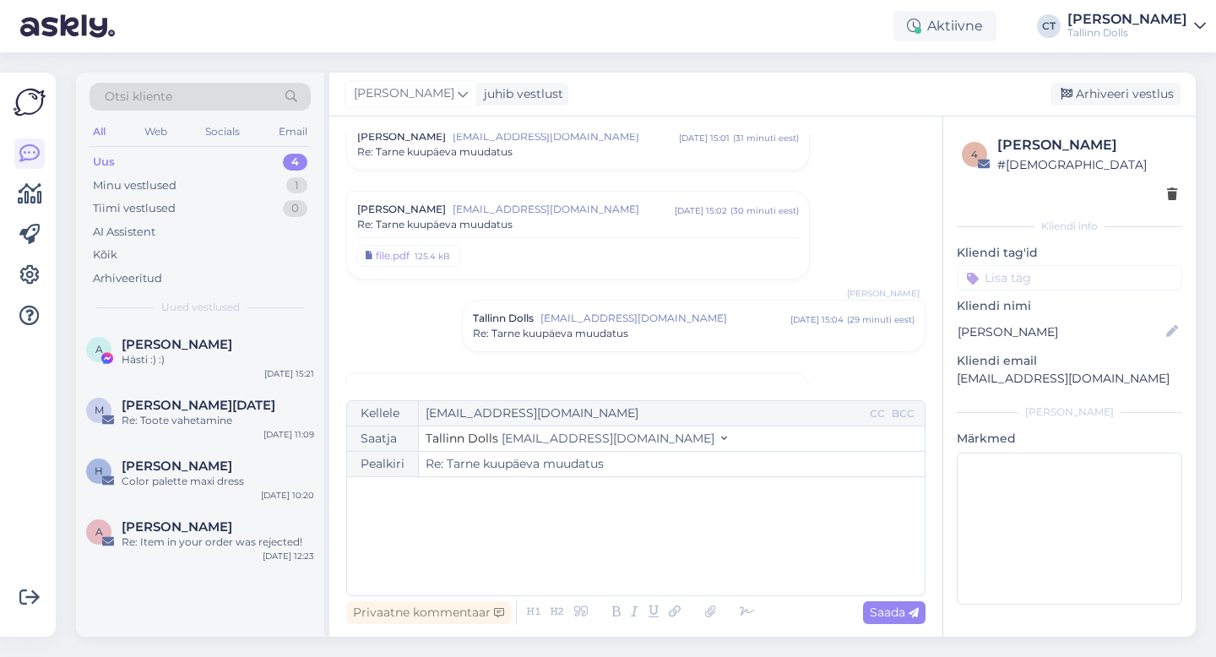
scroll to position [1128, 0]
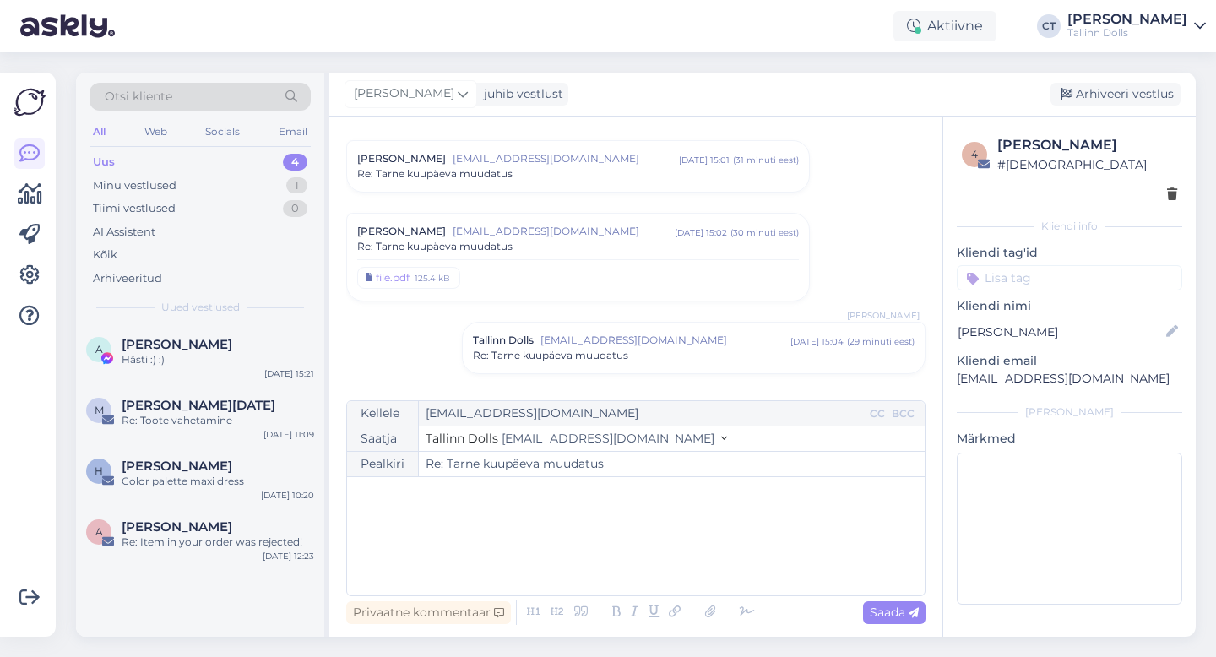
click at [625, 251] on div "Re: Tarne kuupäeva muudatus" at bounding box center [578, 246] width 442 height 15
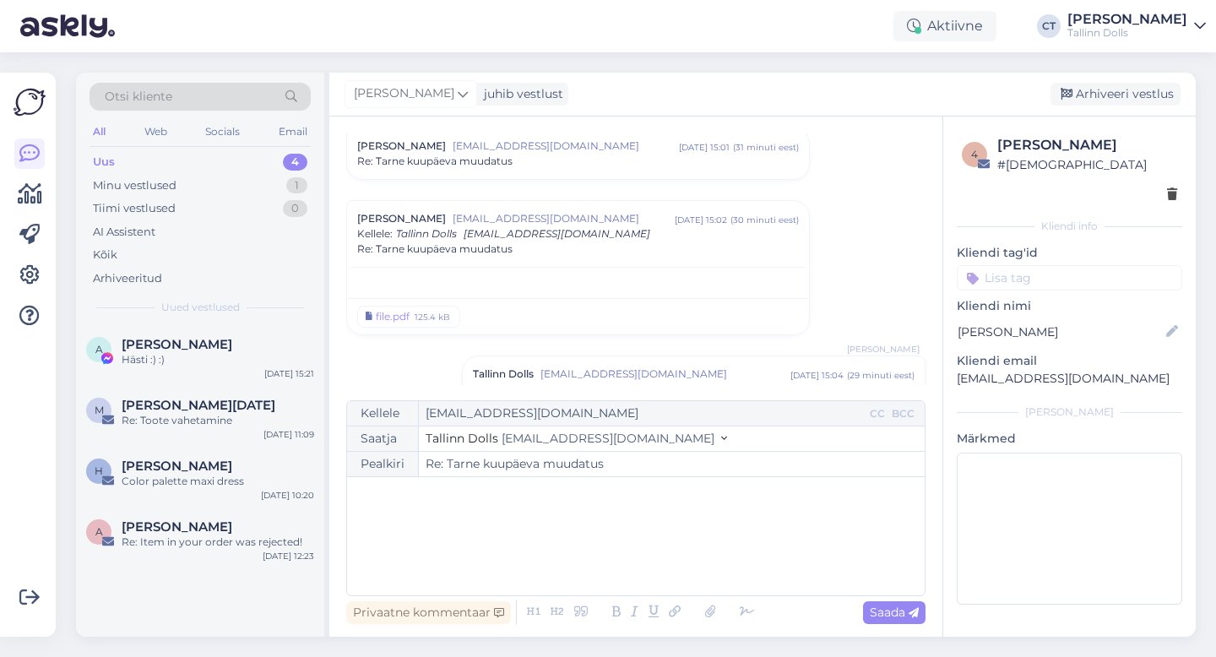
scroll to position [1088, 0]
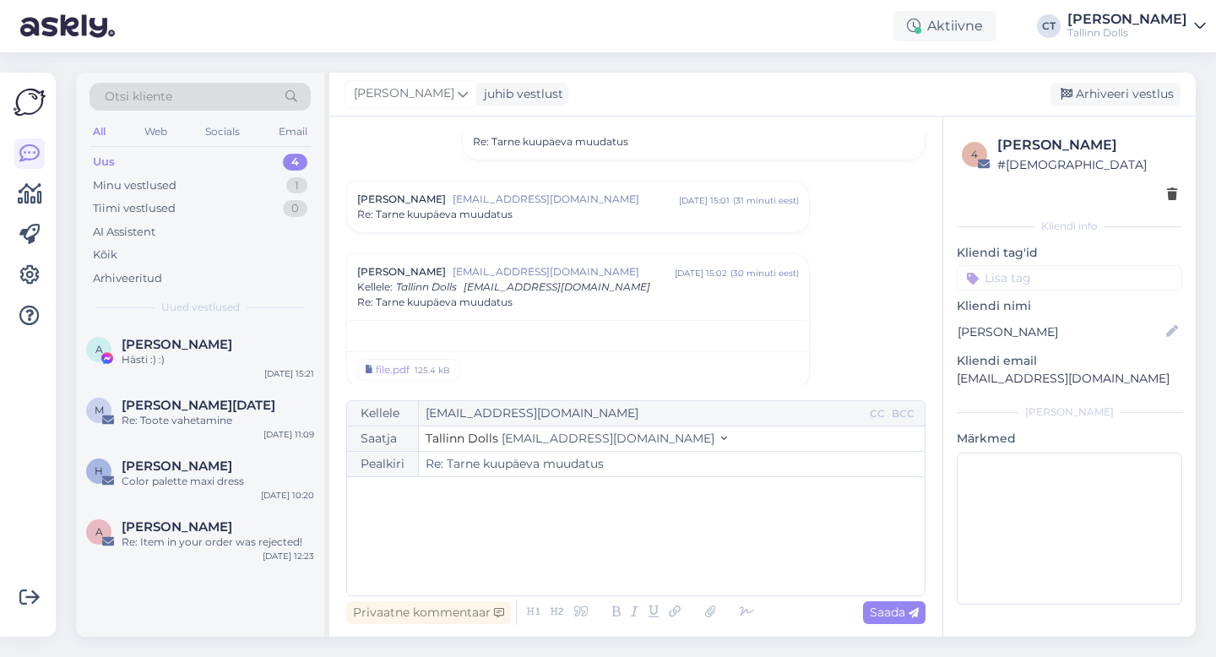
click at [622, 215] on div "Re: Tarne kuupäeva muudatus" at bounding box center [578, 214] width 442 height 15
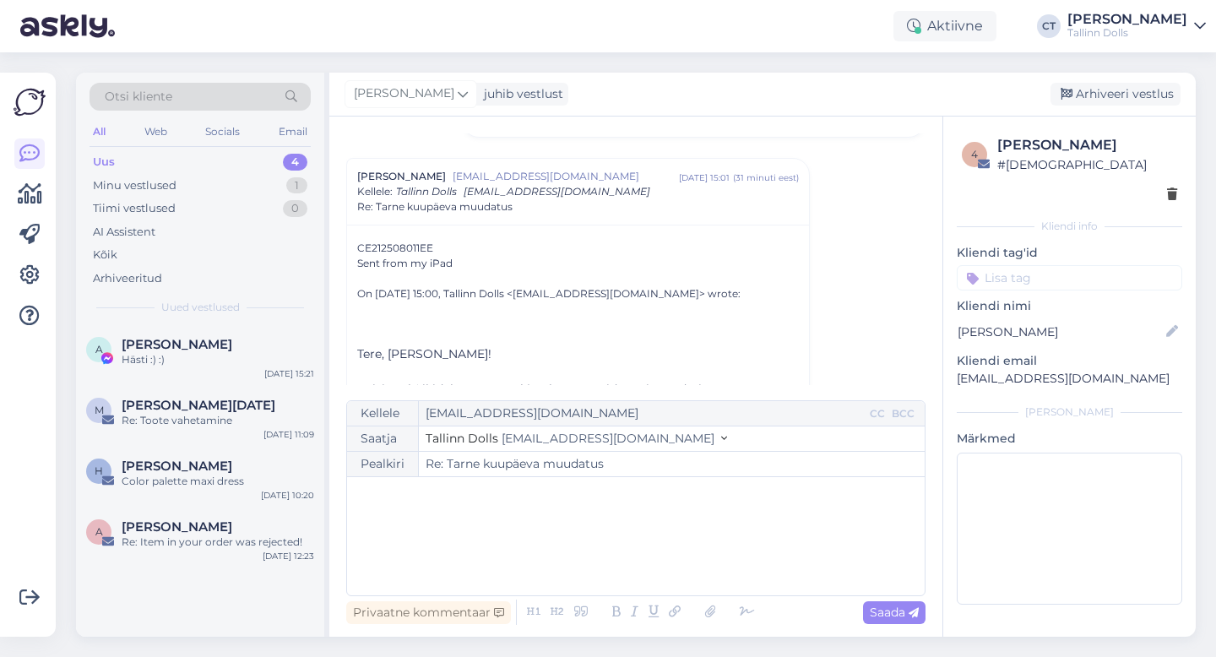
scroll to position [1112, 0]
click at [652, 507] on div "﻿" at bounding box center [636, 536] width 561 height 101
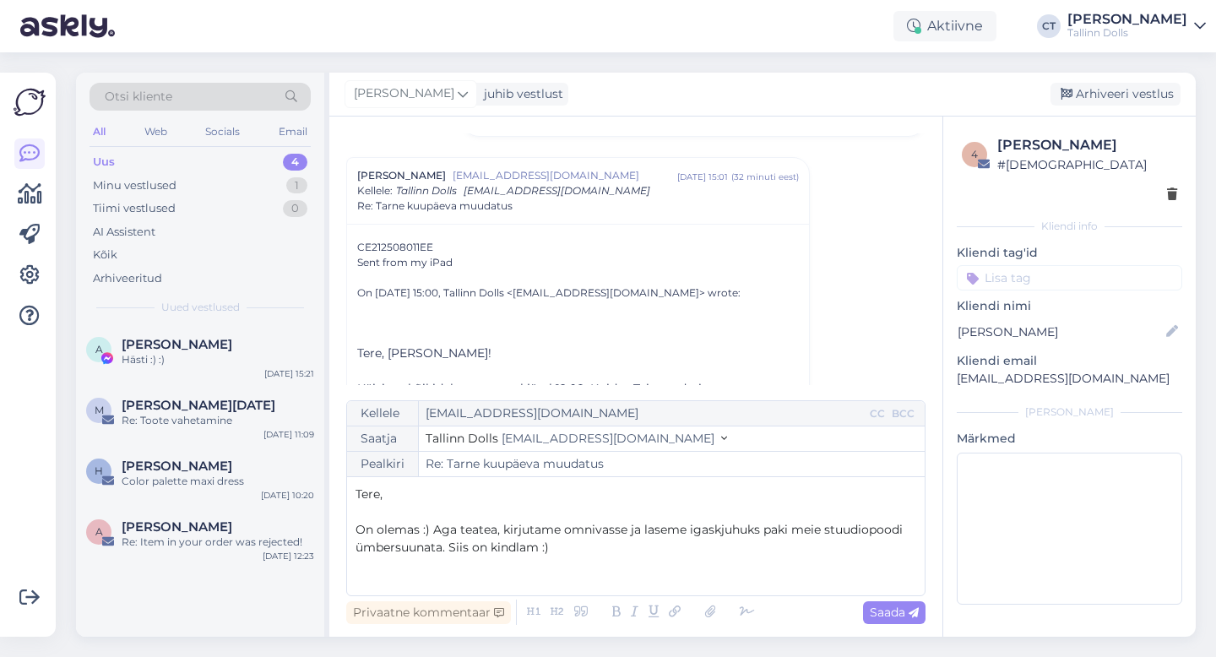
click at [494, 531] on span "On olemas :) Aga teatea, kirjutame omnivasse ja laseme igaskjuhuks paki meie st…" at bounding box center [631, 538] width 551 height 33
click at [585, 551] on p "On olemas :) Aga [PERSON_NAME], kirjutame omnivasse ja laseme igaskjuhuks paki …" at bounding box center [636, 538] width 561 height 35
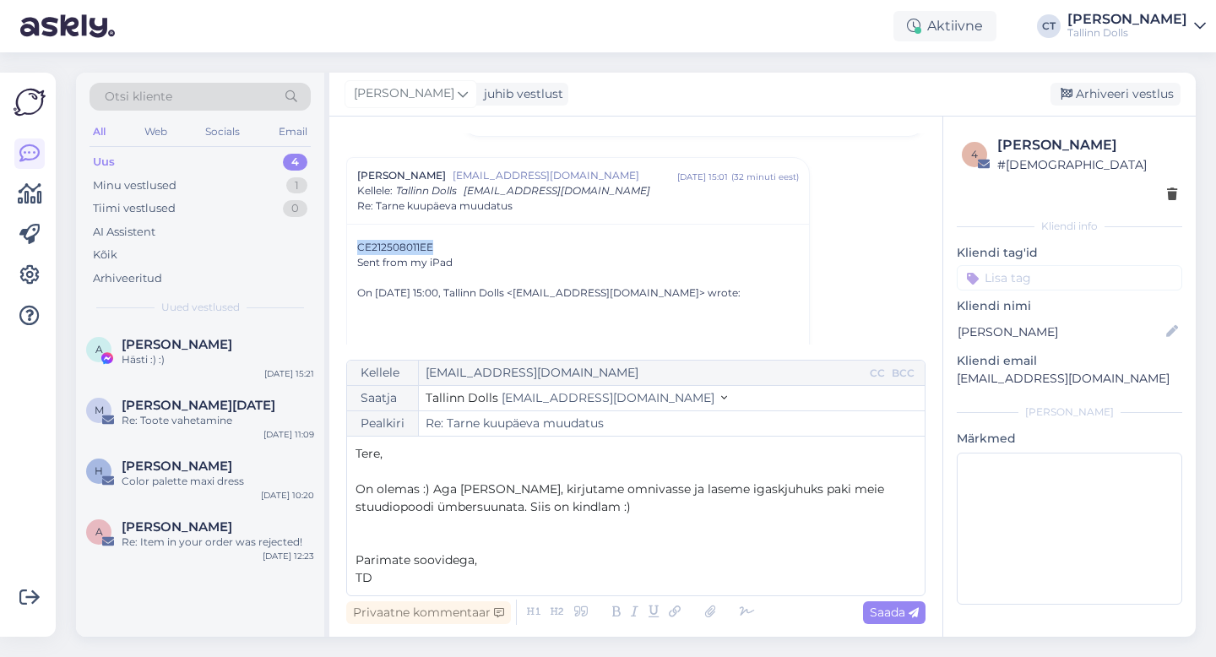
drag, startPoint x: 445, startPoint y: 247, endPoint x: 356, endPoint y: 245, distance: 89.6
click at [356, 245] on div "CE212508011EE Sent from my iPad On [DATE] 15:00, Tallinn Dolls <[EMAIL_ADDRESS]…" at bounding box center [578, 367] width 462 height 286
copy span "CE212508011EE"
click at [454, 579] on p "TD" at bounding box center [636, 578] width 561 height 18
click at [905, 618] on span "Saada" at bounding box center [894, 612] width 49 height 15
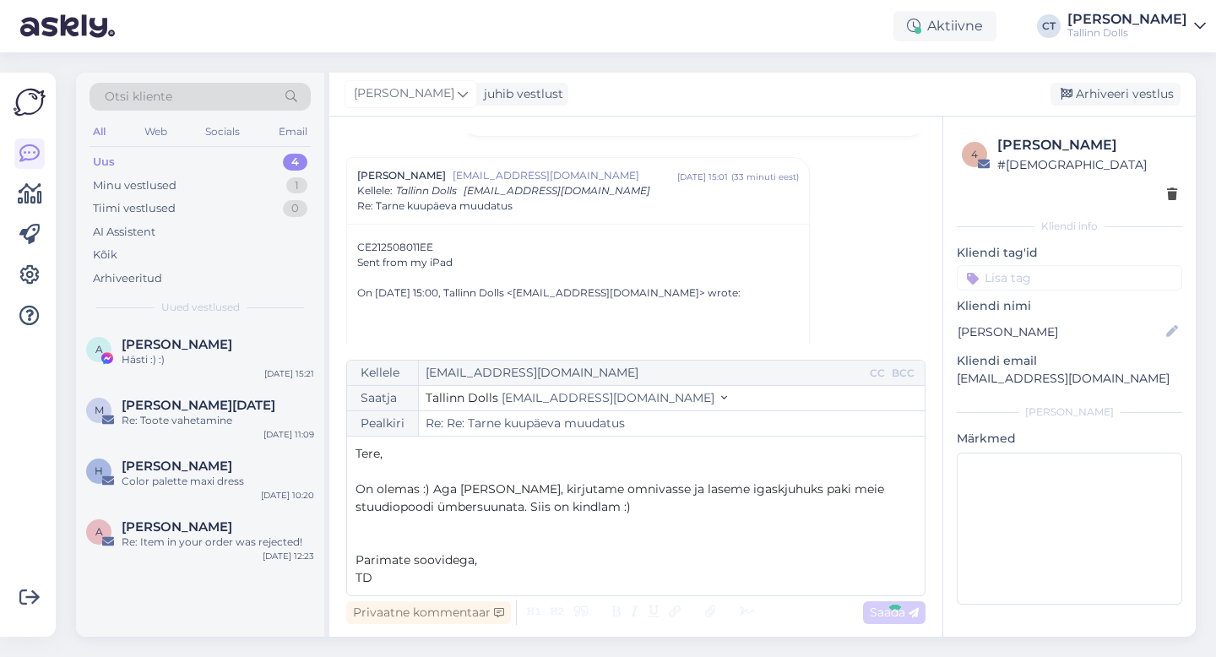
type input "Re: Tarne kuupäeva muudatus"
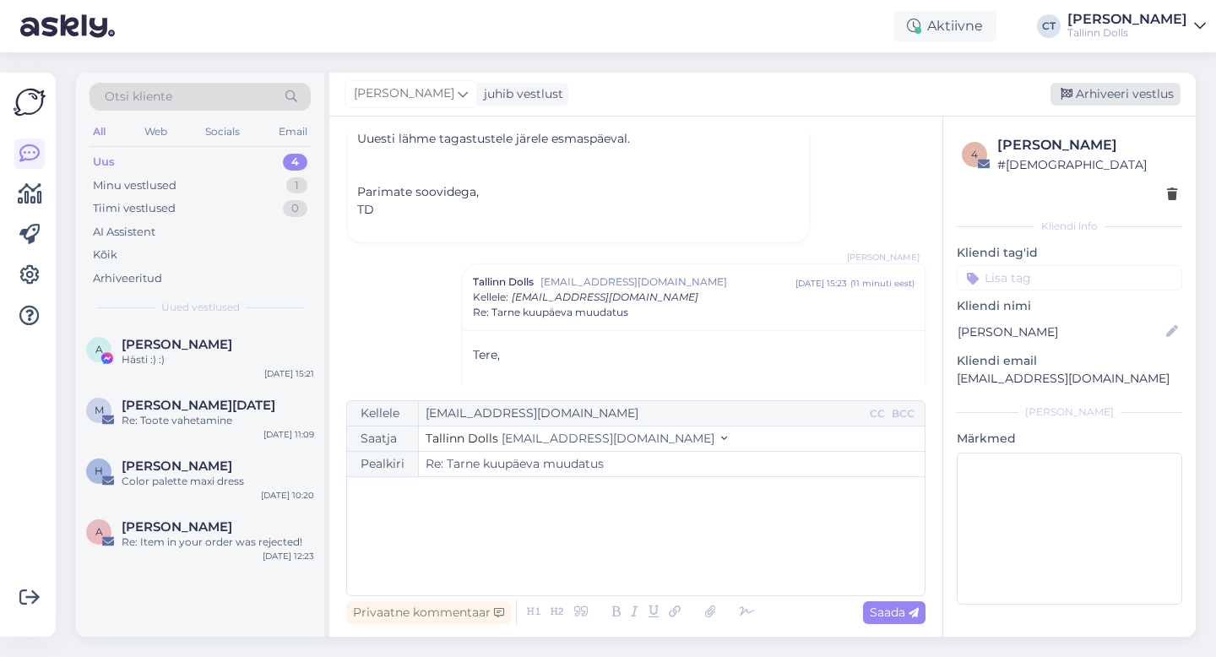
click at [1121, 99] on div "Arhiveeri vestlus" at bounding box center [1116, 94] width 130 height 23
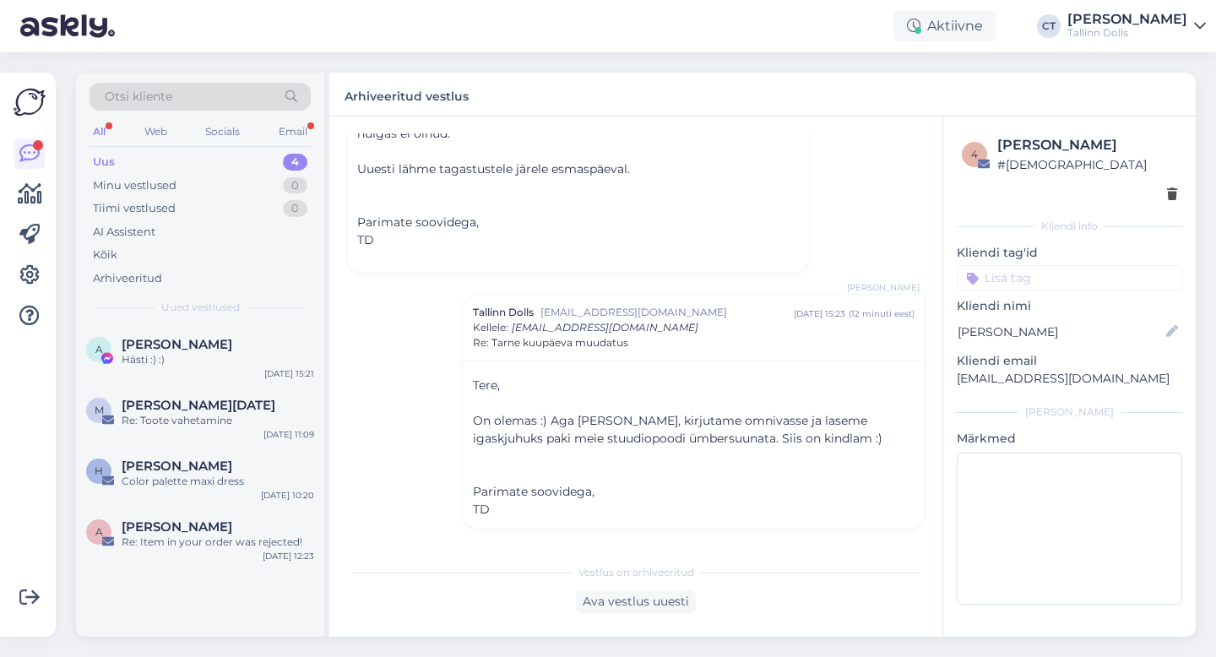
scroll to position [2169, 0]
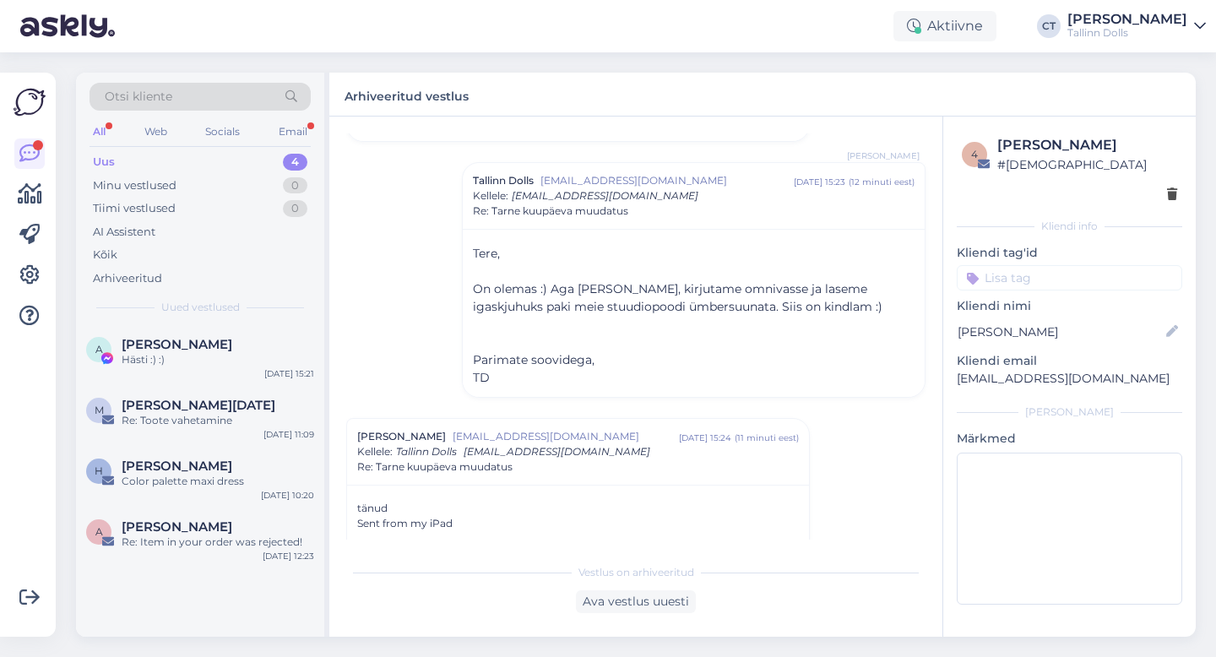
click at [143, 166] on div "Uus 4" at bounding box center [200, 162] width 221 height 24
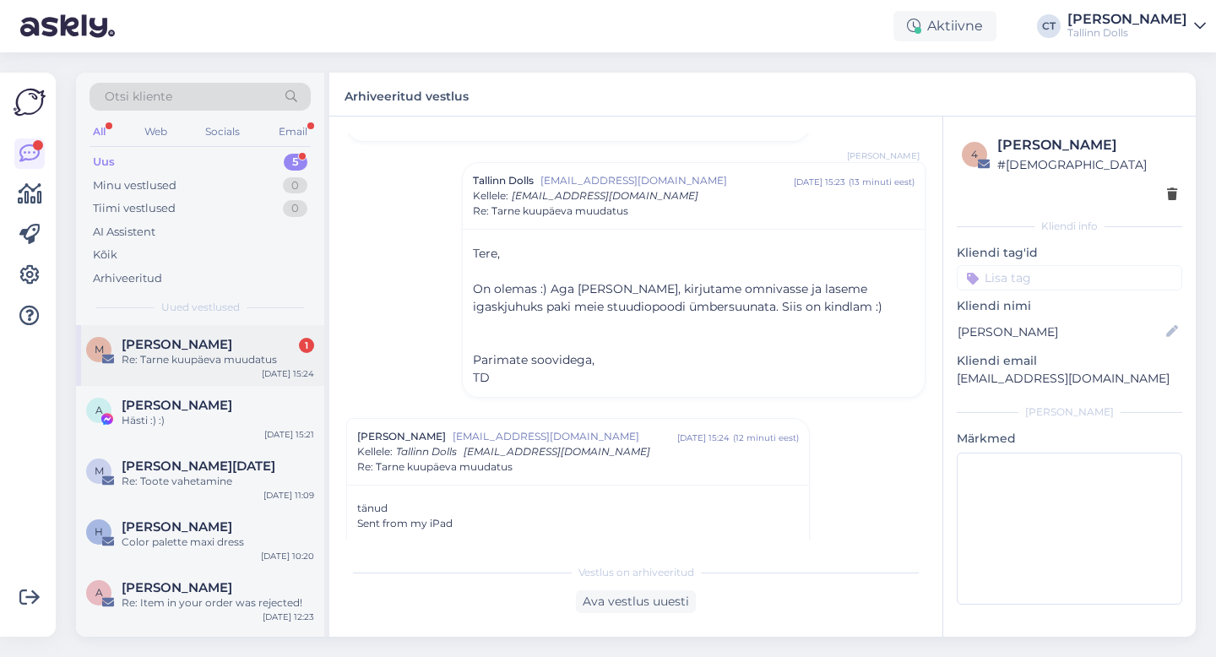
click at [234, 356] on div "Re: Tarne kuupäeva muudatus" at bounding box center [218, 359] width 193 height 15
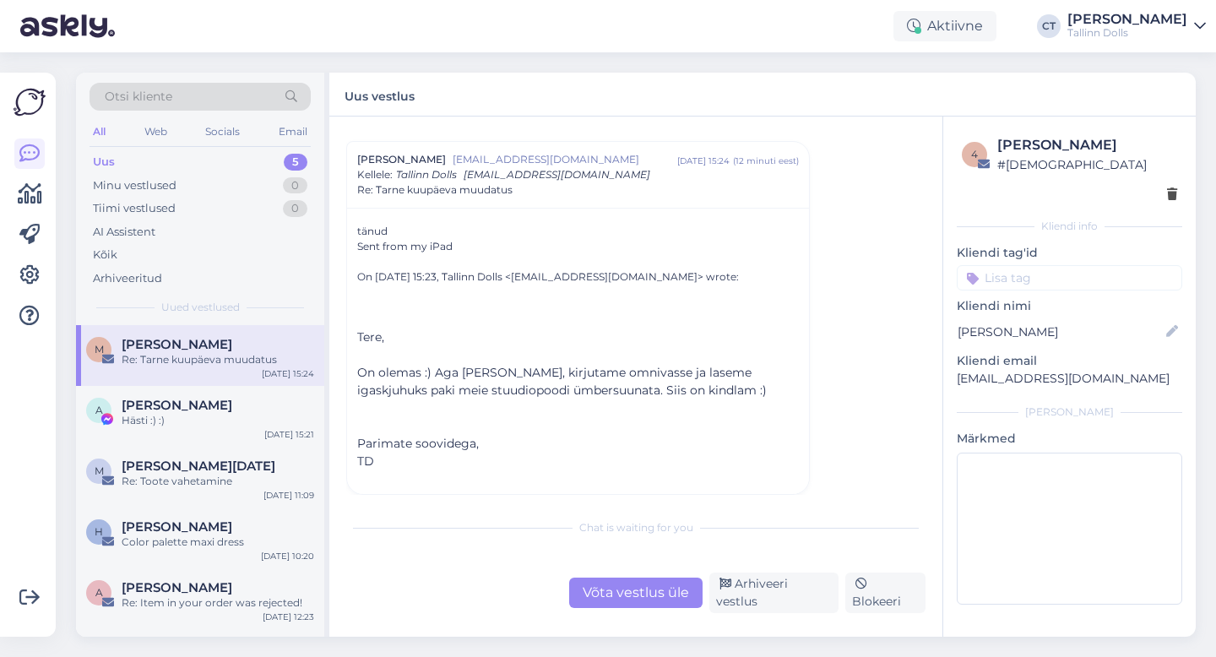
click at [770, 613] on div "Vestlus [PERSON_NAME] Närska [EMAIL_ADDRESS][DOMAIN_NAME] [DATE] 17:47 ( 2 kuu …" at bounding box center [635, 377] width 613 height 520
click at [774, 601] on div "Arhiveeri vestlus" at bounding box center [774, 593] width 129 height 41
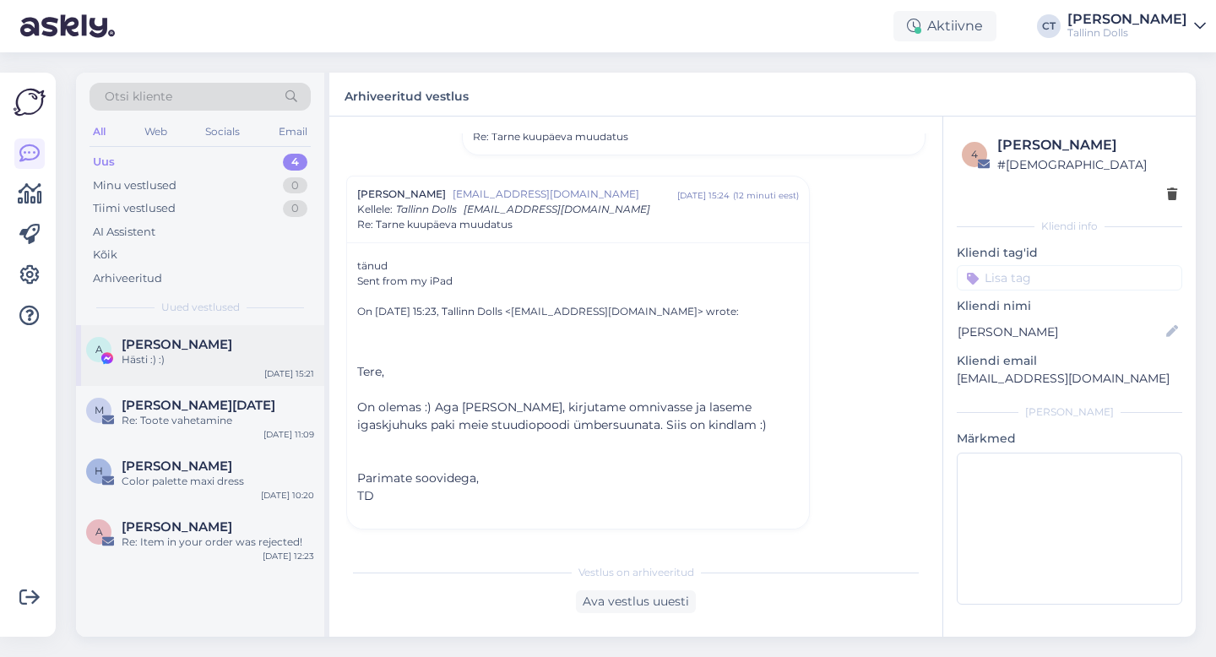
click at [252, 352] on div "Hästi :) :)" at bounding box center [218, 359] width 193 height 15
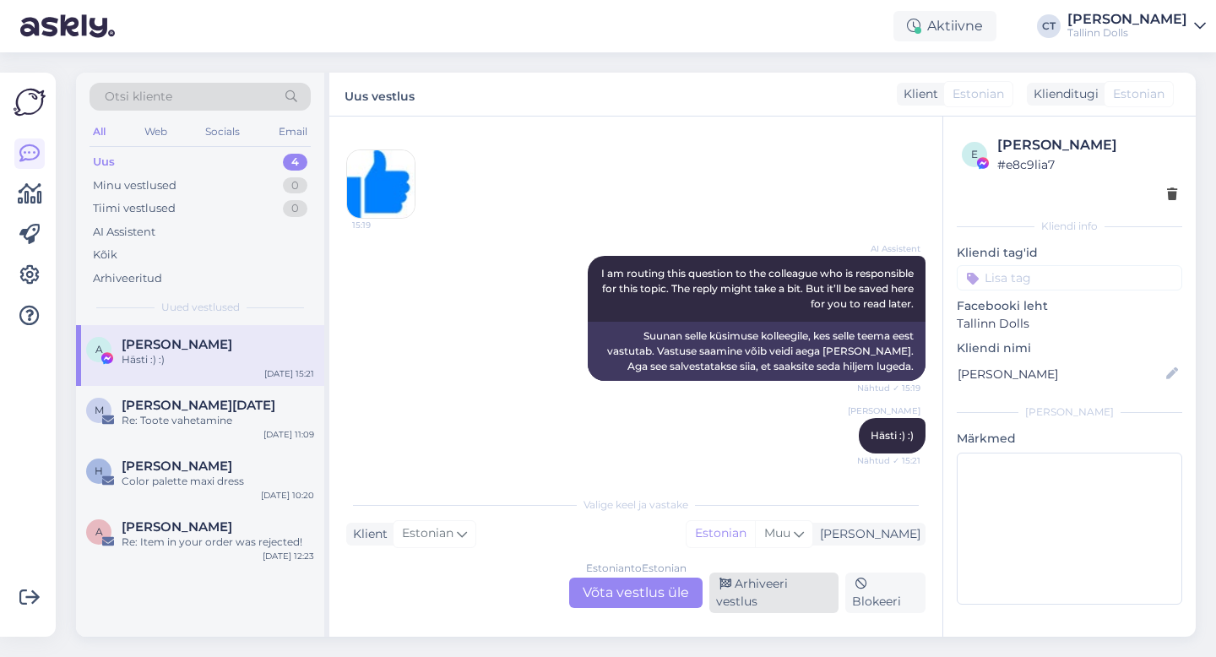
click at [787, 599] on div "Arhiveeri vestlus" at bounding box center [774, 593] width 129 height 41
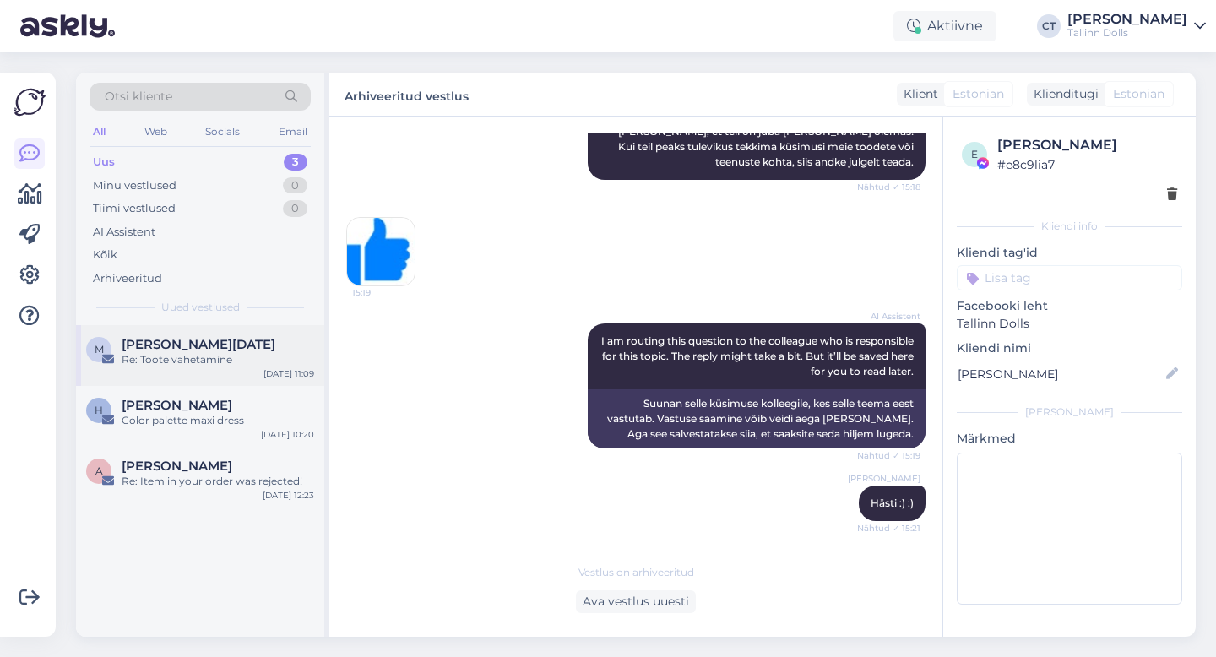
click at [237, 361] on div "Re: Toote vahetamine" at bounding box center [218, 359] width 193 height 15
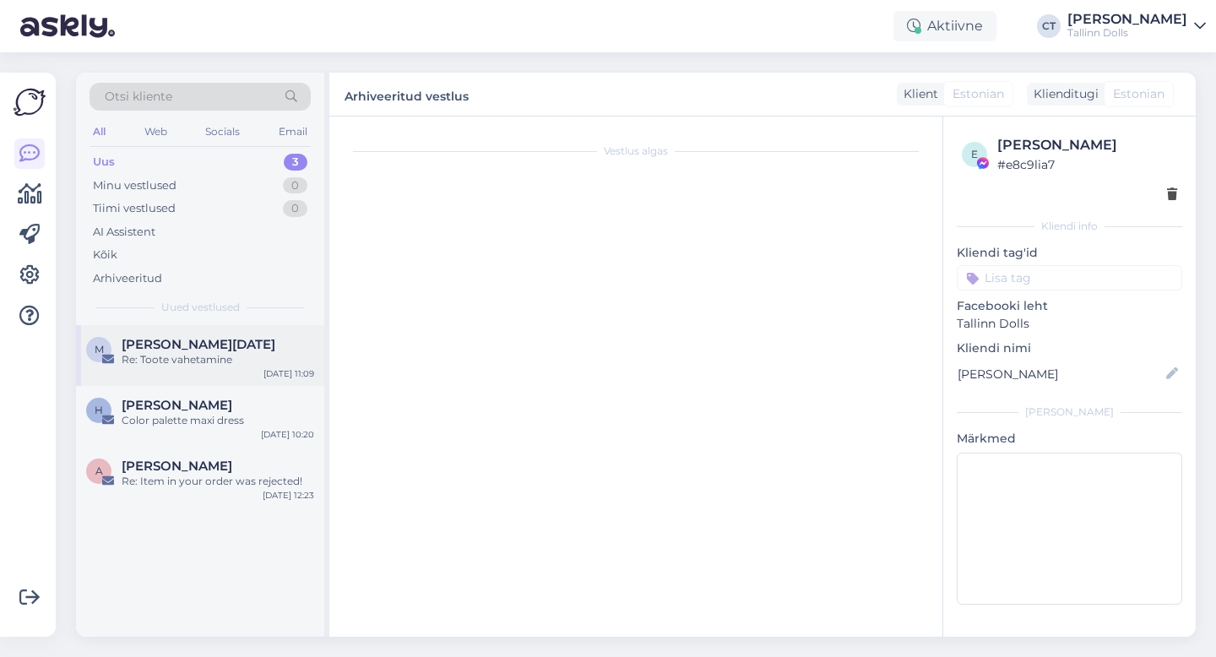
scroll to position [50, 0]
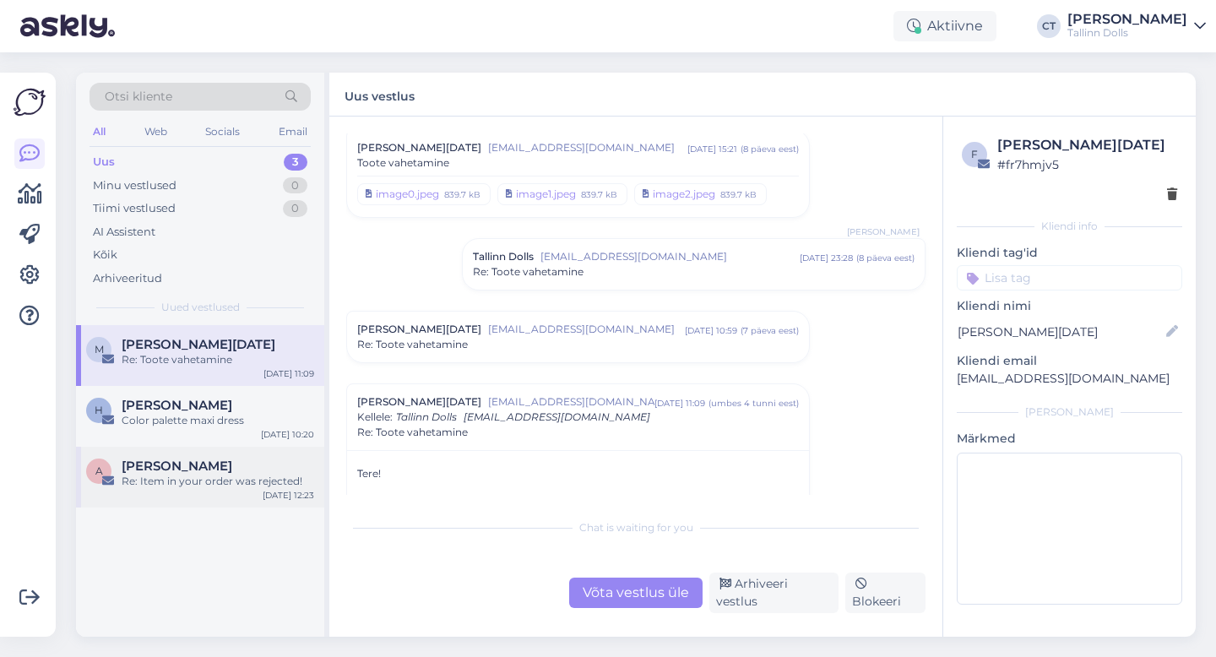
click at [214, 491] on div "A [PERSON_NAME] Re: Item in your order was rejected! [DATE] 12:23" at bounding box center [200, 477] width 248 height 61
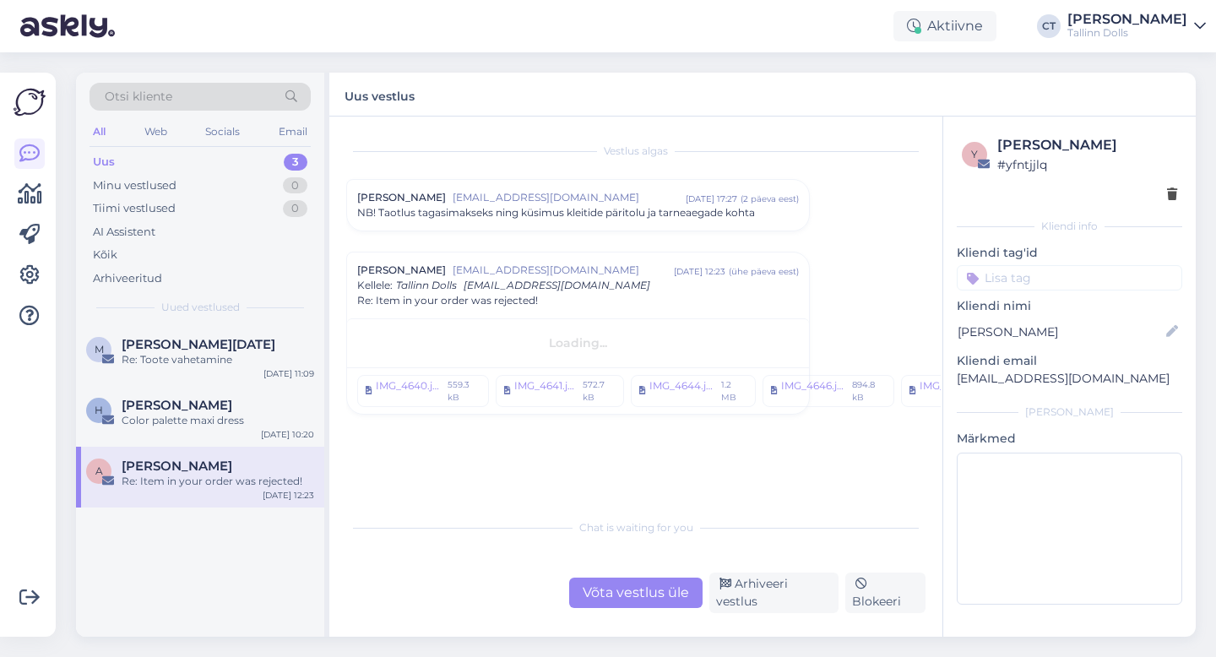
scroll to position [0, 0]
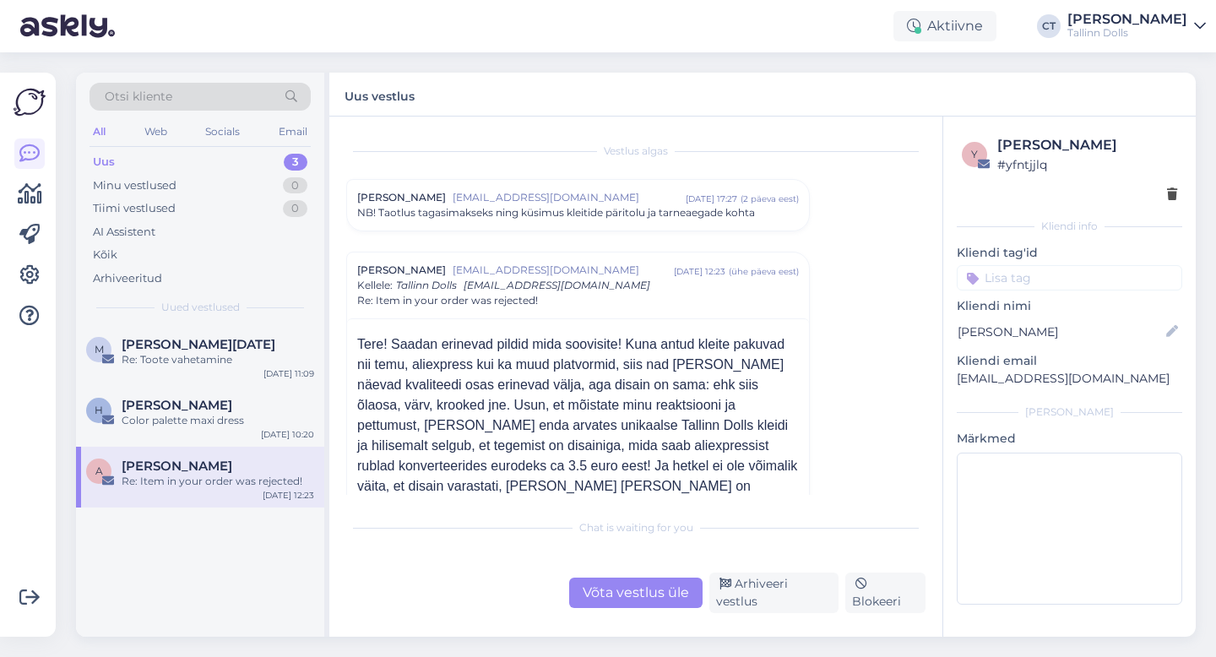
click at [666, 608] on div "Võta vestlus üle" at bounding box center [635, 593] width 133 height 30
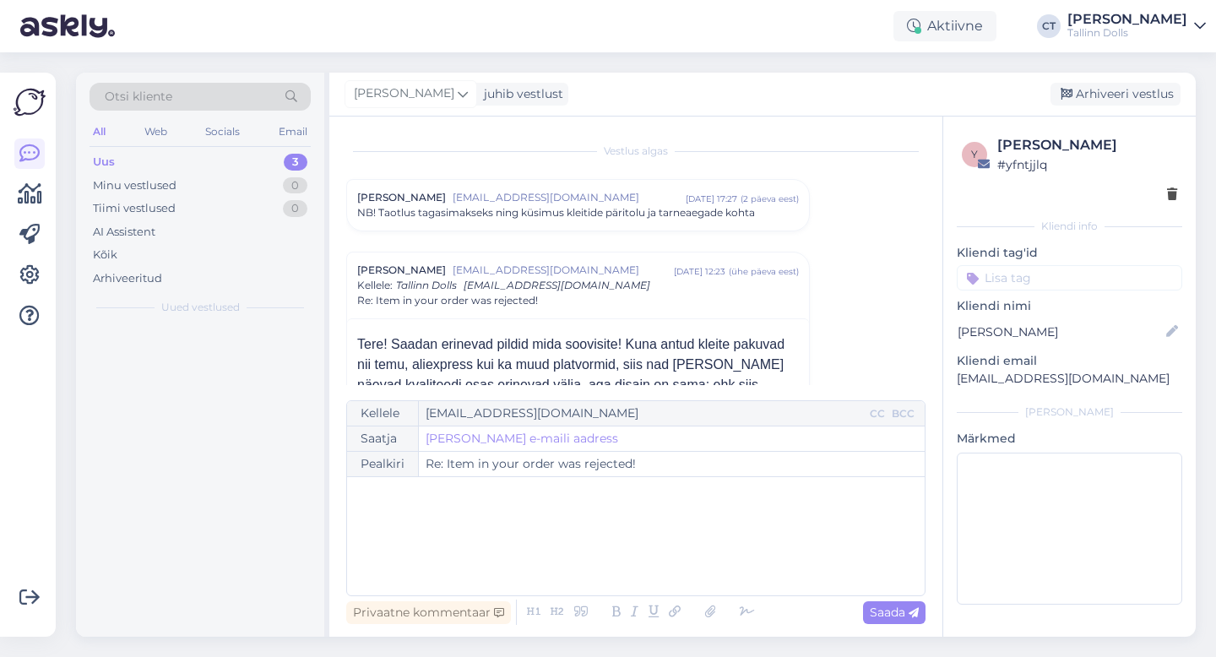
scroll to position [118, 0]
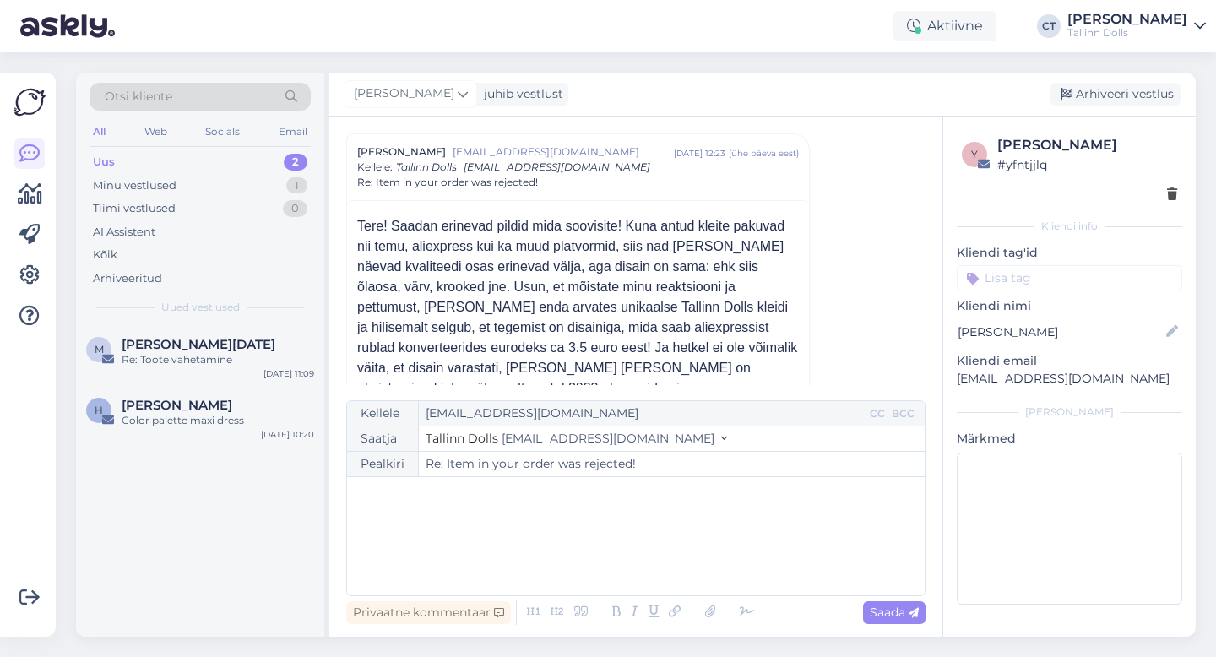
click at [697, 557] on div "﻿" at bounding box center [636, 536] width 561 height 101
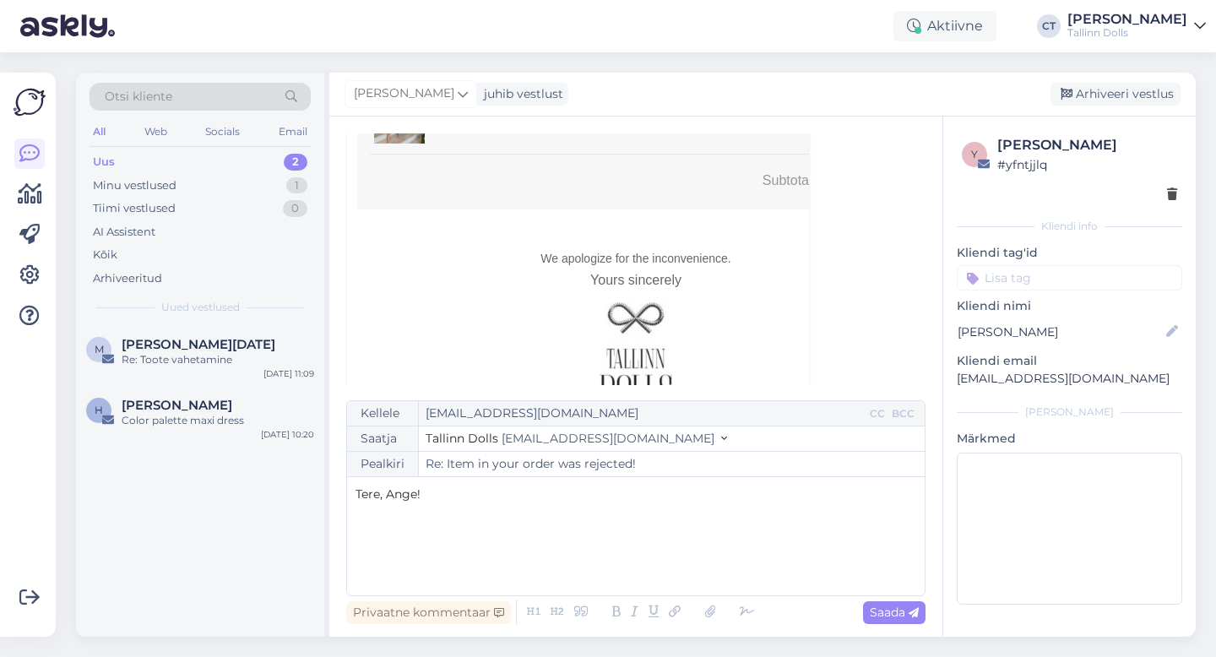
scroll to position [1367, 0]
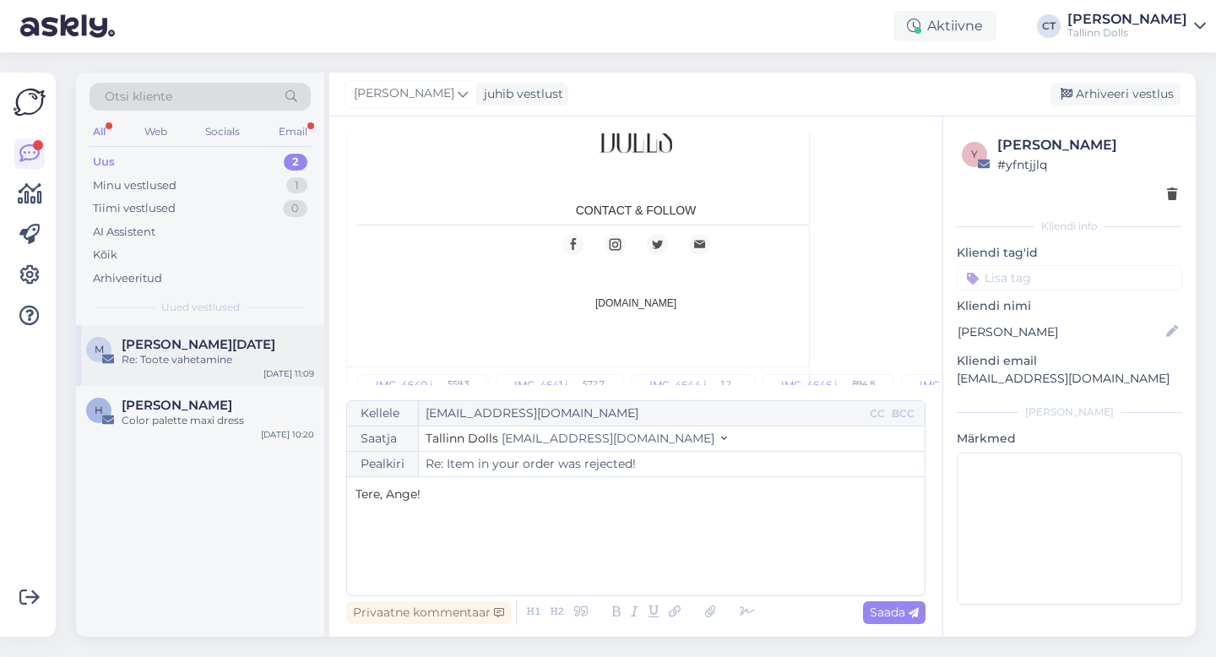
click at [152, 348] on span "[PERSON_NAME][DATE]" at bounding box center [199, 344] width 154 height 15
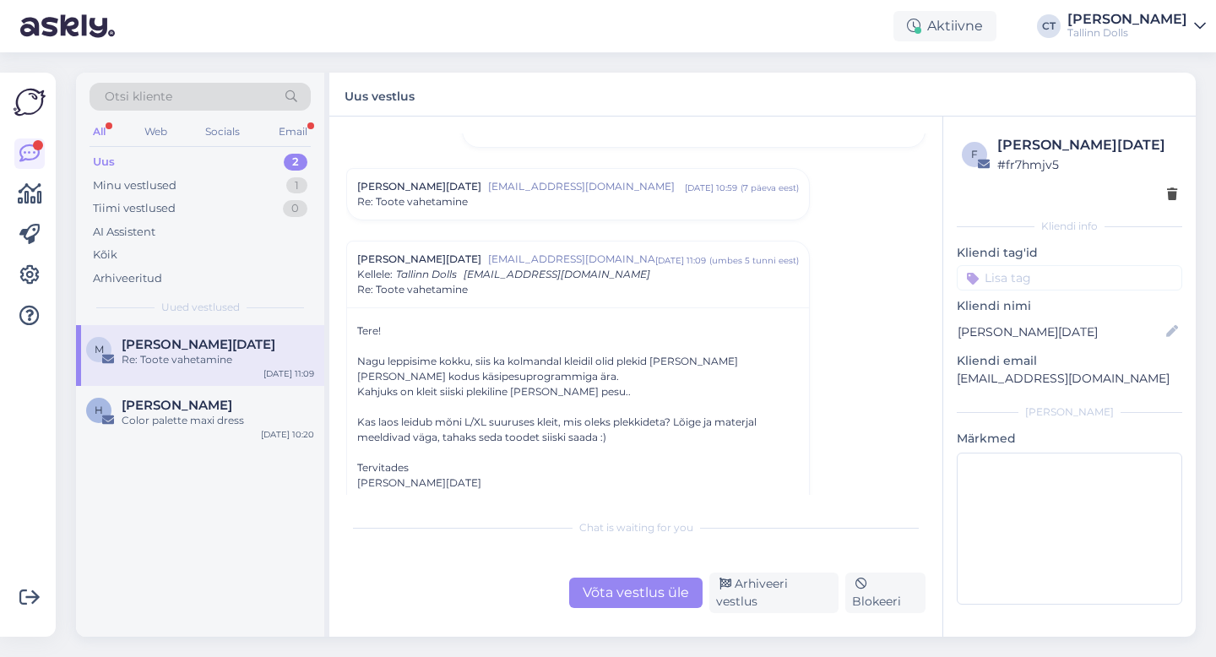
scroll to position [238, 0]
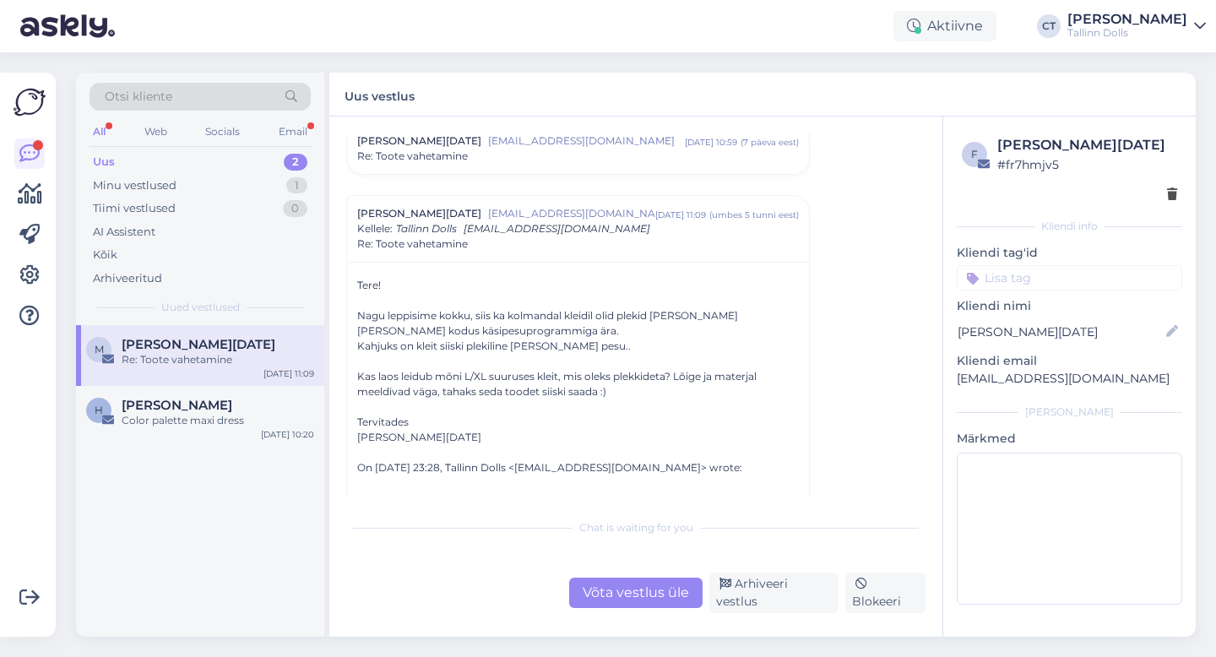
click at [609, 605] on div "Võta vestlus üle" at bounding box center [635, 593] width 133 height 30
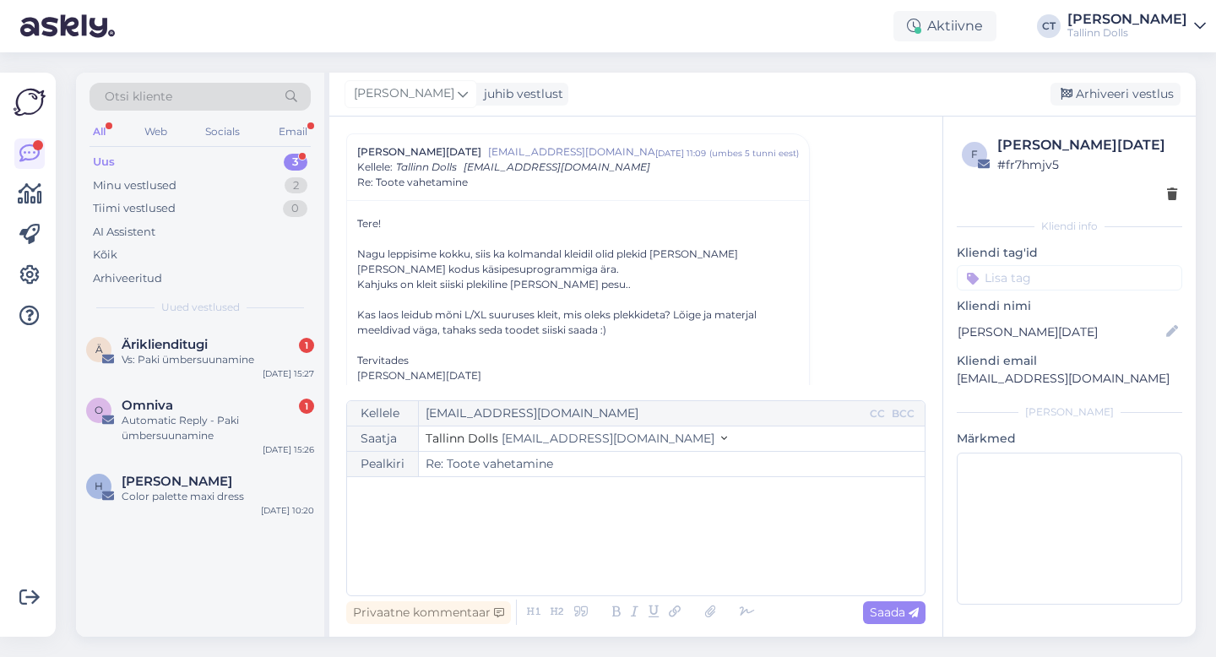
click at [651, 550] on div "﻿" at bounding box center [636, 536] width 561 height 101
click at [150, 372] on div "Ä Äriklienditugi 1 Vs: Paki ümbersuunamine [DATE] 15:27" at bounding box center [200, 355] width 248 height 61
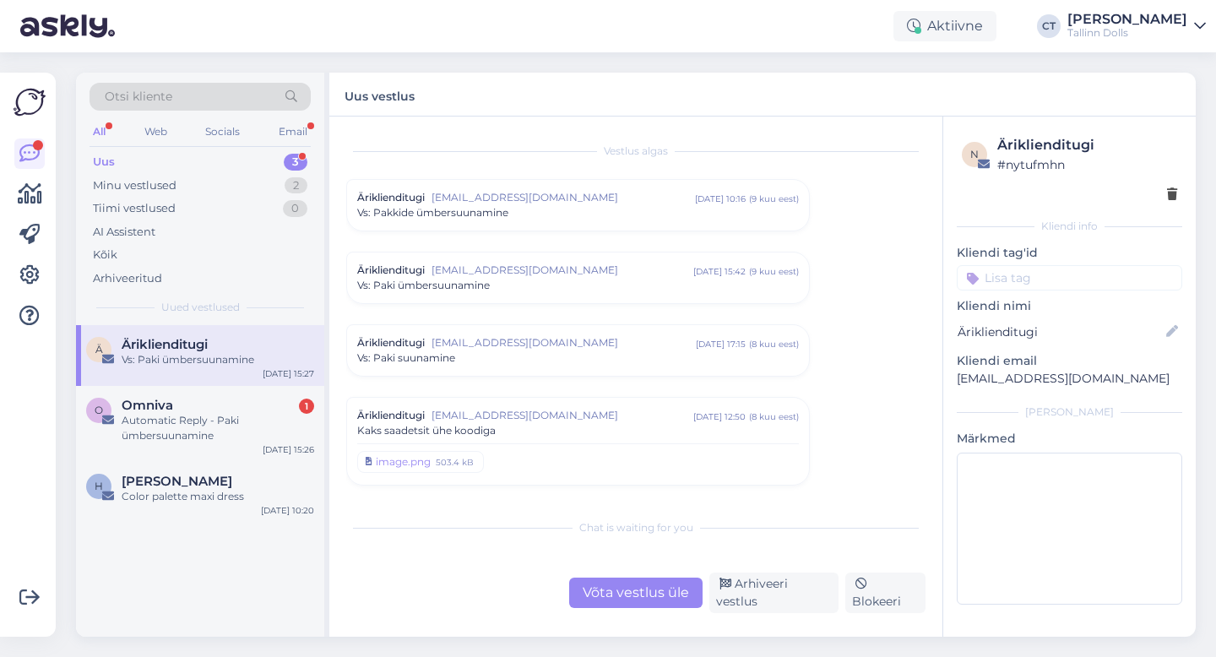
scroll to position [5207, 0]
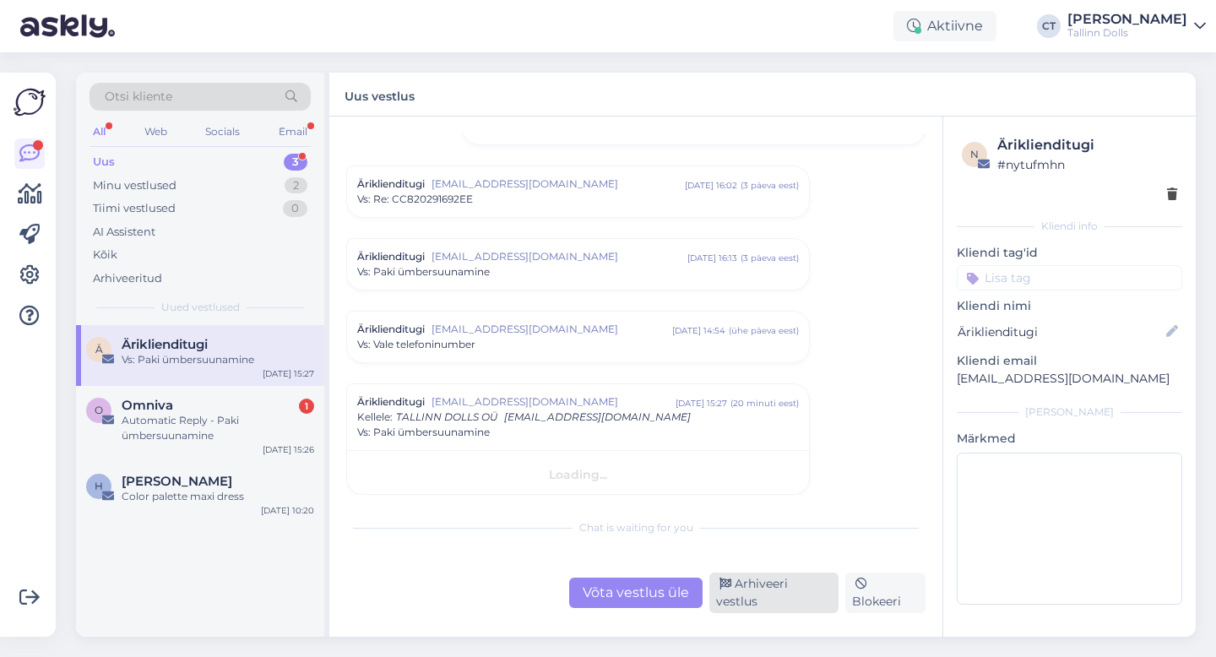
click at [760, 595] on div "Arhiveeri vestlus" at bounding box center [774, 593] width 129 height 41
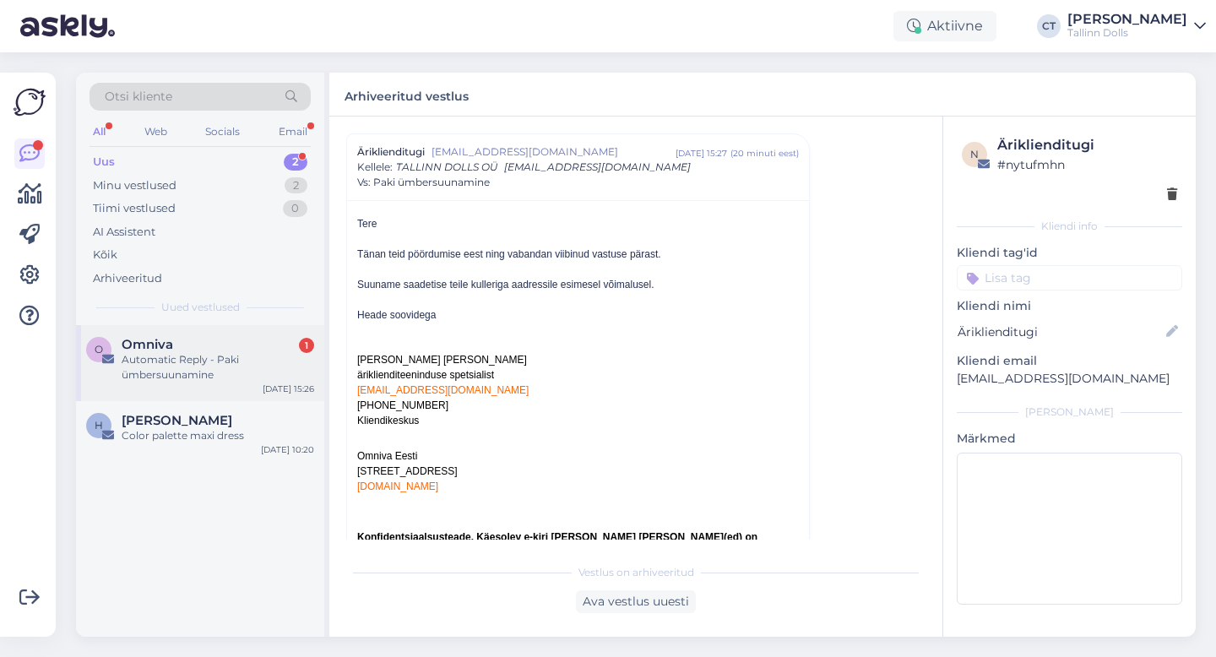
click at [230, 377] on div "Automatic Reply - Paki ümbersuunamine" at bounding box center [218, 367] width 193 height 30
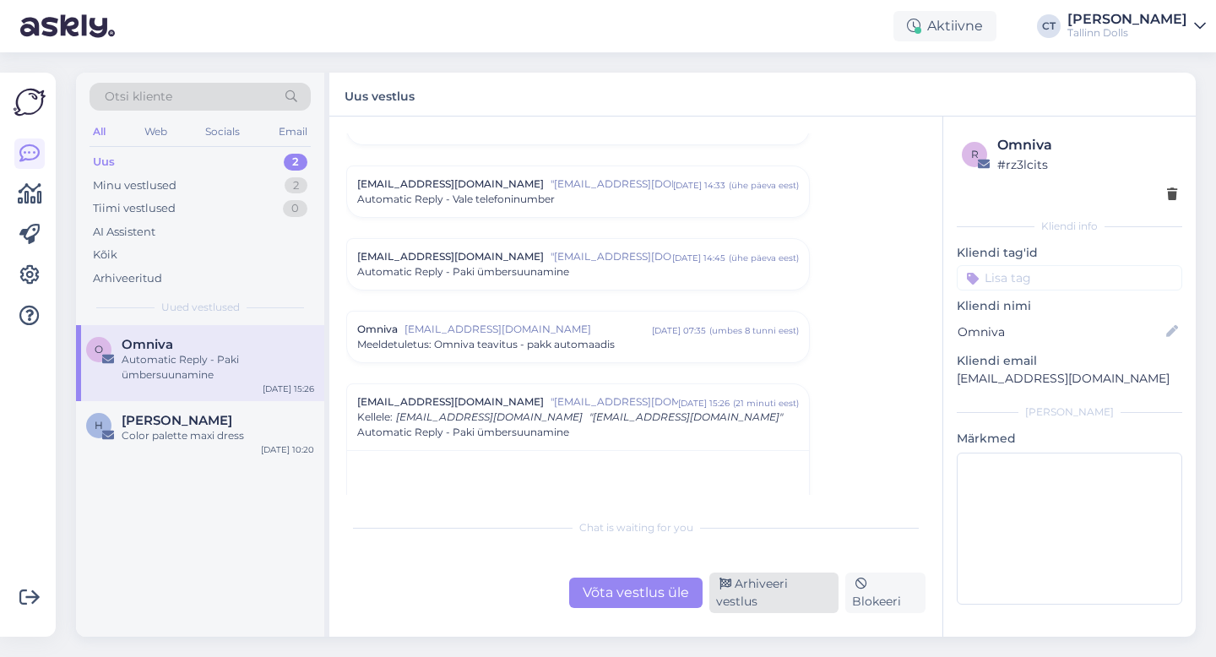
click at [759, 594] on div "Arhiveeri vestlus" at bounding box center [774, 593] width 129 height 41
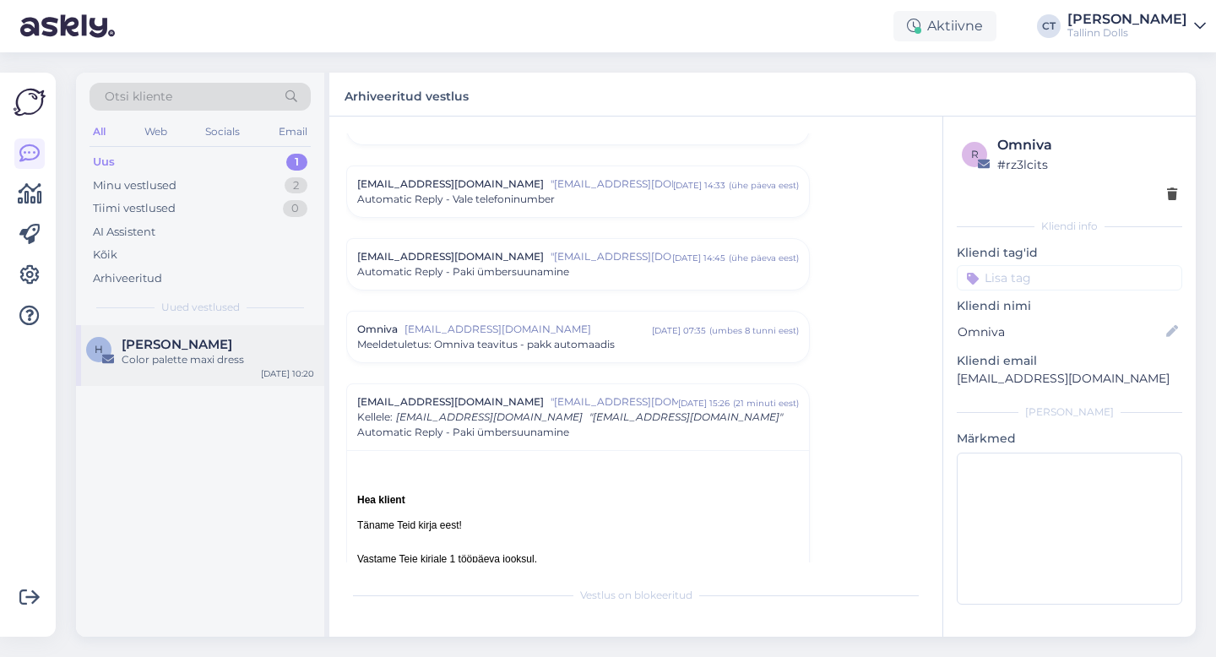
scroll to position [7346, 0]
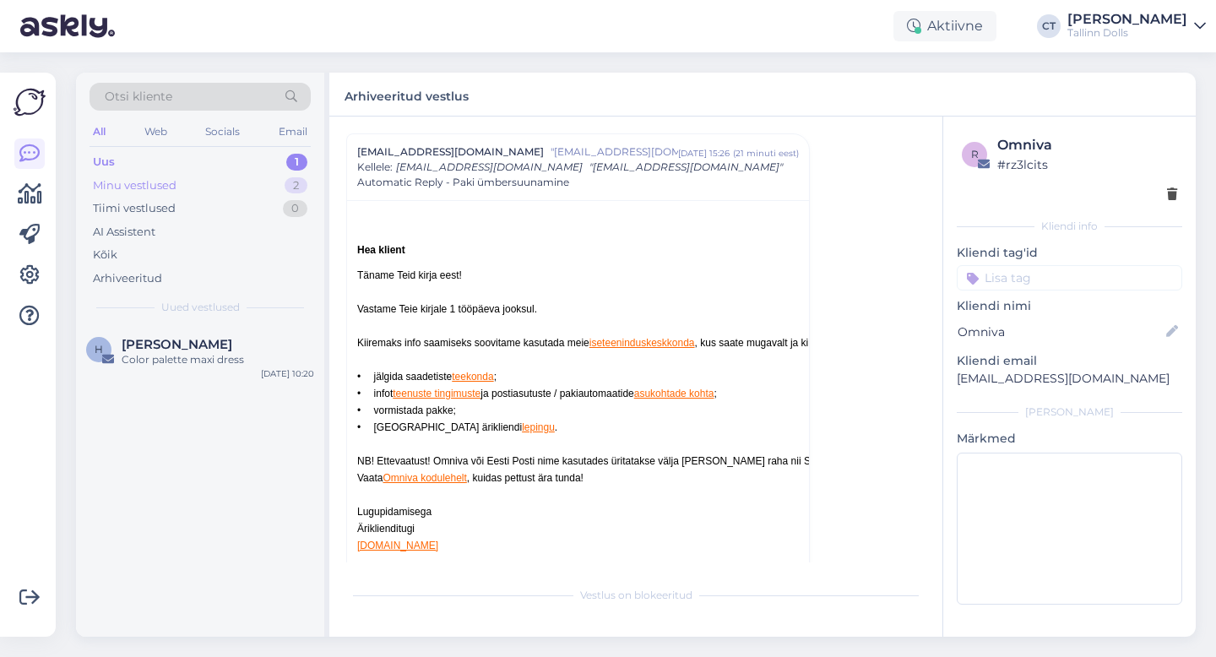
click at [137, 186] on div "Minu vestlused" at bounding box center [135, 185] width 84 height 17
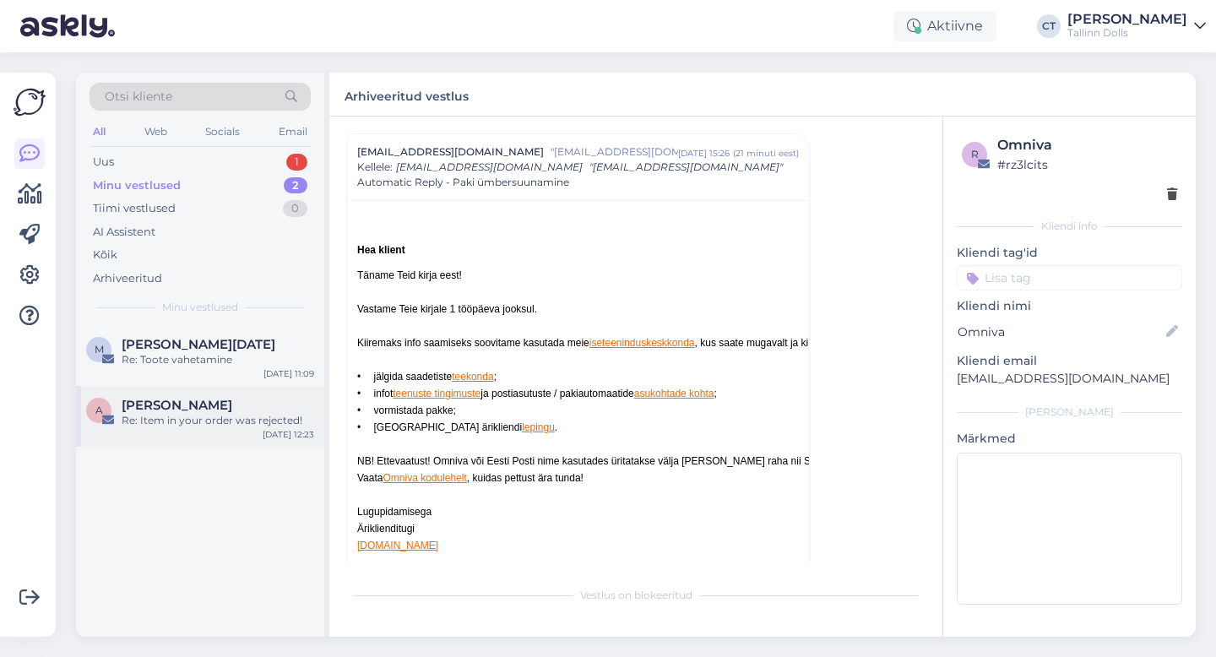
click at [203, 406] on span "[PERSON_NAME]" at bounding box center [177, 405] width 111 height 15
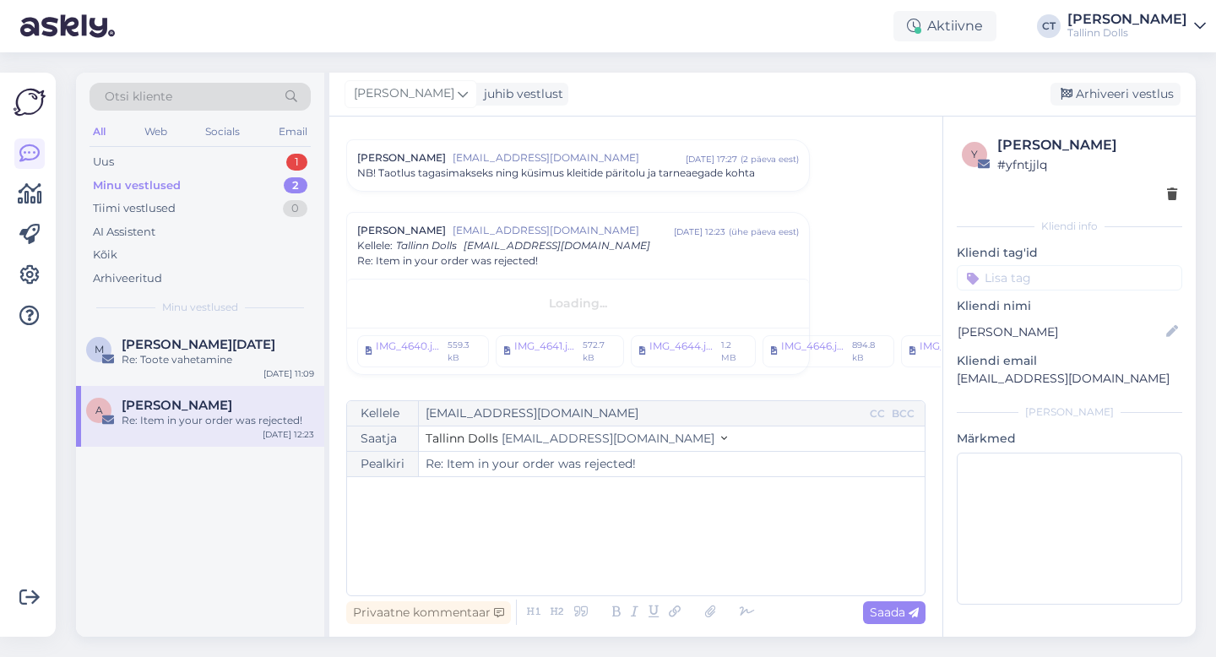
scroll to position [40, 0]
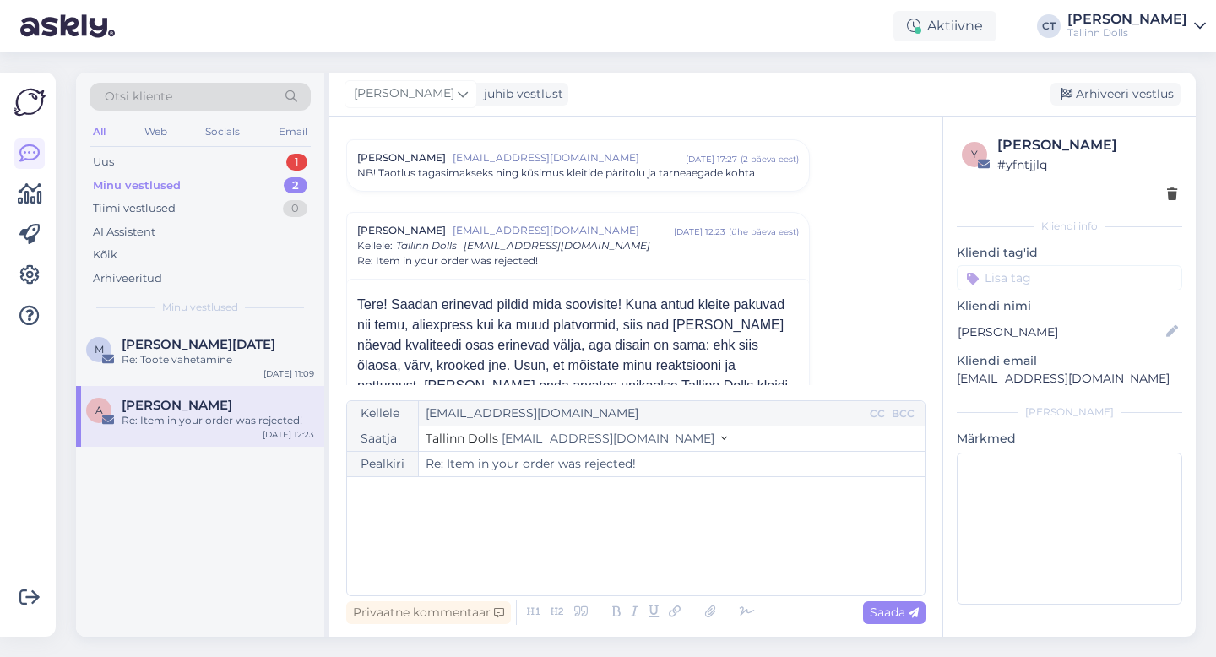
click at [572, 522] on div "﻿" at bounding box center [636, 536] width 561 height 101
click at [510, 529] on p "Täname Teid!" at bounding box center [636, 530] width 561 height 18
click at [637, 565] on p "Vaatasime Teie saadetud tooted [PERSON_NAME] lõige v" at bounding box center [636, 566] width 561 height 18
click at [551, 531] on p "Täname Teid!" at bounding box center [636, 530] width 561 height 18
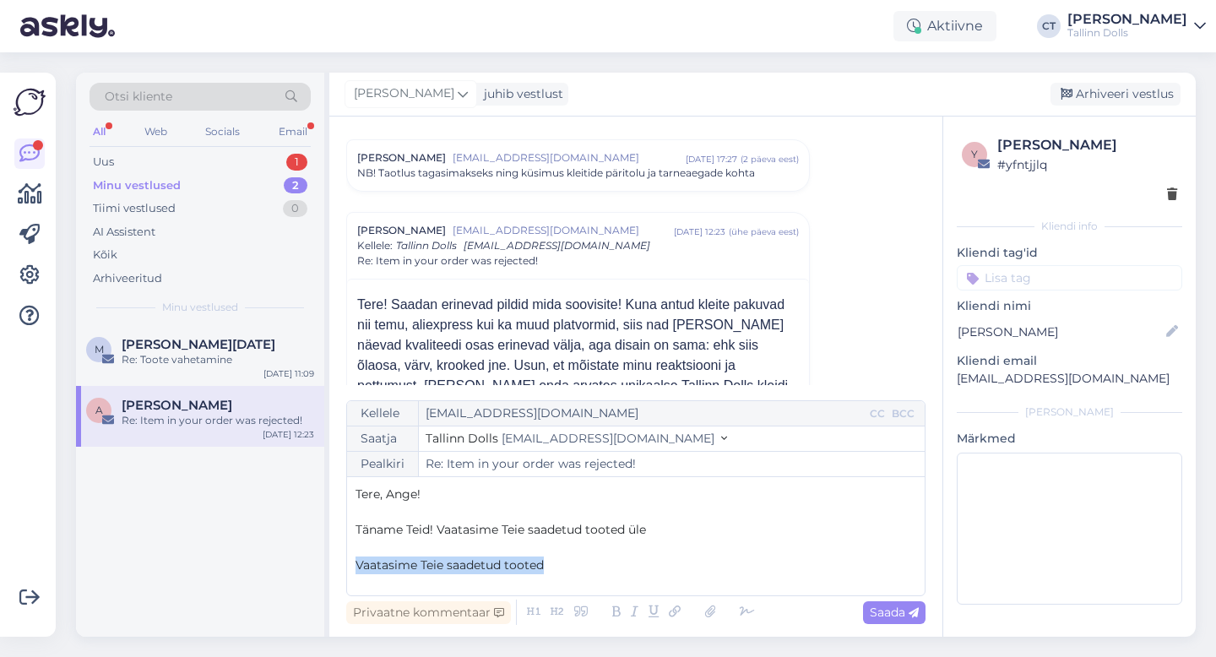
drag, startPoint x: 574, startPoint y: 565, endPoint x: 343, endPoint y: 558, distance: 230.7
click at [343, 558] on div "Vestlus algas [PERSON_NAME] [EMAIL_ADDRESS][DOMAIN_NAME] [DATE] 17:27 ( 2 päeva…" at bounding box center [635, 377] width 613 height 520
click at [433, 535] on span "Täname Teid! Vaatasime Teie saadetud tooted üle" at bounding box center [501, 529] width 291 height 15
click at [739, 531] on p "Täname Teid piltide eest, vaatasime Teie saadetud tooted üle" at bounding box center [636, 530] width 561 height 18
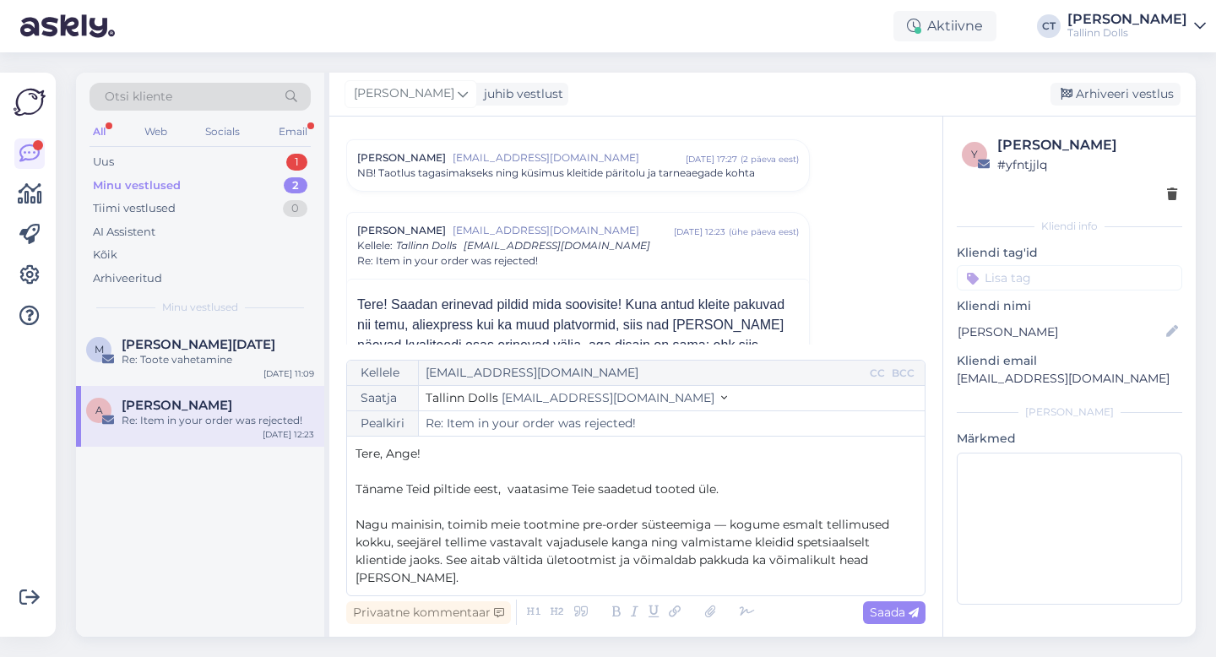
click at [771, 515] on p "﻿" at bounding box center [636, 507] width 561 height 18
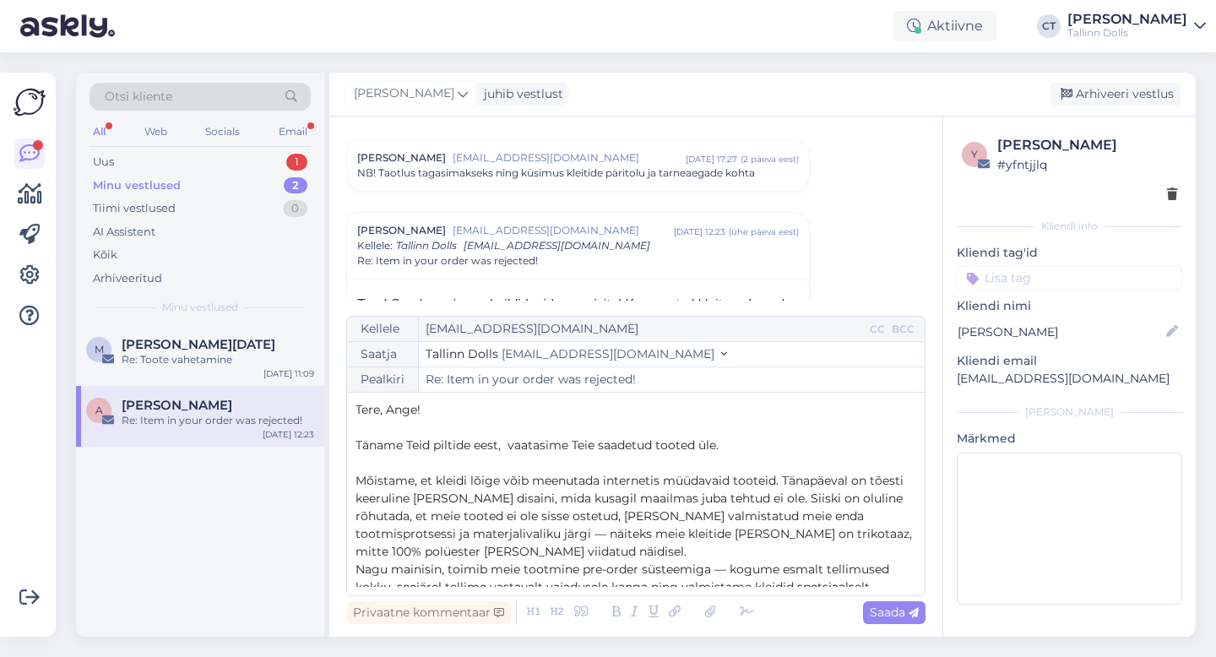
scroll to position [27, 0]
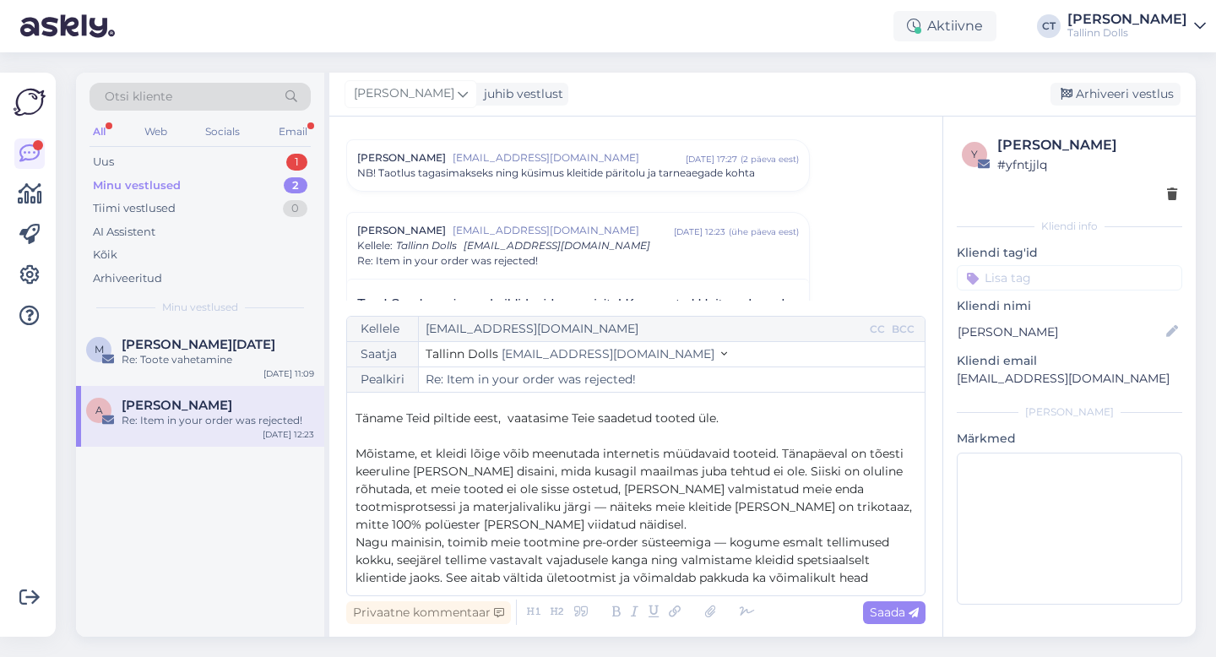
click at [454, 522] on p "Mõistame, et kleidi lõige võib meenutada internetis müüdavaid tooteid. Tänapäev…" at bounding box center [636, 489] width 561 height 89
click at [435, 524] on p "Mõistame, et kleidi lõige võib meenutada internetis müüdavaid tooteid. Tänapäev…" at bounding box center [636, 489] width 561 height 89
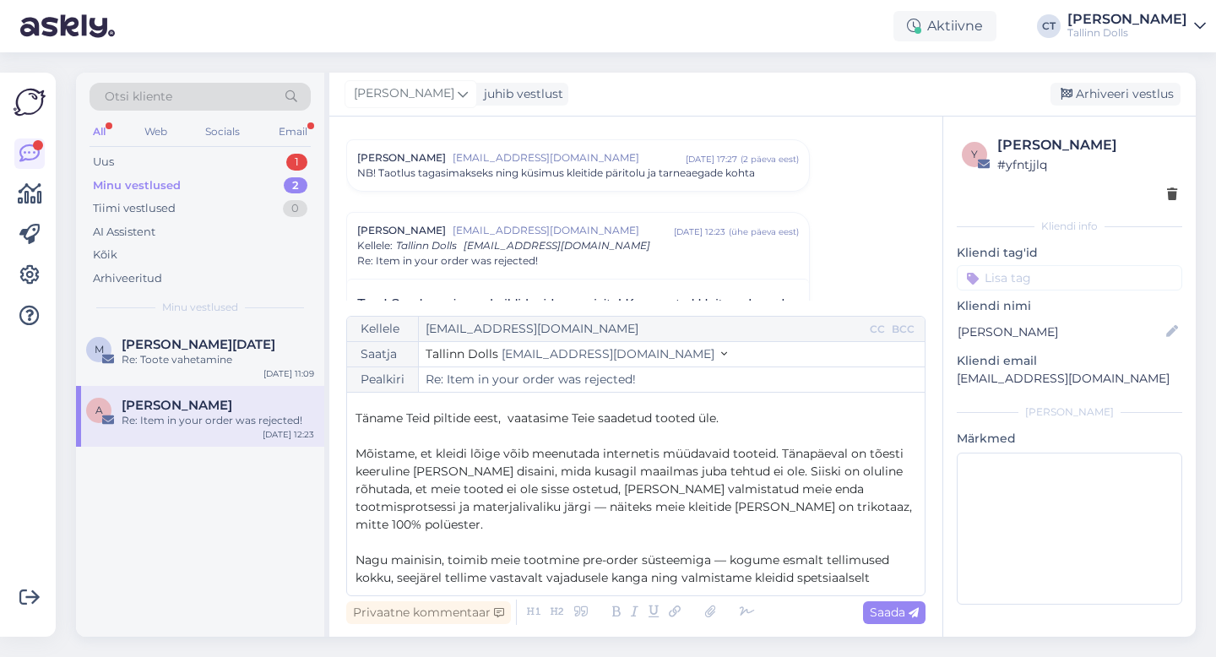
click at [439, 552] on span "Nagu mainisin, toimib meie tootmine pre-order süsteemiga — kogume esmalt tellim…" at bounding box center [624, 586] width 537 height 68
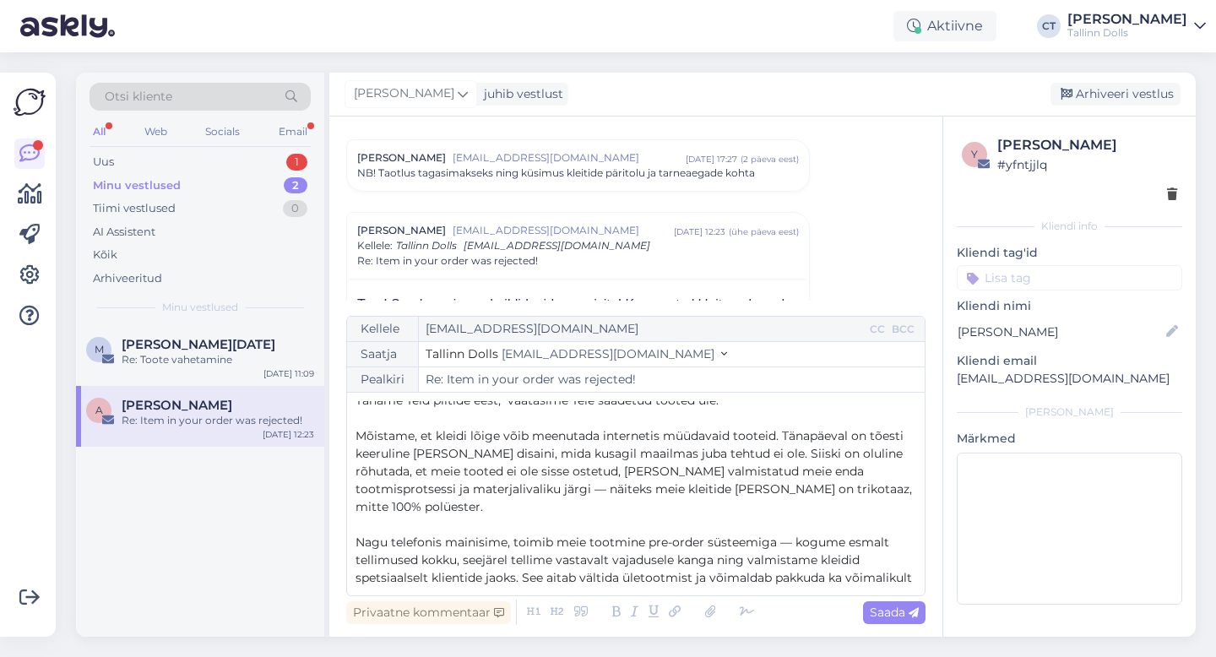
click at [659, 568] on p "Nagu telefonis mainisime, toimib meie tootmine pre-order süsteemiga — kogume es…" at bounding box center [636, 569] width 561 height 71
click at [534, 575] on p "Nagu telefonis mainisime, toimib meie tootmine pre-order süsteemiga — kogume es…" at bounding box center [636, 569] width 561 height 71
drag, startPoint x: 736, startPoint y: 576, endPoint x: 430, endPoint y: 574, distance: 305.8
click at [430, 574] on p "Nagu telefonis mainisime, toimib meie tootmine pre-order süsteemiga — kogume es…" at bounding box center [636, 569] width 561 height 71
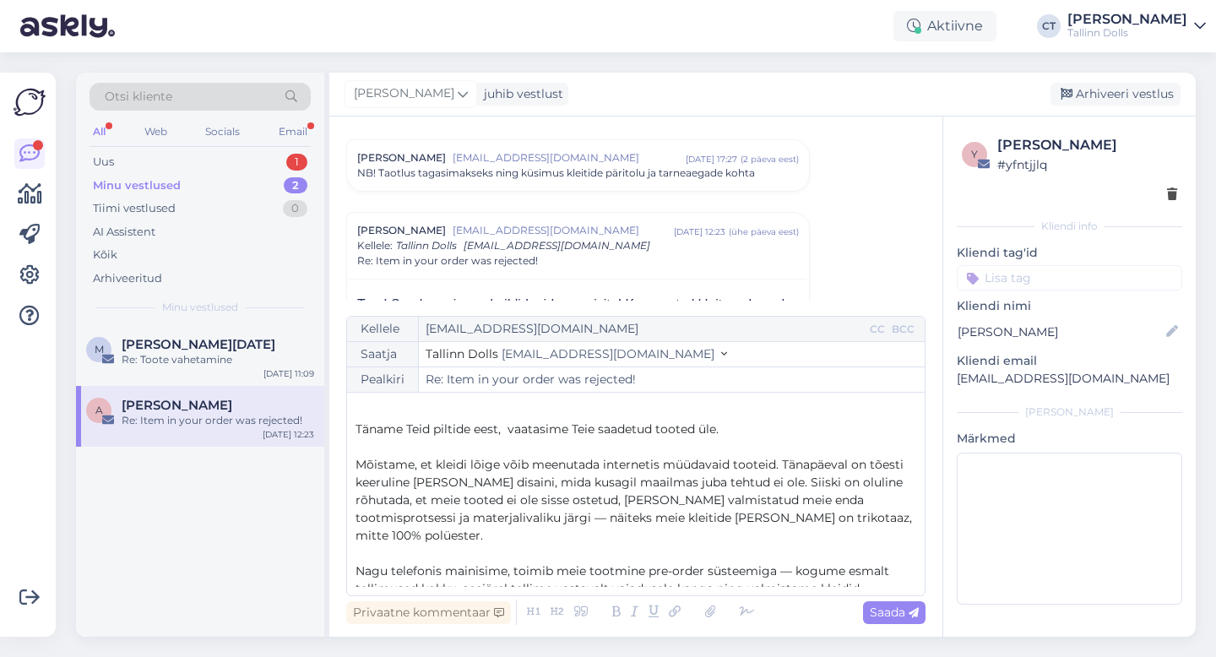
scroll to position [15, 0]
click at [509, 432] on span "Täname Teid piltide eest, vaatasime Teie saadetud tooted üle." at bounding box center [537, 429] width 363 height 15
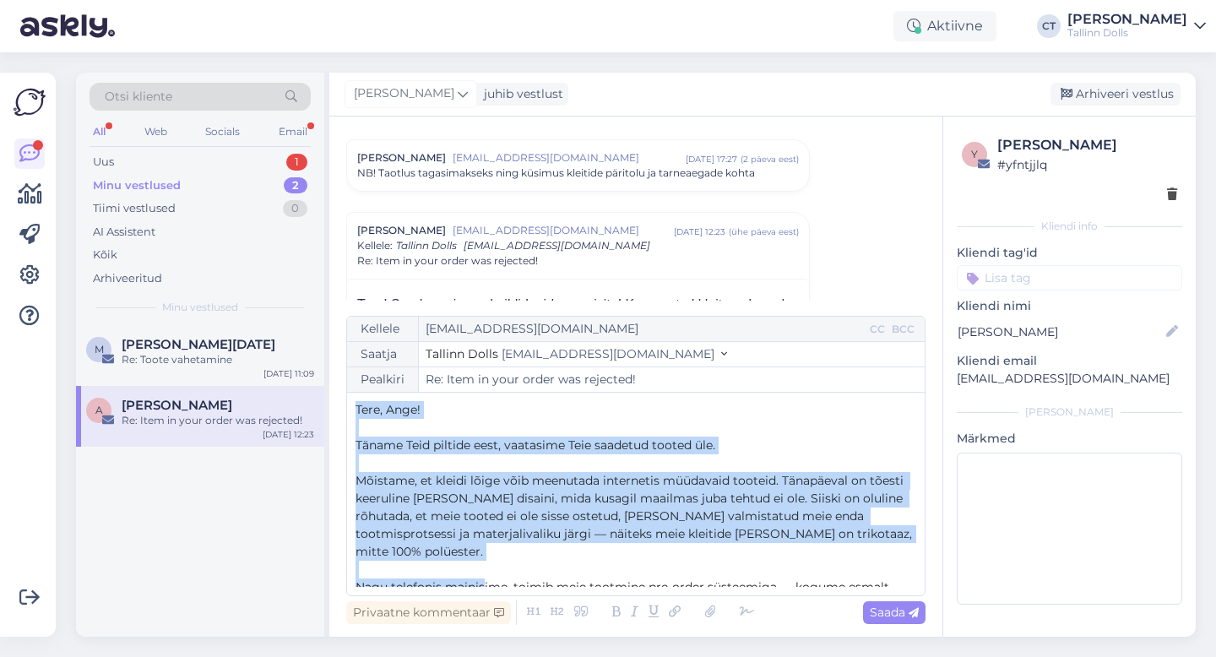
scroll to position [80, 0]
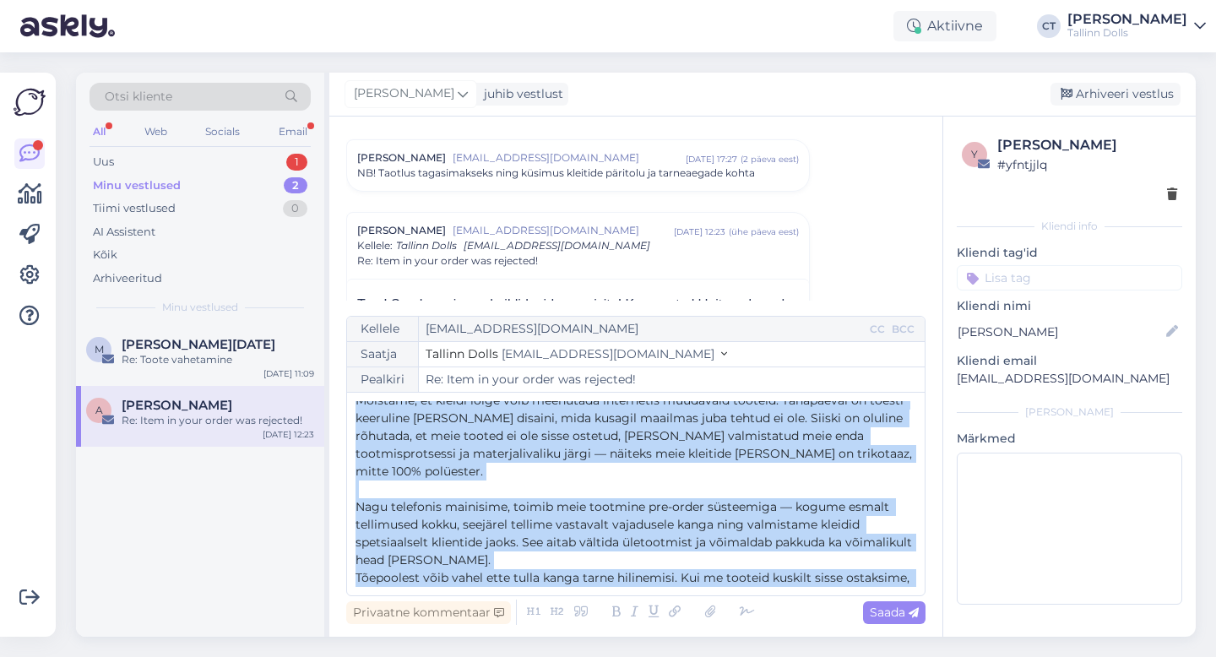
drag, startPoint x: 354, startPoint y: 410, endPoint x: 575, endPoint y: 581, distance: 280.0
click at [575, 581] on div "Kellele [EMAIL_ADDRESS][DOMAIN_NAME] CC BCC Saatja Tallinn Dolls [EMAIL_ADDRESS…" at bounding box center [635, 456] width 579 height 280
copy div "Tere, Ange! ﻿ Täname Teid piltide eest, vaatasime [PERSON_NAME] saadetud tooted…"
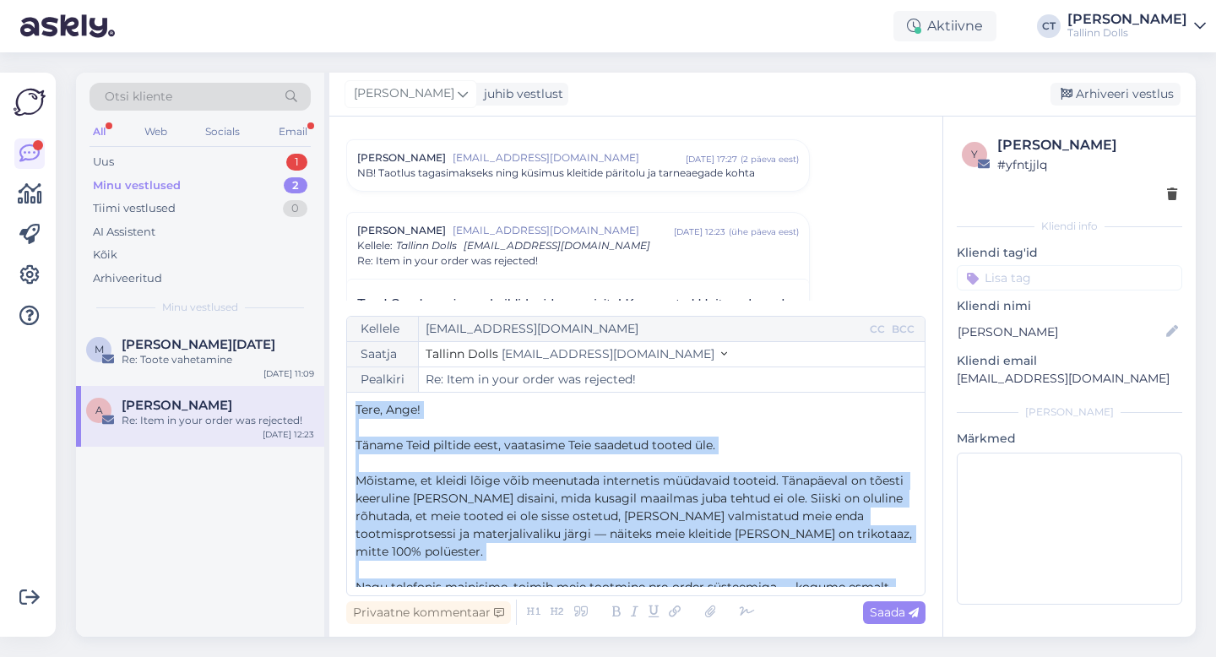
click at [633, 473] on span "Mõistame, et kleidi lõige võib meenutada internetis müüdavaid tooteid. Tänapäev…" at bounding box center [636, 516] width 560 height 86
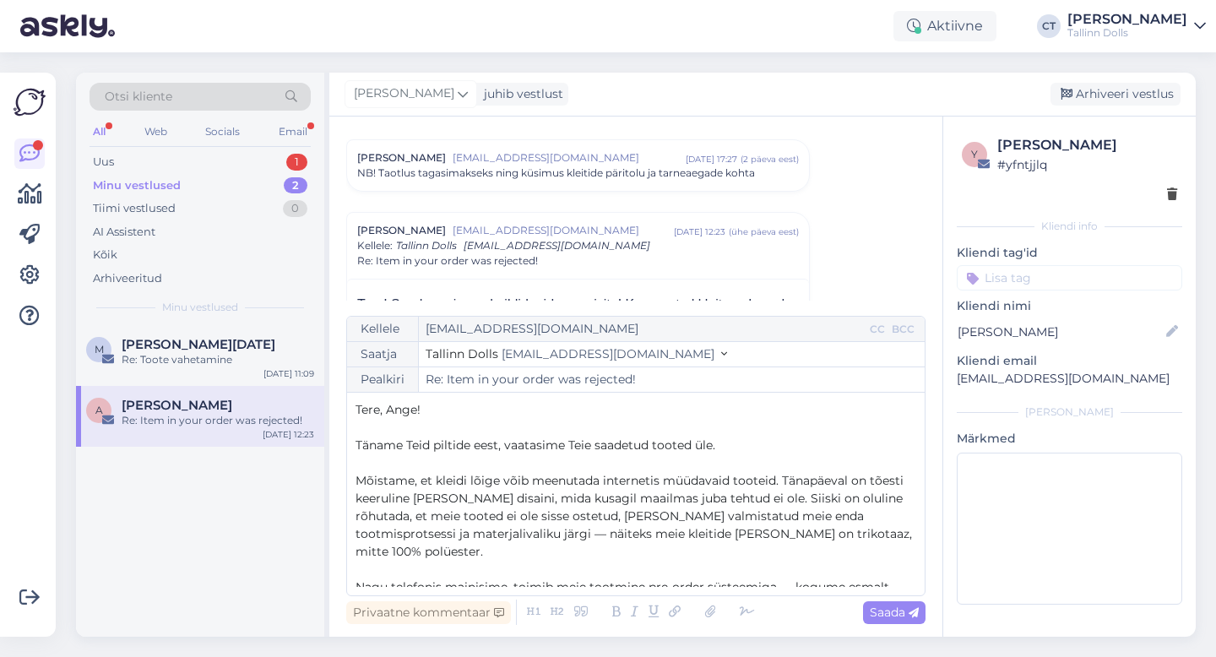
scroll to position [37, 0]
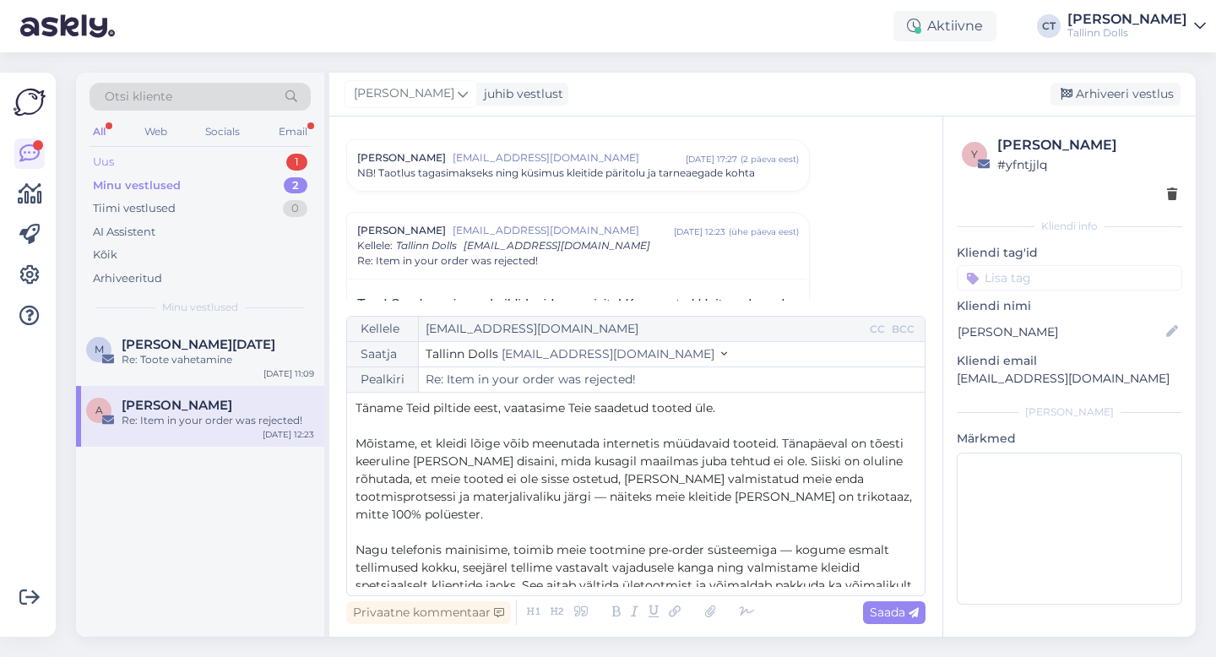
click at [147, 165] on div "Uus 1" at bounding box center [200, 162] width 221 height 24
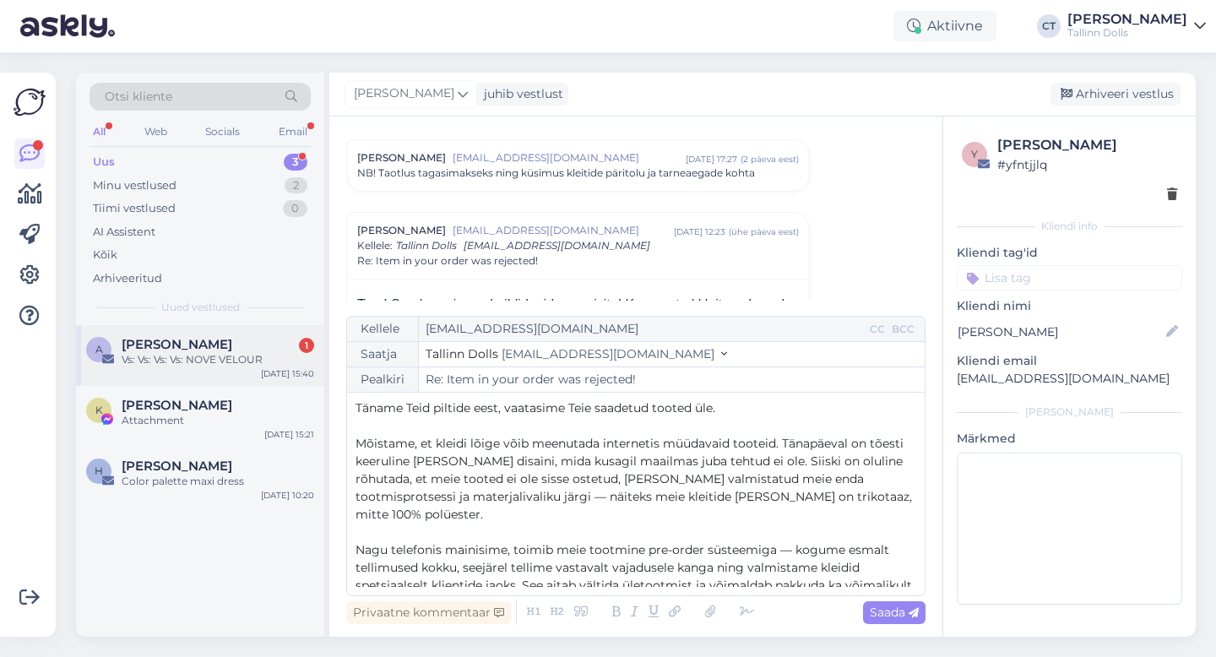
click at [215, 362] on div "Vs: Vs: Vs: Vs: NOVE VELOUR" at bounding box center [218, 359] width 193 height 15
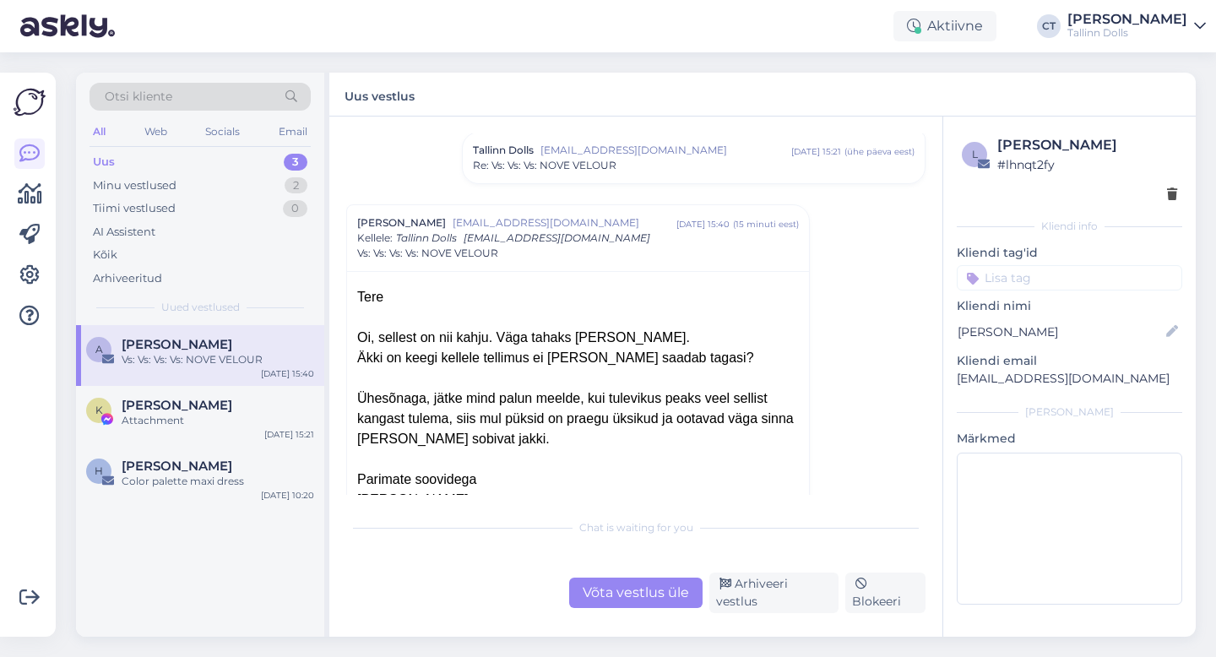
scroll to position [438, 0]
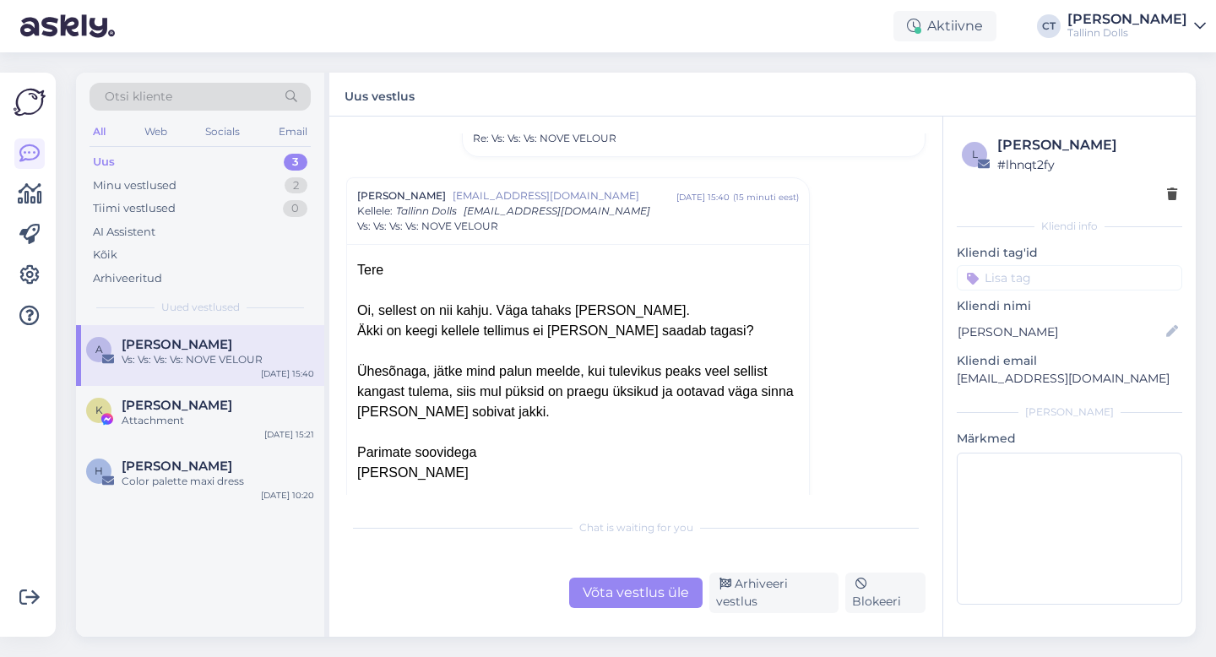
click at [633, 595] on div "Võta vestlus üle" at bounding box center [635, 593] width 133 height 30
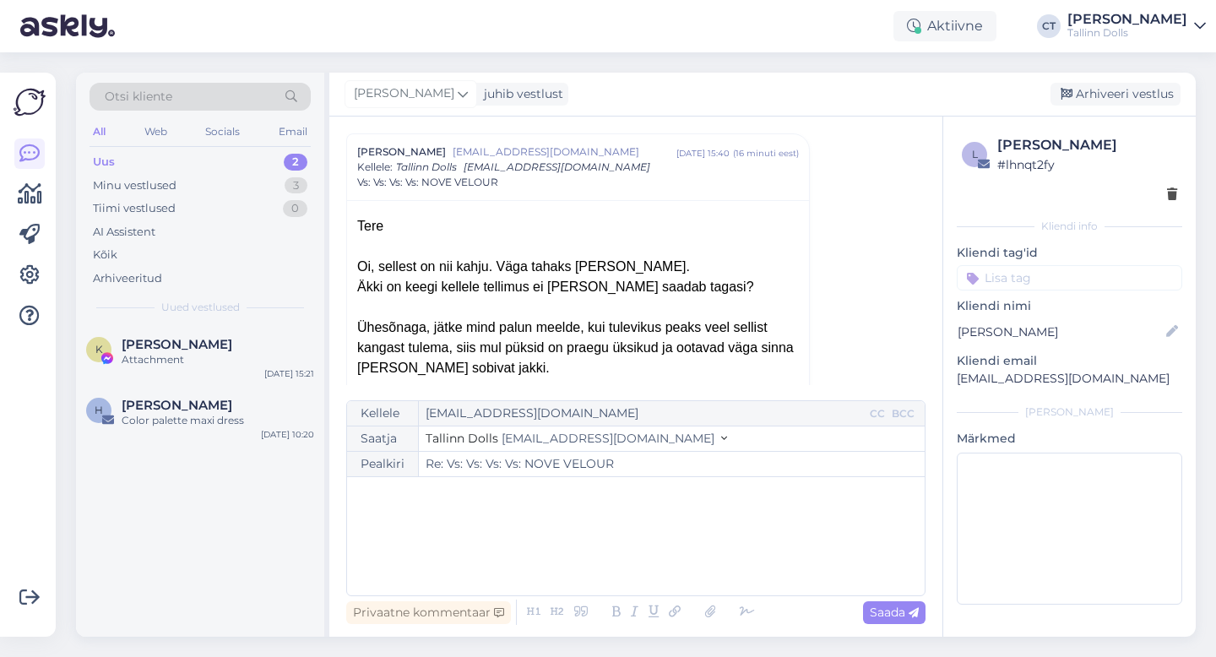
click at [654, 563] on div "﻿" at bounding box center [636, 536] width 561 height 101
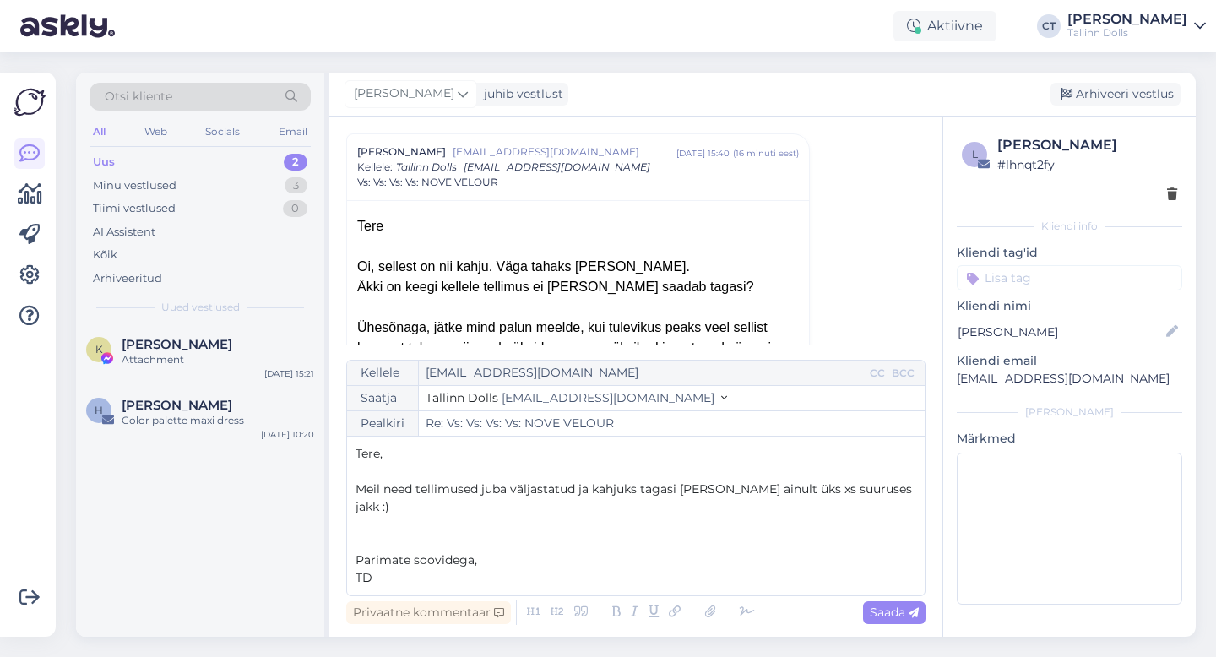
click at [911, 499] on p "Meil need tellimused juba väljastatud ja kahjuks tagasi [PERSON_NAME] ainult ük…" at bounding box center [636, 498] width 561 height 35
click at [909, 622] on div "Saada" at bounding box center [894, 612] width 63 height 23
click at [1141, 90] on div "Arhiveeri vestlus" at bounding box center [1116, 94] width 130 height 23
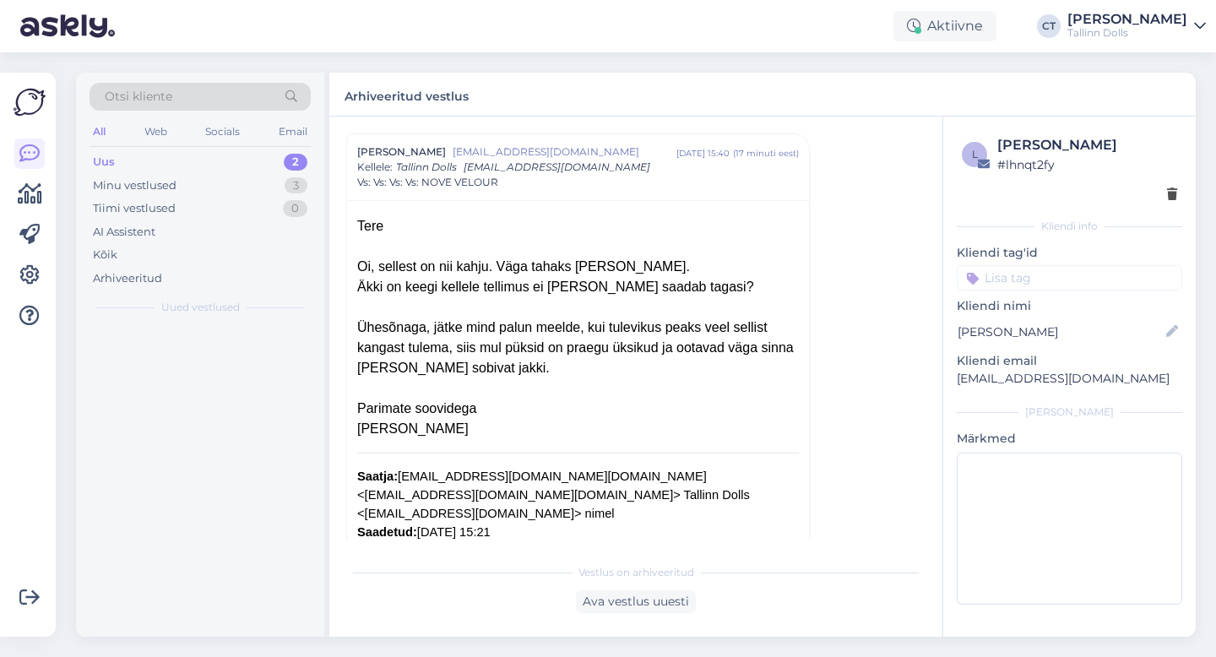
scroll to position [830, 0]
